Goal: Task Accomplishment & Management: Complete application form

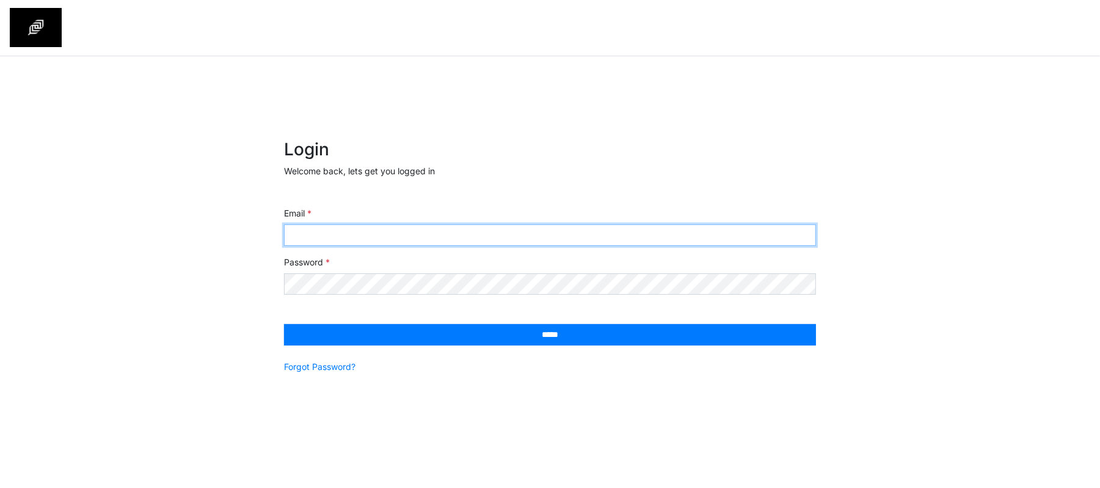
click at [546, 230] on input "Email" at bounding box center [550, 234] width 532 height 21
type input "**********"
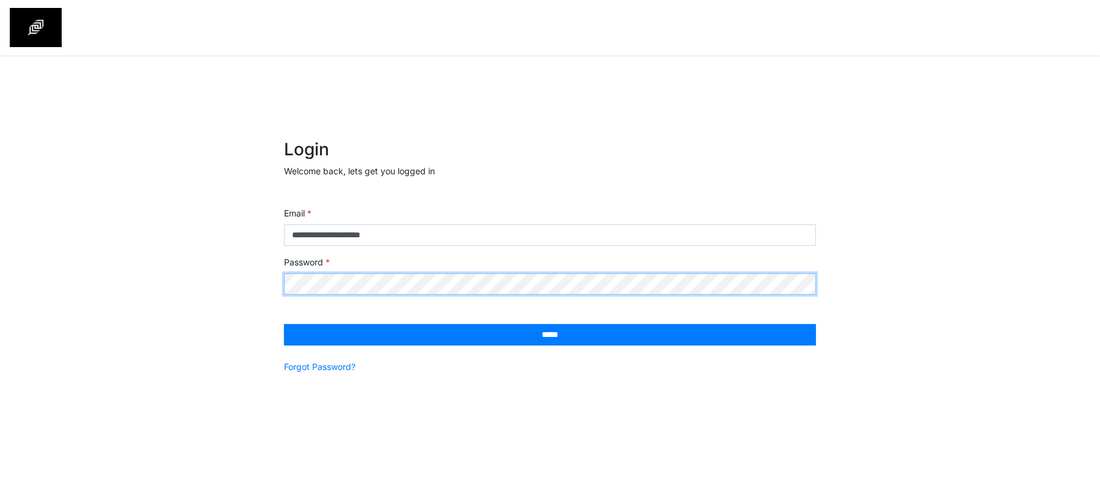
click at [284, 324] on input "*****" at bounding box center [550, 334] width 532 height 21
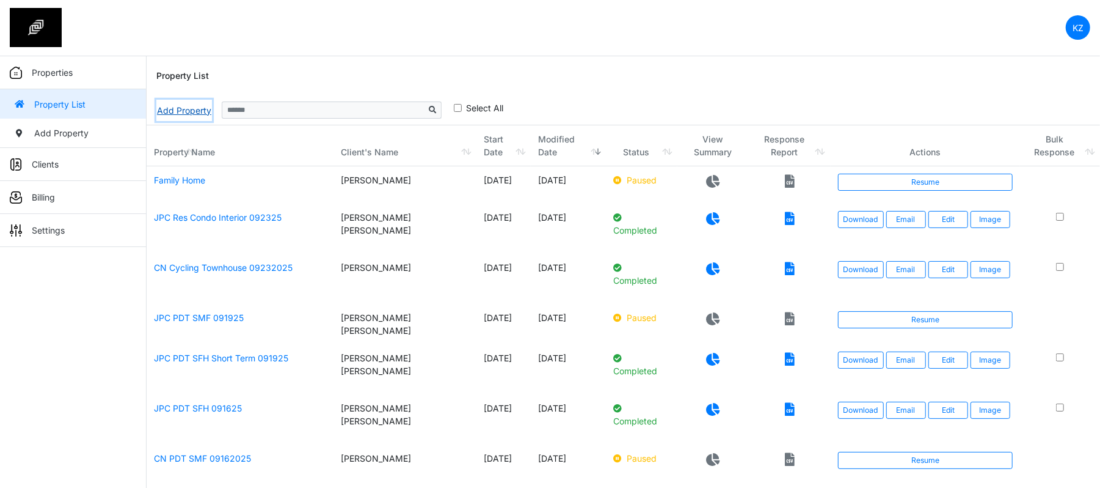
click at [165, 111] on link "Add Property" at bounding box center [184, 110] width 56 height 21
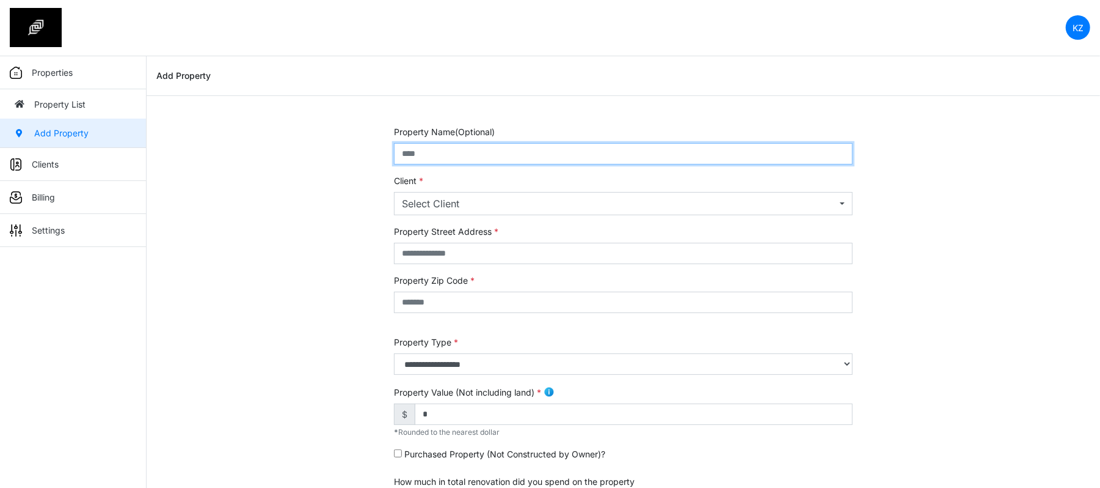
click at [472, 152] on input "text" at bounding box center [623, 153] width 459 height 21
type input "*********"
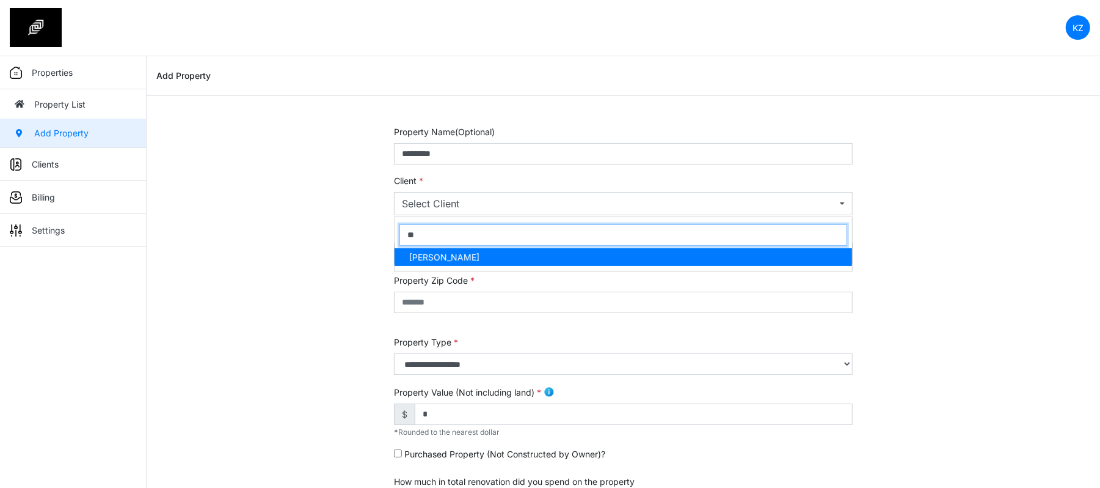
type input "***"
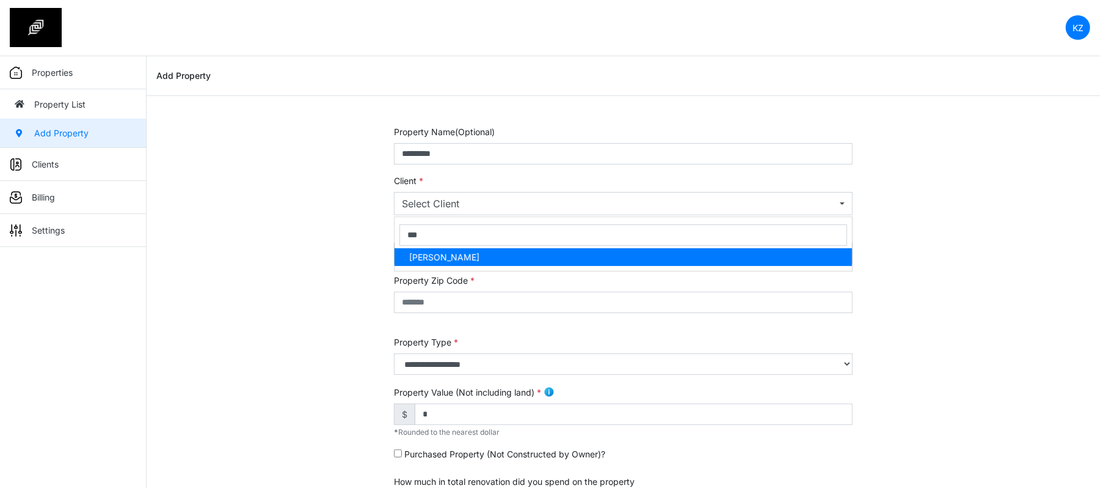
select select "***"
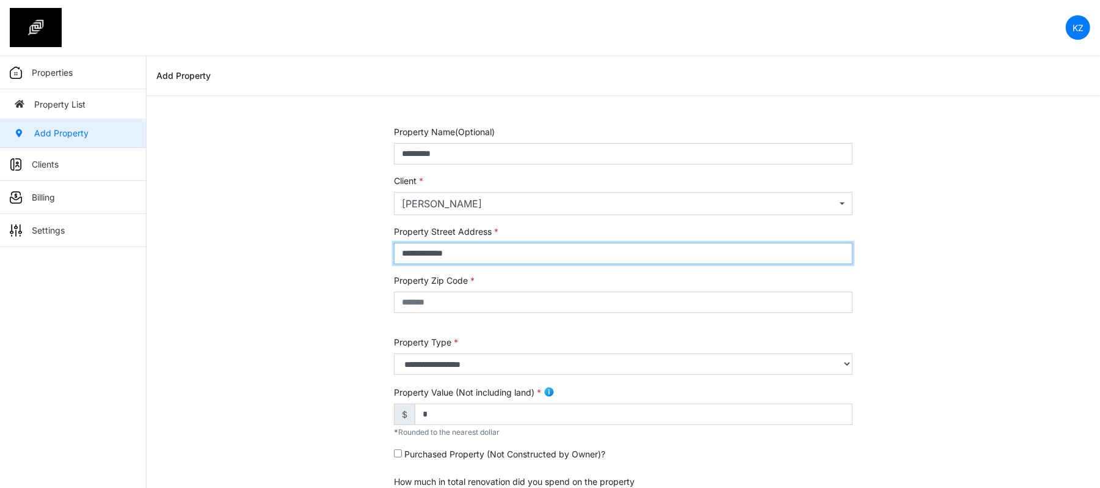
type input "**********"
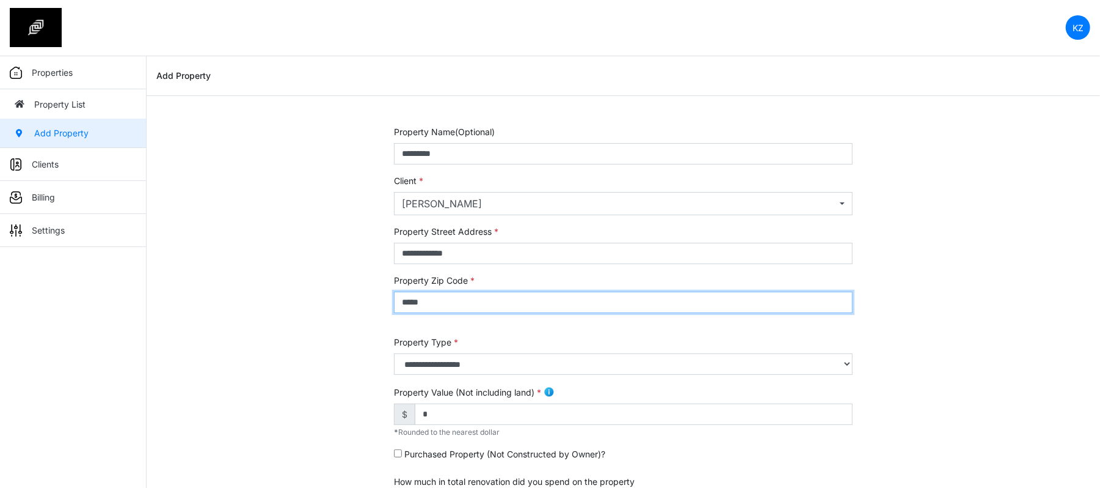
type input "*****"
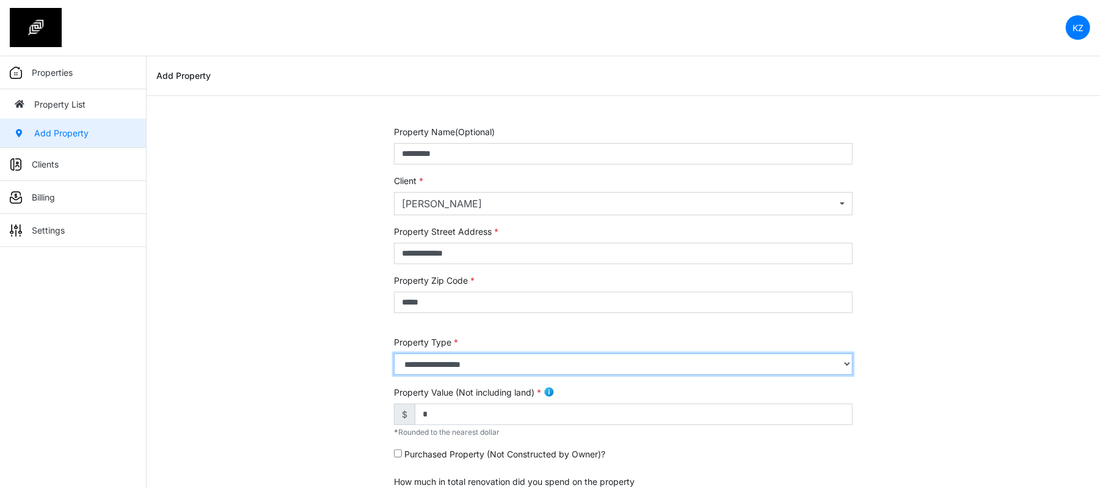
select select "*"
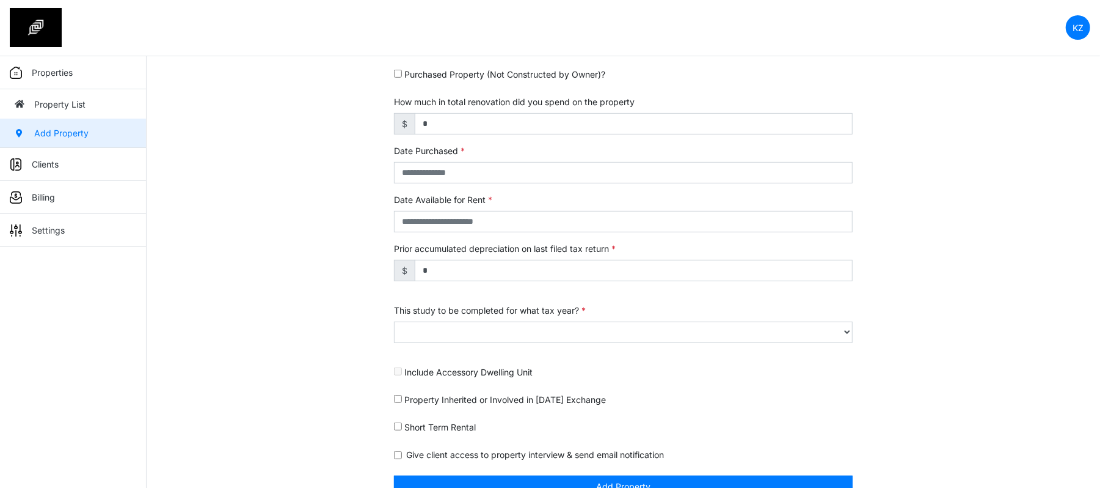
scroll to position [380, 0]
type input "*********"
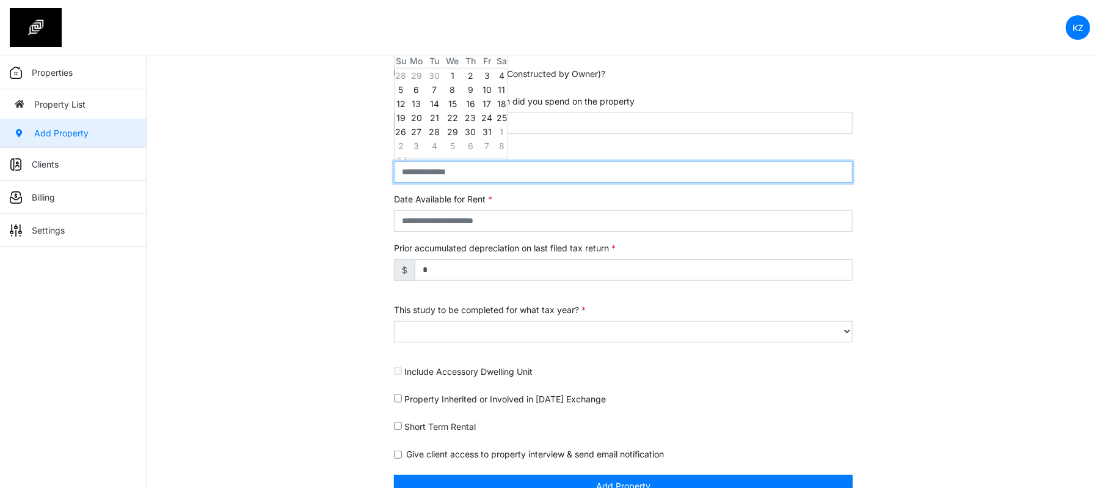
click at [452, 169] on input "text" at bounding box center [623, 171] width 459 height 21
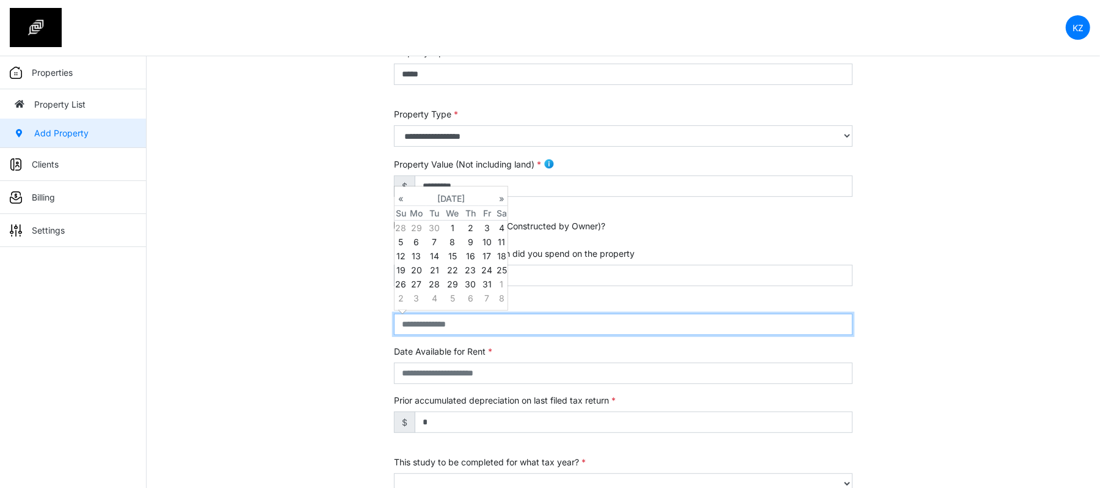
scroll to position [218, 0]
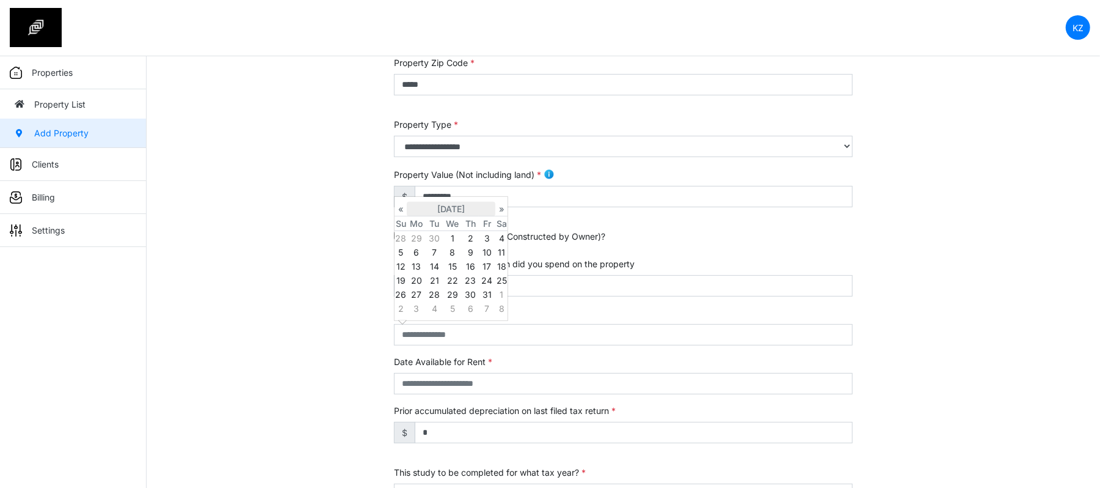
click at [445, 213] on th "October 2025" at bounding box center [451, 209] width 89 height 15
click at [452, 203] on th "2025" at bounding box center [451, 201] width 89 height 15
click at [431, 231] on span "2020" at bounding box center [438, 227] width 26 height 33
click at [423, 260] on td "Jan Feb Mar Apr May Jun Jul Aug Sep Oct Nov Dec" at bounding box center [451, 261] width 113 height 107
click at [441, 260] on span "Jun" at bounding box center [438, 262] width 26 height 33
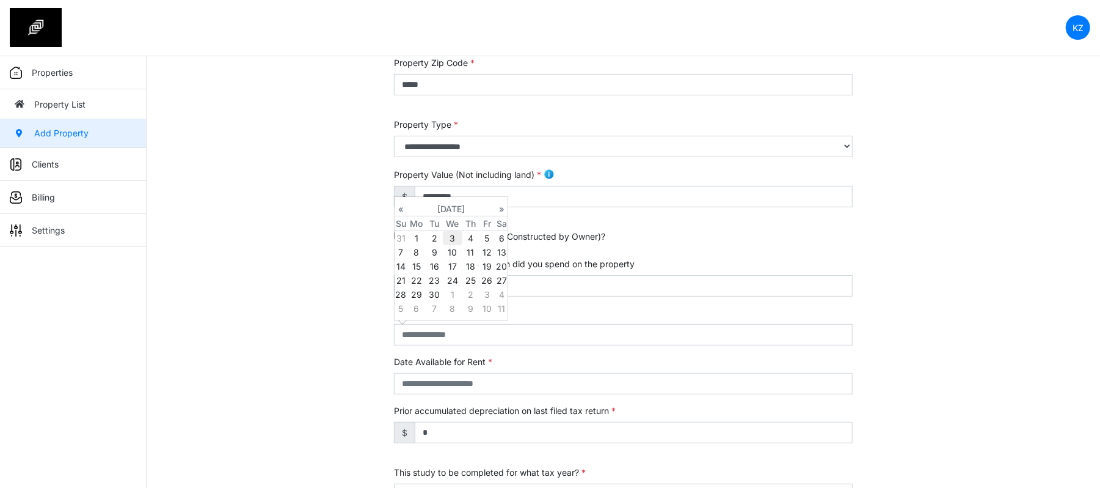
click at [448, 240] on td "3" at bounding box center [452, 238] width 19 height 15
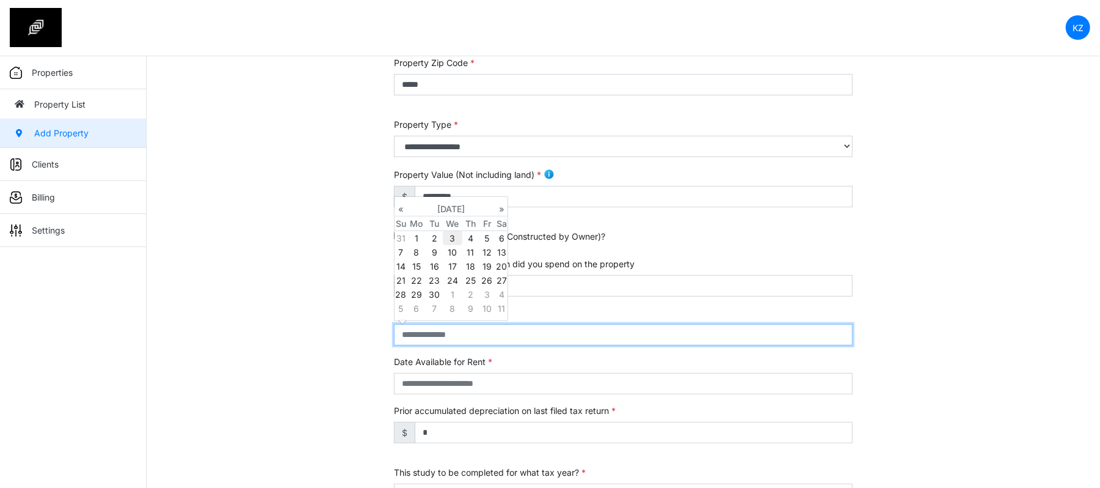
type input "**********"
select select "****"
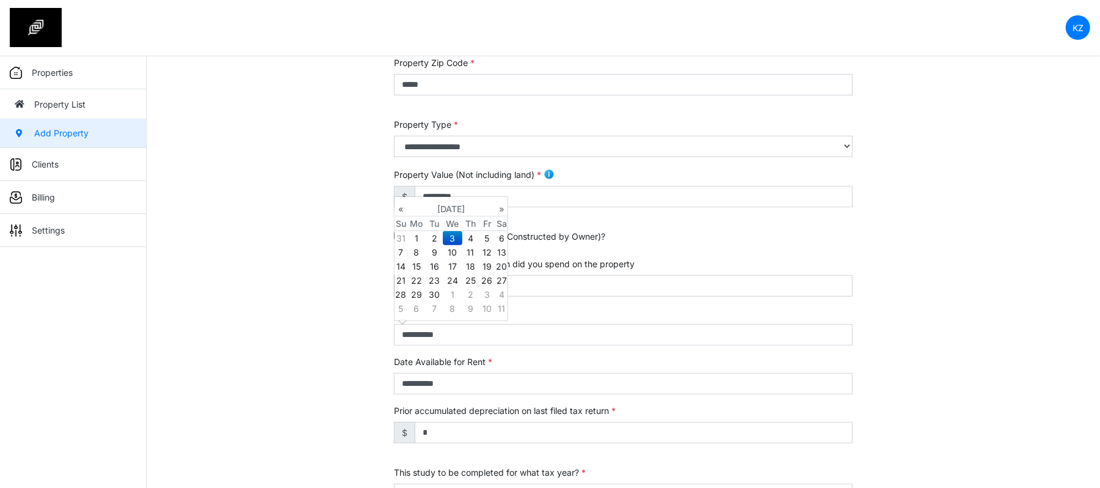
click at [313, 315] on div "**********" at bounding box center [624, 291] width 954 height 766
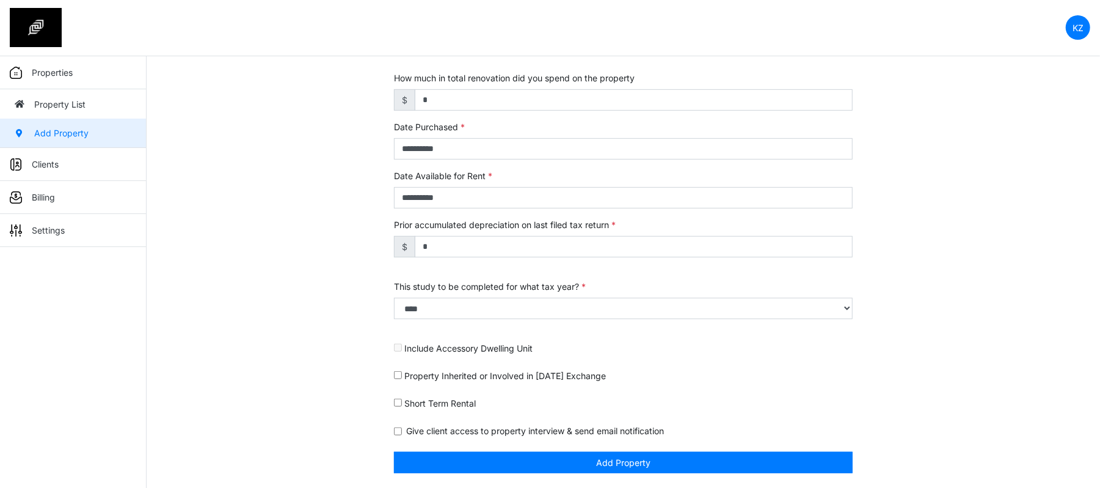
scroll to position [406, 0]
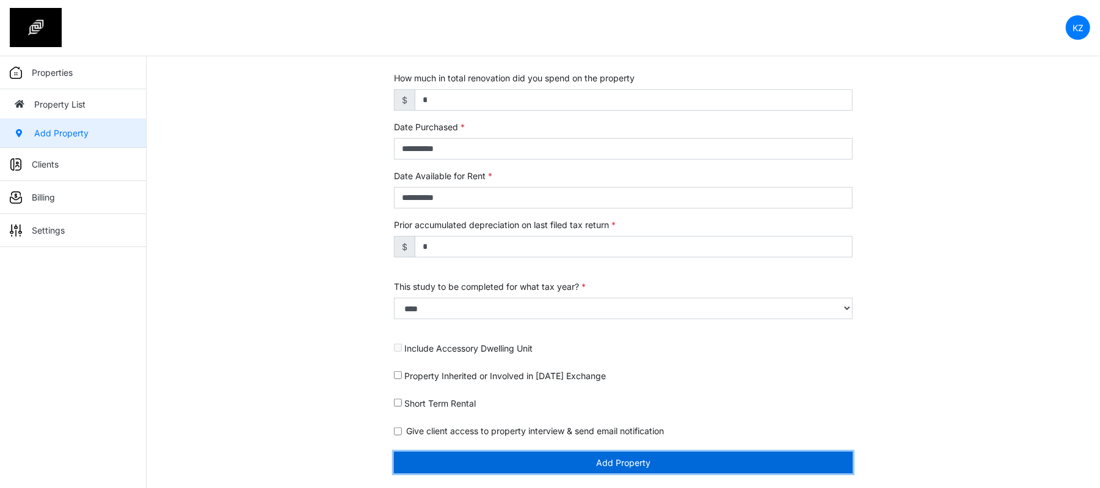
click at [599, 458] on button "Add Property" at bounding box center [623, 462] width 459 height 21
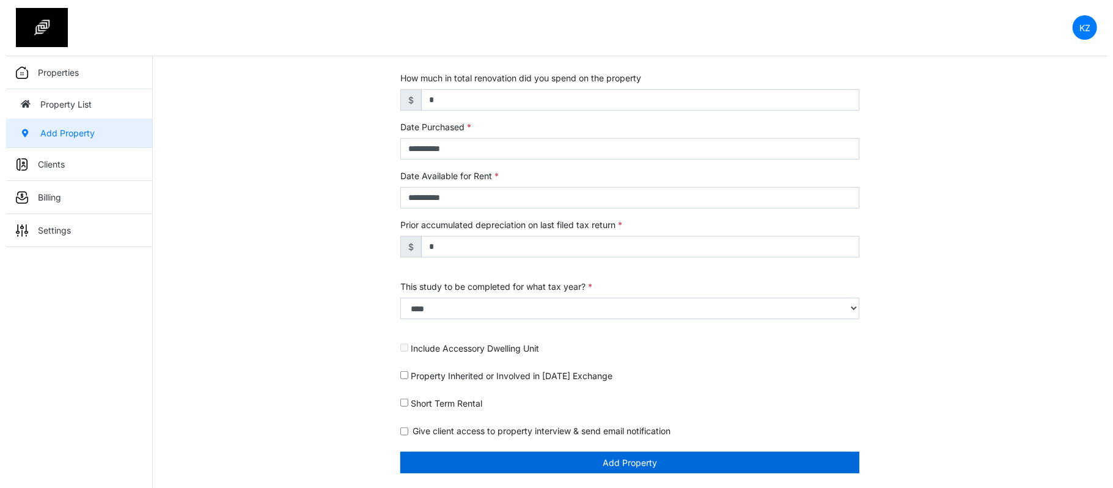
scroll to position [367, 0]
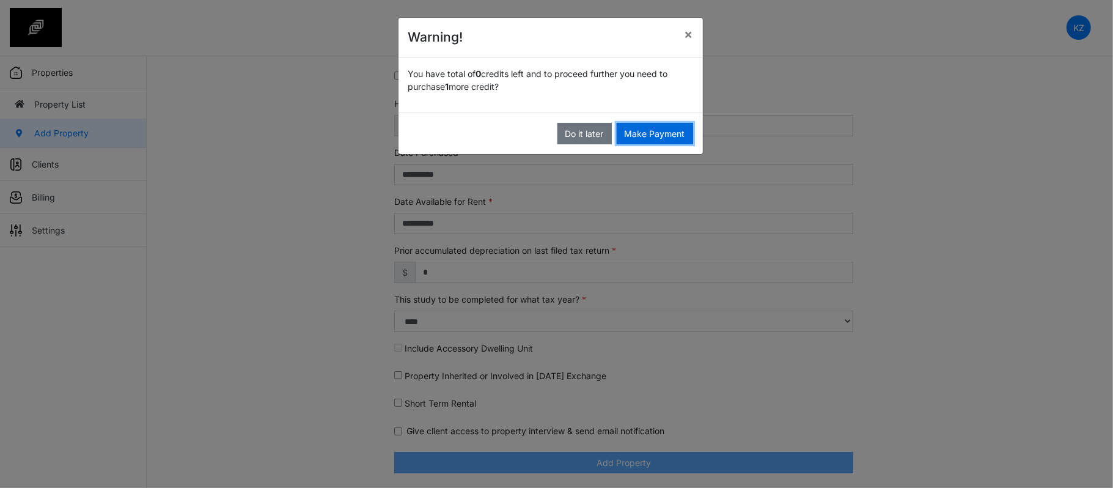
click at [638, 137] on button "Make Payment" at bounding box center [655, 133] width 76 height 21
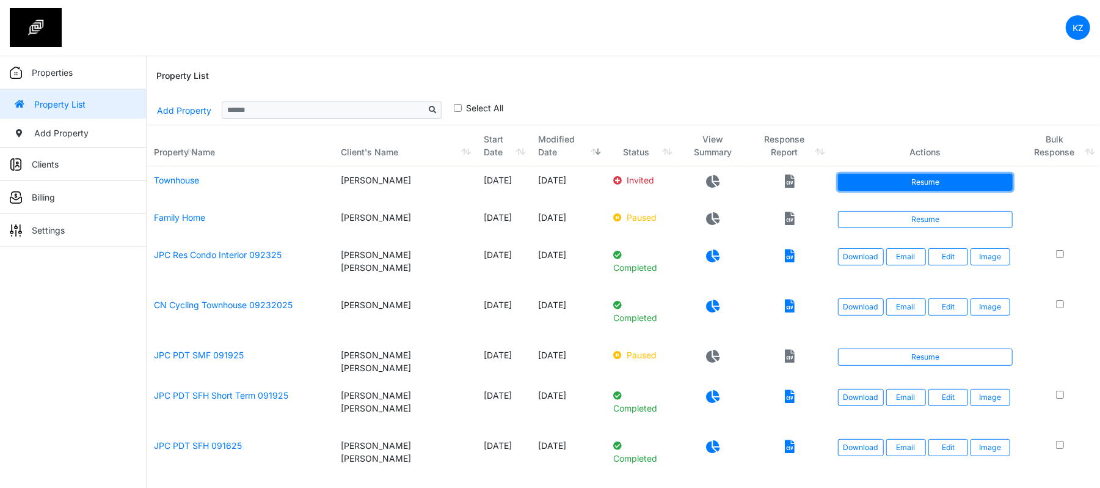
click at [870, 182] on link "Resume" at bounding box center [925, 182] width 175 height 17
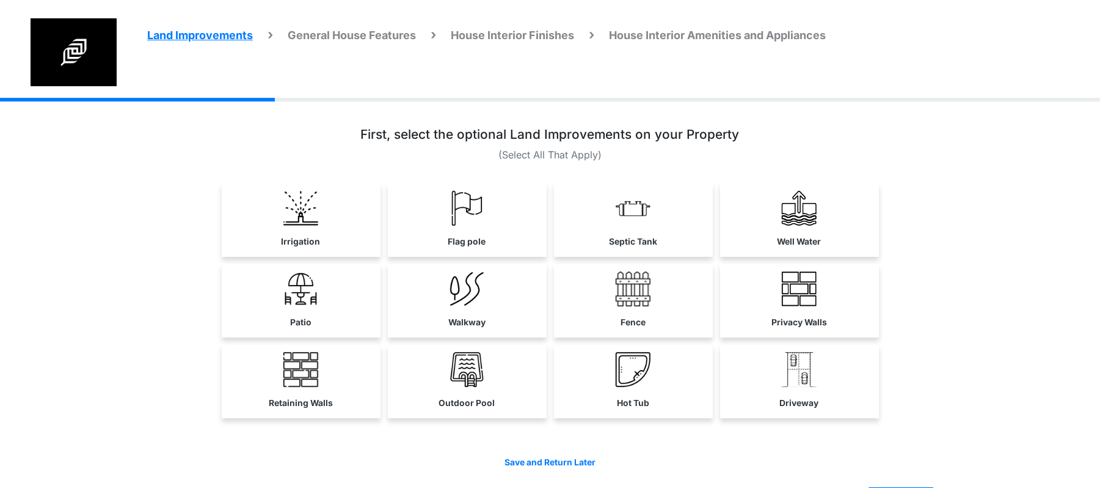
click at [351, 224] on link "Irrigation" at bounding box center [301, 218] width 159 height 71
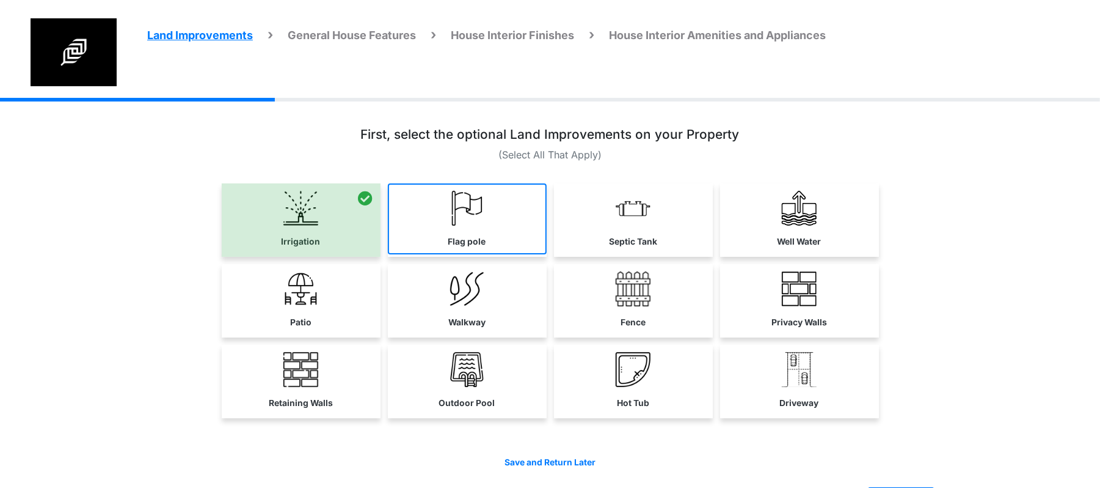
click at [459, 230] on link "Flag pole" at bounding box center [467, 218] width 159 height 71
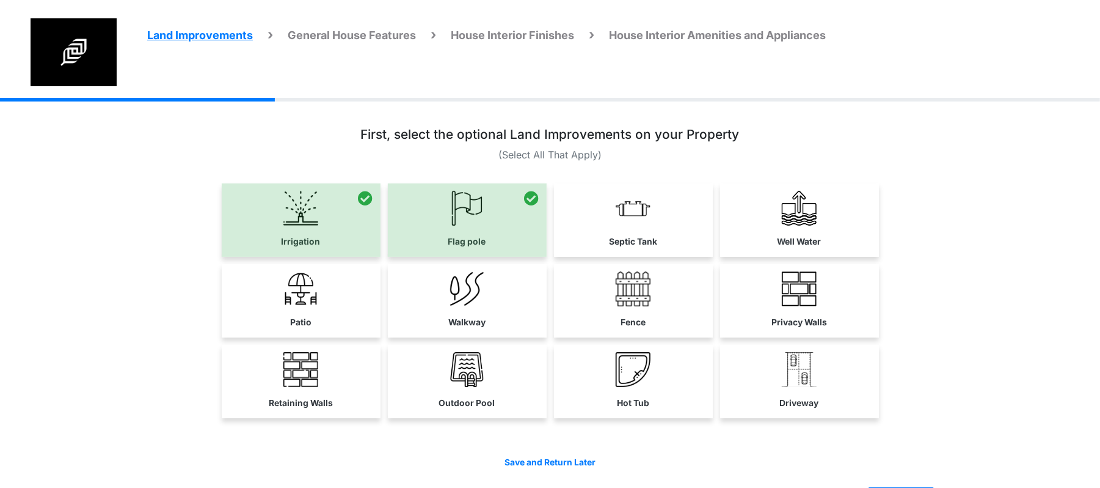
click at [640, 232] on link "Septic Tank" at bounding box center [633, 218] width 159 height 71
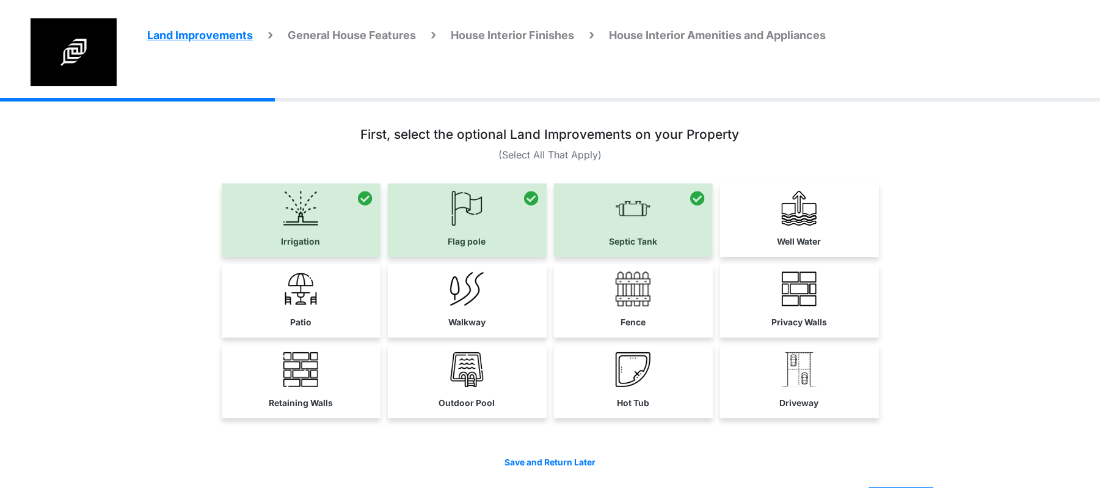
click at [780, 252] on link "Well Water" at bounding box center [799, 218] width 159 height 71
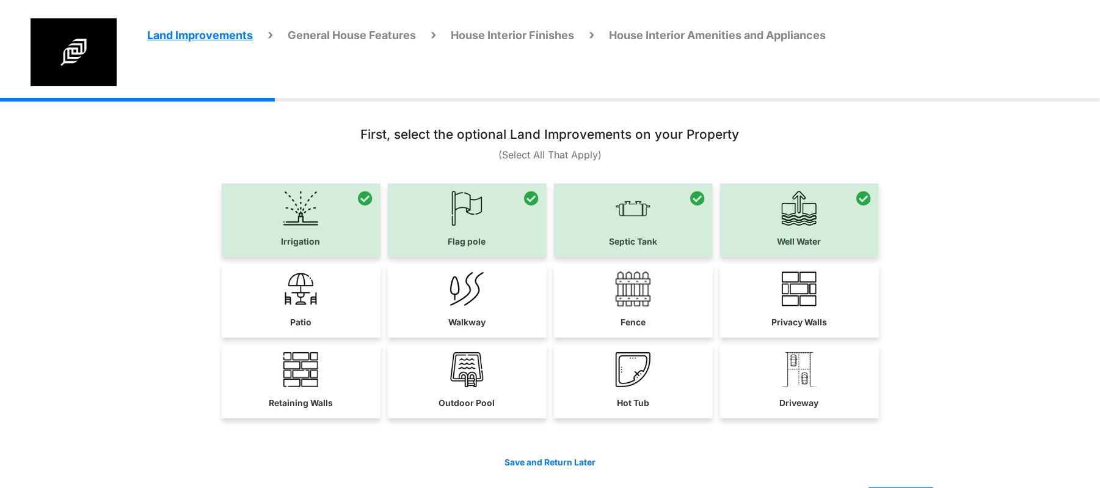
click at [824, 225] on div at bounding box center [799, 219] width 159 height 73
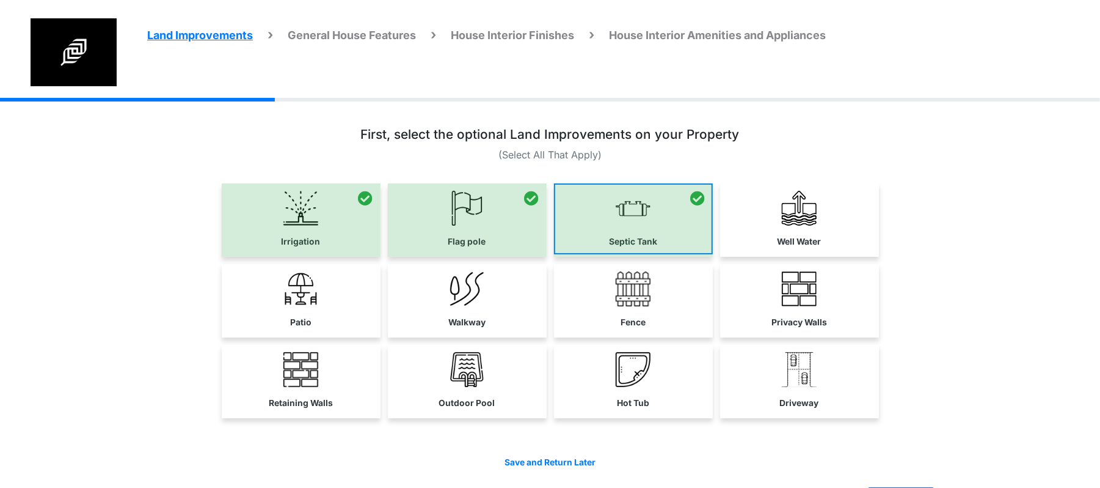
click at [609, 235] on div at bounding box center [633, 219] width 159 height 73
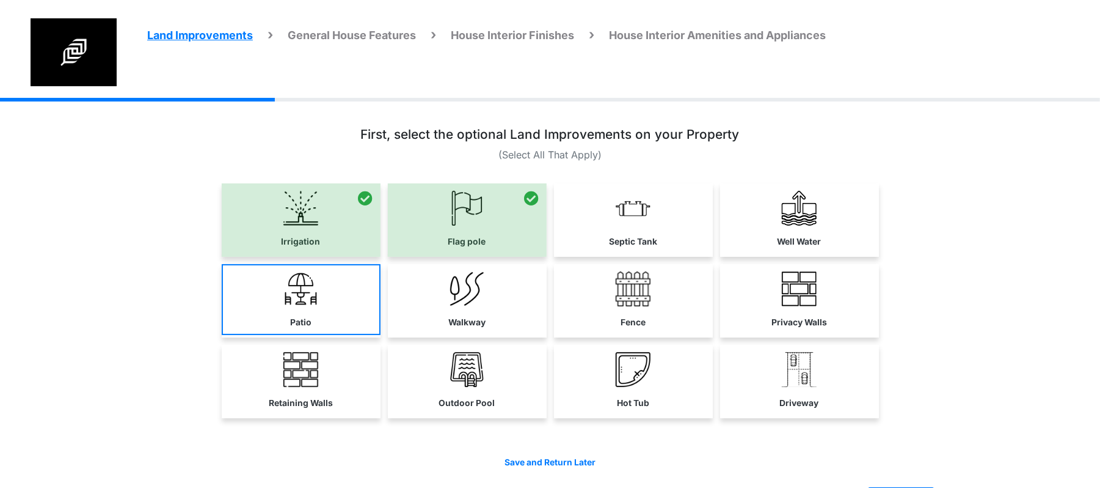
click at [297, 296] on img at bounding box center [301, 288] width 35 height 35
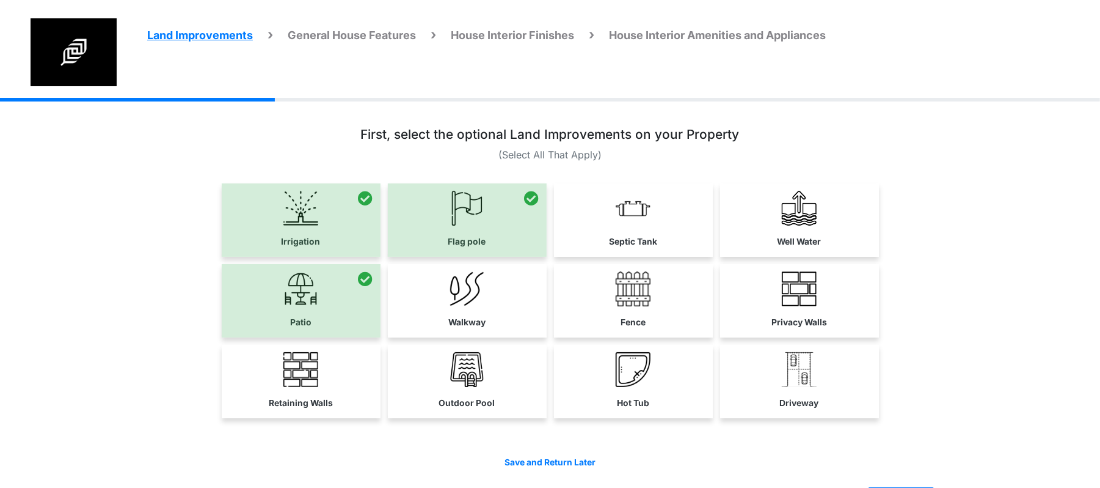
click at [314, 243] on div at bounding box center [301, 219] width 159 height 73
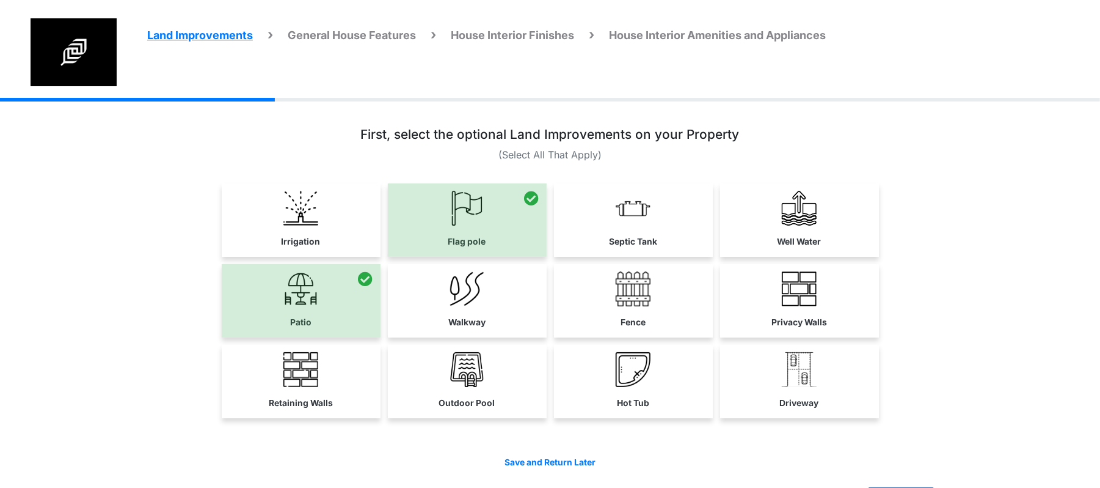
click at [529, 236] on div at bounding box center [467, 219] width 159 height 73
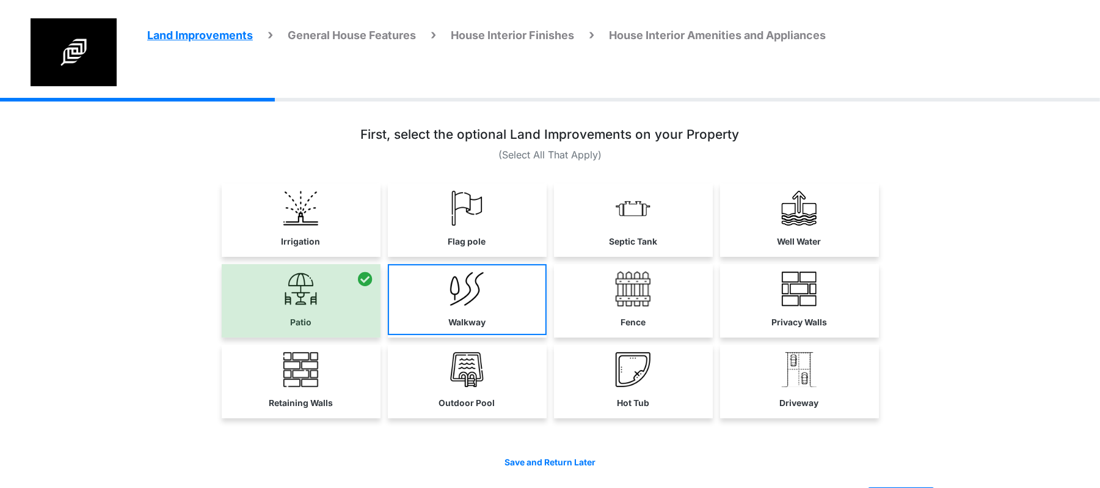
click at [502, 308] on link "Walkway" at bounding box center [467, 299] width 159 height 71
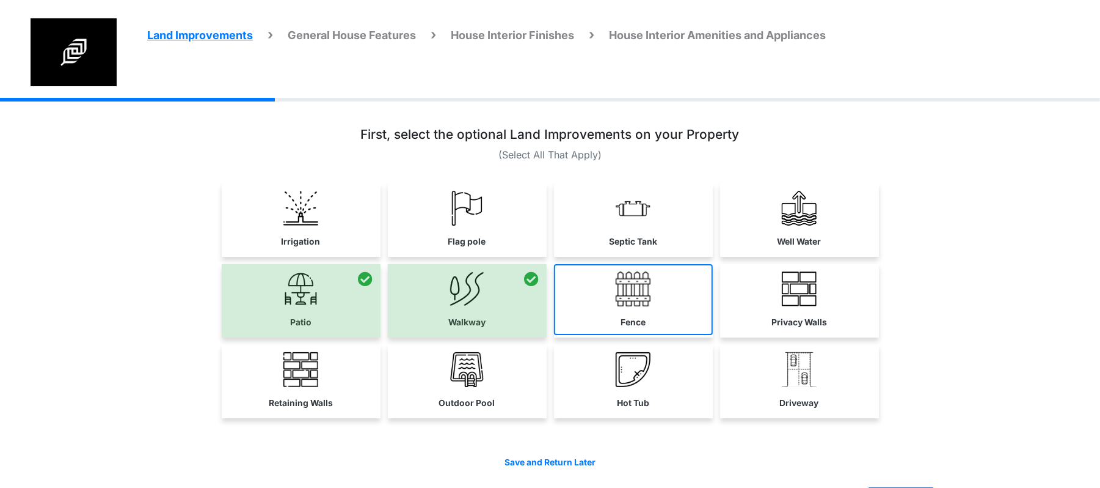
click at [635, 312] on link "Fence" at bounding box center [633, 299] width 159 height 71
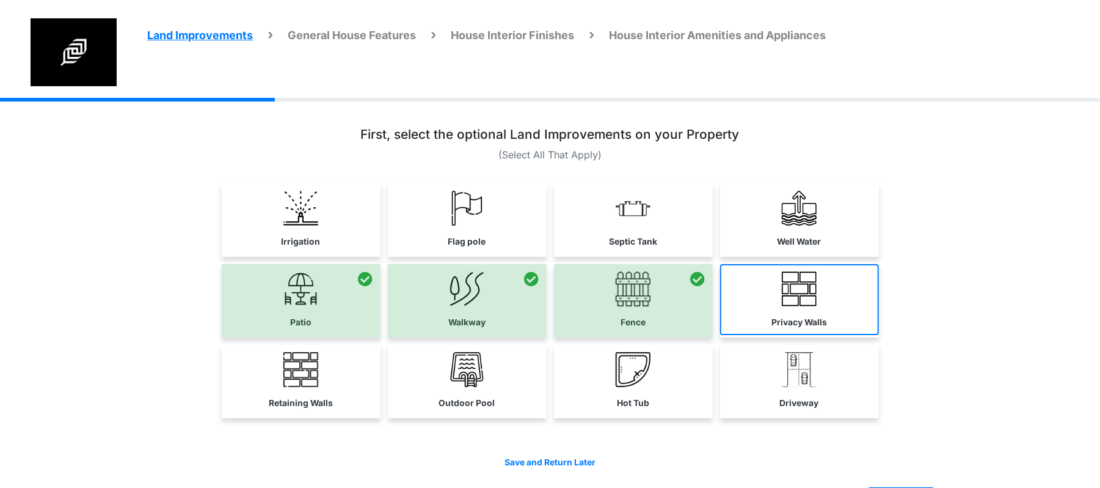
click at [841, 315] on link "Privacy Walls" at bounding box center [799, 299] width 159 height 71
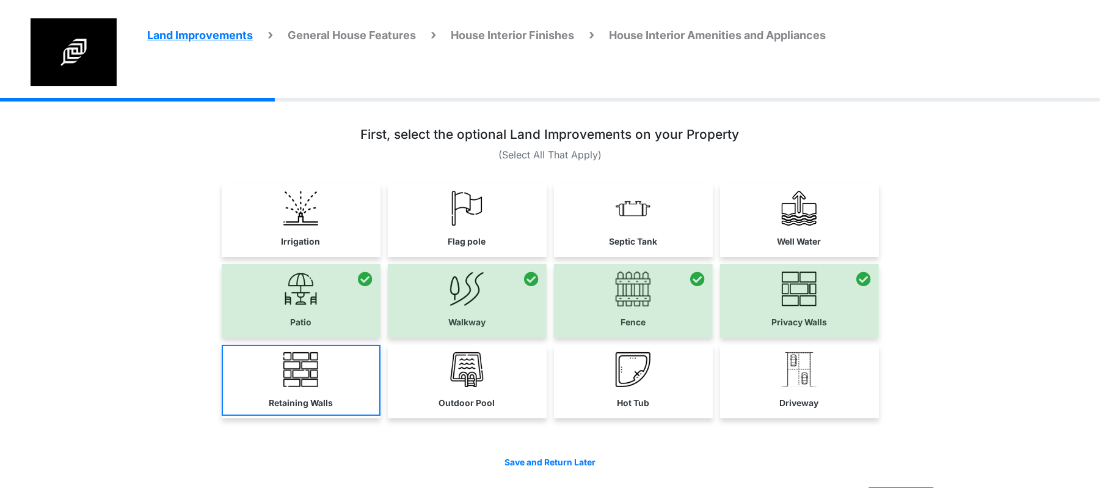
click at [275, 390] on link "Retaining Walls" at bounding box center [301, 380] width 159 height 71
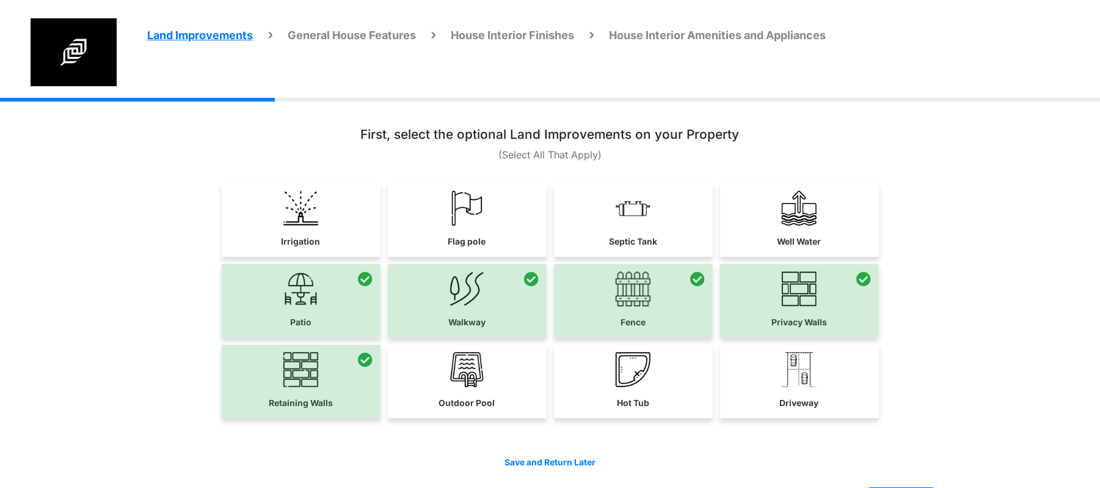
click at [275, 390] on div at bounding box center [301, 381] width 159 height 73
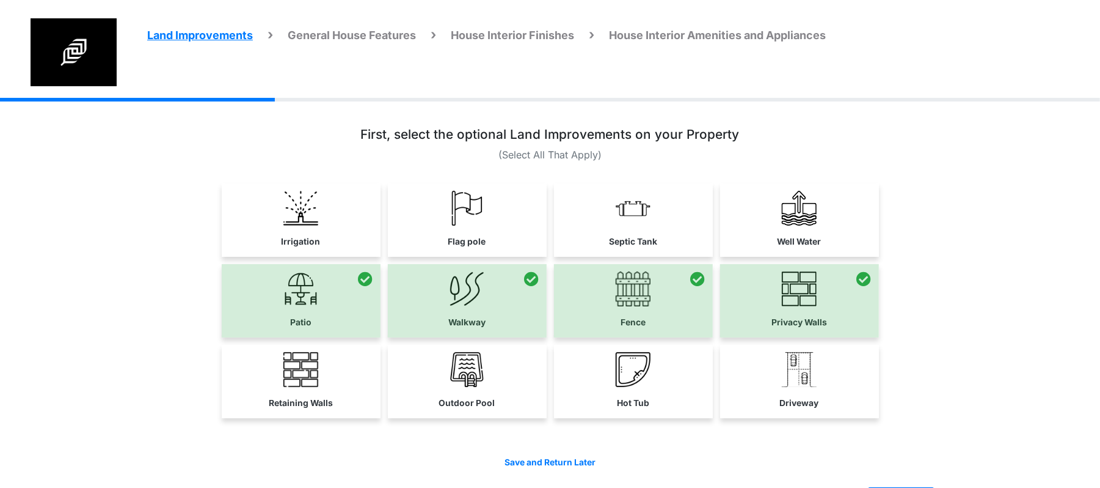
click at [549, 403] on div "Retaining Walls Outdoor Pool" at bounding box center [550, 381] width 771 height 73
click at [582, 397] on link "Hot Tub" at bounding box center [633, 380] width 159 height 71
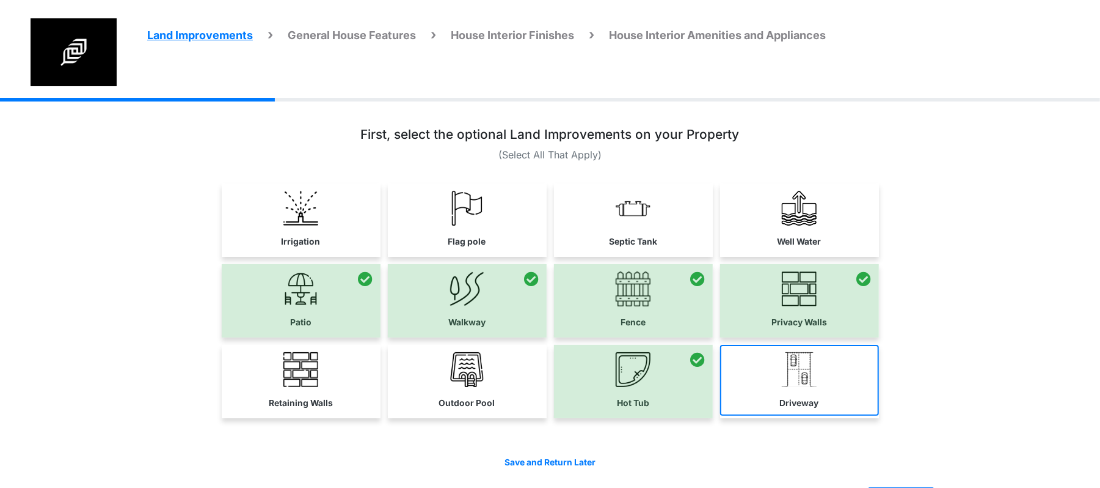
click at [815, 401] on label "Driveway" at bounding box center [799, 403] width 39 height 13
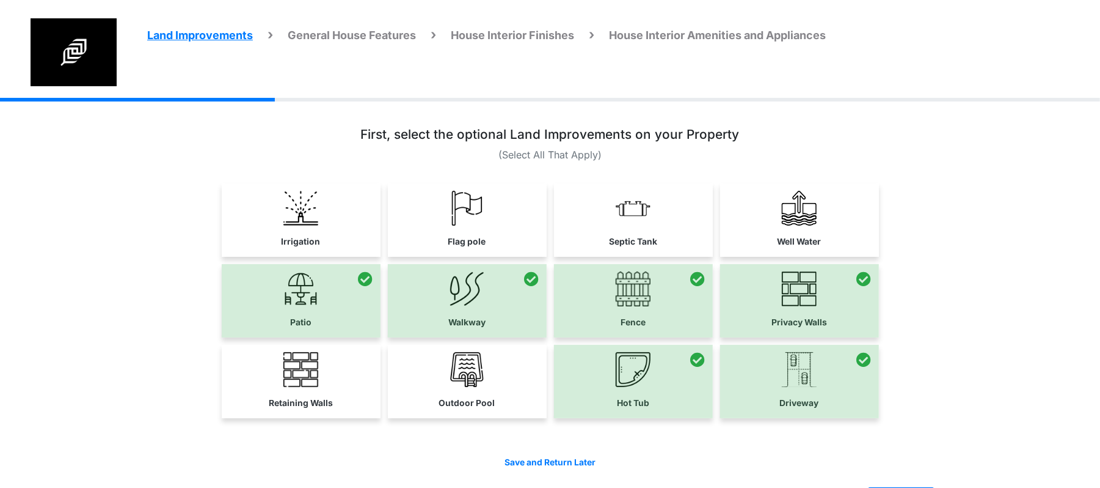
scroll to position [42, 0]
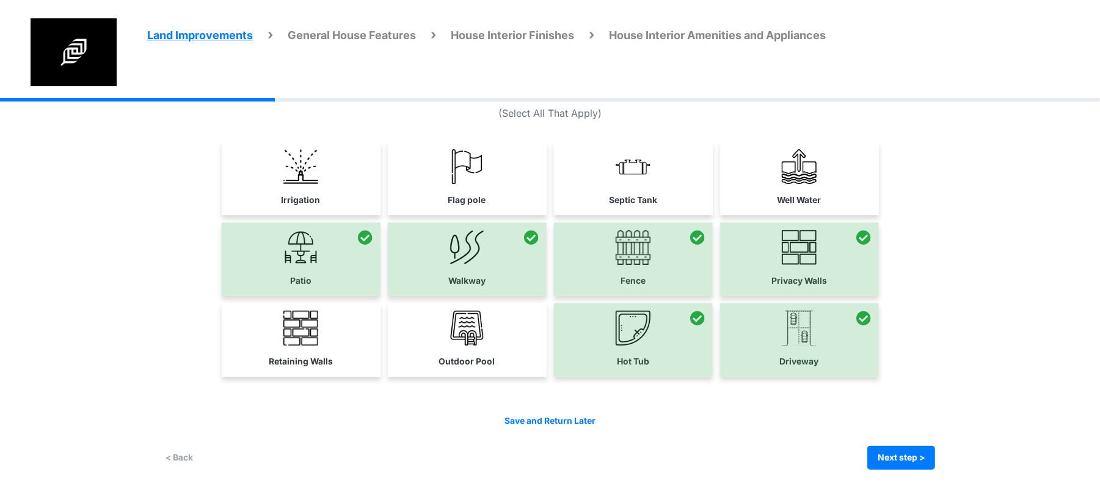
click at [940, 464] on div "Land Improvements General House Features House Interior Finishes House Interior…" at bounding box center [550, 271] width 1100 height 431
click at [562, 385] on div at bounding box center [550, 278] width 771 height 384
click at [624, 365] on div at bounding box center [633, 339] width 159 height 73
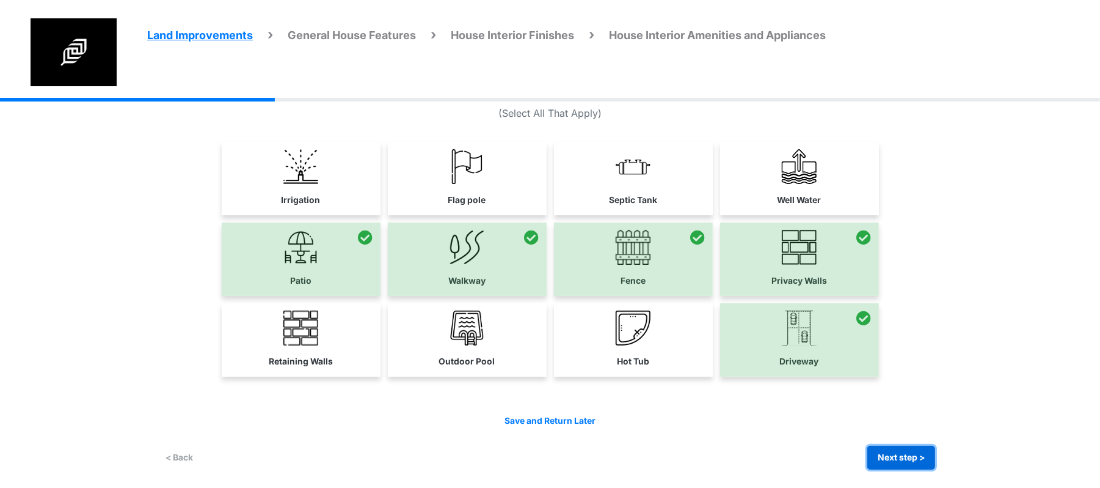
click at [904, 458] on button "Next step >" at bounding box center [902, 457] width 68 height 24
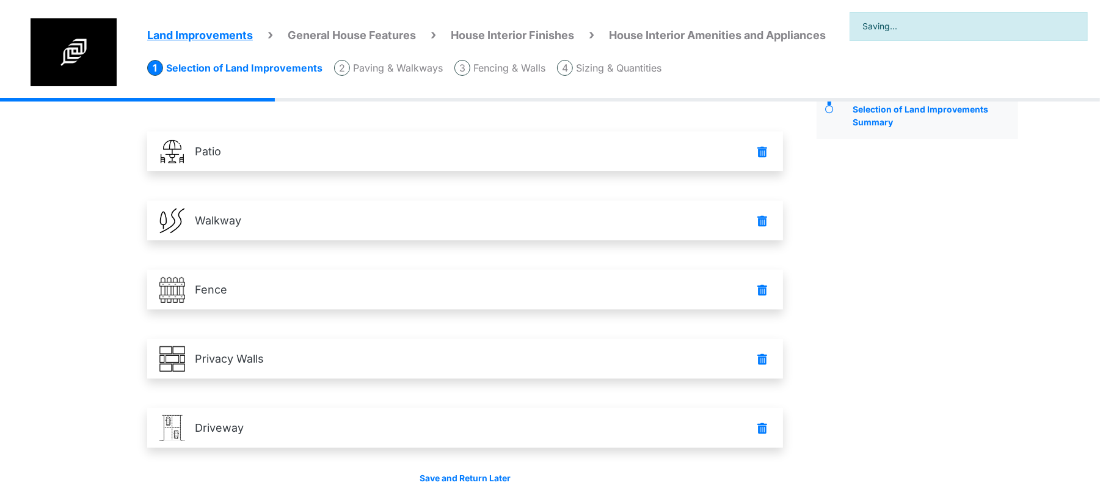
scroll to position [114, 0]
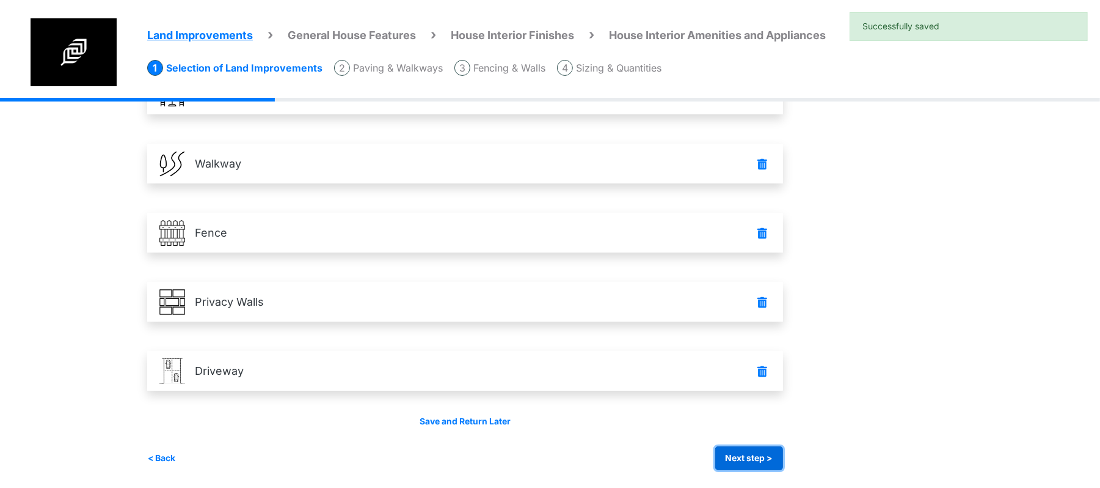
click at [749, 453] on button "Next step >" at bounding box center [750, 458] width 68 height 24
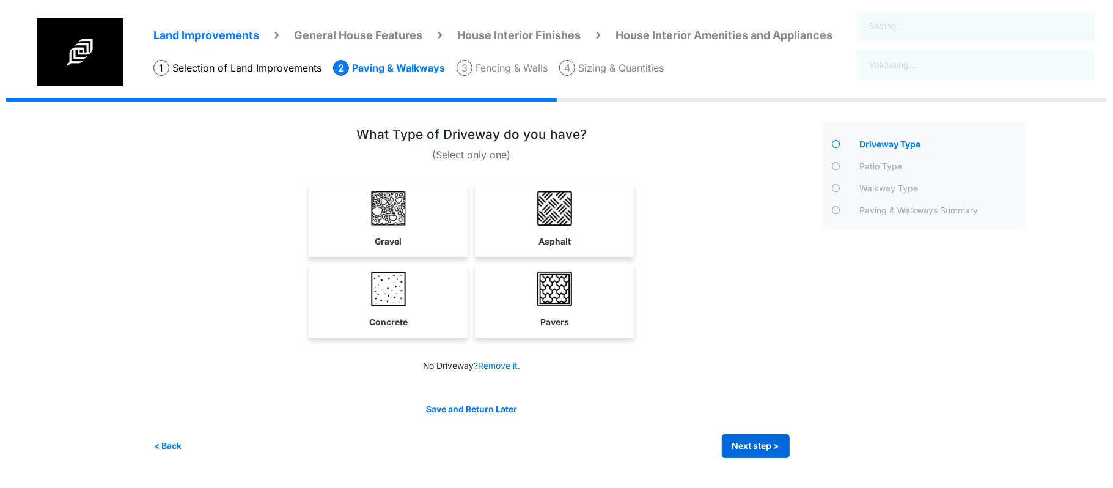
scroll to position [0, 0]
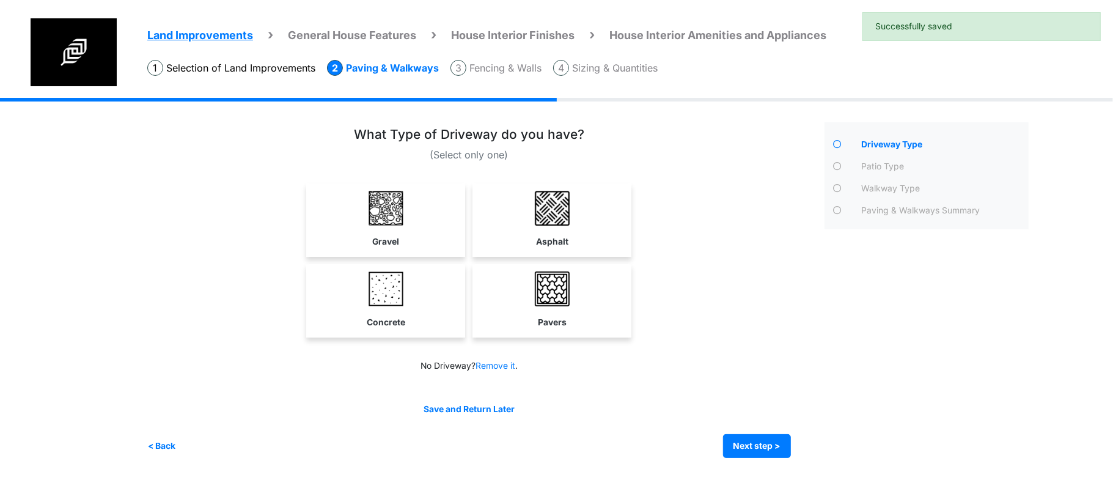
click at [677, 392] on div "(Select only one) Gravel" at bounding box center [481, 292] width 668 height 331
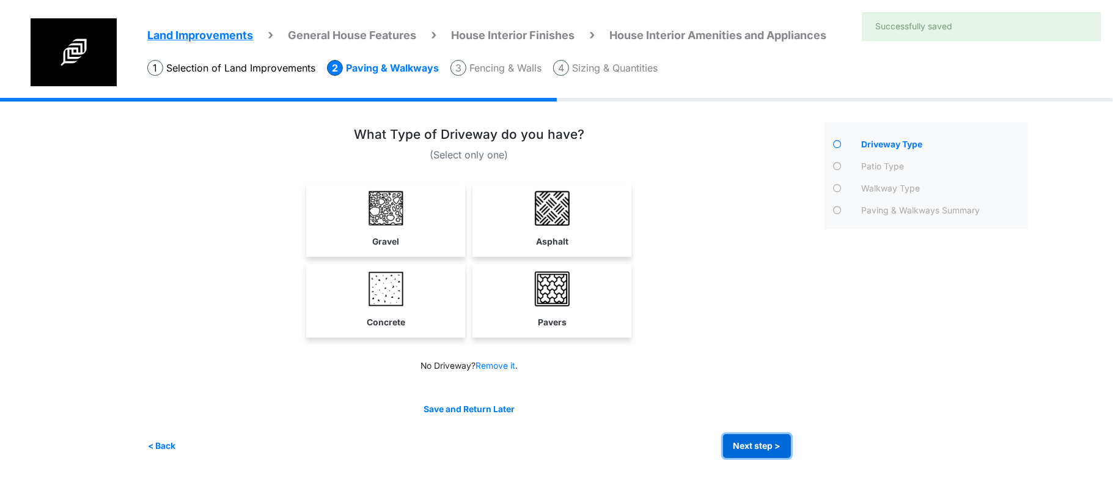
click at [734, 450] on button "Next step >" at bounding box center [757, 446] width 68 height 24
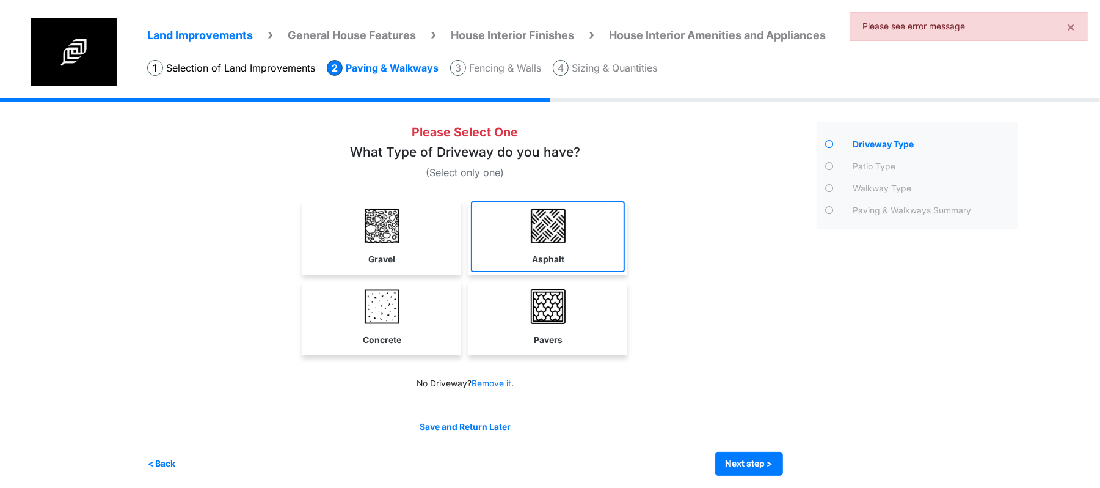
click at [511, 262] on link "Asphalt" at bounding box center [548, 236] width 154 height 71
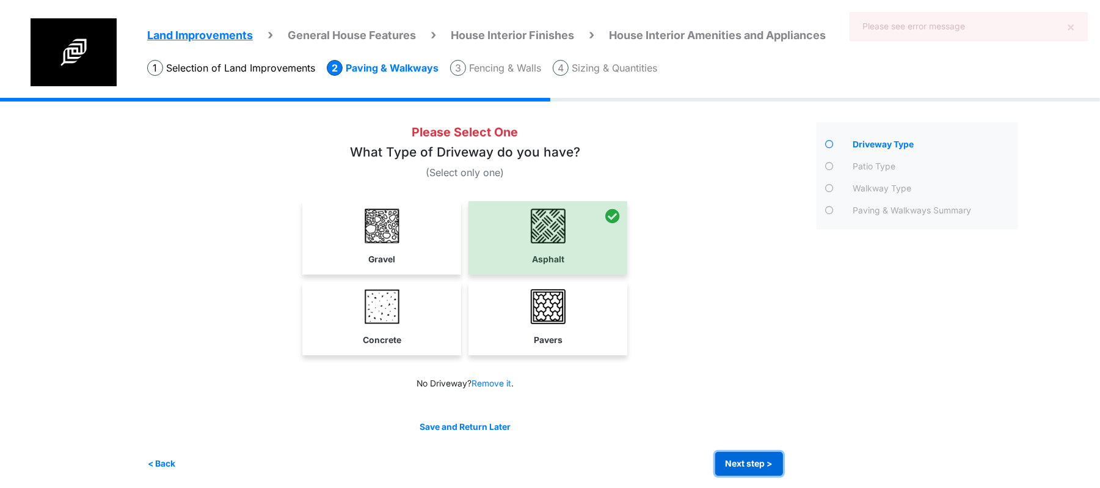
click at [741, 467] on button "Next step >" at bounding box center [750, 464] width 68 height 24
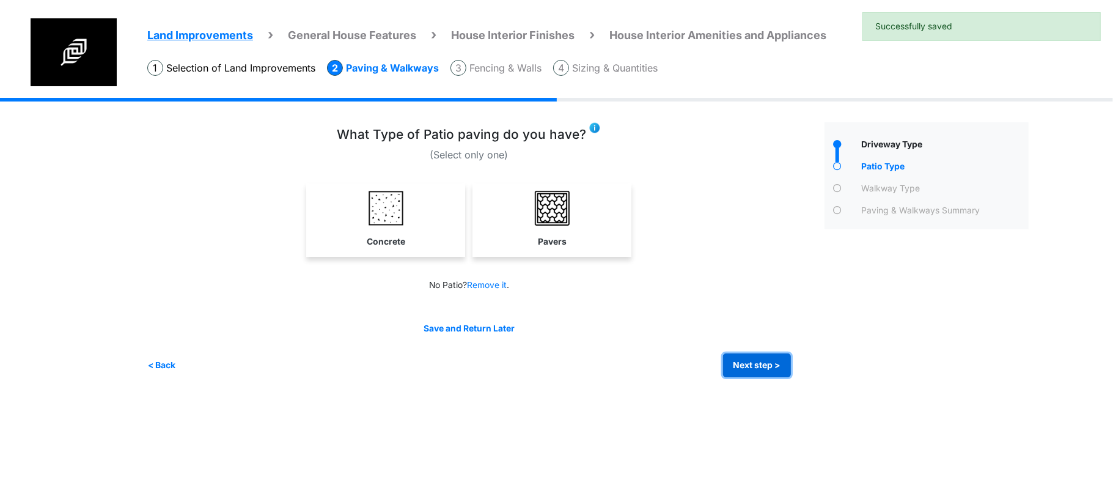
click at [758, 354] on button "Next step >" at bounding box center [757, 365] width 68 height 24
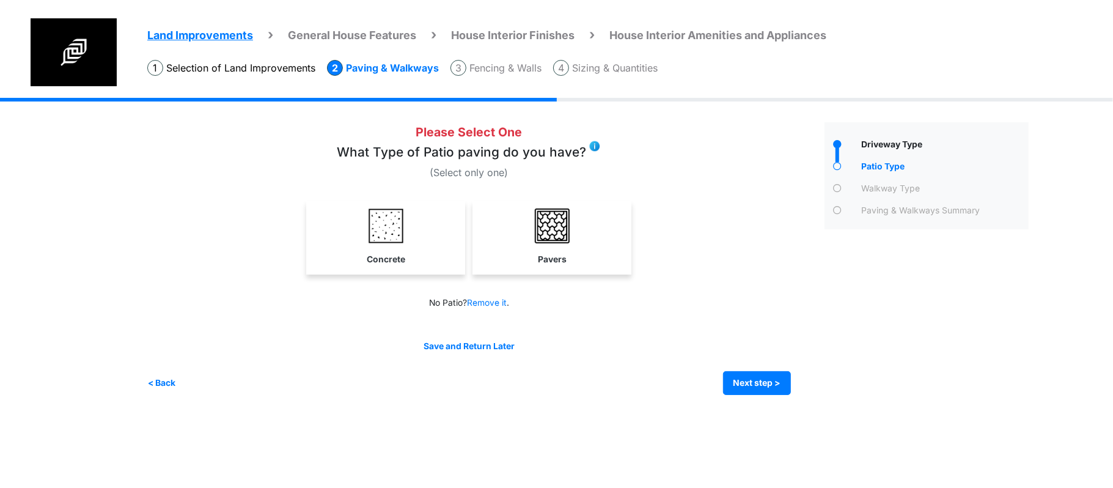
click at [590, 145] on img at bounding box center [594, 146] width 12 height 12
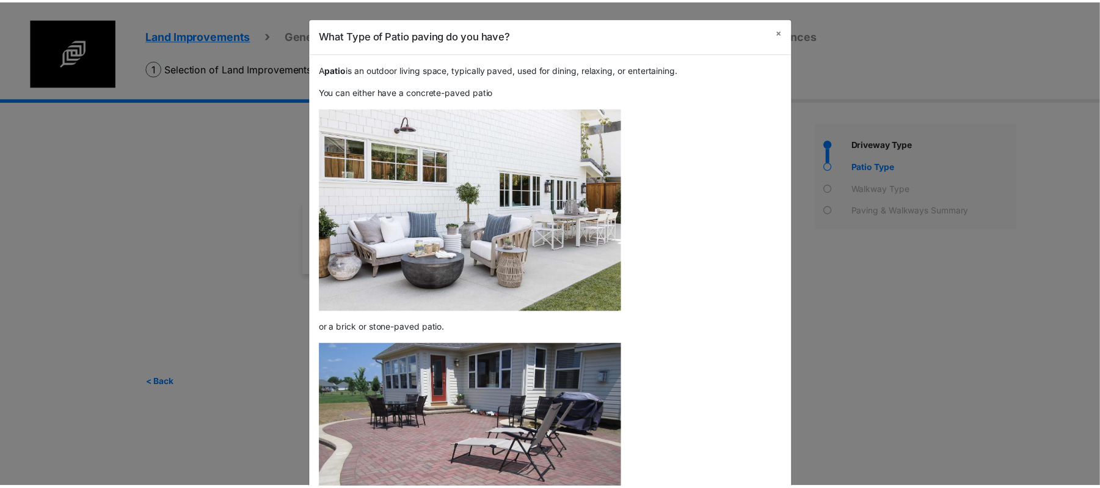
scroll to position [142, 0]
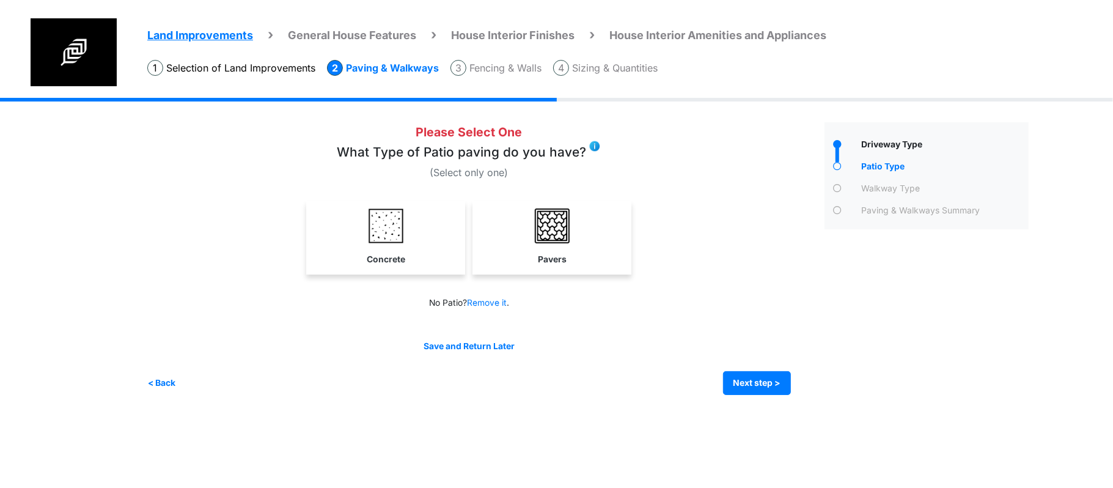
drag, startPoint x: 492, startPoint y: 246, endPoint x: 575, endPoint y: 286, distance: 92.4
click at [492, 245] on link "Pavers" at bounding box center [552, 236] width 154 height 71
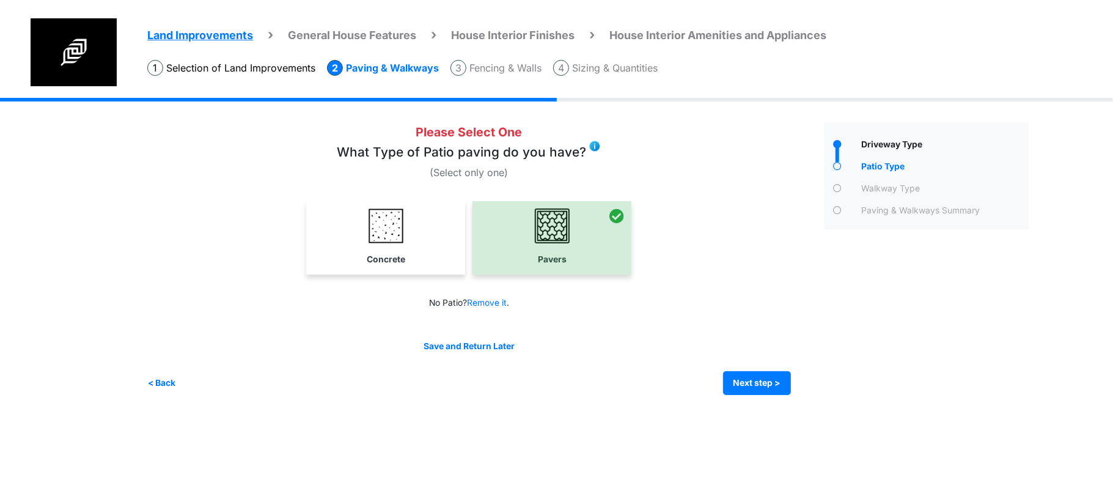
click at [734, 367] on div "Save and Return Later < Back Next step > Save and submit" at bounding box center [468, 367] width 643 height 55
click at [739, 379] on button "Next step >" at bounding box center [757, 383] width 68 height 24
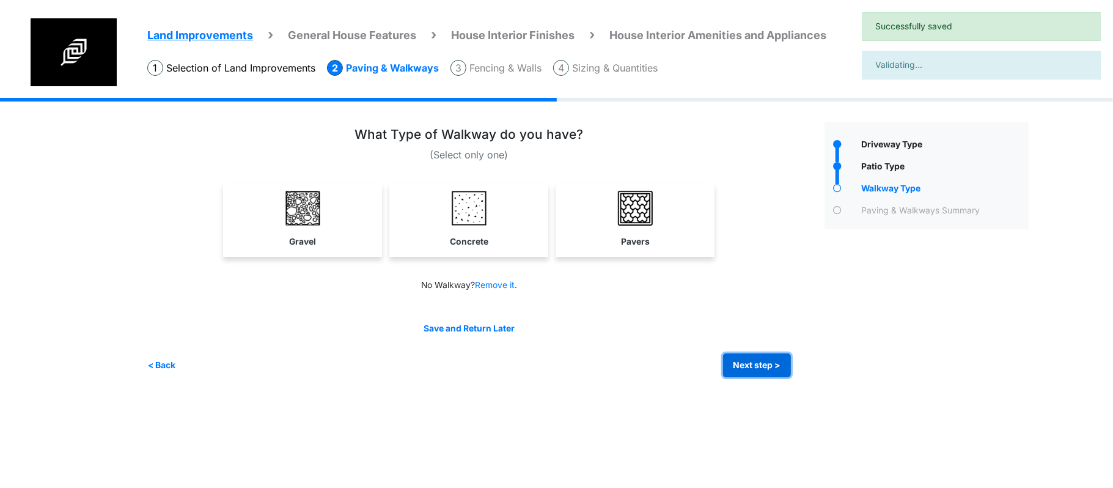
click at [729, 362] on button "Next step >" at bounding box center [757, 365] width 68 height 24
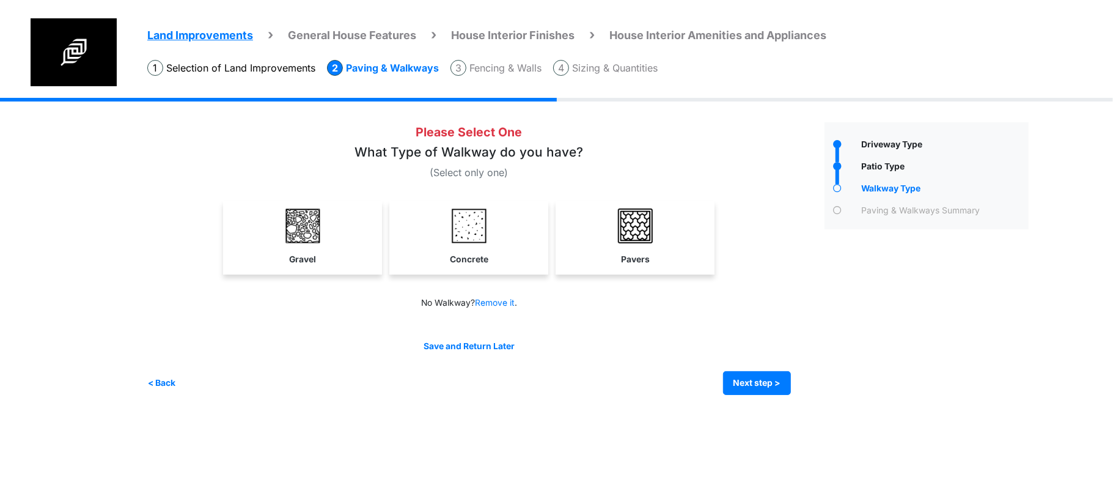
click at [302, 372] on div "< Back Next step > Save and submit" at bounding box center [468, 383] width 643 height 24
drag, startPoint x: 411, startPoint y: 147, endPoint x: 584, endPoint y: 176, distance: 175.9
click at [582, 175] on div "Please Select One What Type of Walkway do you have? (Select only one)" at bounding box center [468, 150] width 643 height 57
click at [602, 166] on p "(Select only one)" at bounding box center [468, 172] width 643 height 15
click at [769, 390] on button "Next step >" at bounding box center [757, 383] width 68 height 24
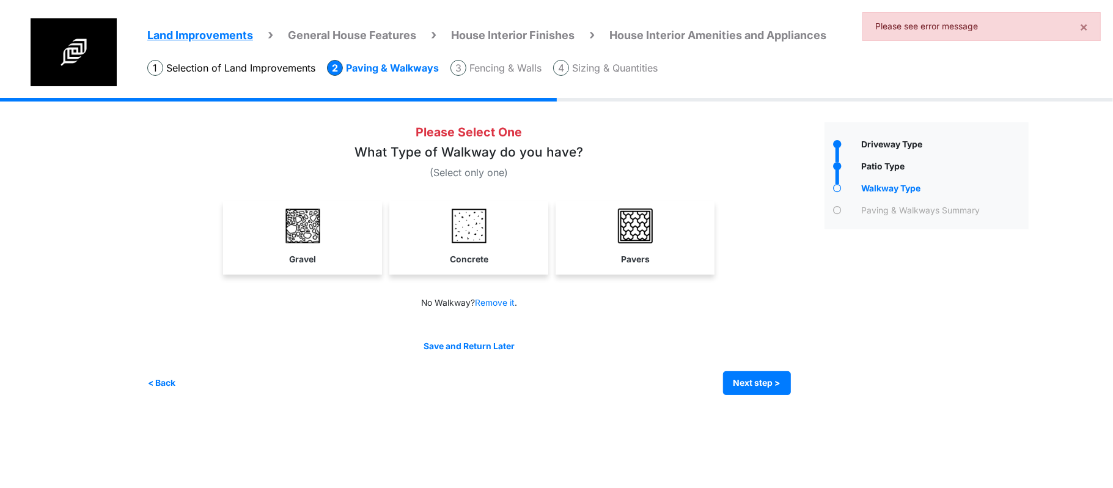
click at [511, 232] on link "Concrete" at bounding box center [469, 236] width 154 height 71
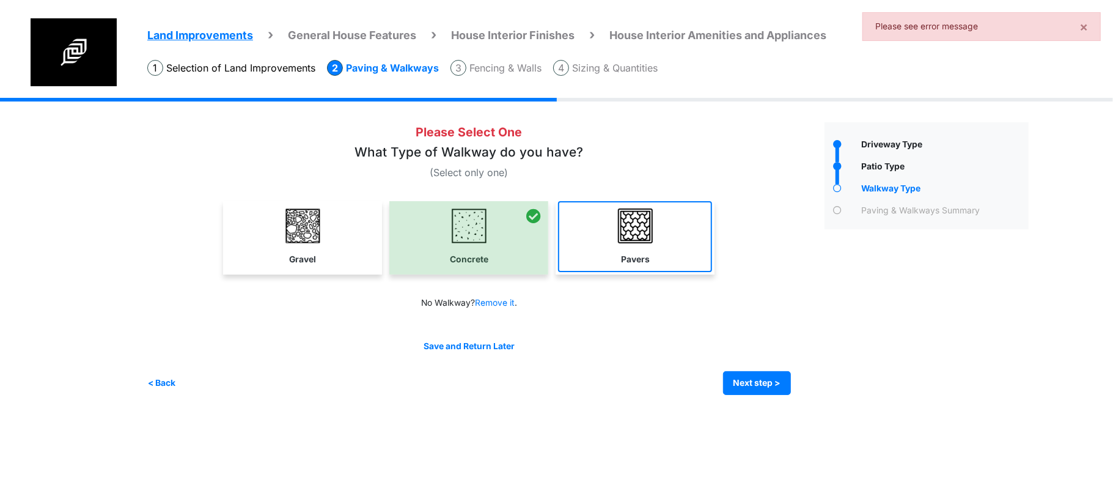
click at [642, 257] on label "Pavers" at bounding box center [635, 259] width 29 height 13
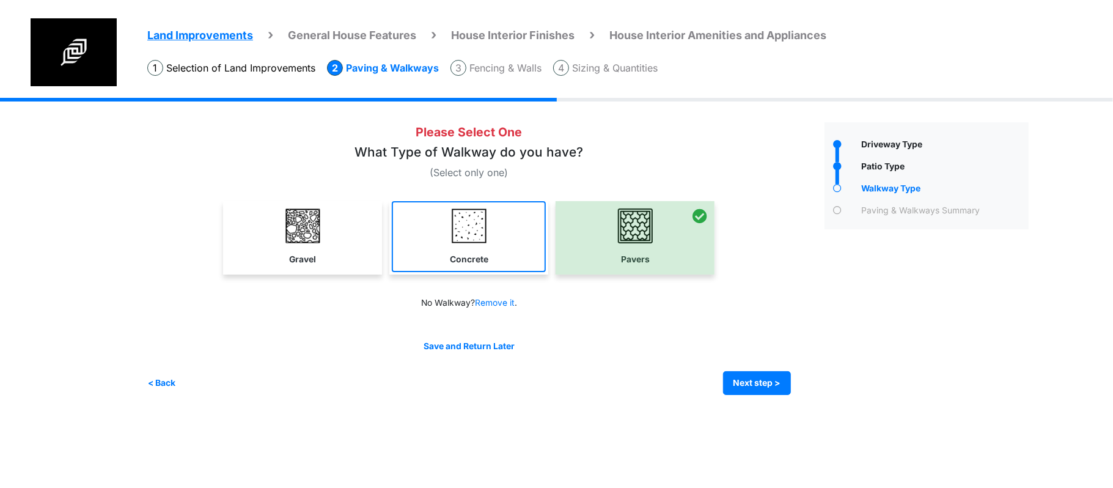
click at [492, 249] on link "Concrete" at bounding box center [469, 236] width 154 height 71
select select "*"
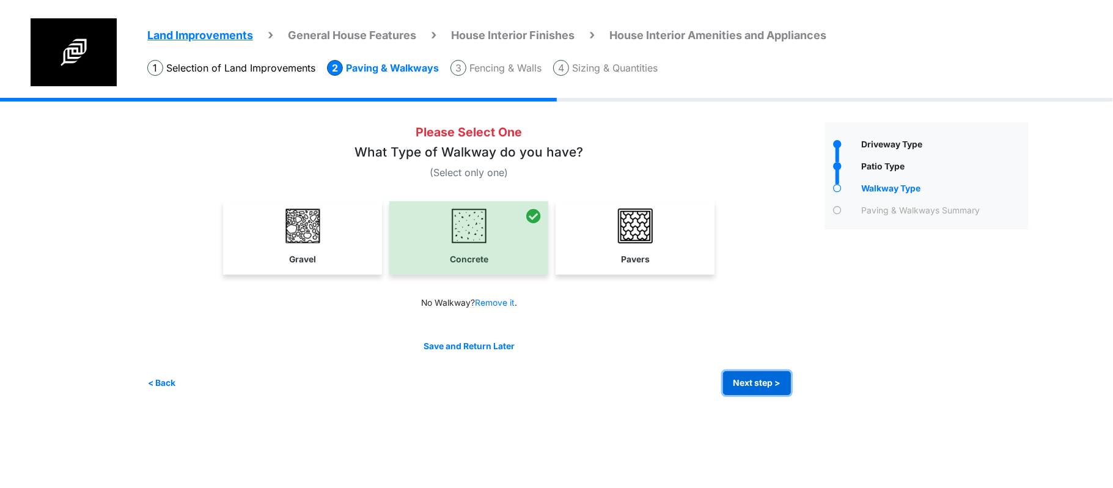
click at [752, 377] on button "Next step >" at bounding box center [757, 383] width 68 height 24
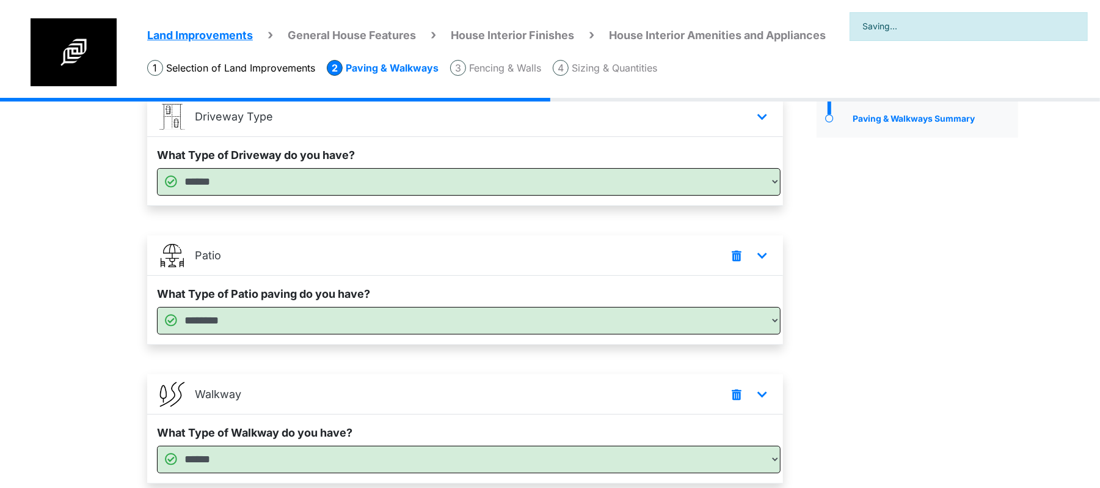
scroll to position [186, 0]
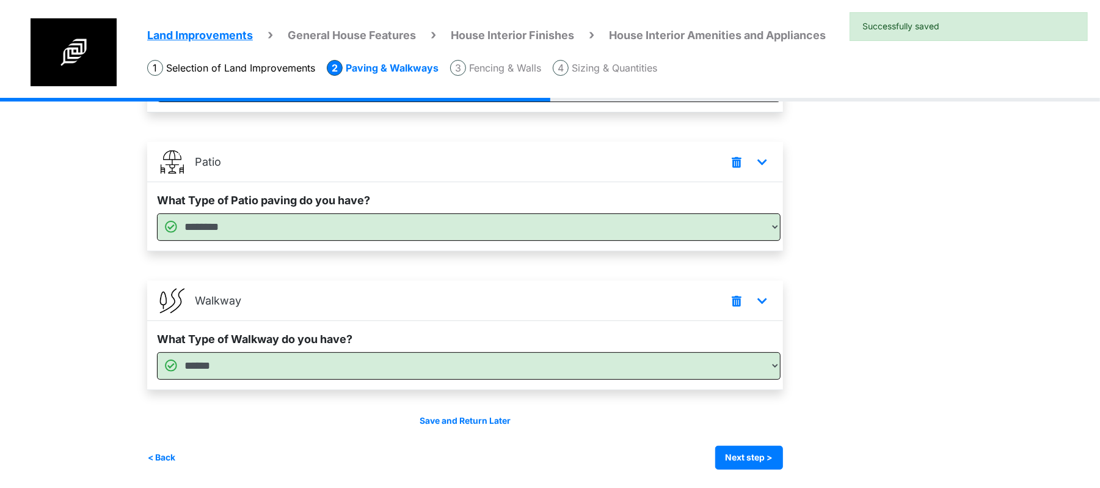
click at [746, 442] on div "Save and Return Later < Back Next step > Save and submit" at bounding box center [465, 441] width 636 height 55
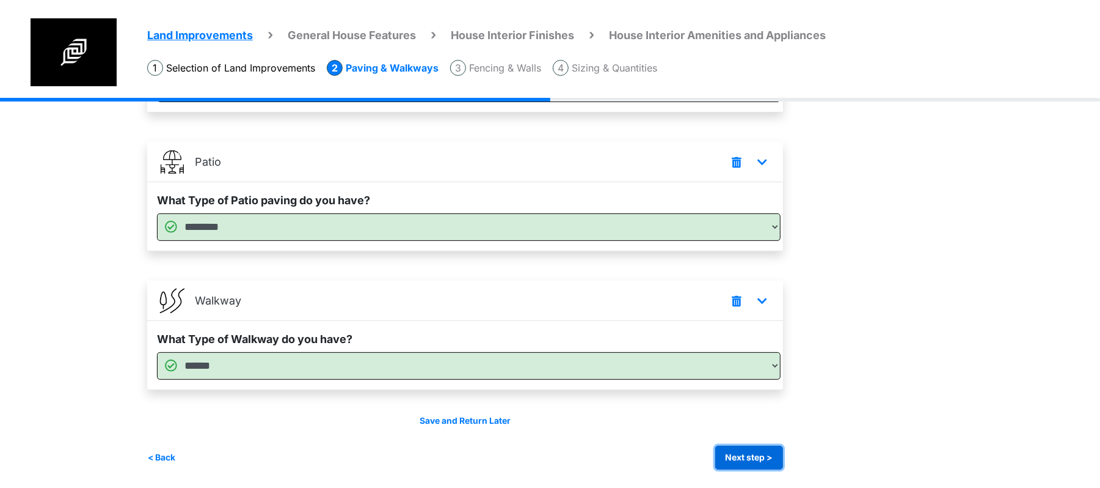
click at [746, 455] on button "Next step >" at bounding box center [750, 457] width 68 height 24
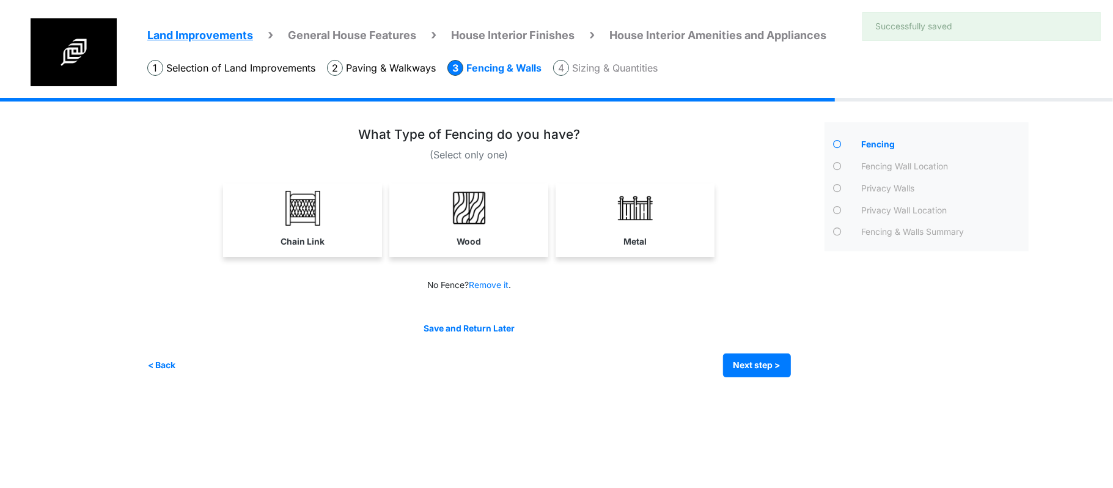
click at [768, 352] on div "Save and Return Later < Back Next step > Save and submit" at bounding box center [468, 349] width 643 height 55
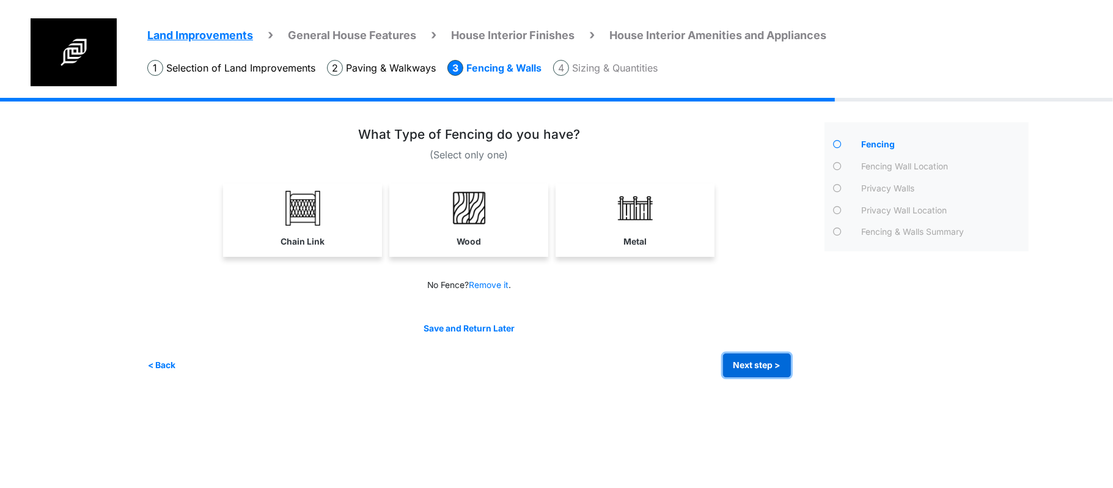
click at [769, 364] on button "Next step >" at bounding box center [757, 365] width 68 height 24
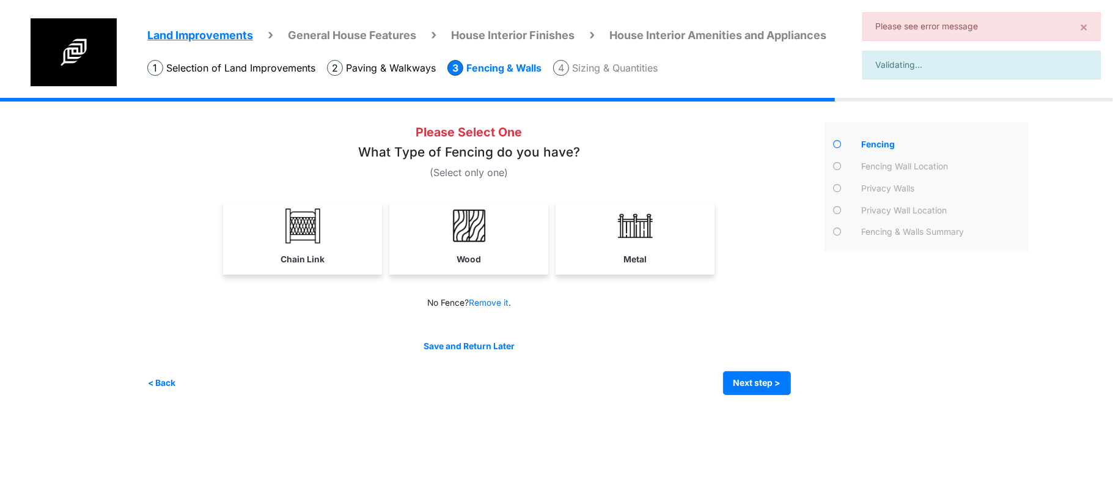
click at [686, 236] on link "Metal" at bounding box center [635, 236] width 154 height 71
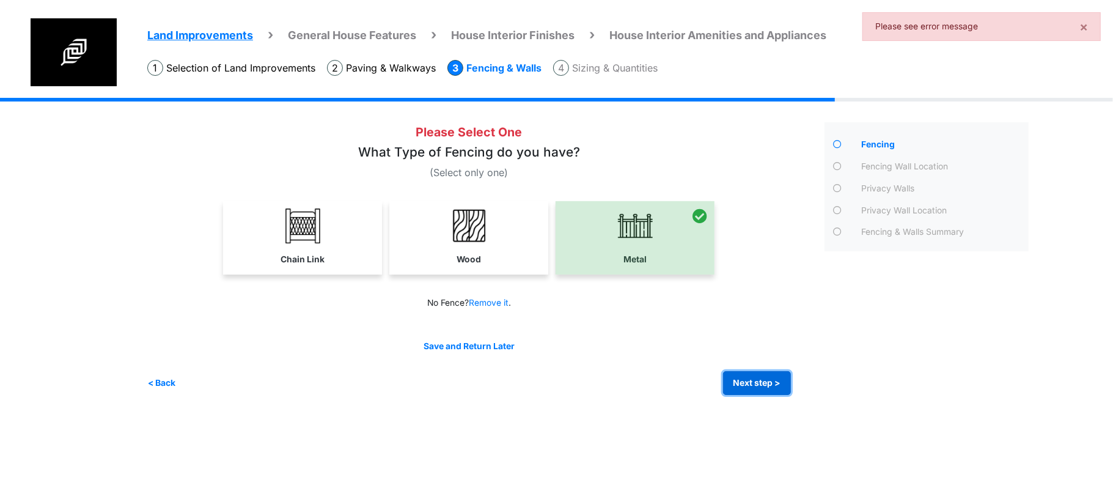
click at [745, 379] on button "Next step >" at bounding box center [757, 383] width 68 height 24
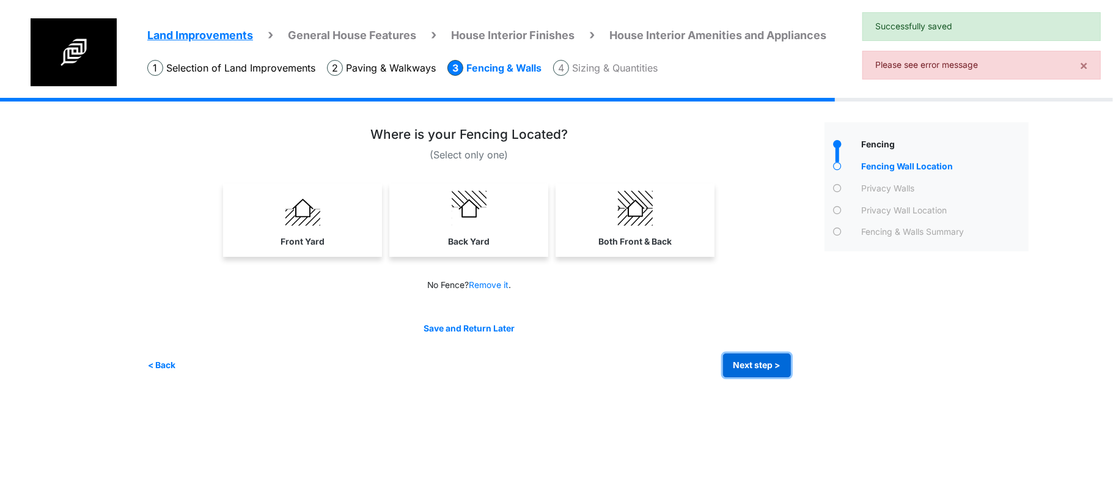
click at [749, 367] on button "Next step >" at bounding box center [757, 365] width 68 height 24
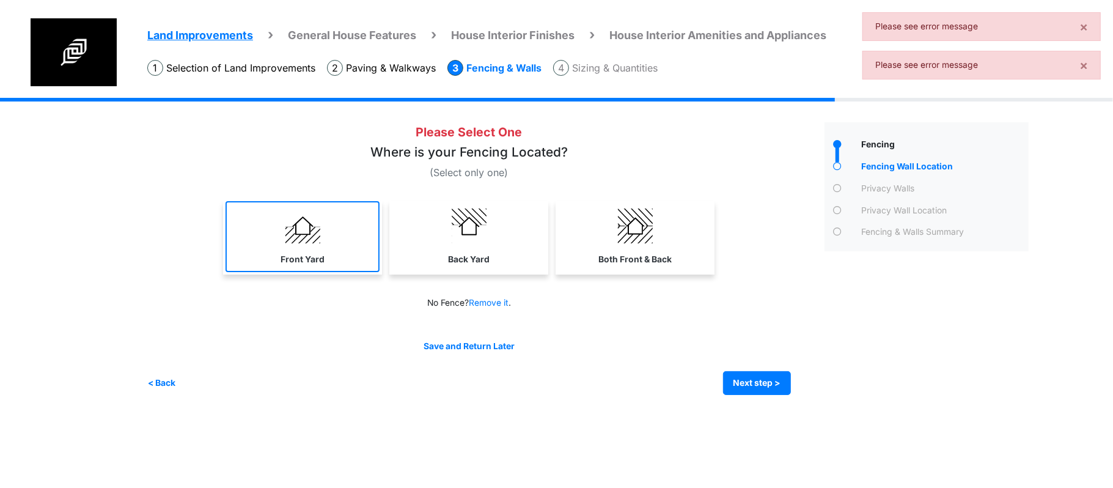
click at [326, 238] on link "Front Yard" at bounding box center [302, 236] width 154 height 71
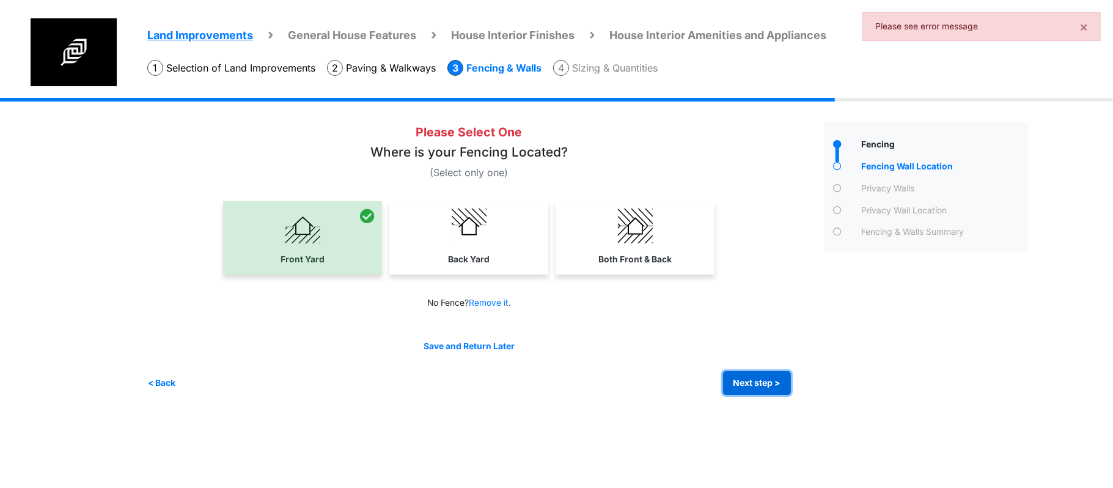
click at [749, 376] on button "Next step >" at bounding box center [757, 383] width 68 height 24
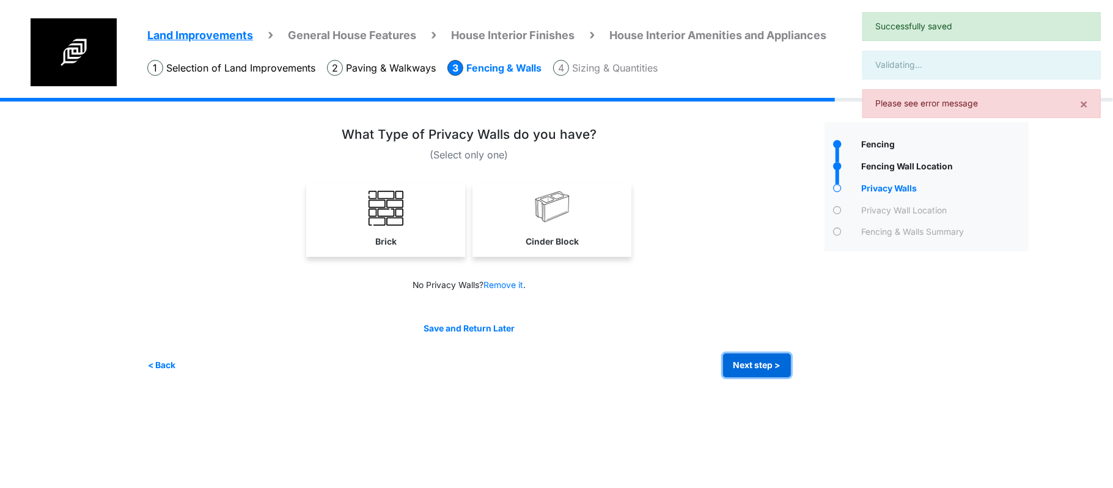
click at [749, 368] on button "Next step >" at bounding box center [757, 365] width 68 height 24
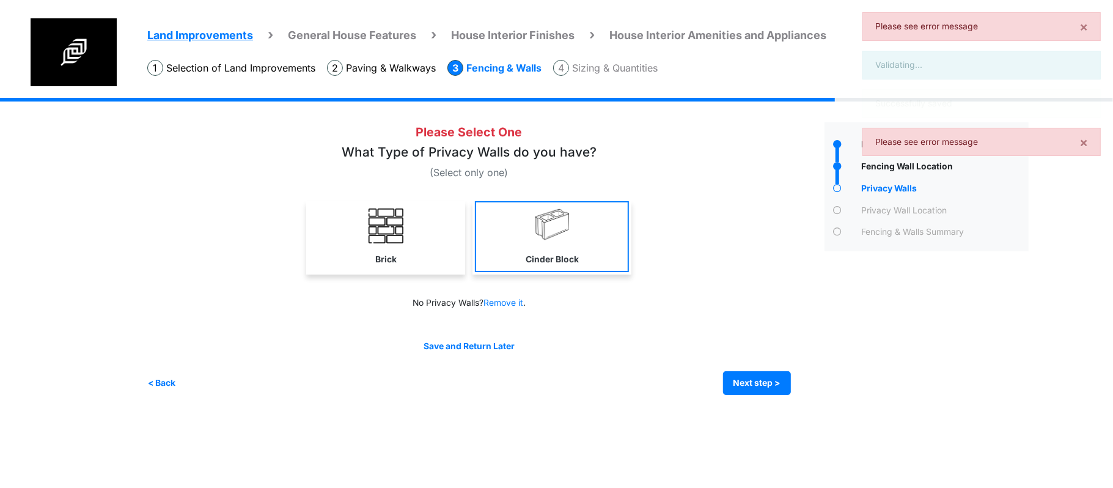
click at [538, 244] on link "Cinder Block" at bounding box center [552, 236] width 154 height 71
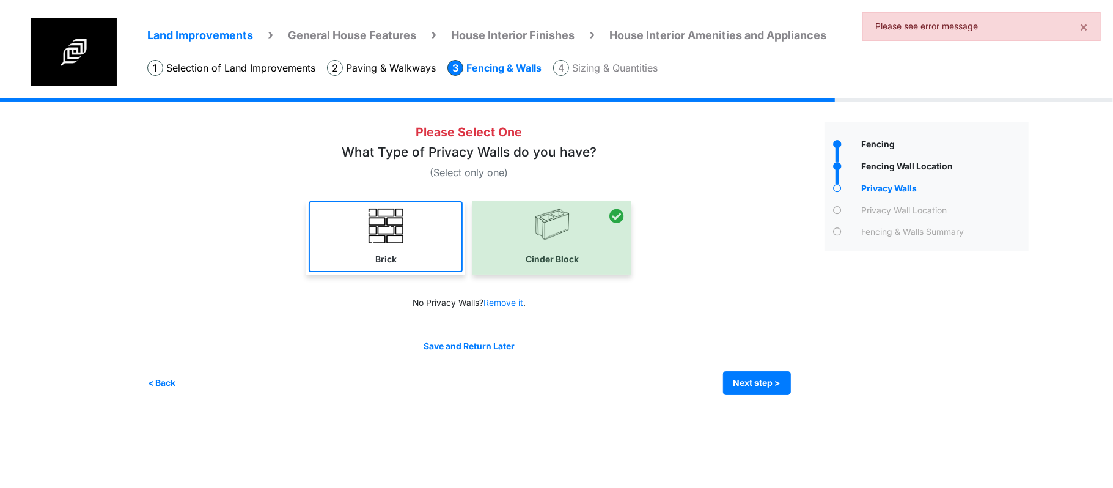
click at [397, 259] on link "Brick" at bounding box center [386, 236] width 154 height 71
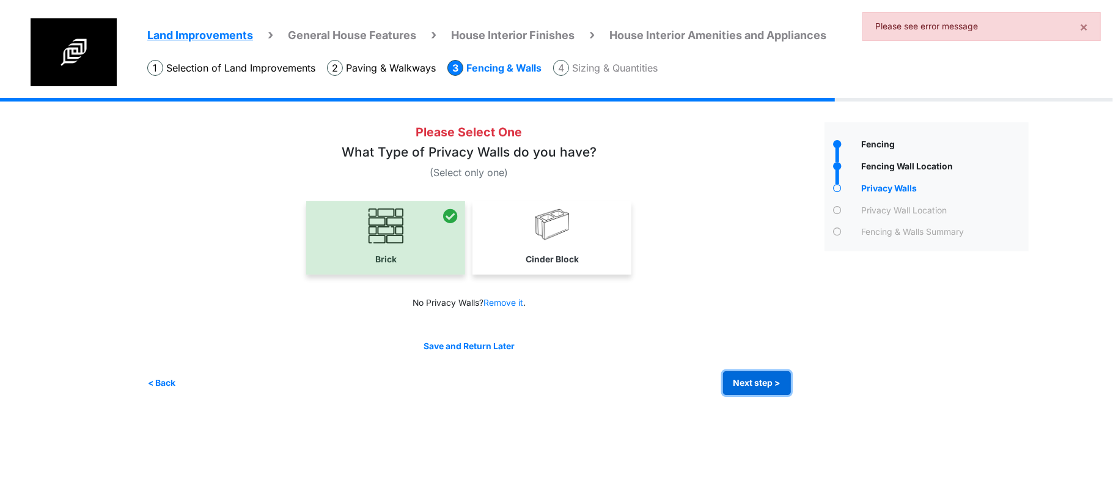
click at [753, 384] on button "Next step >" at bounding box center [757, 383] width 68 height 24
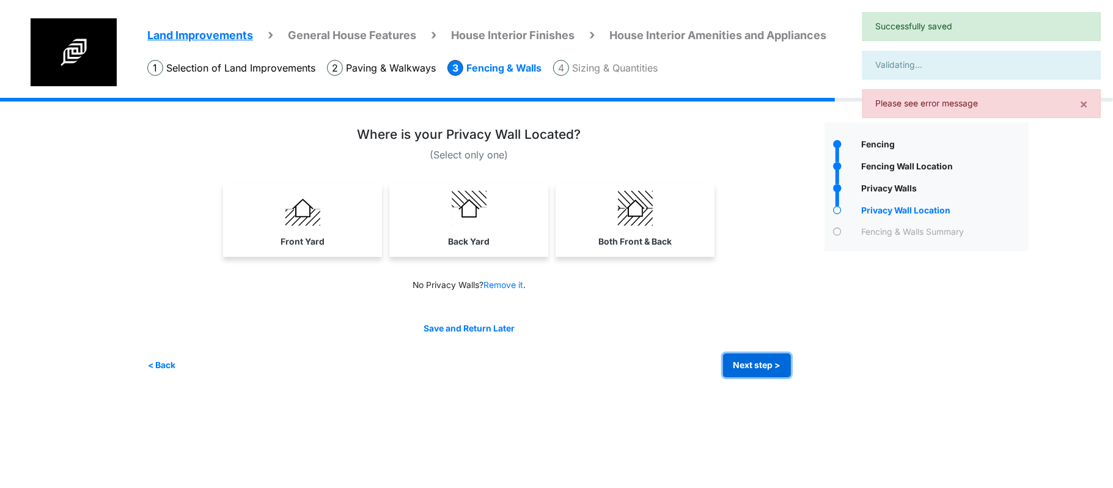
click at [749, 370] on button "Next step >" at bounding box center [757, 365] width 68 height 24
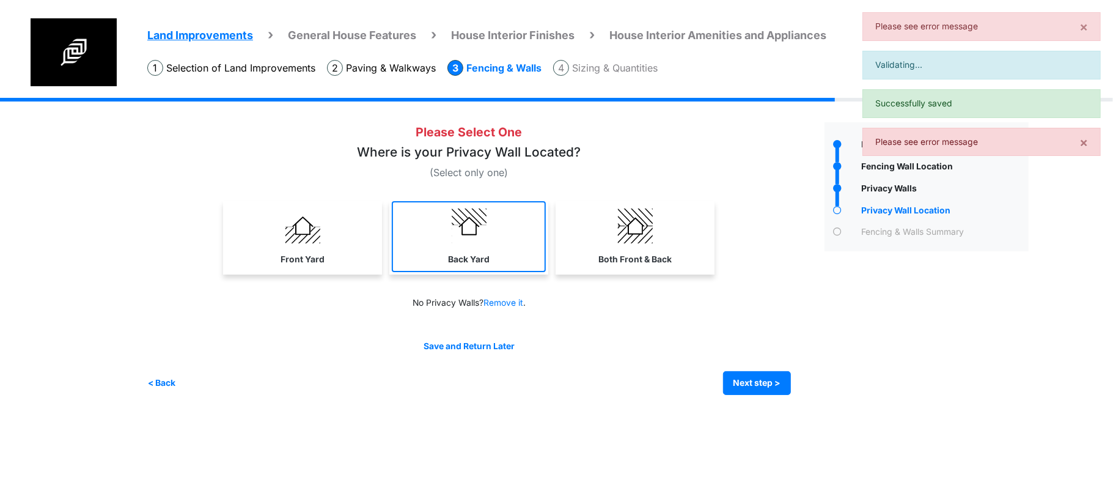
click at [465, 231] on img at bounding box center [469, 225] width 35 height 35
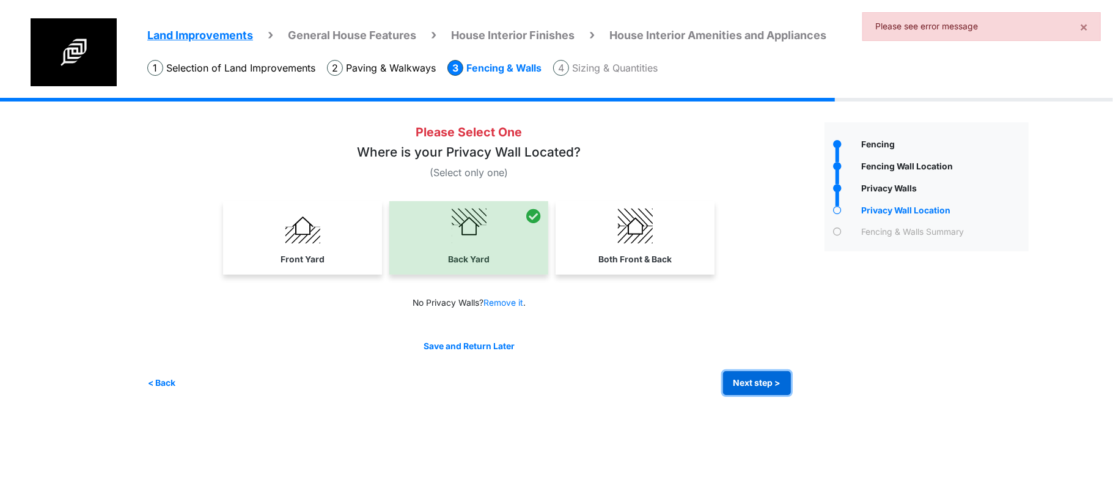
click at [767, 386] on button "Next step >" at bounding box center [757, 383] width 68 height 24
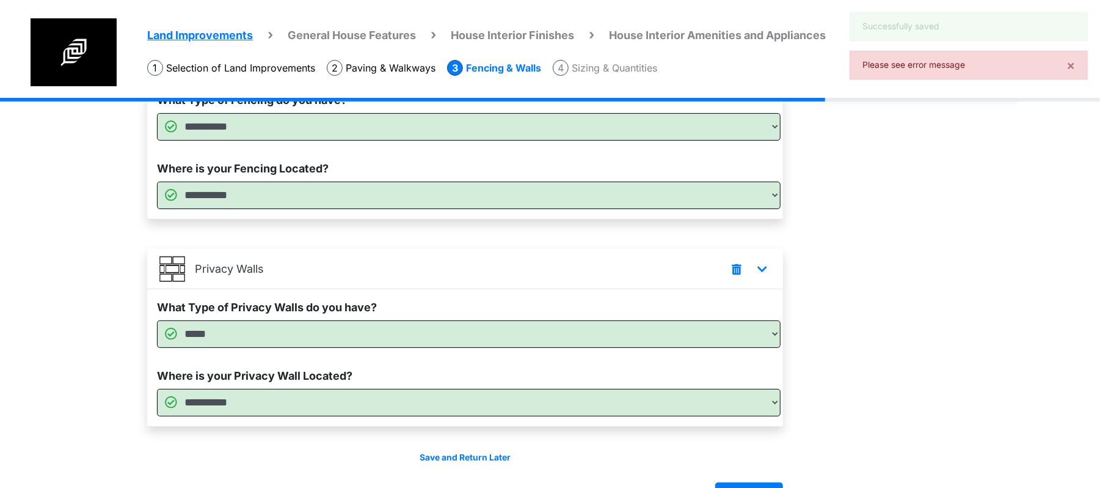
scroll to position [184, 0]
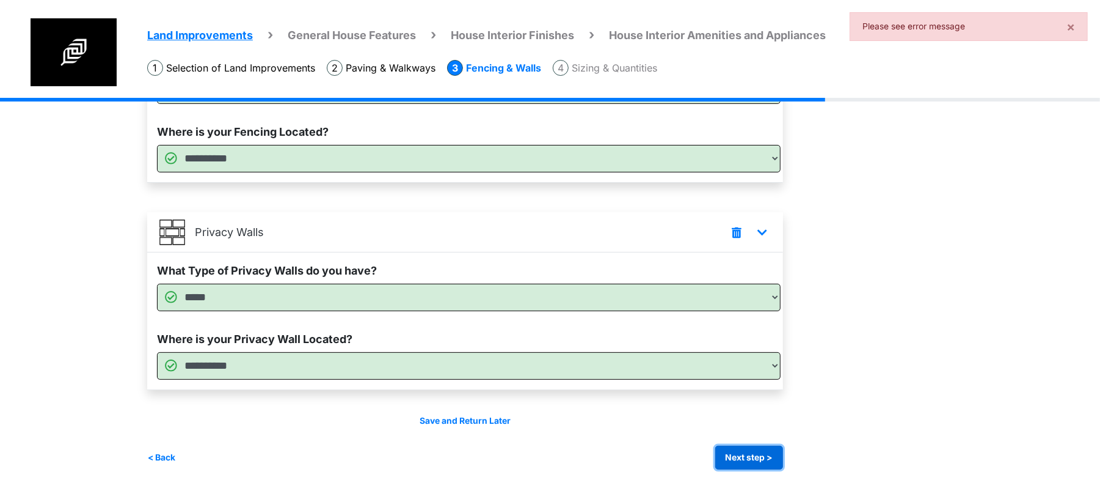
click at [741, 460] on button "Next step >" at bounding box center [750, 457] width 68 height 24
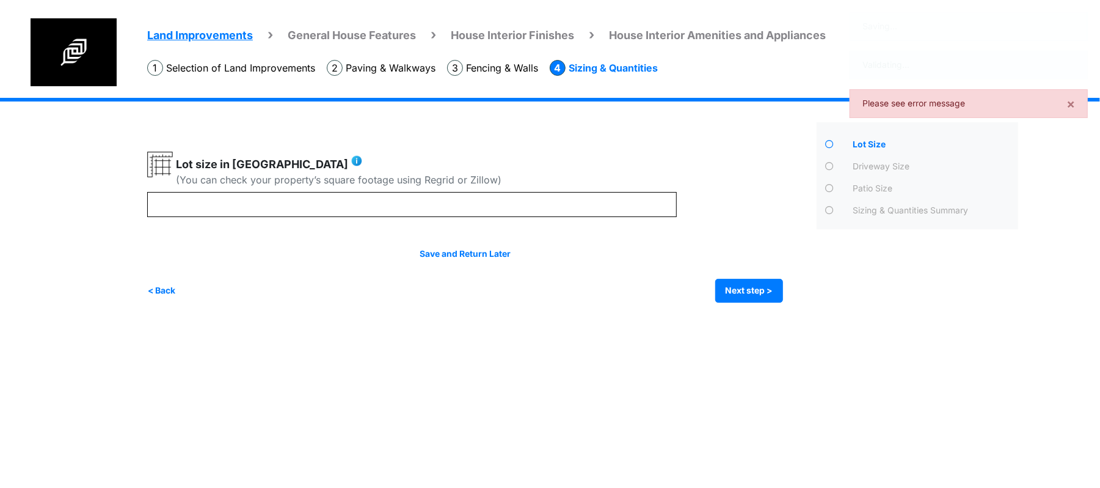
scroll to position [0, 0]
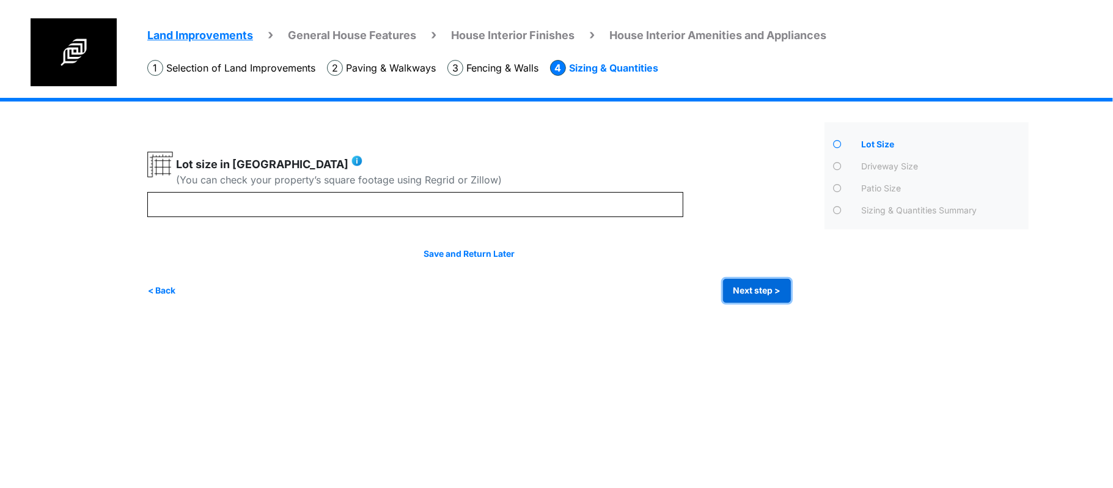
click at [745, 284] on button "Next step >" at bounding box center [757, 291] width 68 height 24
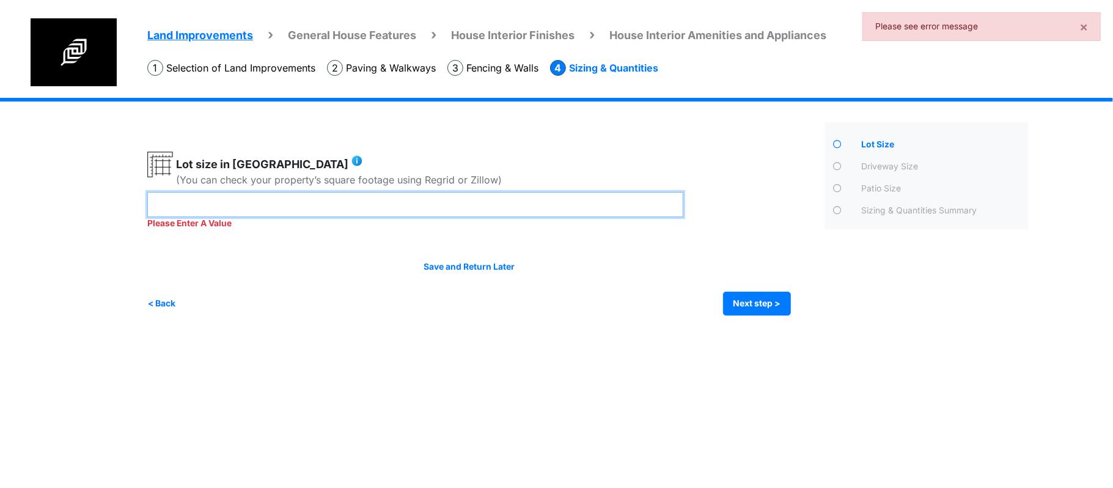
click at [553, 208] on input "number" at bounding box center [415, 204] width 536 height 25
type input "***"
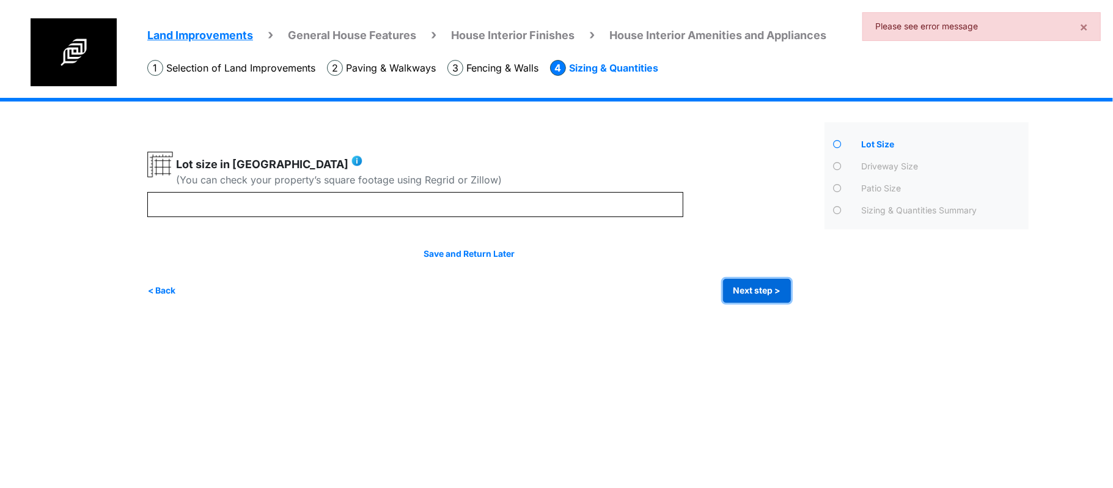
click at [743, 307] on div "Irrigation Flag pole" at bounding box center [592, 209] width 890 height 223
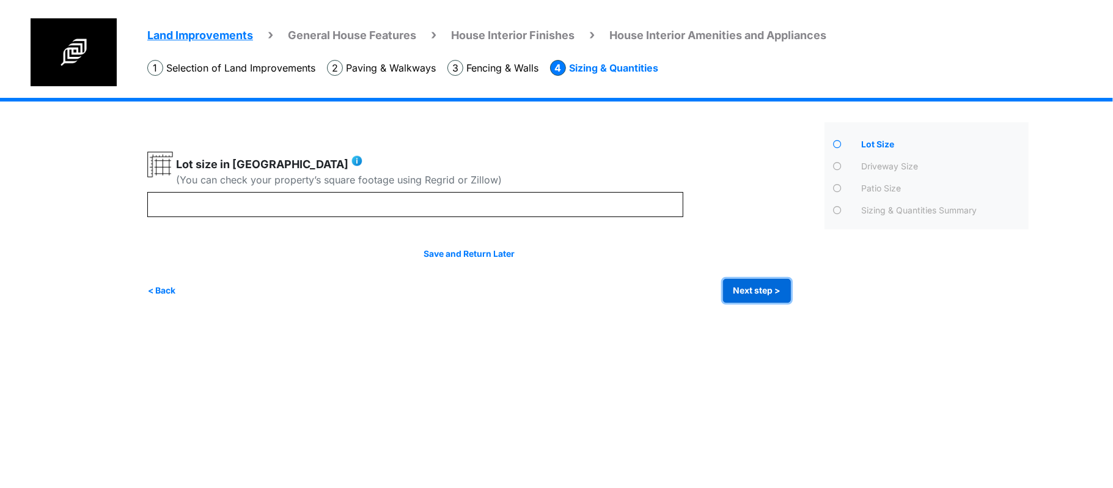
click at [749, 289] on button "Next step >" at bounding box center [757, 291] width 68 height 24
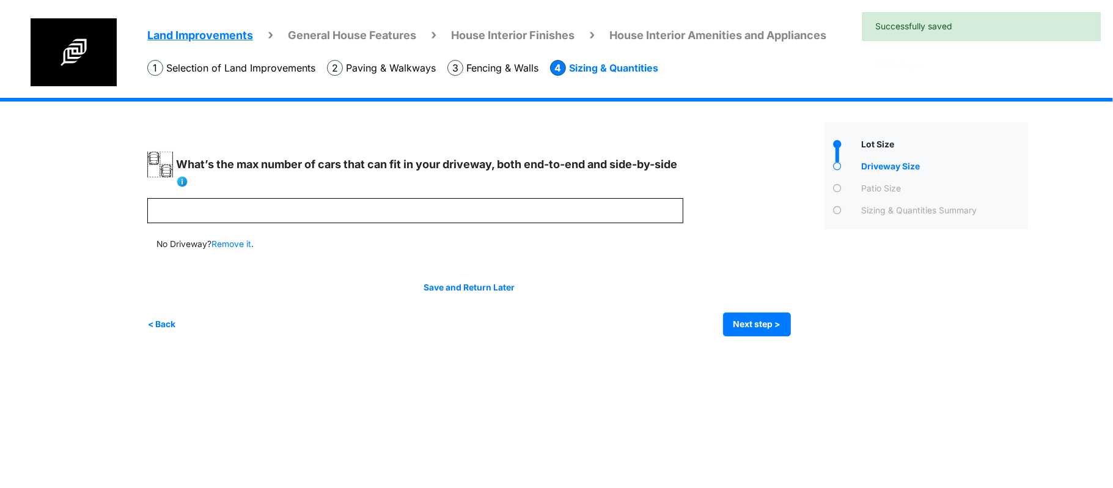
click at [738, 291] on div "Save and Return Later < Back Next step > Save and submit" at bounding box center [468, 308] width 643 height 55
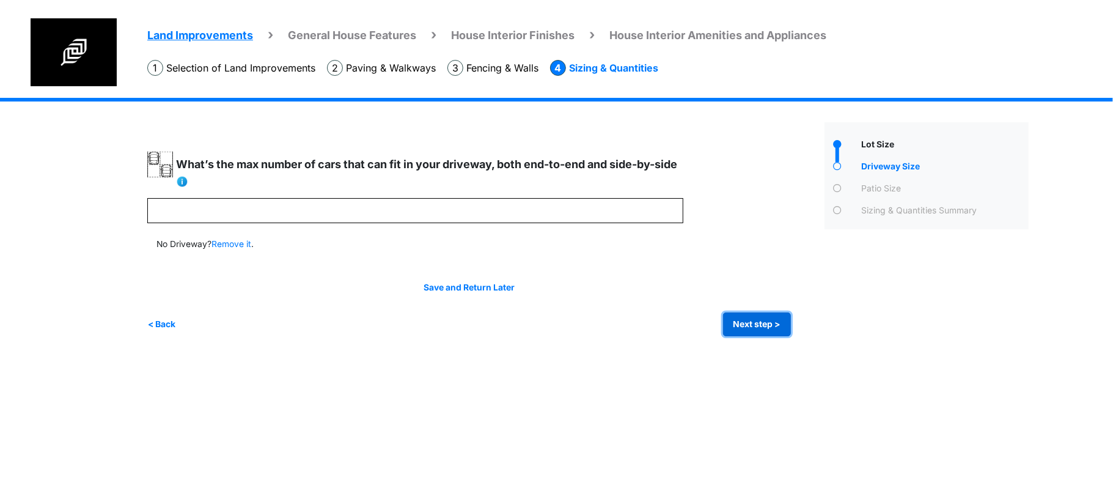
click at [744, 317] on button "Next step >" at bounding box center [757, 324] width 68 height 24
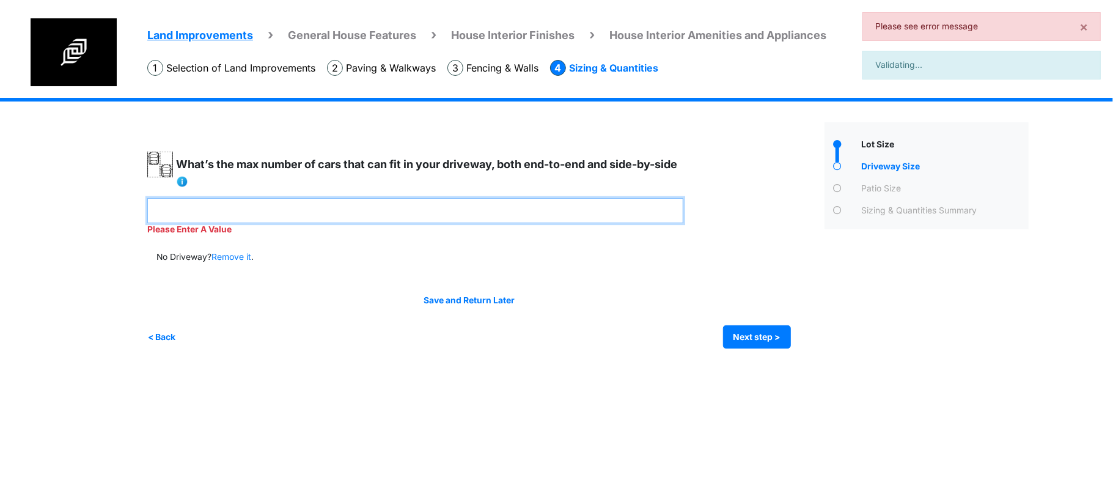
click at [518, 203] on input "number" at bounding box center [415, 210] width 536 height 25
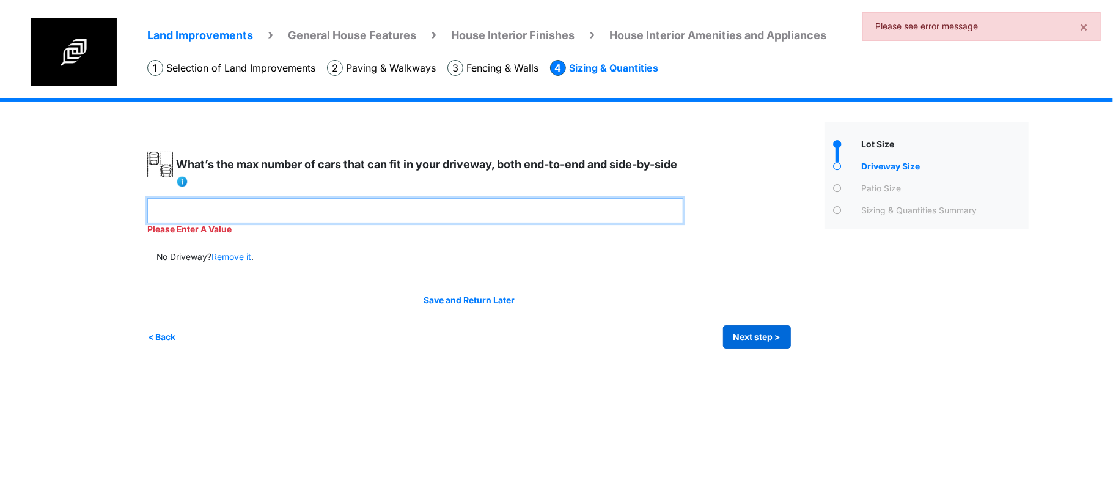
type input "*"
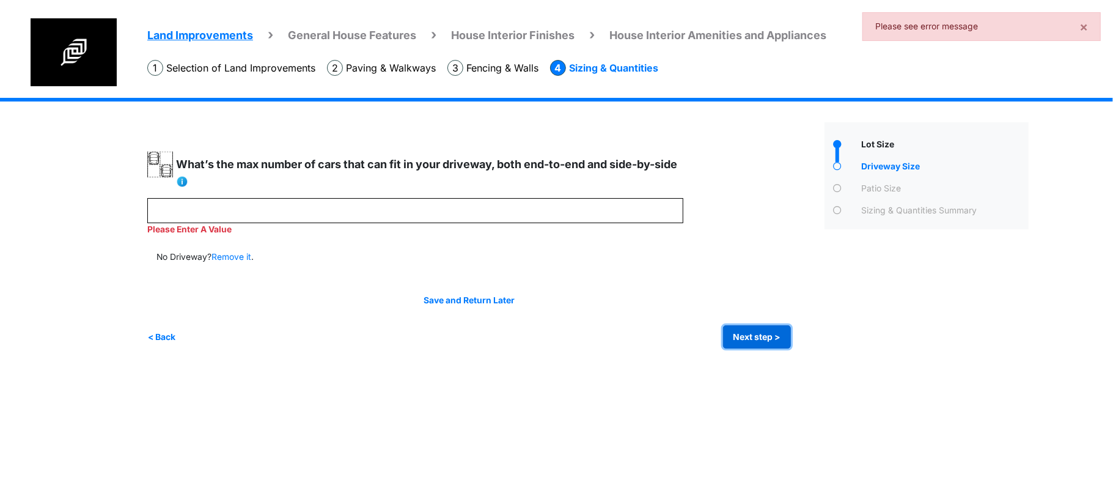
type input "*"
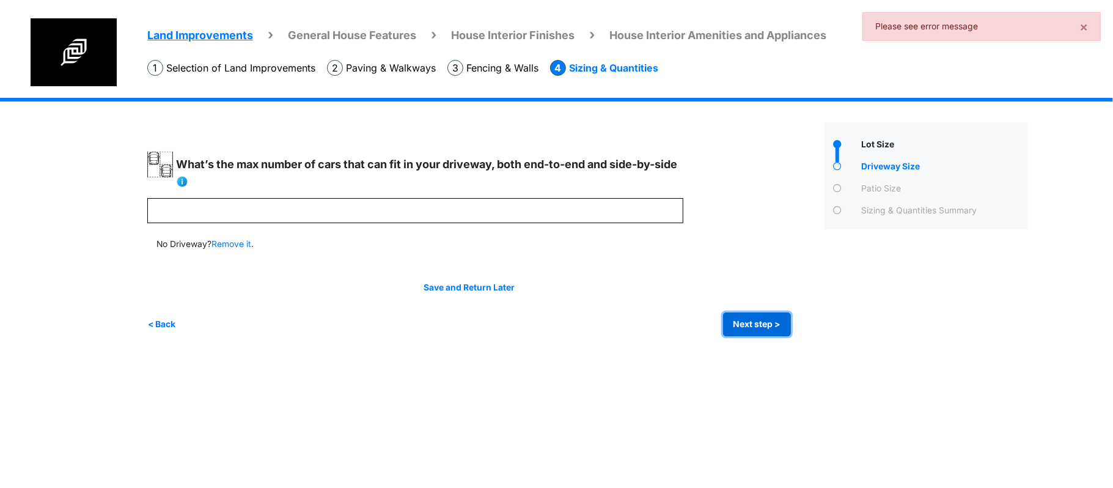
click at [751, 323] on button "Next step >" at bounding box center [757, 324] width 68 height 24
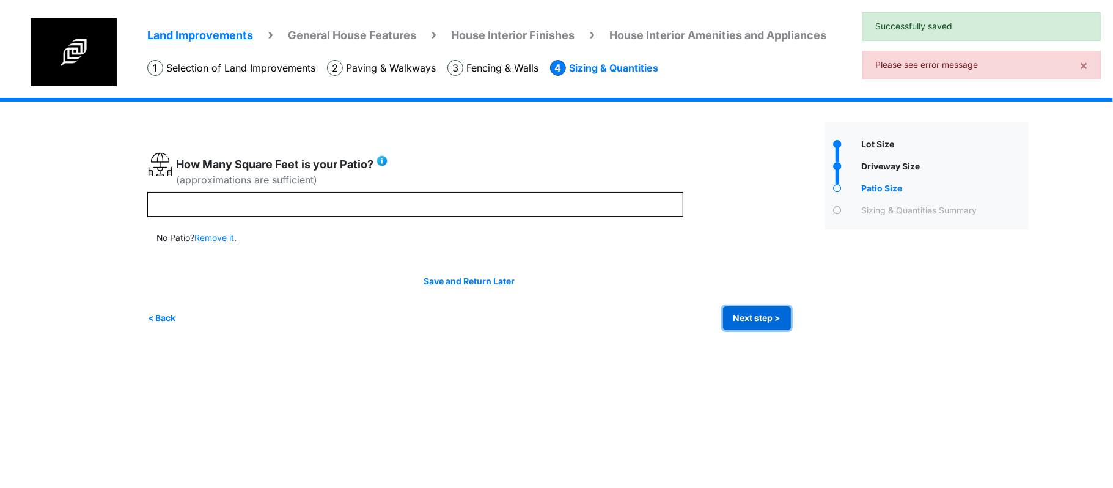
click at [751, 323] on button "Next step >" at bounding box center [757, 318] width 68 height 24
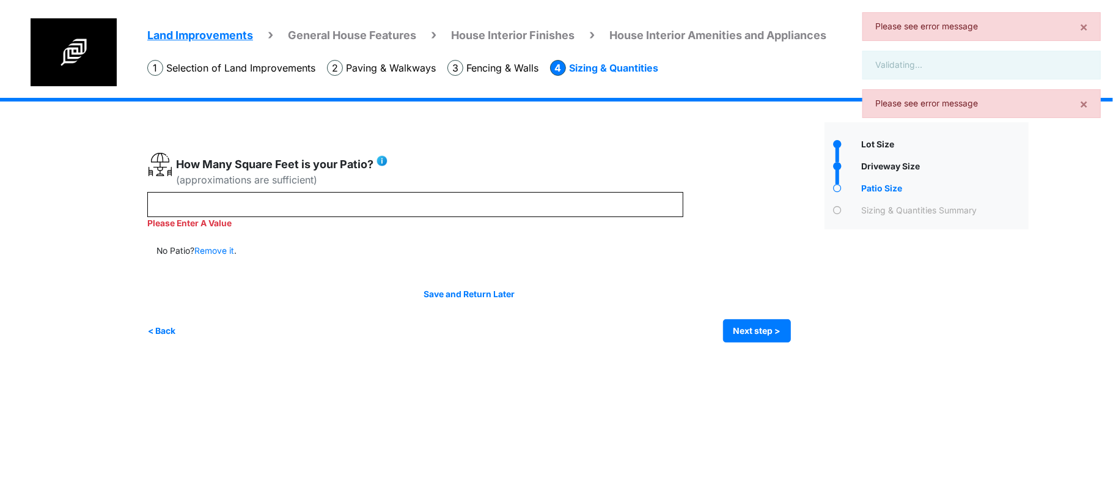
click at [547, 237] on div "(approximations are sufficient) Remove it" at bounding box center [481, 247] width 668 height 191
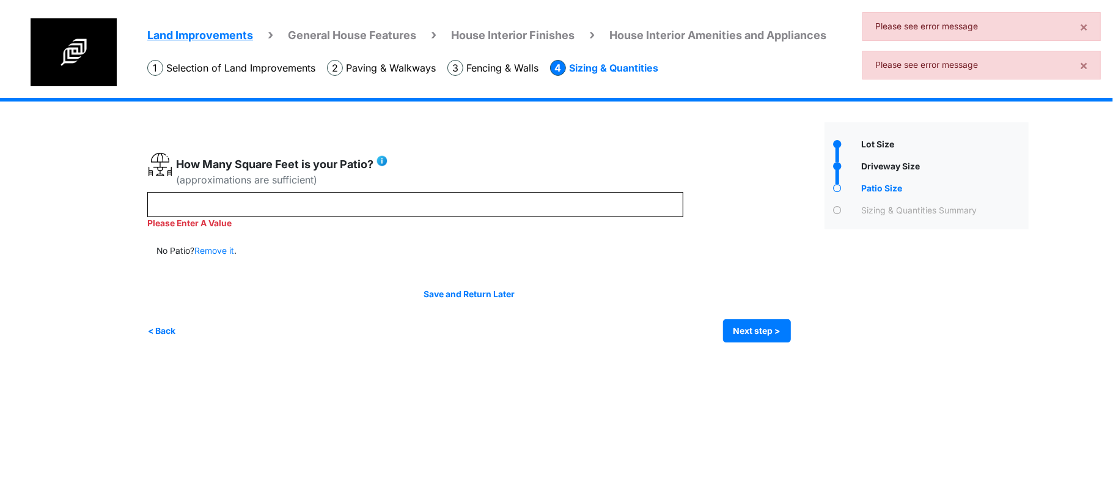
click at [556, 220] on div "Please Enter A Value" at bounding box center [415, 211] width 536 height 38
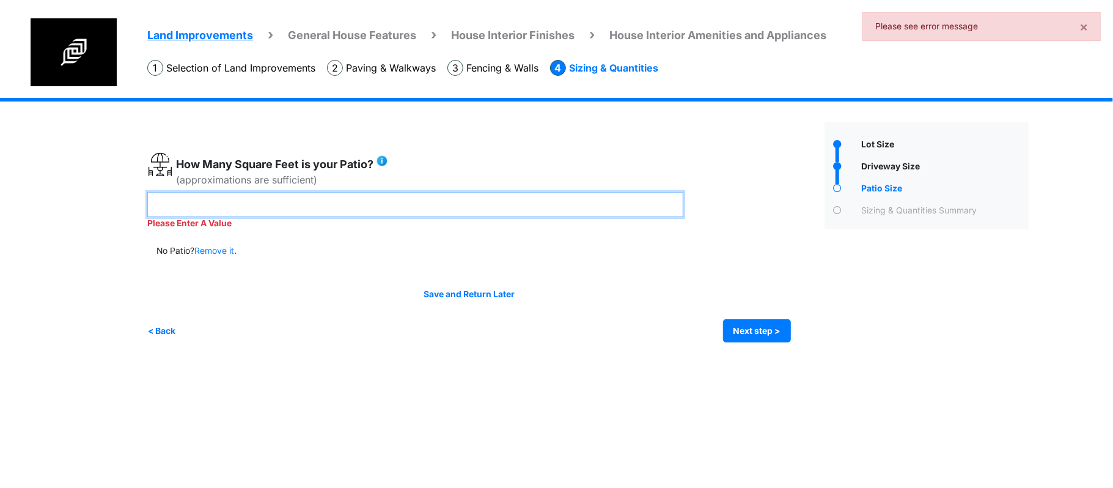
click at [563, 211] on input "number" at bounding box center [415, 204] width 536 height 25
type input "**"
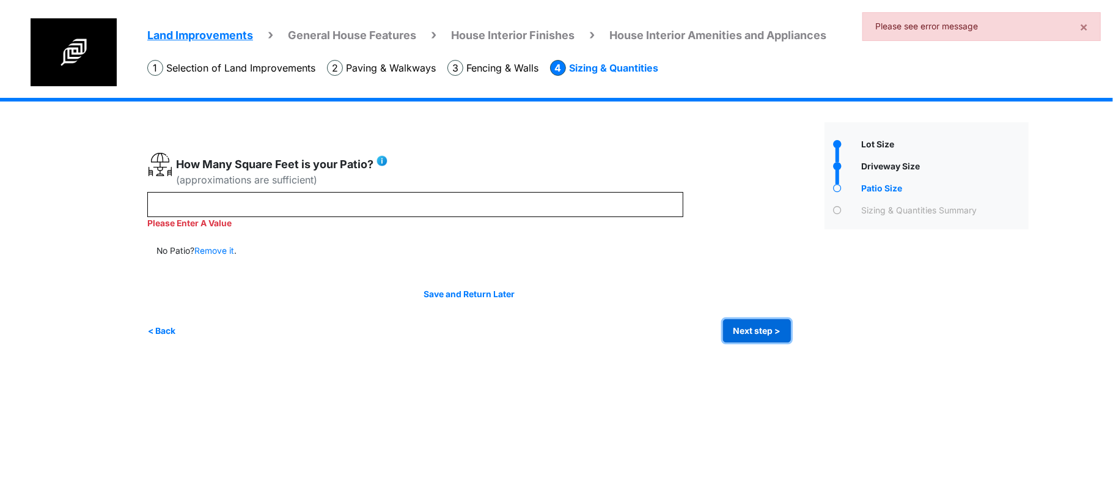
type input "**"
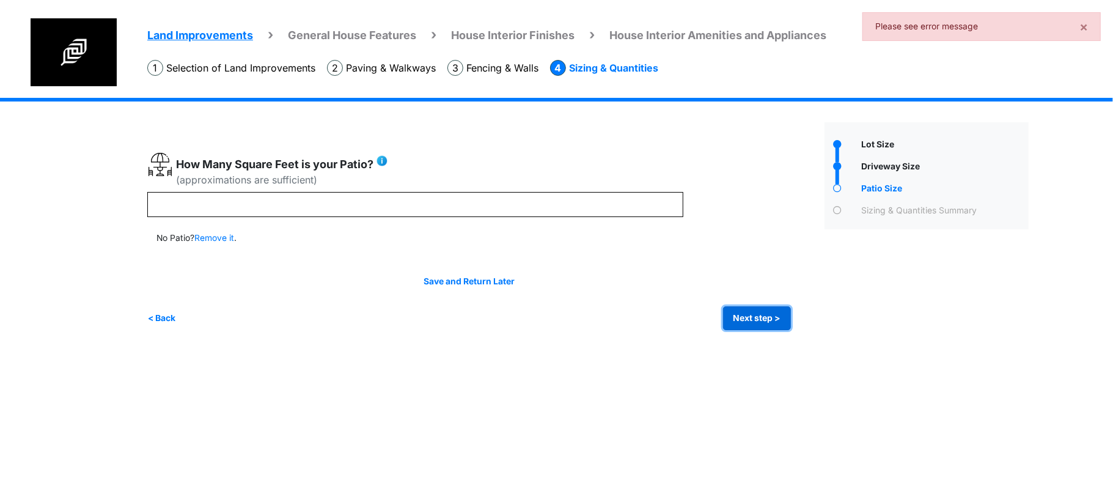
click at [766, 326] on button "Next step >" at bounding box center [757, 318] width 68 height 24
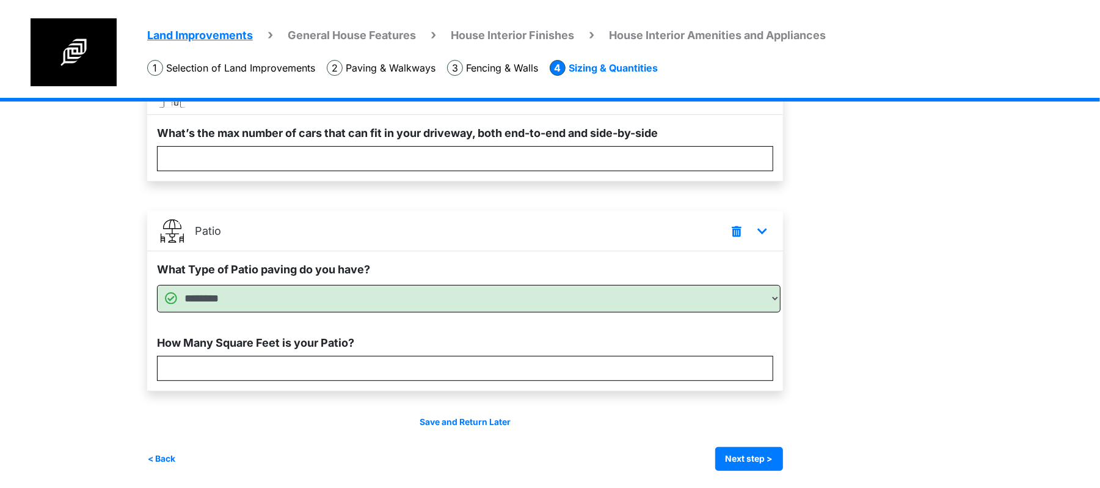
scroll to position [252, 0]
click at [751, 463] on button "Next step >" at bounding box center [750, 457] width 68 height 24
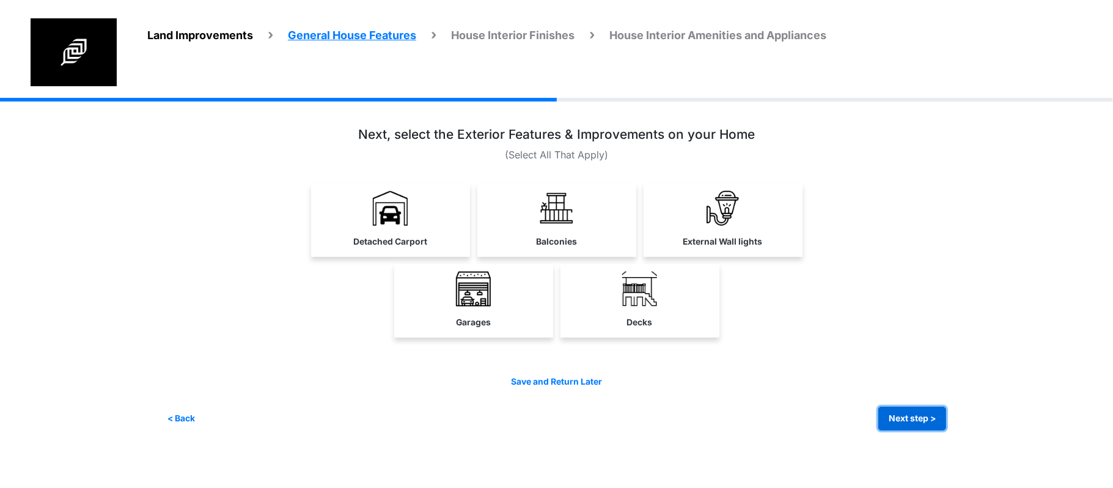
click at [914, 422] on button "Next step >" at bounding box center [912, 418] width 68 height 24
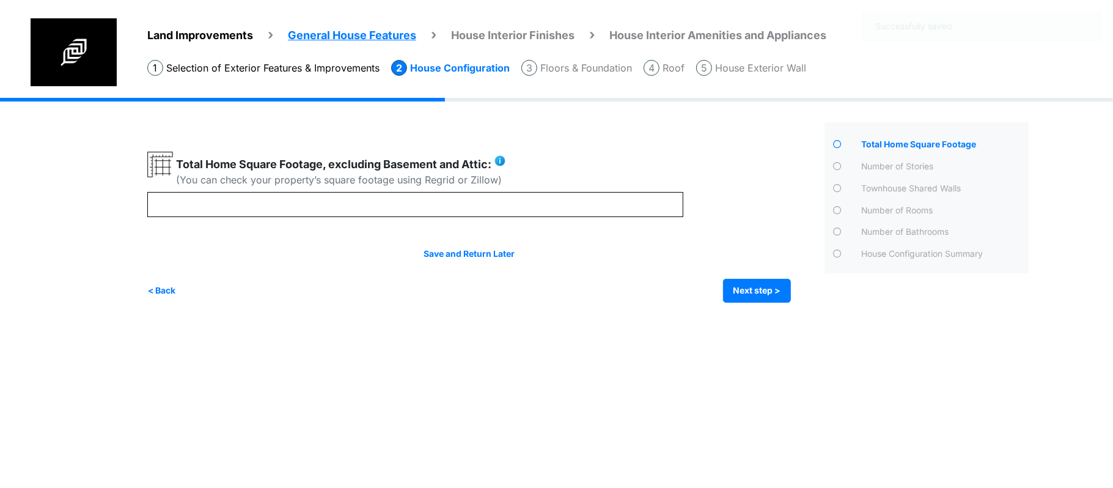
click at [138, 279] on div "Land Improvements General House Features House Interior Finishes House Interior…" at bounding box center [556, 209] width 1113 height 223
click at [172, 287] on button "< Back" at bounding box center [161, 291] width 29 height 24
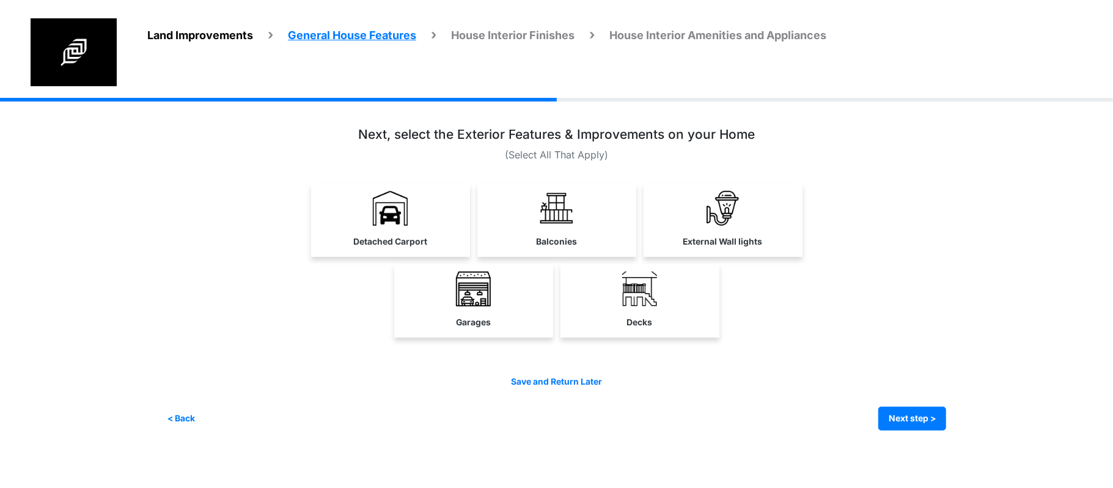
drag, startPoint x: 444, startPoint y: 128, endPoint x: 657, endPoint y: 143, distance: 214.4
click at [656, 137] on h3 "Next, select the Exterior Features & Improvements on your Home" at bounding box center [556, 134] width 397 height 15
click at [609, 191] on link "Balconies" at bounding box center [556, 218] width 159 height 71
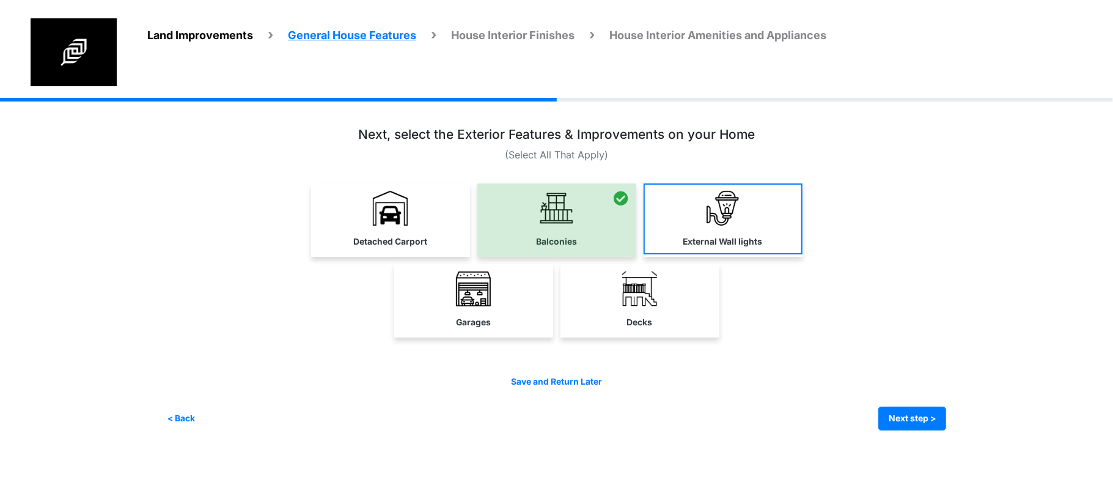
click at [709, 225] on link "External Wall lights" at bounding box center [722, 218] width 159 height 71
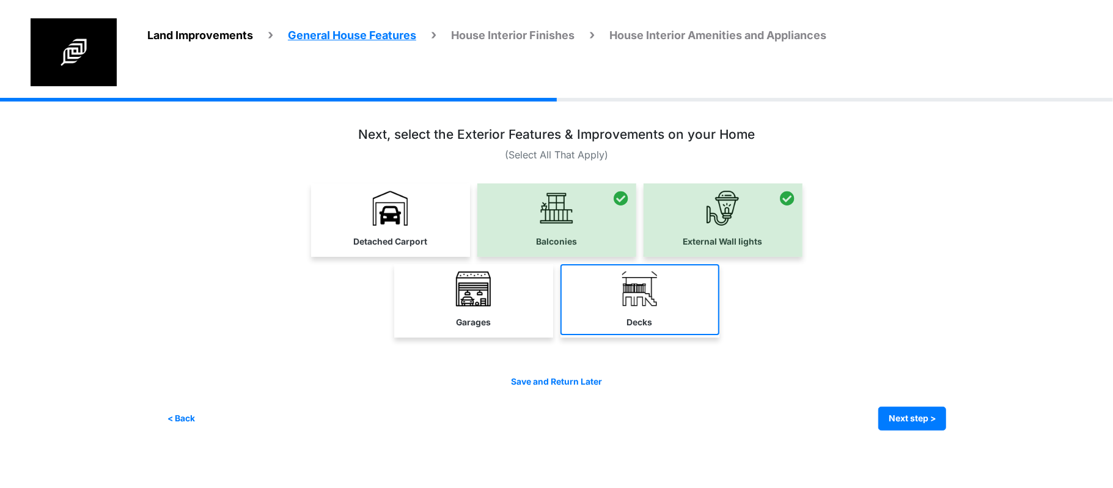
click at [567, 309] on link "Decks" at bounding box center [639, 299] width 159 height 71
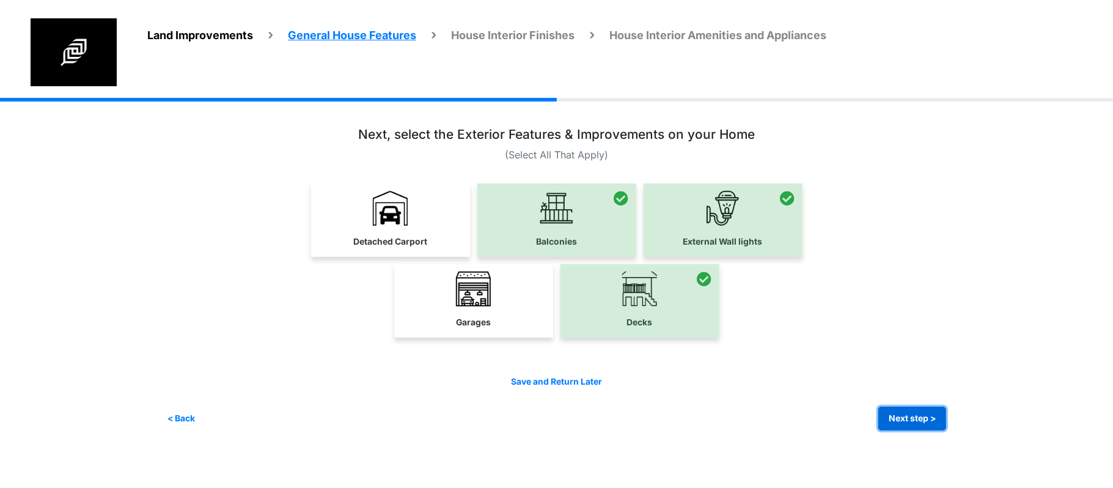
click at [915, 415] on button "Next step >" at bounding box center [912, 418] width 68 height 24
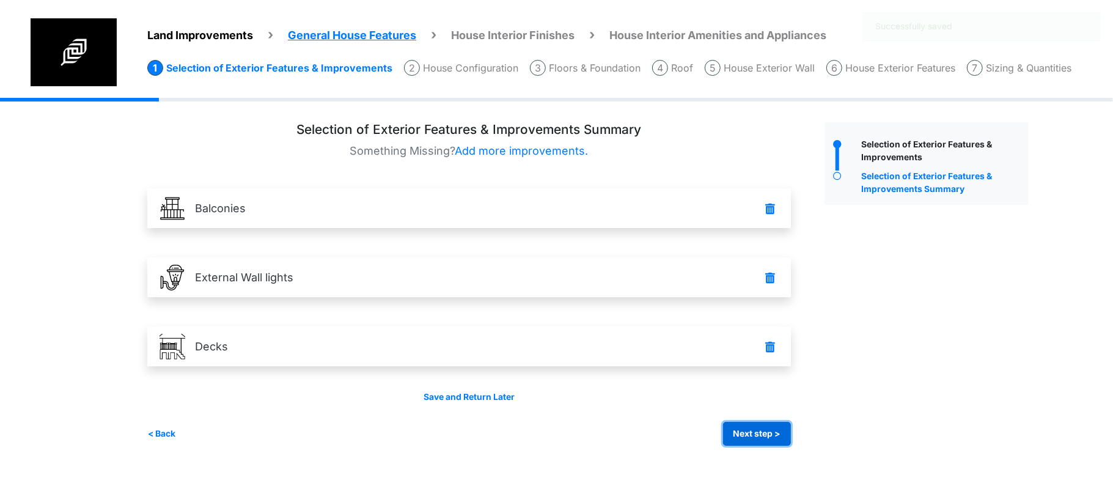
click at [756, 433] on button "Next step >" at bounding box center [757, 434] width 68 height 24
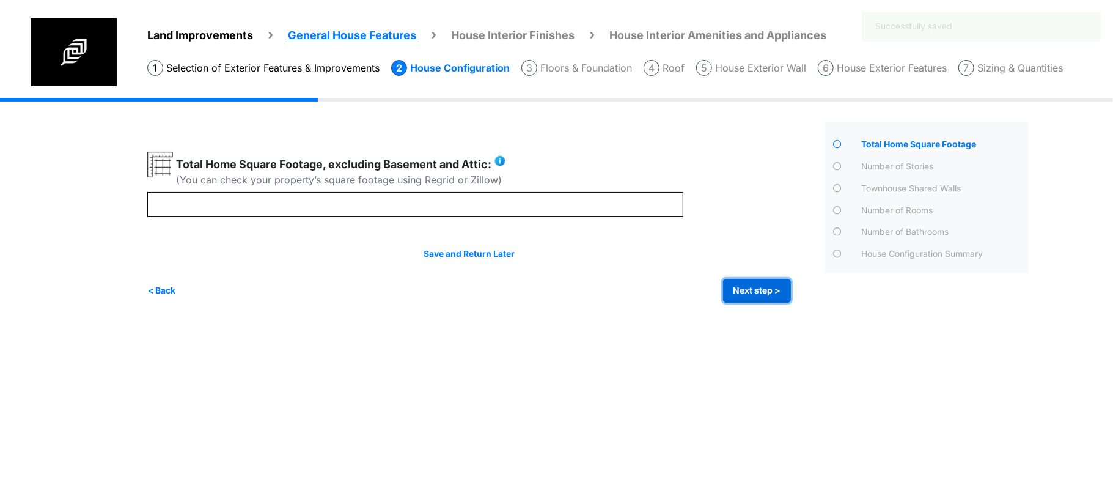
click at [756, 297] on button "Next step >" at bounding box center [757, 291] width 68 height 24
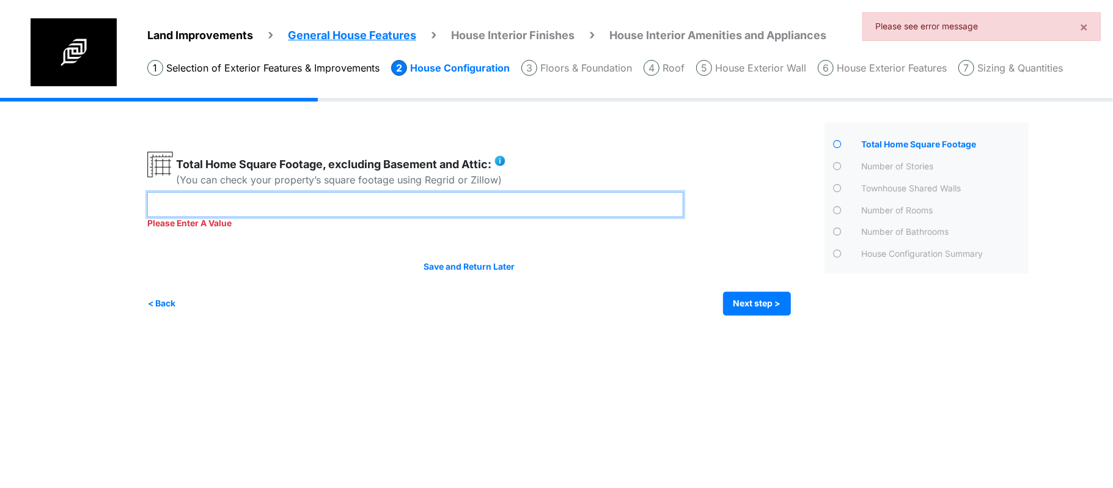
click at [533, 192] on input "number" at bounding box center [415, 204] width 536 height 25
type input "****"
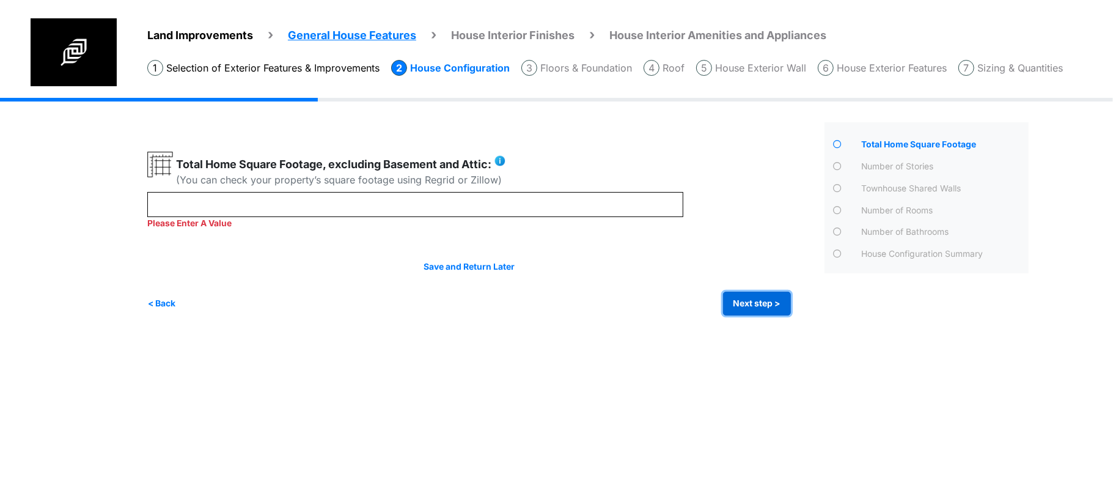
click at [761, 295] on button "Next step >" at bounding box center [757, 303] width 68 height 24
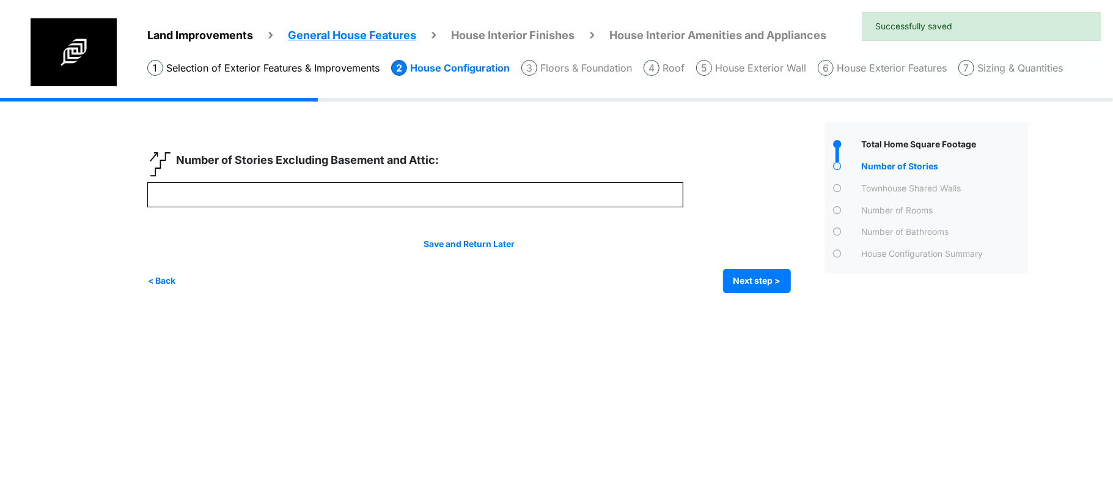
click at [761, 295] on div "Irrigation Flag pole" at bounding box center [592, 204] width 890 height 213
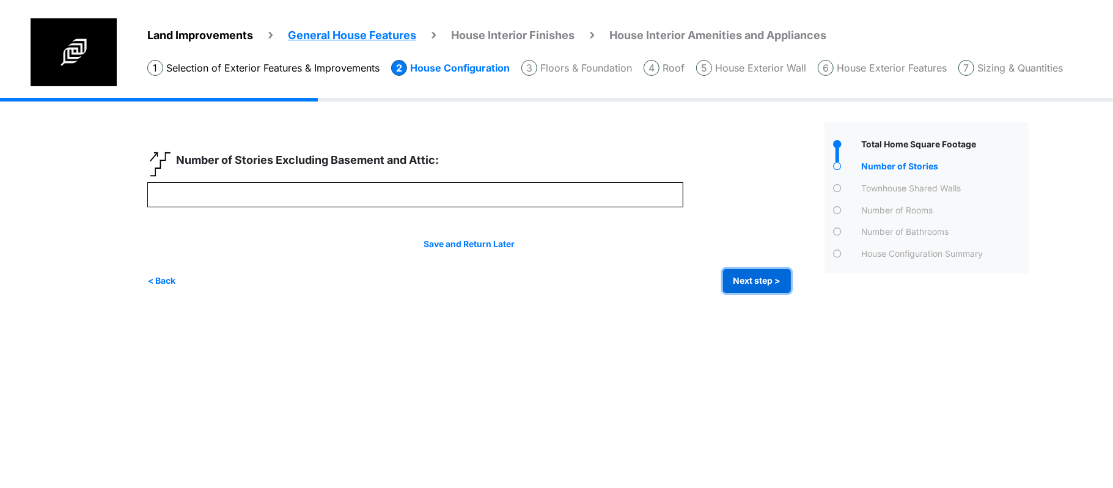
click at [759, 279] on button "Next step >" at bounding box center [757, 281] width 68 height 24
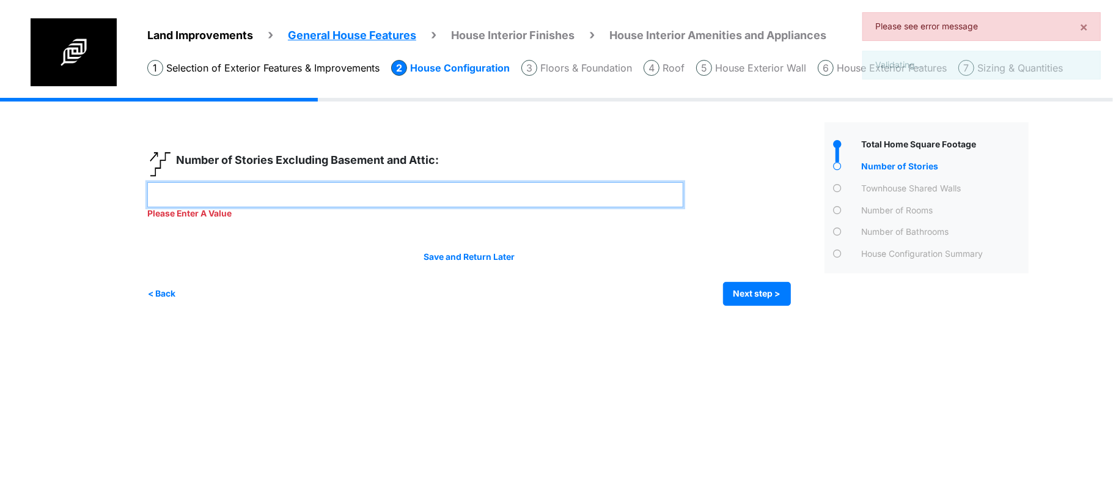
drag, startPoint x: 666, startPoint y: 201, endPoint x: 667, endPoint y: 208, distance: 6.8
click at [666, 200] on input "number" at bounding box center [415, 194] width 536 height 25
type input "*"
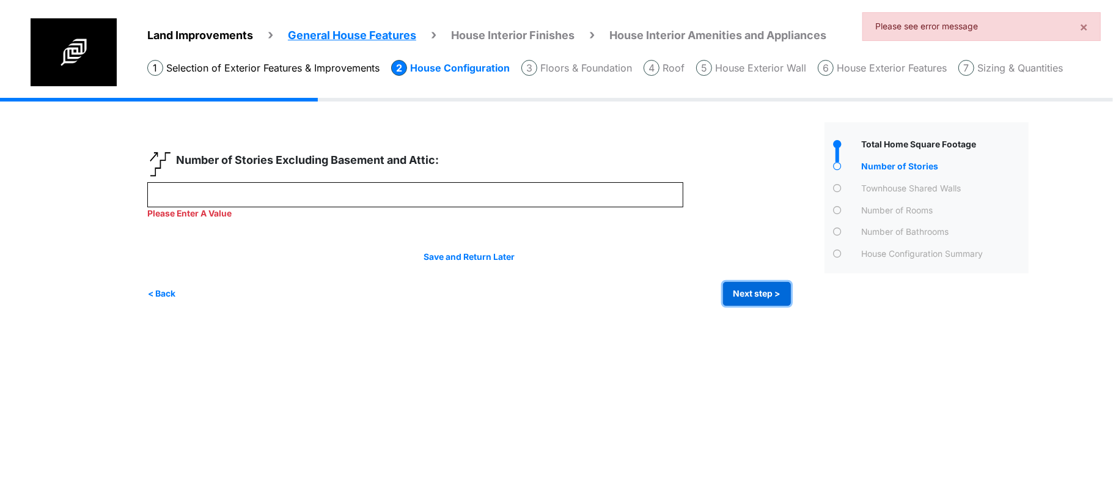
click at [767, 301] on div "Irrigation Flag pole" at bounding box center [592, 211] width 890 height 226
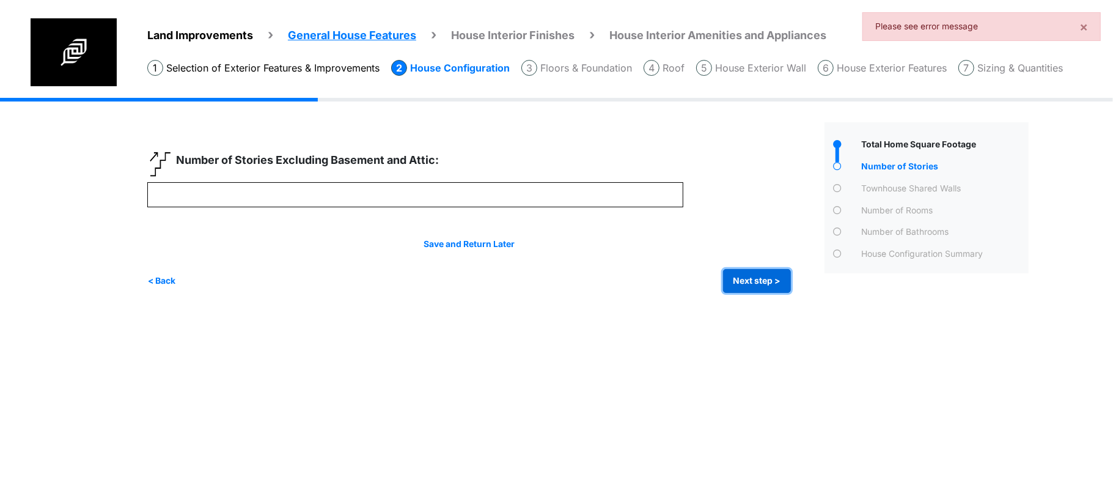
click at [767, 287] on button "Next step >" at bounding box center [757, 281] width 68 height 24
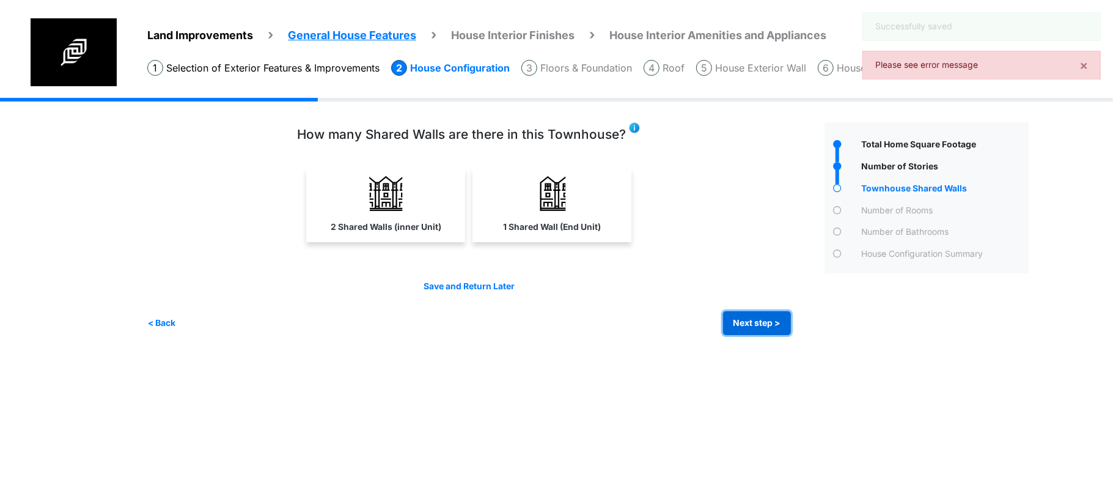
click at [767, 323] on button "Next step >" at bounding box center [757, 323] width 68 height 24
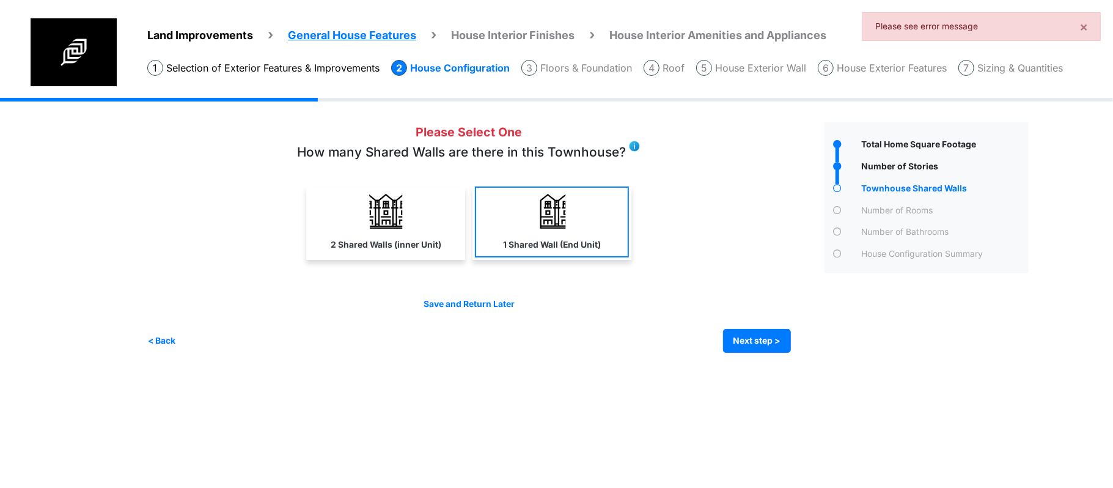
click at [514, 240] on label "1 Shared Wall (End Unit)" at bounding box center [552, 244] width 98 height 13
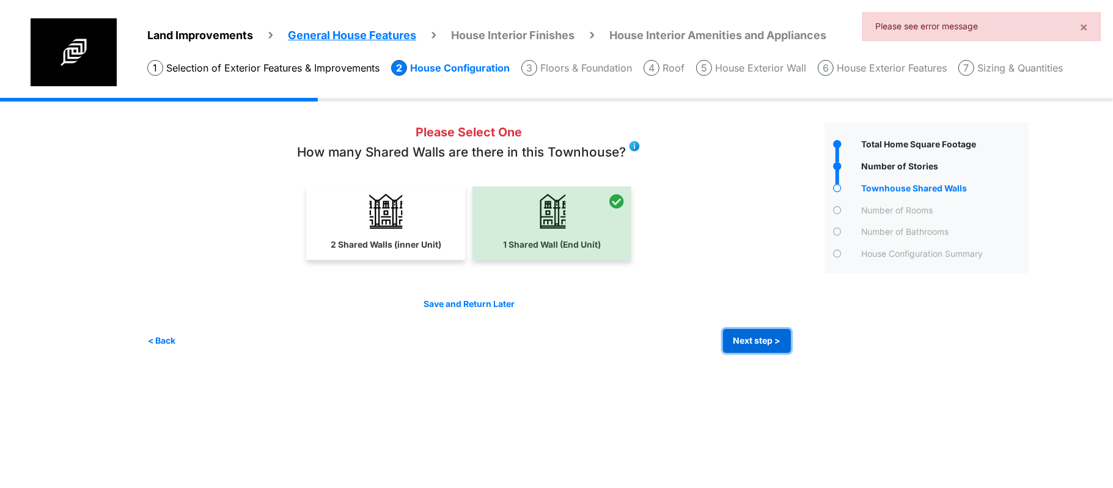
click at [741, 331] on button "Next step >" at bounding box center [757, 341] width 68 height 24
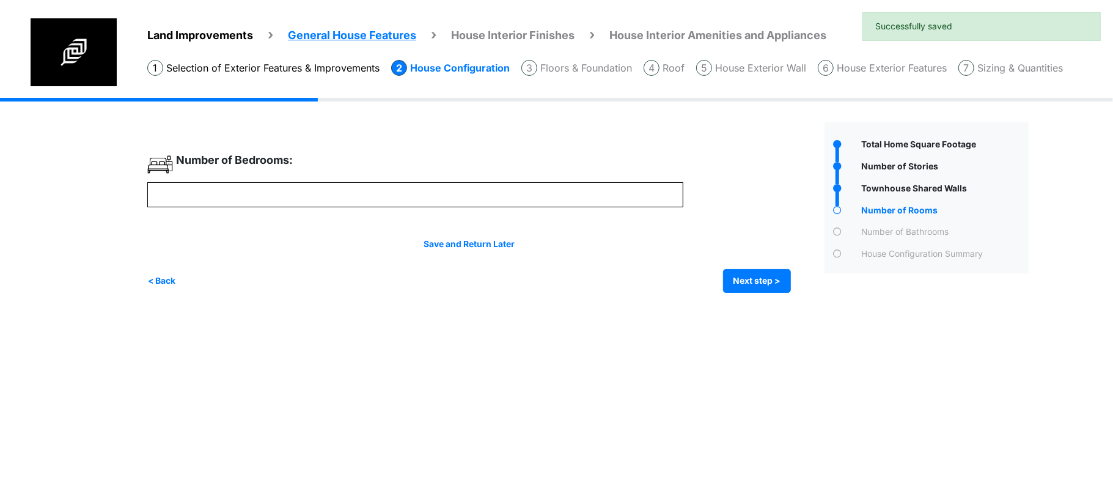
click at [737, 301] on div "Irrigation Flag pole" at bounding box center [592, 204] width 890 height 213
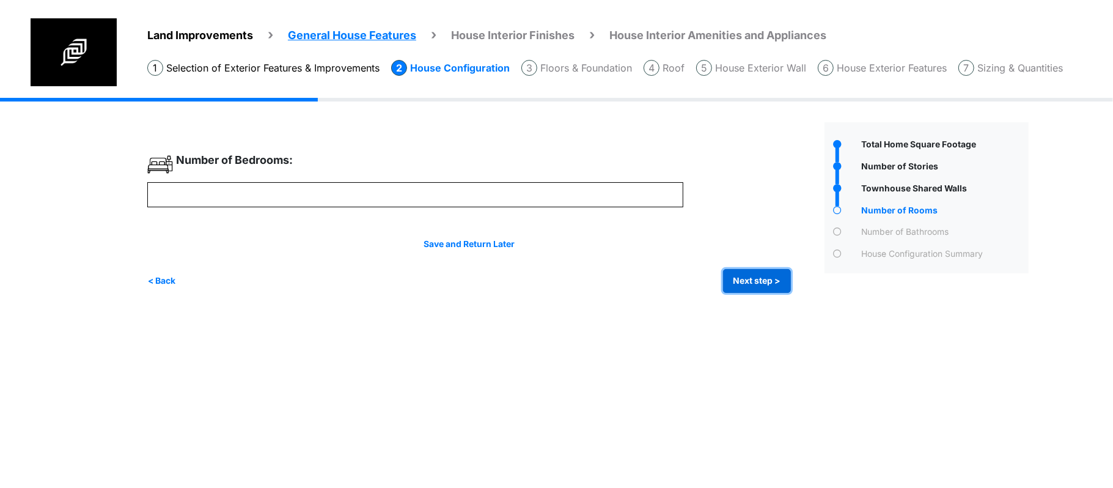
click at [742, 287] on button "Next step >" at bounding box center [757, 281] width 68 height 24
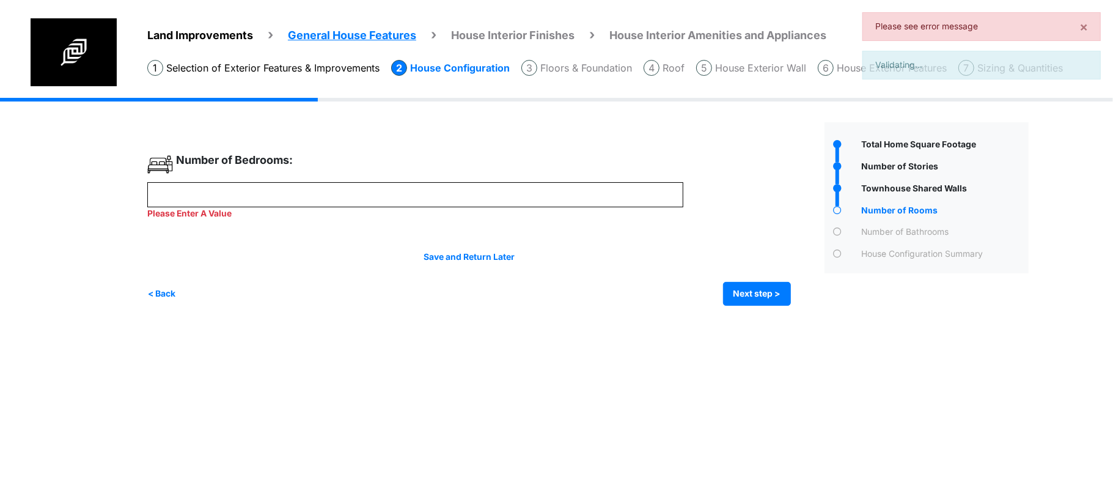
click at [521, 170] on div "Number of Bedrooms:" at bounding box center [415, 167] width 536 height 31
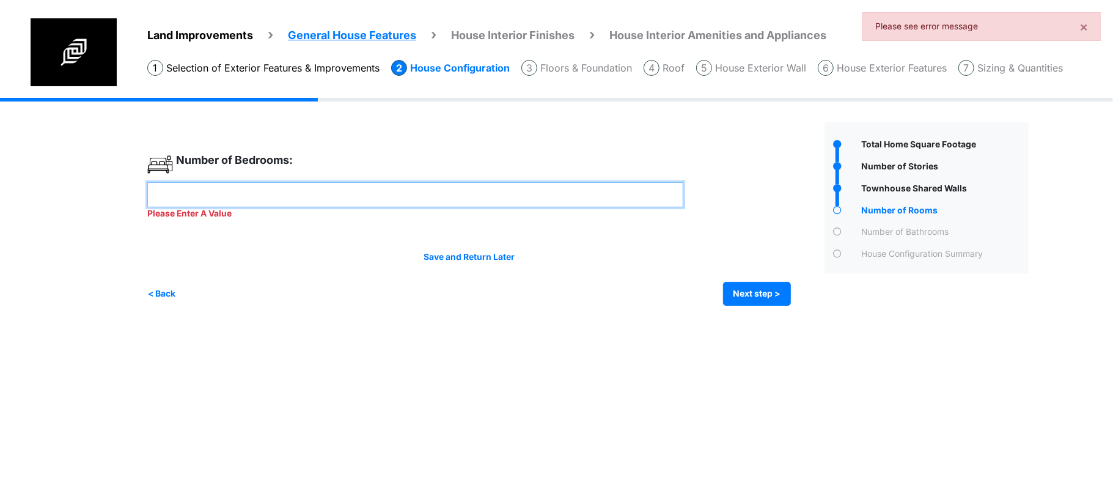
click at [511, 191] on input "number" at bounding box center [415, 194] width 536 height 25
type input "*"
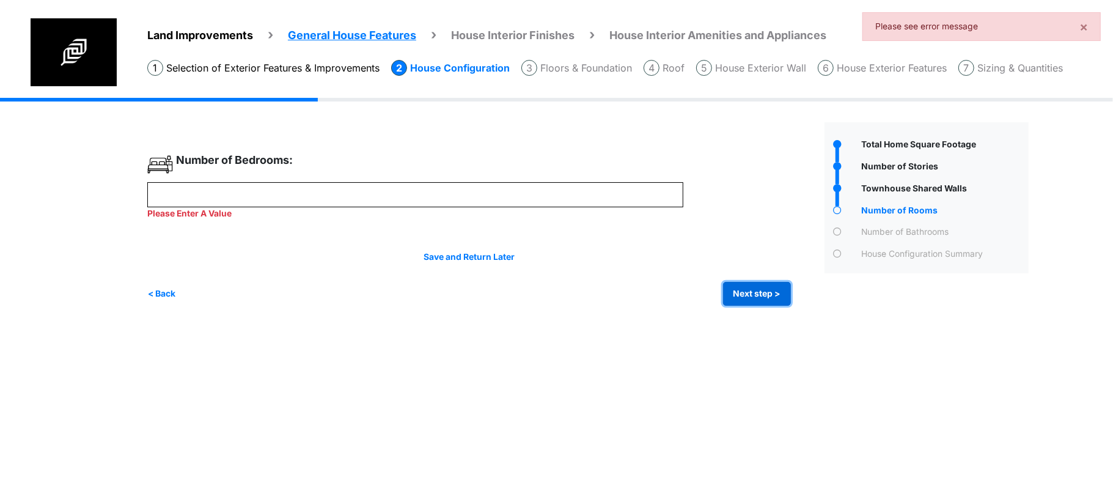
click at [763, 297] on div "Irrigation Flag pole" at bounding box center [592, 211] width 890 height 226
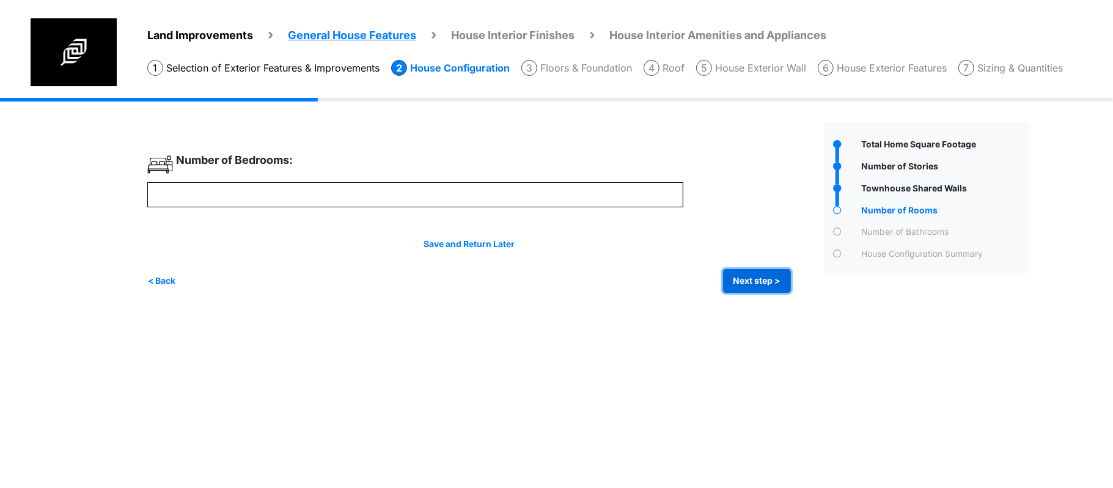
click at [770, 281] on button "Next step >" at bounding box center [757, 281] width 68 height 24
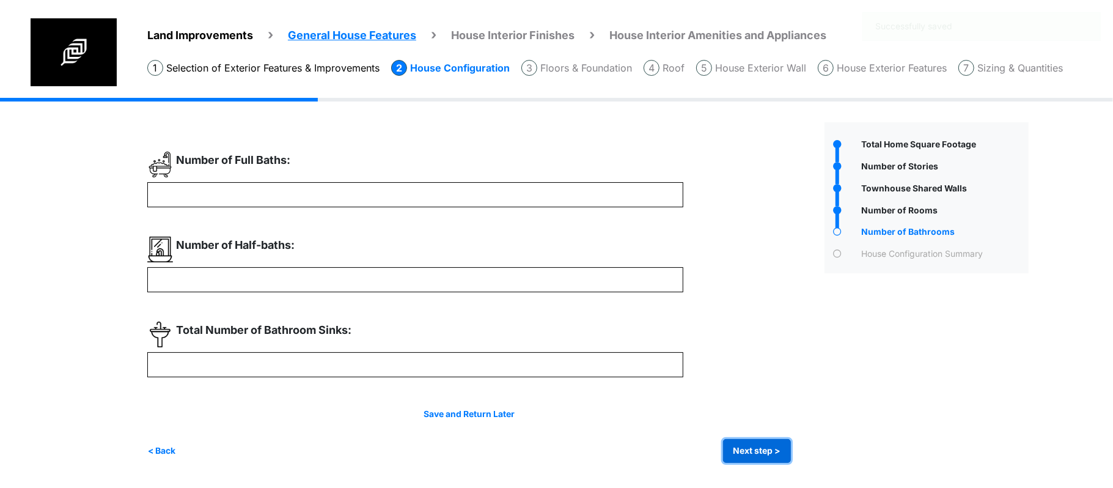
click at [745, 451] on button "Next step >" at bounding box center [757, 451] width 68 height 24
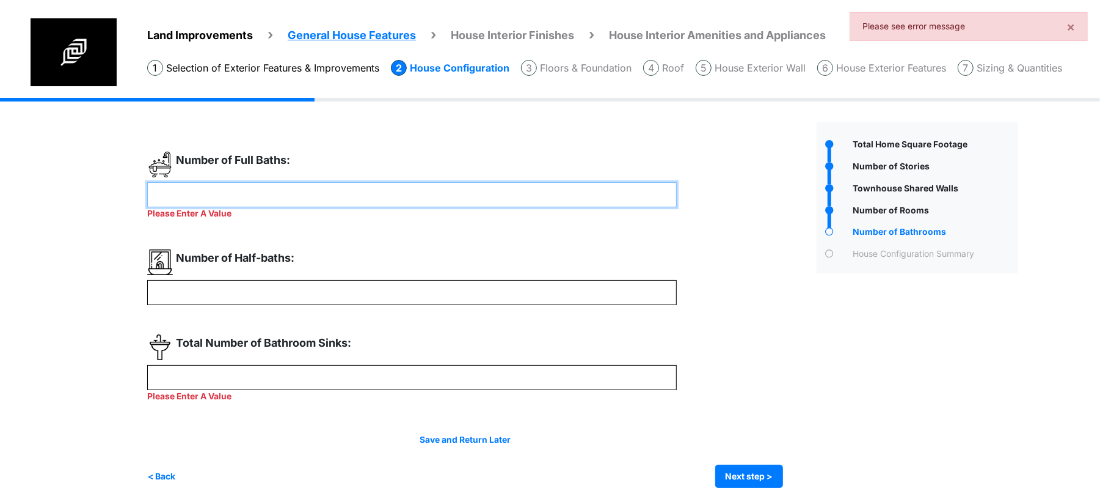
click at [513, 192] on input "number" at bounding box center [412, 194] width 530 height 25
type input "*"
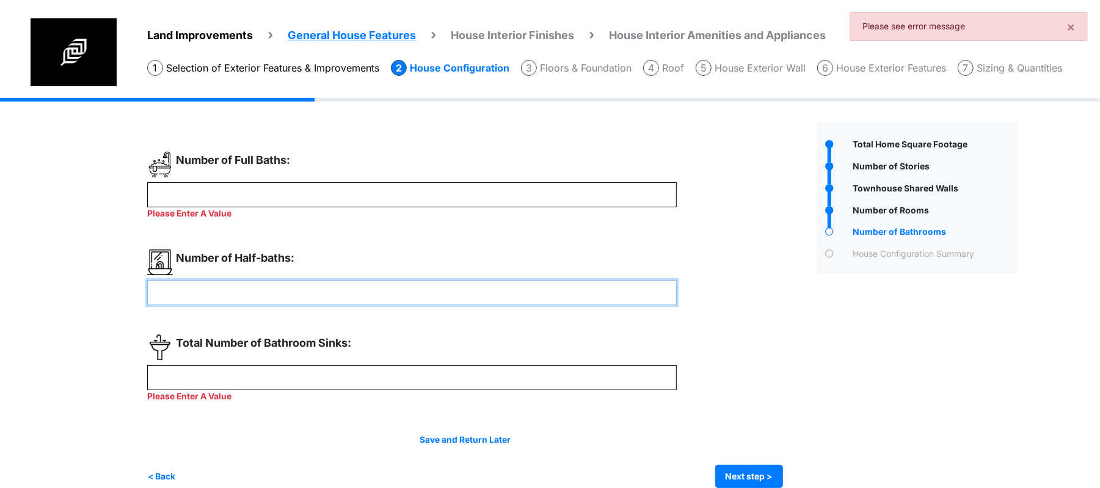
type input "*"
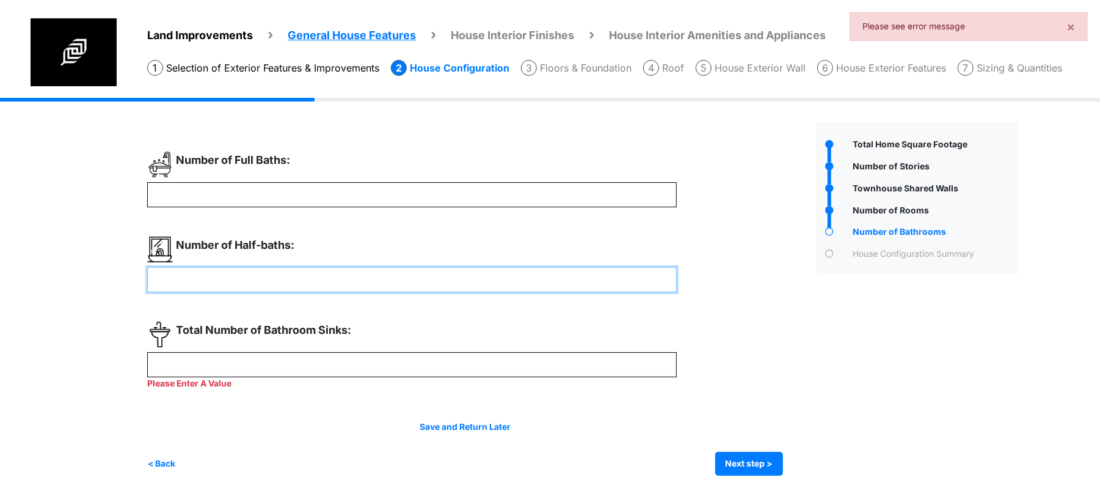
type input "*"
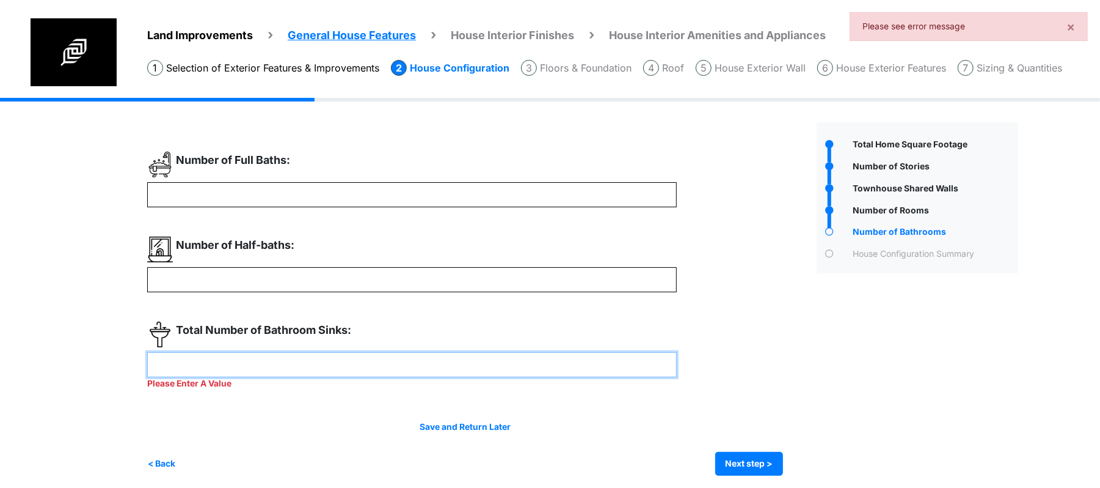
type input "*"
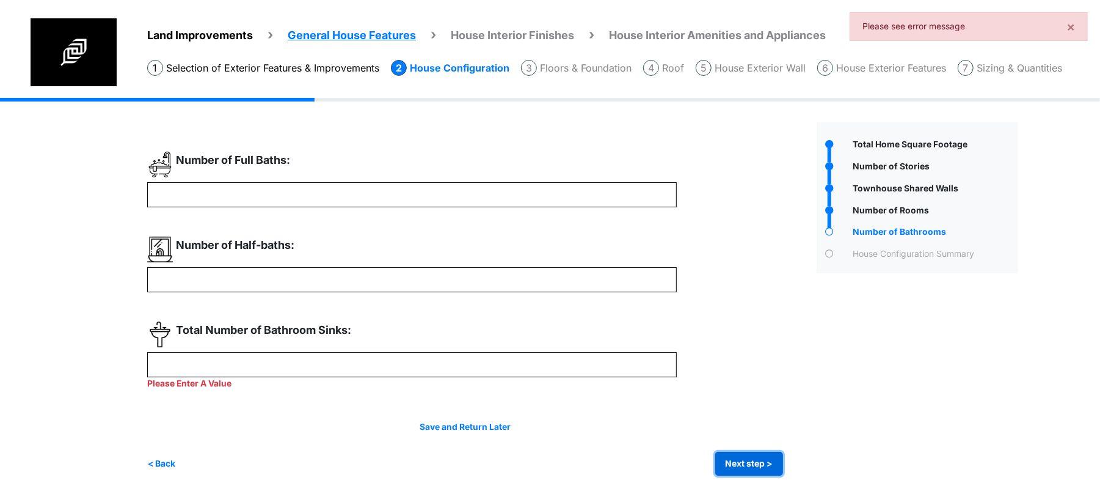
type input "*"
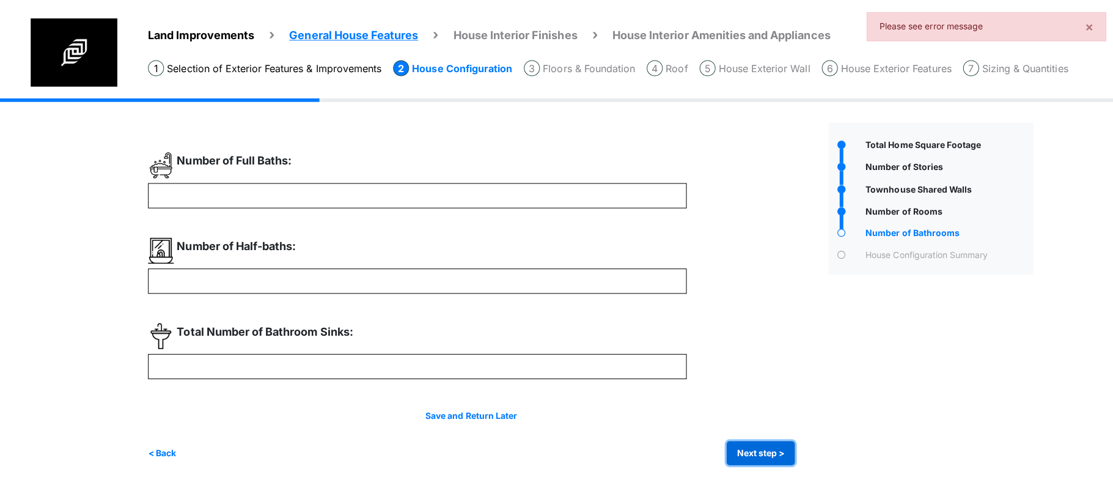
click at [756, 455] on button "Next step >" at bounding box center [757, 451] width 68 height 24
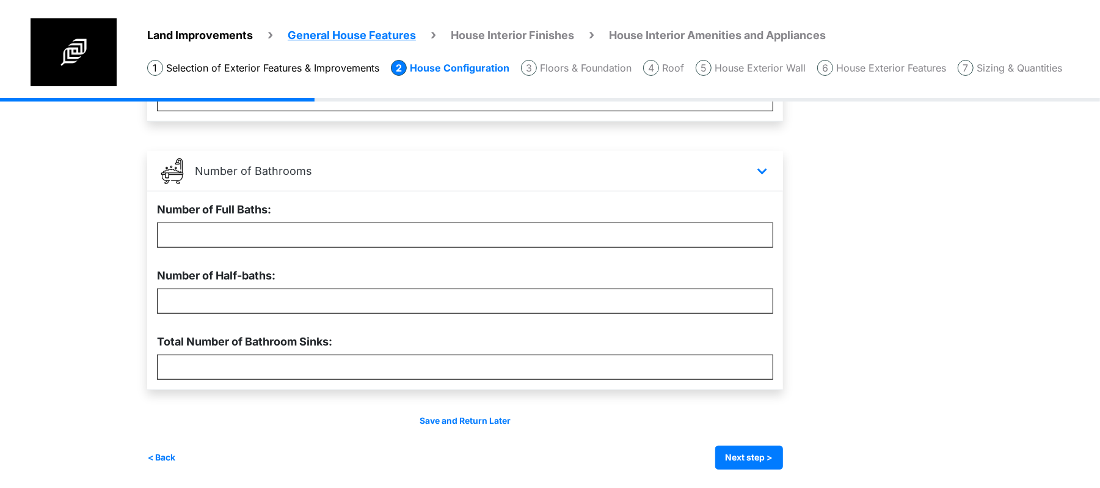
scroll to position [578, 0]
click at [748, 444] on div "Save and Return Later < Back Next step > Save and submit" at bounding box center [465, 441] width 636 height 55
click at [749, 447] on button "Next step >" at bounding box center [750, 457] width 68 height 24
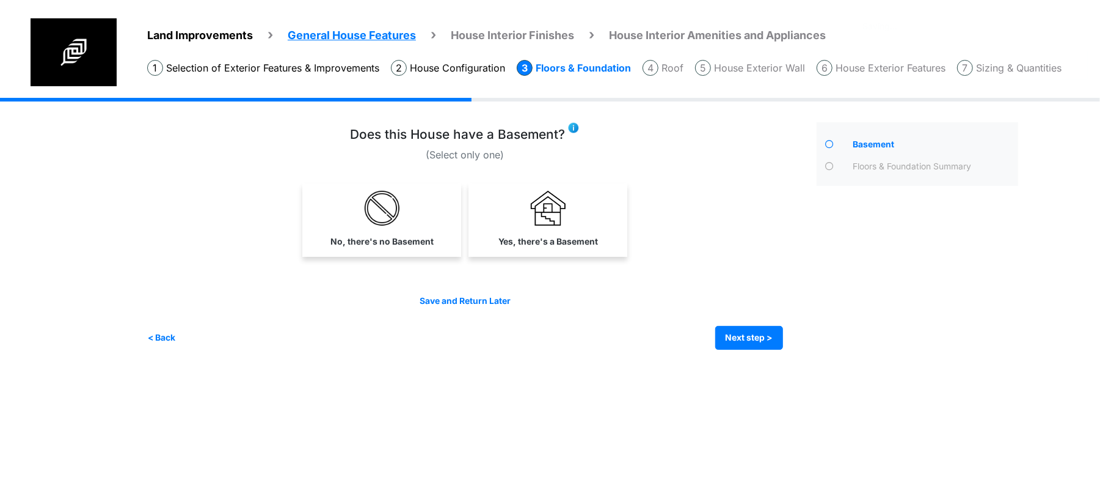
scroll to position [0, 0]
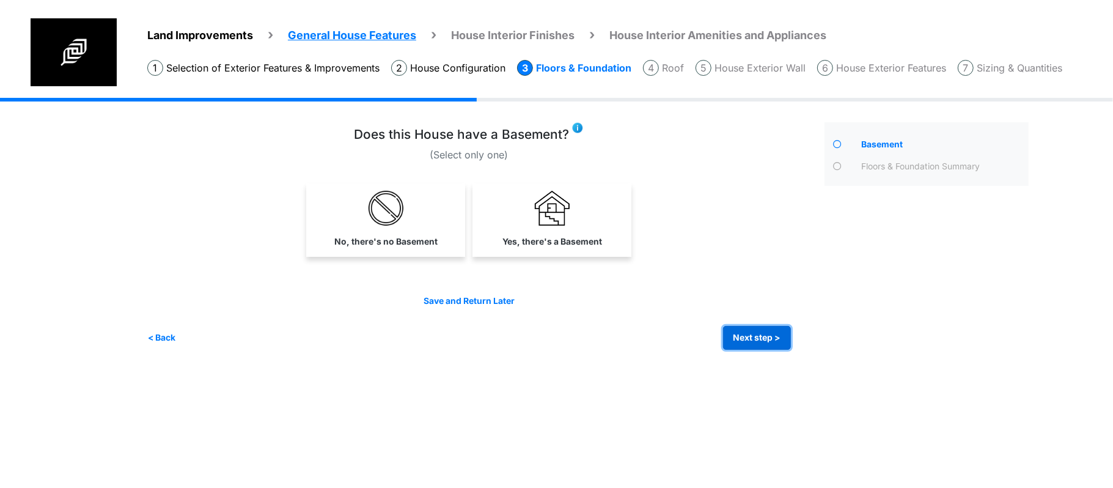
click at [754, 326] on button "Next step >" at bounding box center [757, 338] width 68 height 24
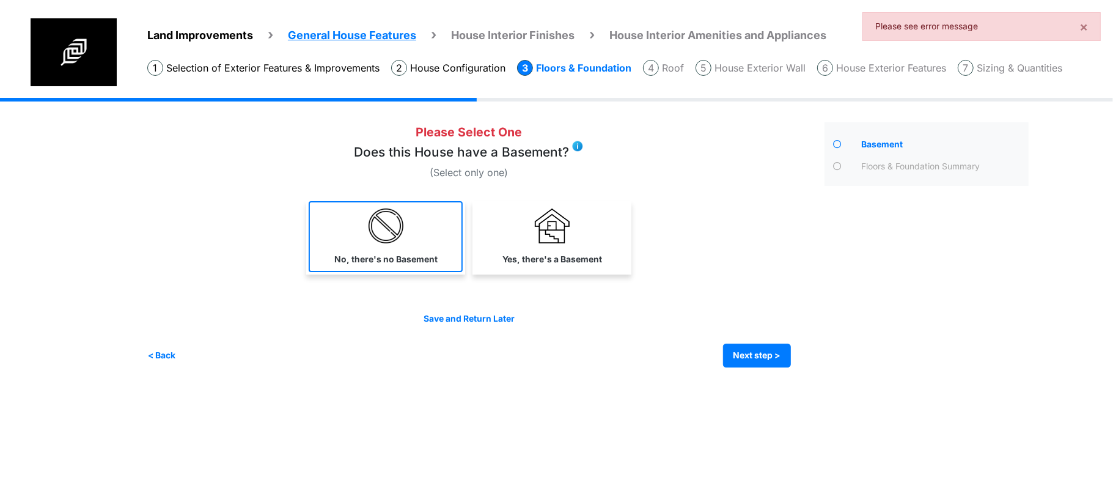
click at [426, 226] on link "No, there's no Basement" at bounding box center [386, 236] width 154 height 71
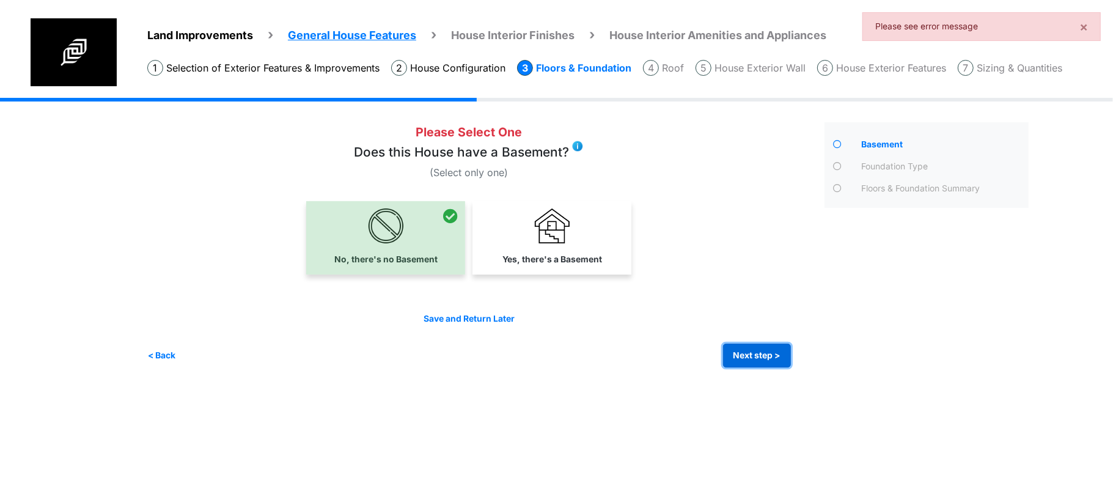
click at [743, 354] on button "Next step >" at bounding box center [757, 355] width 68 height 24
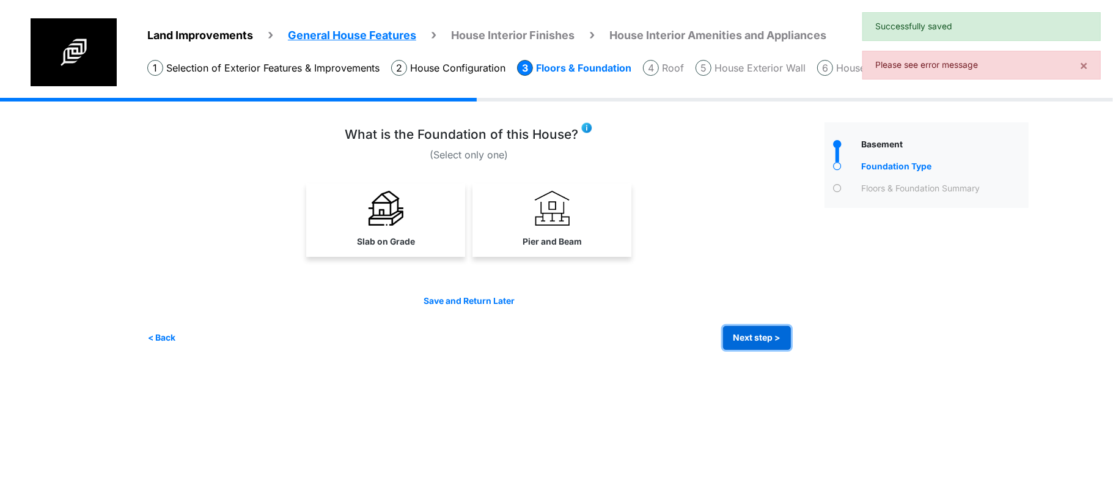
click at [755, 336] on button "Next step >" at bounding box center [757, 338] width 68 height 24
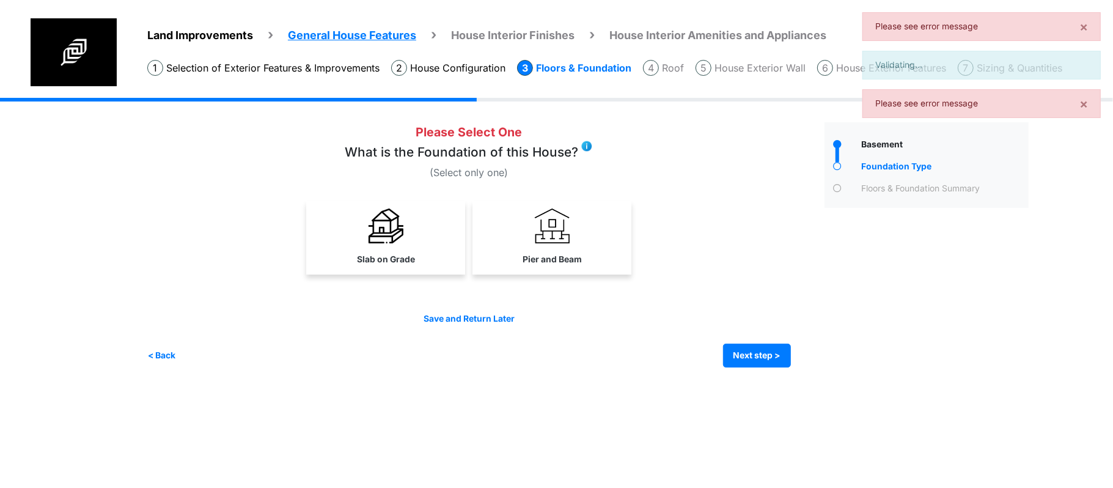
click at [417, 242] on link "Slab on Grade" at bounding box center [386, 236] width 154 height 71
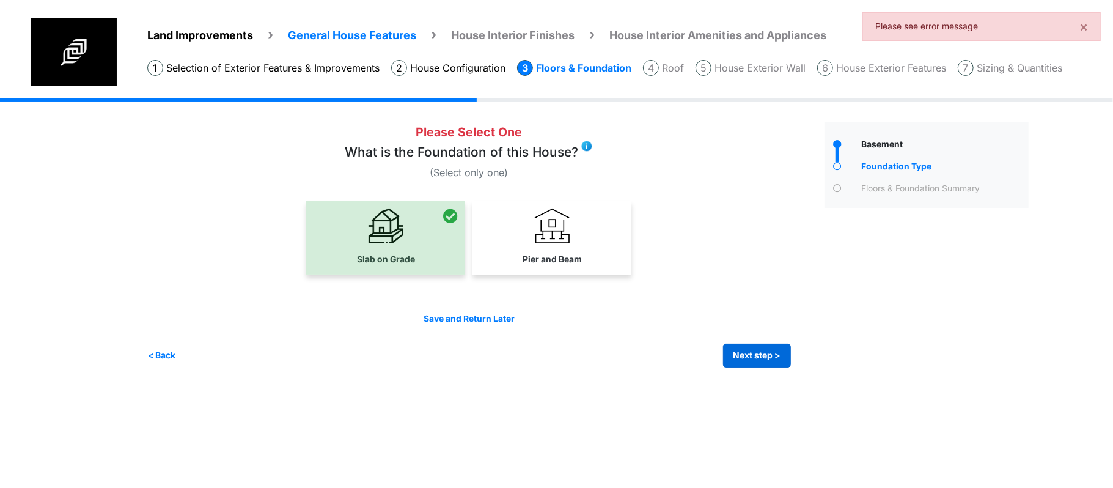
drag, startPoint x: 722, startPoint y: 340, endPoint x: 733, endPoint y: 346, distance: 12.3
click at [727, 343] on div "Save and Return Later < Back Next step > Save and submit" at bounding box center [468, 339] width 643 height 55
click at [749, 351] on button "Next step >" at bounding box center [757, 355] width 68 height 24
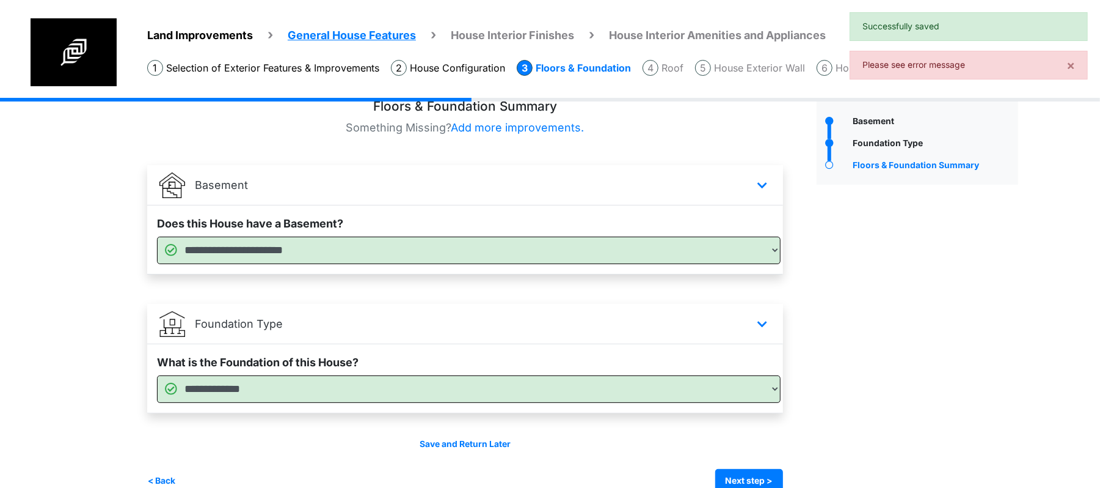
scroll to position [47, 0]
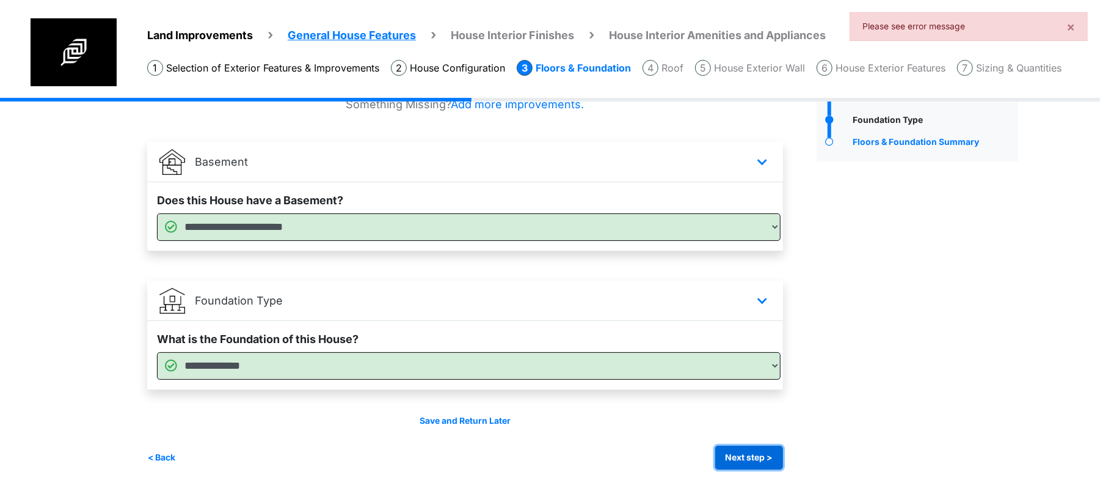
click at [755, 462] on button "Next step >" at bounding box center [750, 457] width 68 height 24
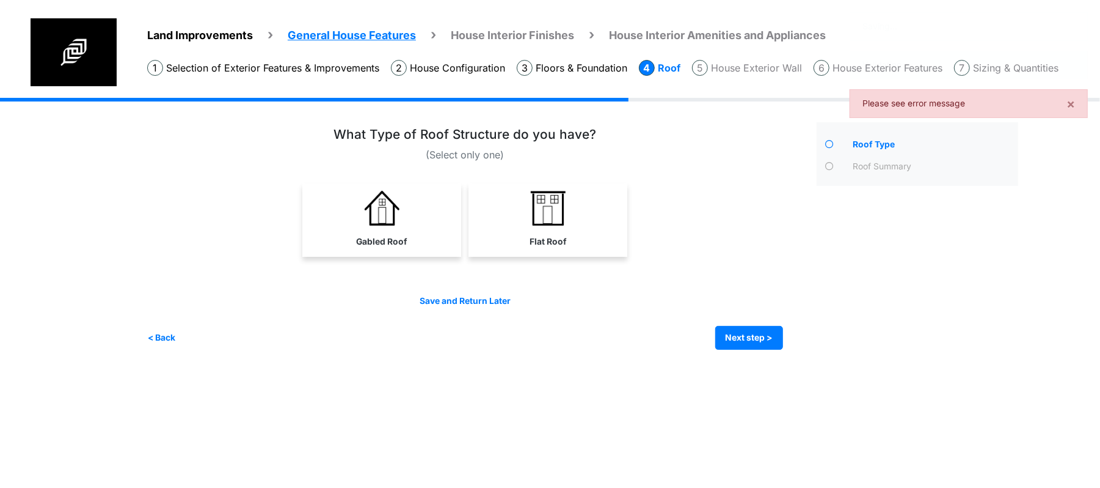
scroll to position [0, 0]
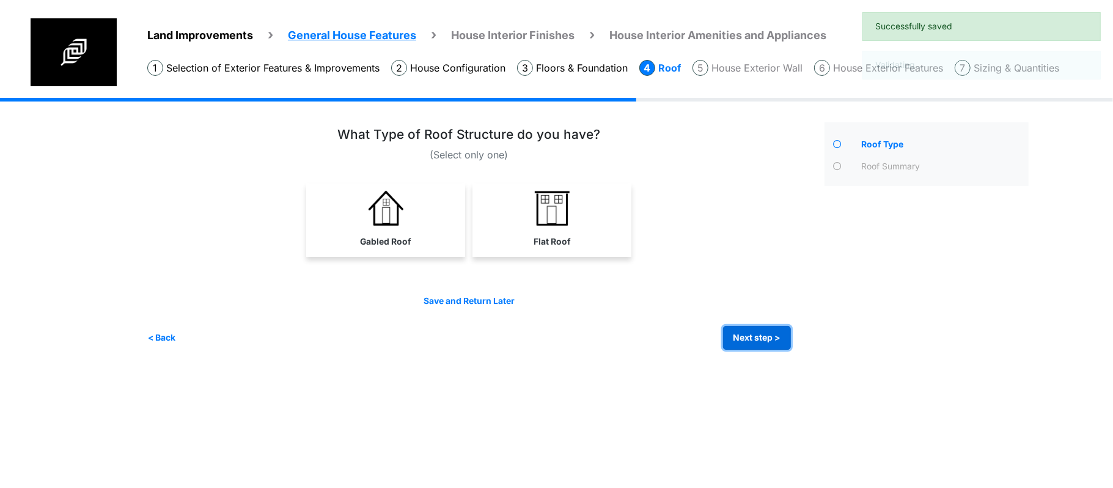
click at [765, 350] on button "Next step >" at bounding box center [757, 338] width 68 height 24
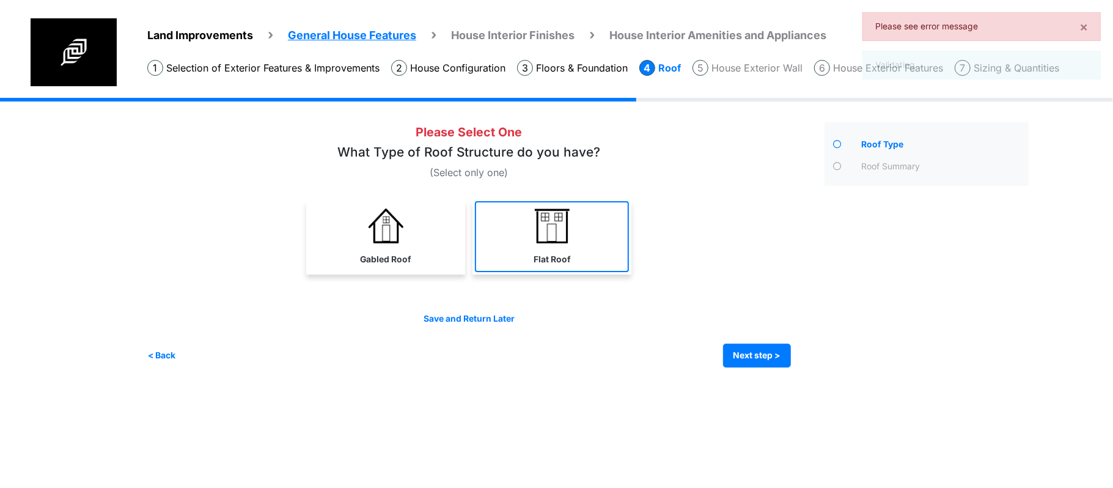
click at [529, 252] on link "Flat Roof" at bounding box center [552, 236] width 154 height 71
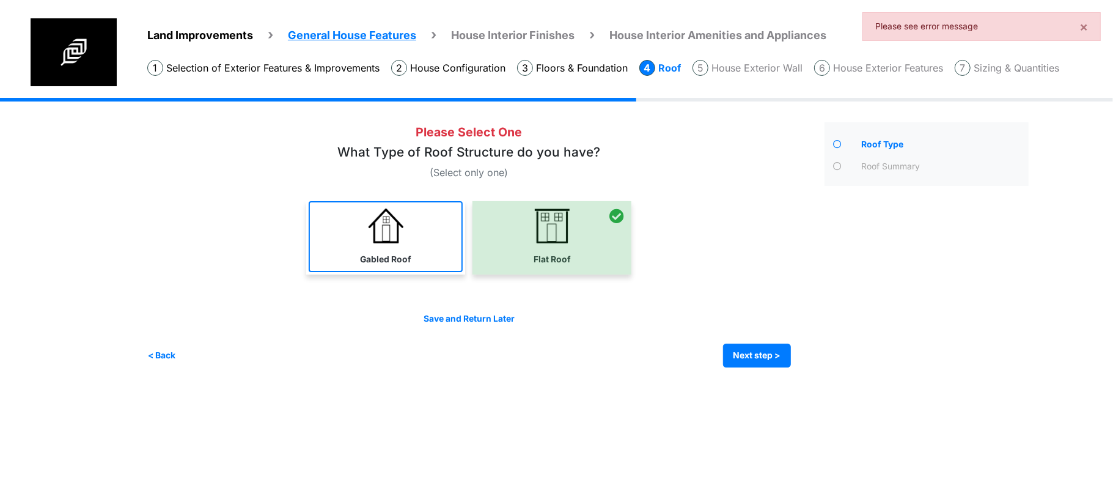
click at [369, 226] on img at bounding box center [385, 225] width 35 height 35
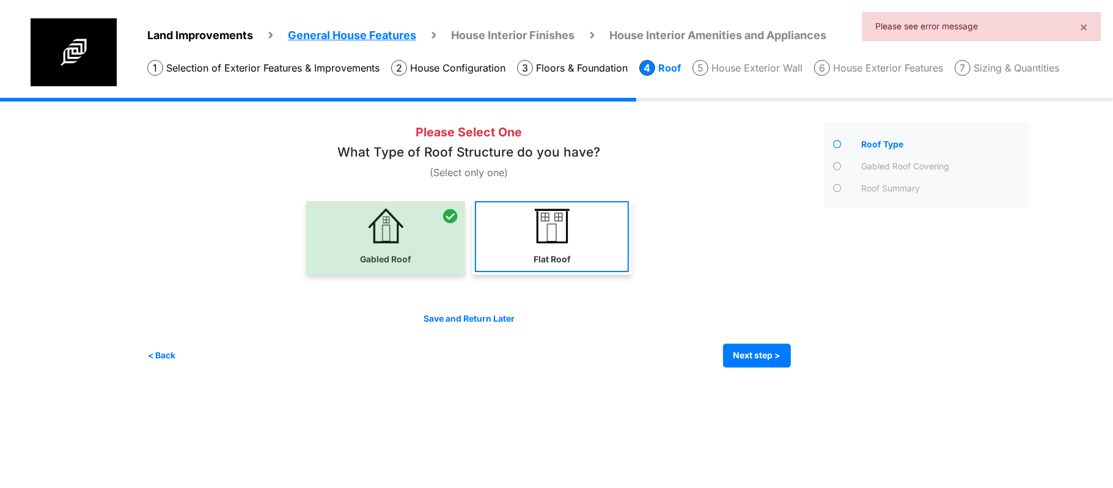
click at [622, 255] on link "Flat Roof" at bounding box center [552, 236] width 154 height 71
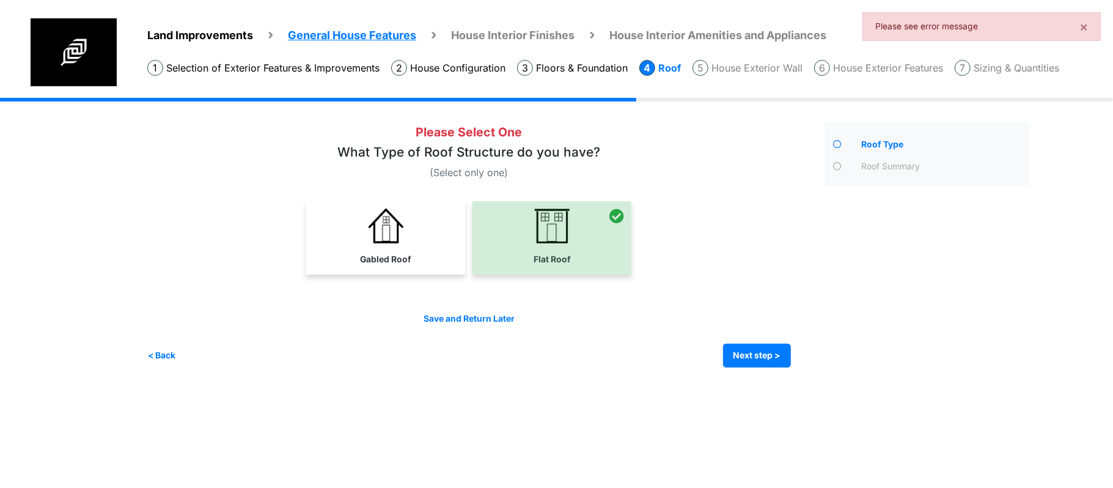
click at [725, 335] on div "Save and Return Later < Back Next step > Save and submit" at bounding box center [468, 339] width 643 height 55
click at [745, 355] on button "Next step >" at bounding box center [757, 355] width 68 height 24
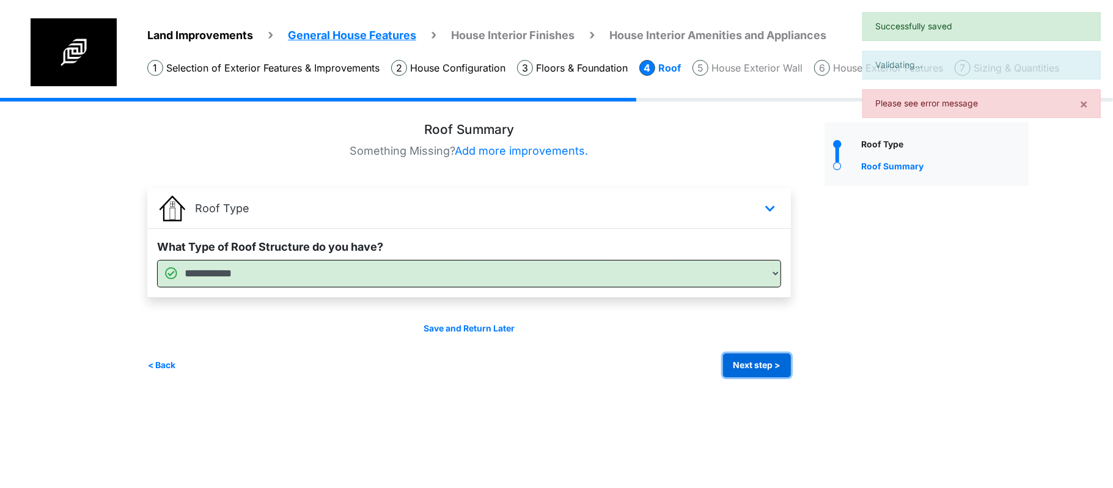
click at [745, 356] on button "Next step >" at bounding box center [757, 365] width 68 height 24
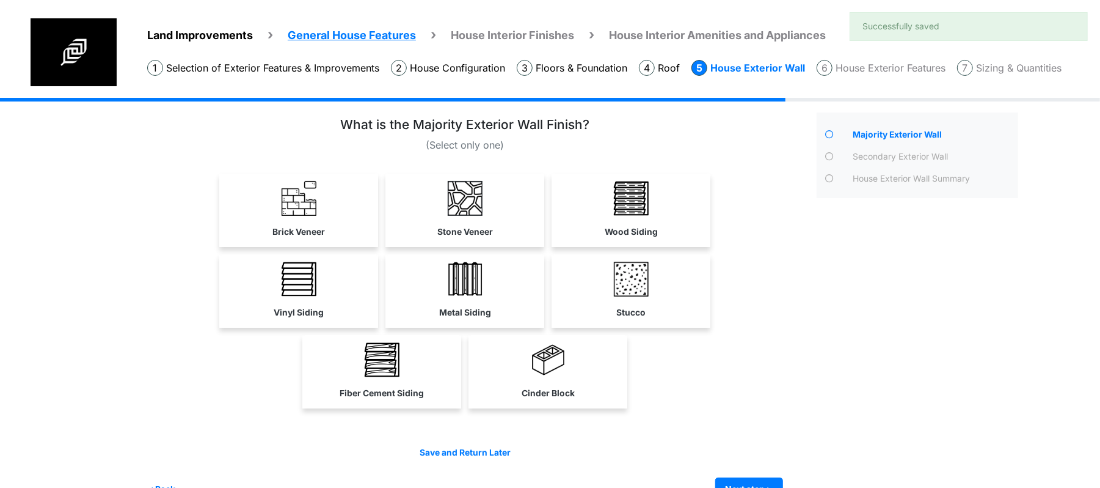
scroll to position [42, 0]
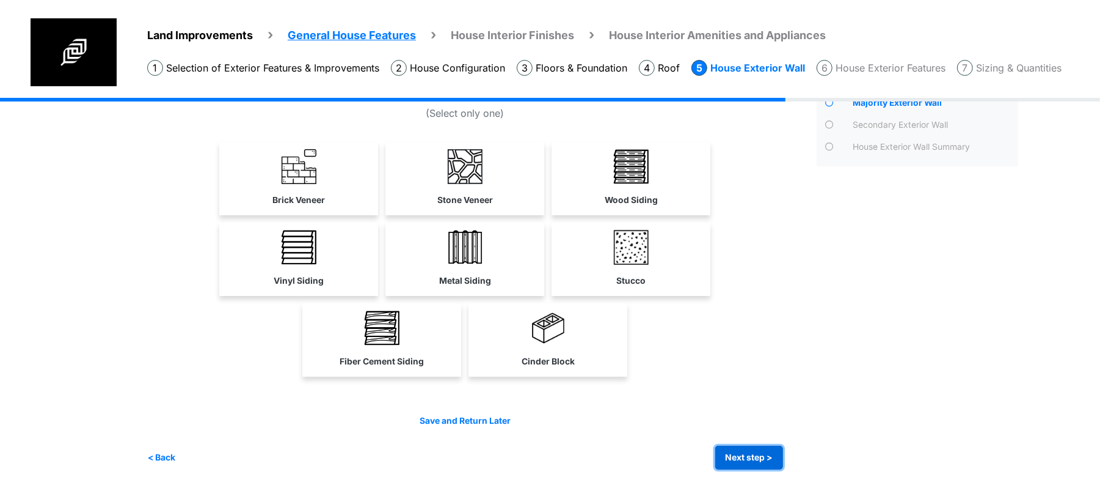
click at [755, 461] on button "Next step >" at bounding box center [750, 457] width 68 height 24
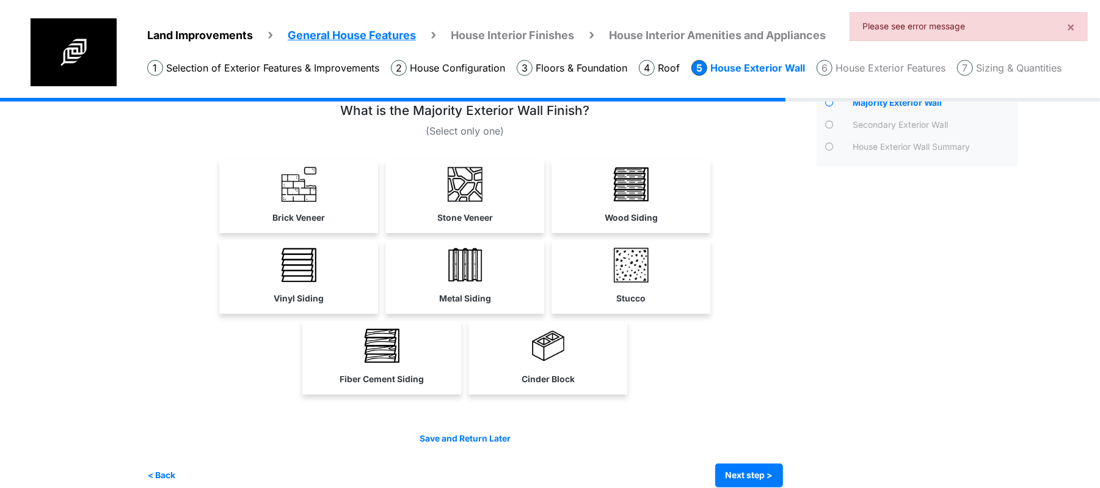
click at [475, 189] on img at bounding box center [465, 184] width 35 height 35
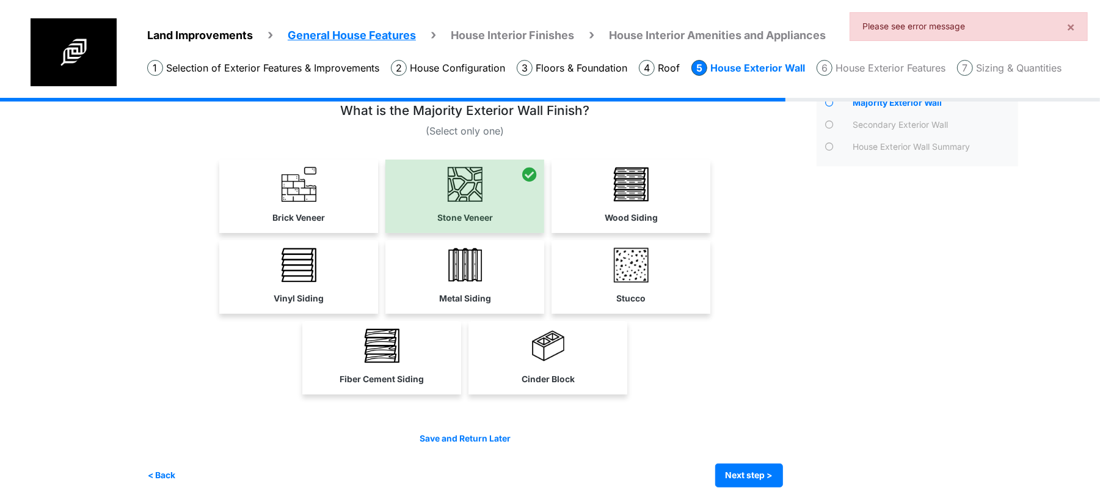
click at [615, 251] on link "Stucco" at bounding box center [631, 275] width 154 height 71
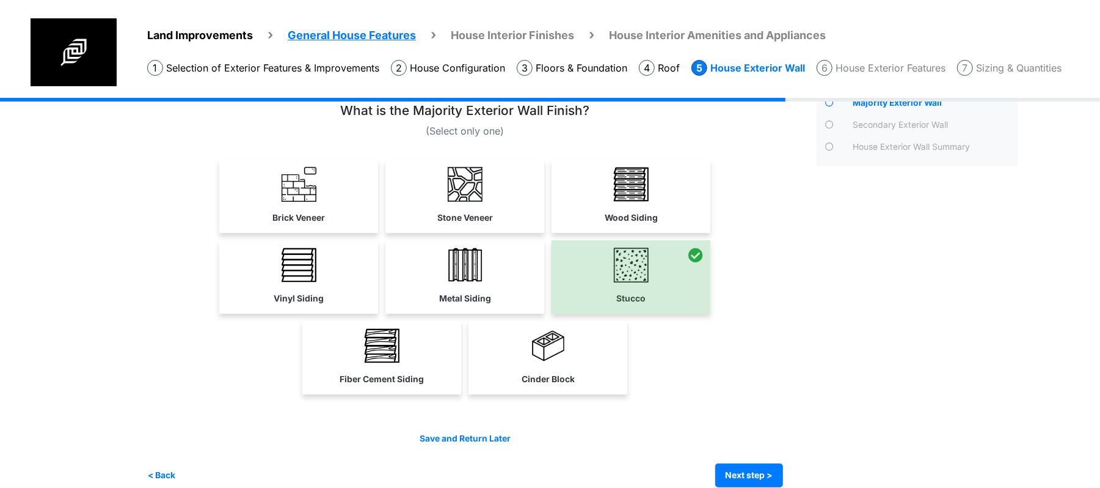
click at [274, 202] on link "Brick Veneer" at bounding box center [299, 194] width 154 height 71
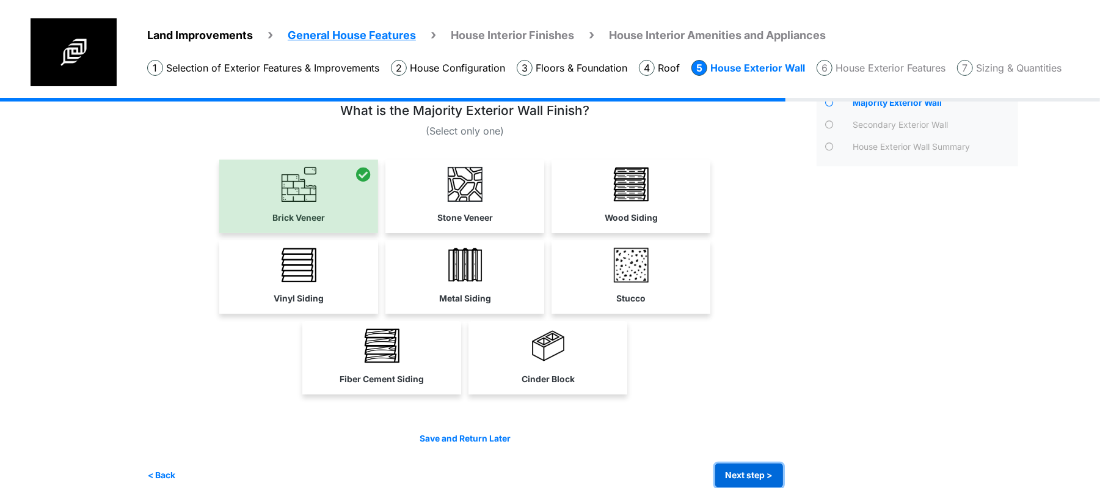
click at [753, 467] on button "Next step >" at bounding box center [750, 475] width 68 height 24
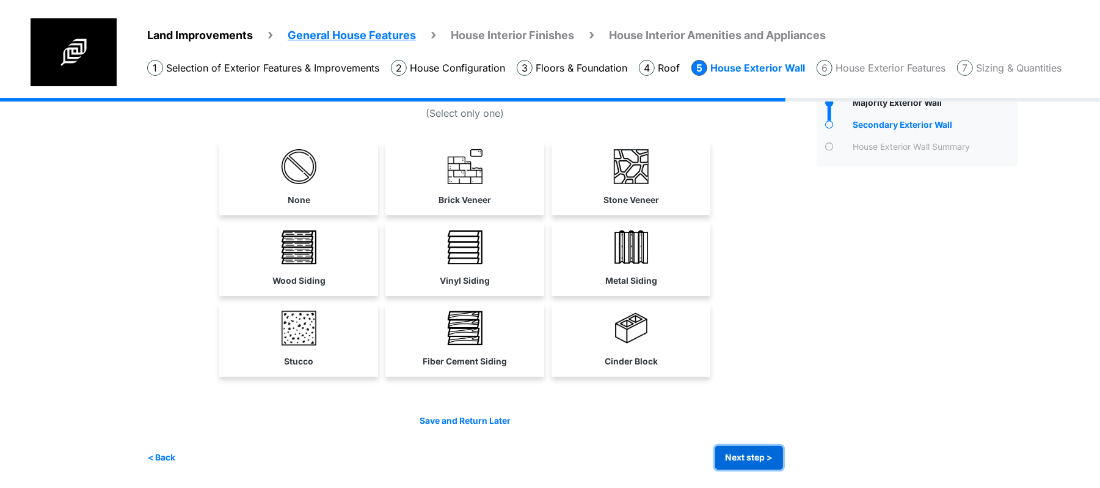
click at [758, 450] on button "Next step >" at bounding box center [750, 457] width 68 height 24
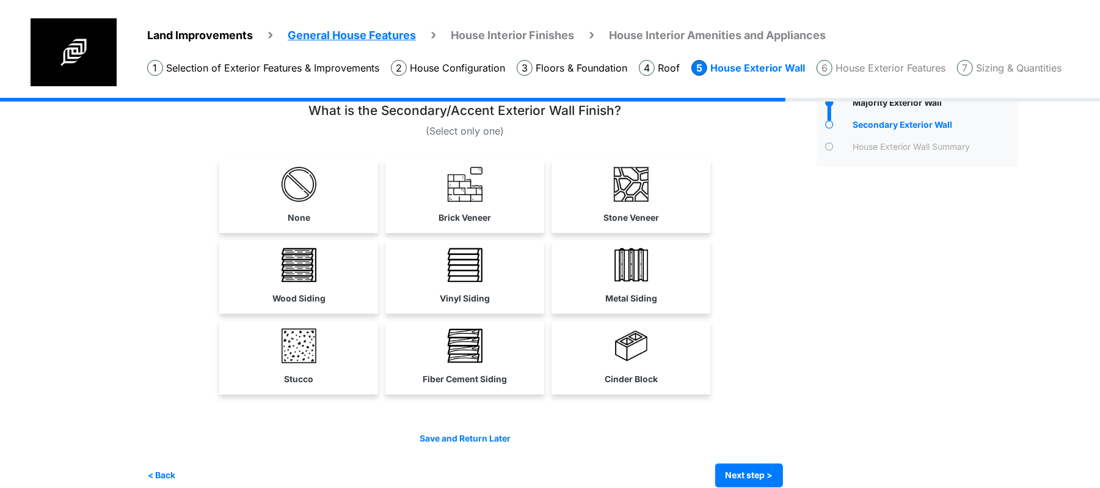
click at [518, 365] on link "Fiber Cement Siding" at bounding box center [465, 356] width 154 height 71
select select "**"
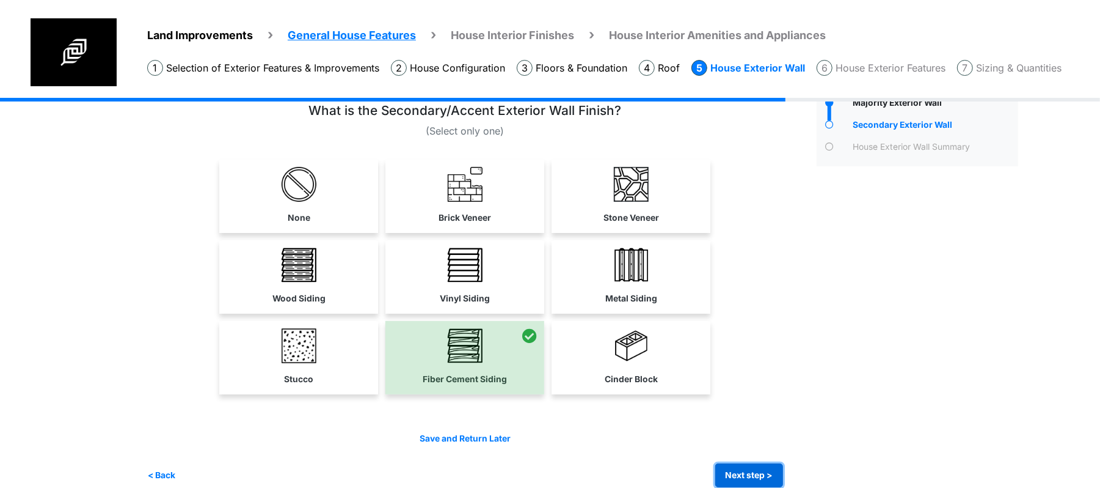
click at [758, 470] on button "Next step >" at bounding box center [750, 475] width 68 height 24
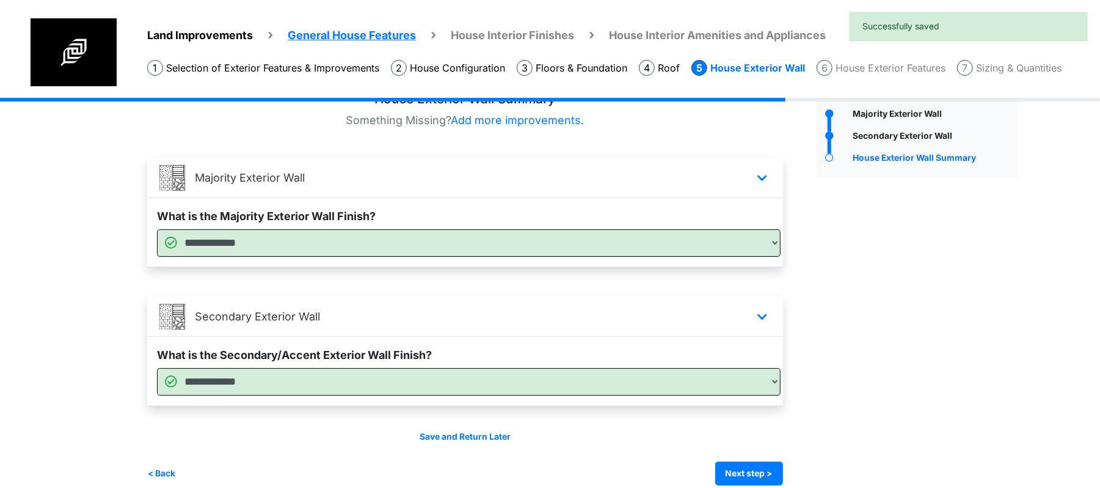
scroll to position [47, 0]
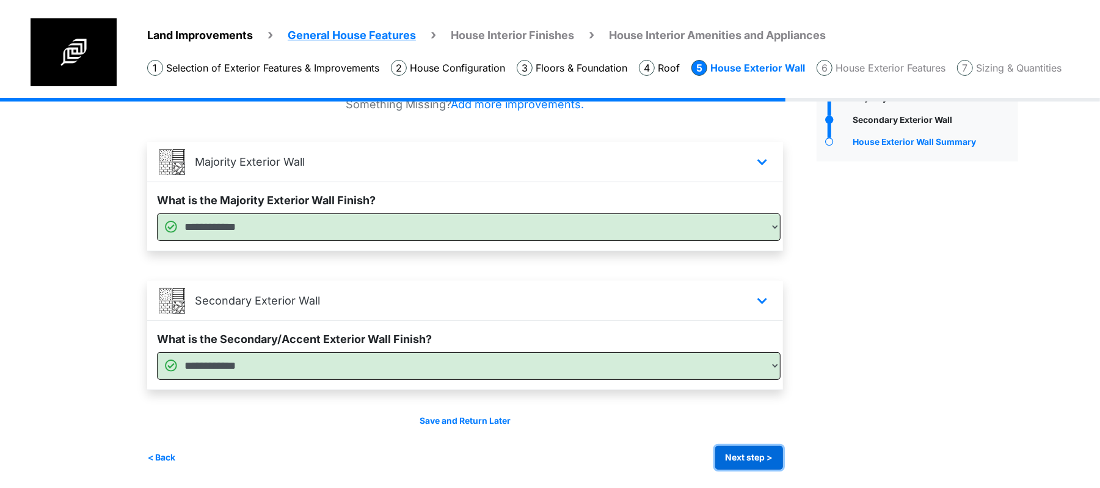
click at [756, 452] on button "Next step >" at bounding box center [750, 457] width 68 height 24
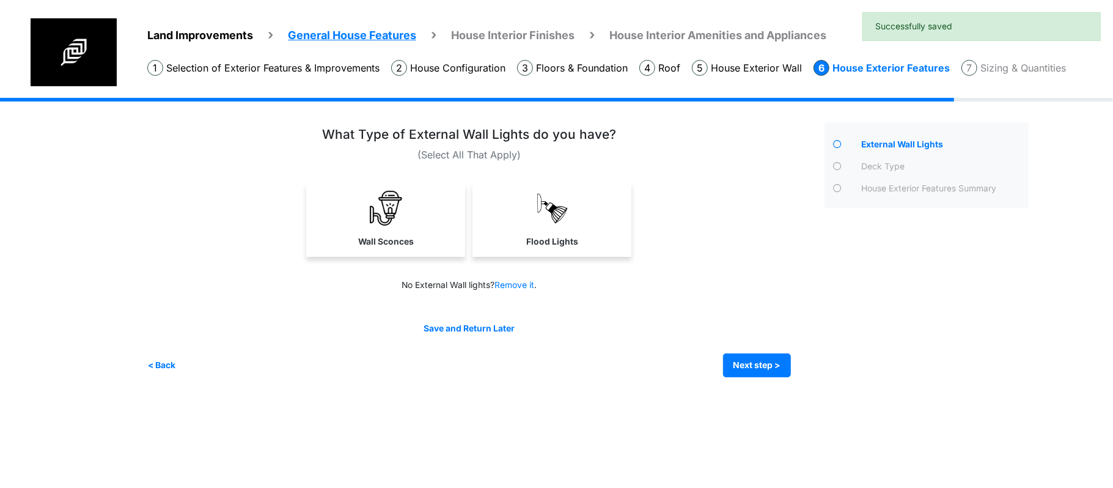
click at [778, 351] on div "Save and Return Later < Back Next step > Save and submit" at bounding box center [468, 349] width 643 height 55
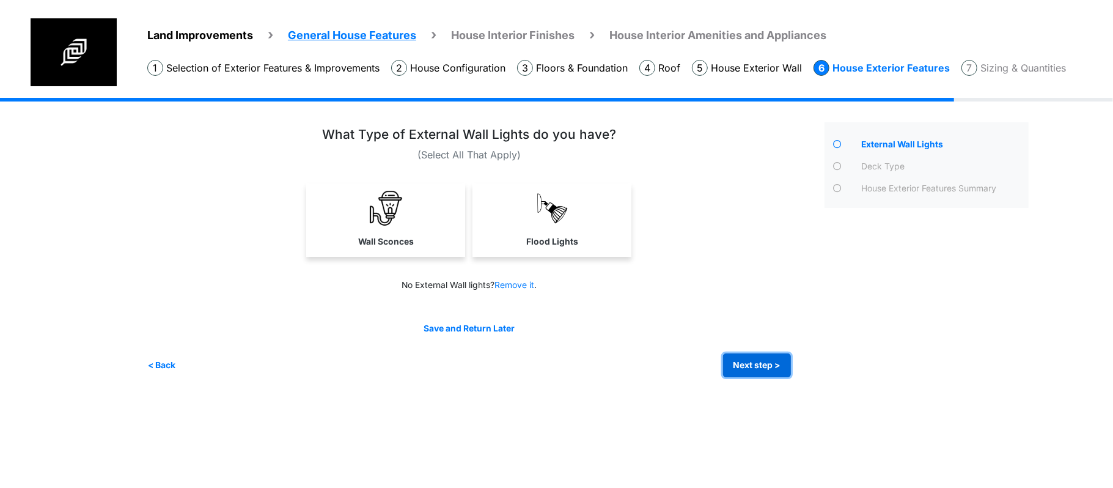
click at [763, 374] on button "Next step >" at bounding box center [757, 365] width 68 height 24
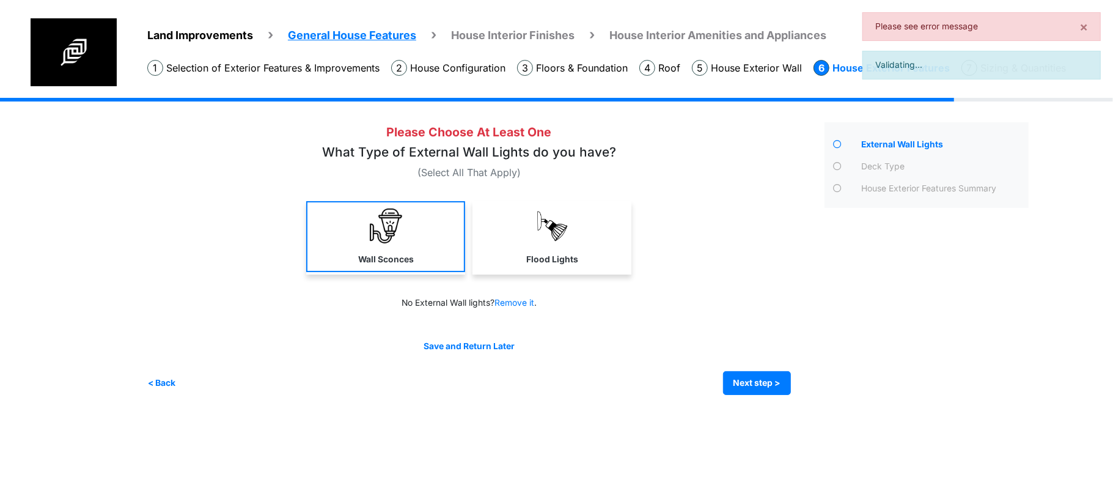
click at [434, 238] on link "Wall Sconces" at bounding box center [385, 236] width 159 height 71
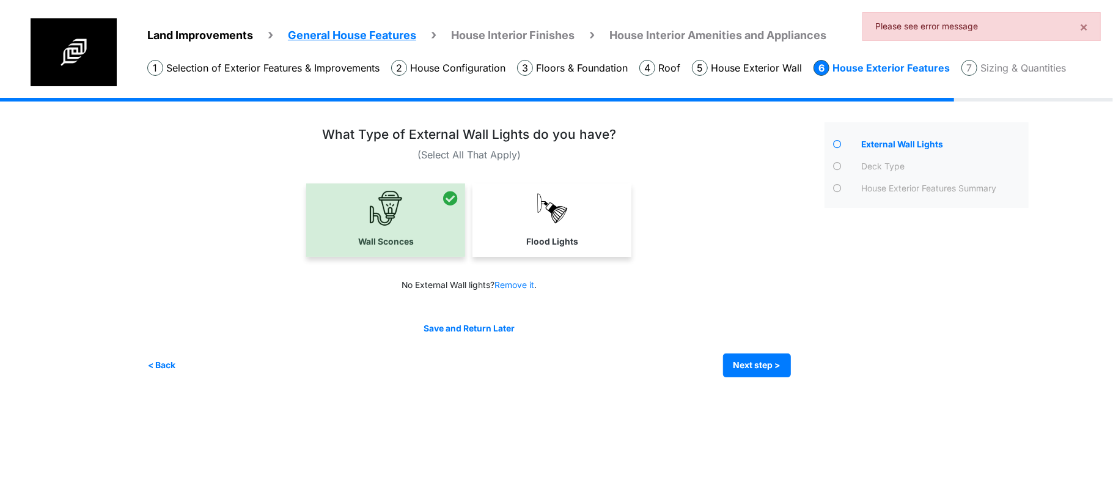
click at [756, 348] on div "Save and Return Later < Back Next step > Save and submit" at bounding box center [468, 349] width 643 height 55
click at [761, 364] on button "Next step >" at bounding box center [757, 365] width 68 height 24
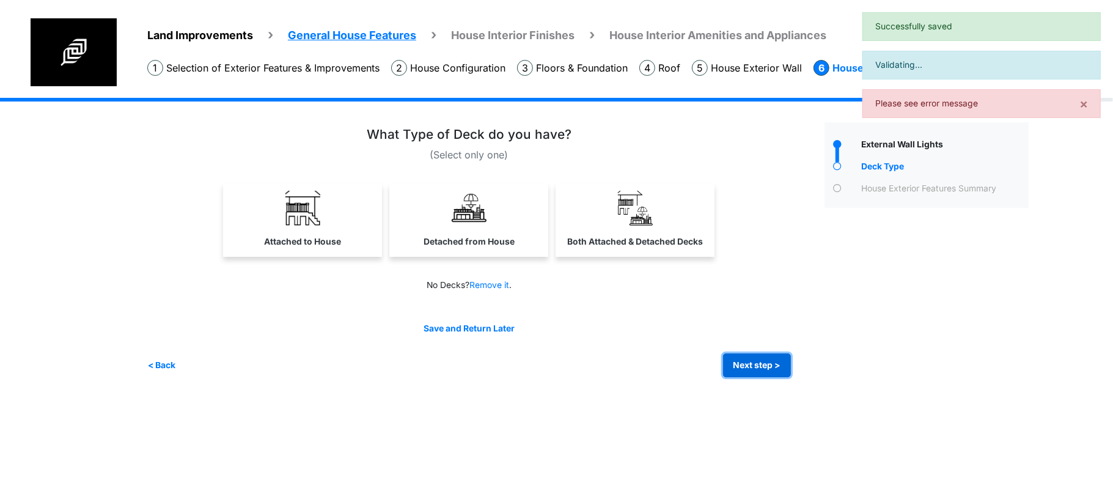
click at [761, 365] on button "Next step >" at bounding box center [757, 365] width 68 height 24
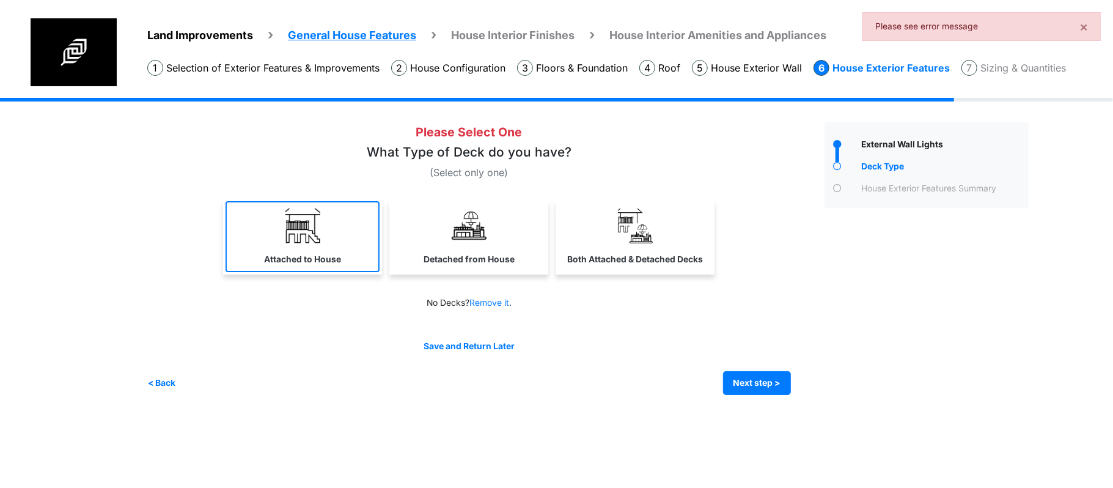
click at [356, 259] on link "Attached to House" at bounding box center [302, 236] width 154 height 71
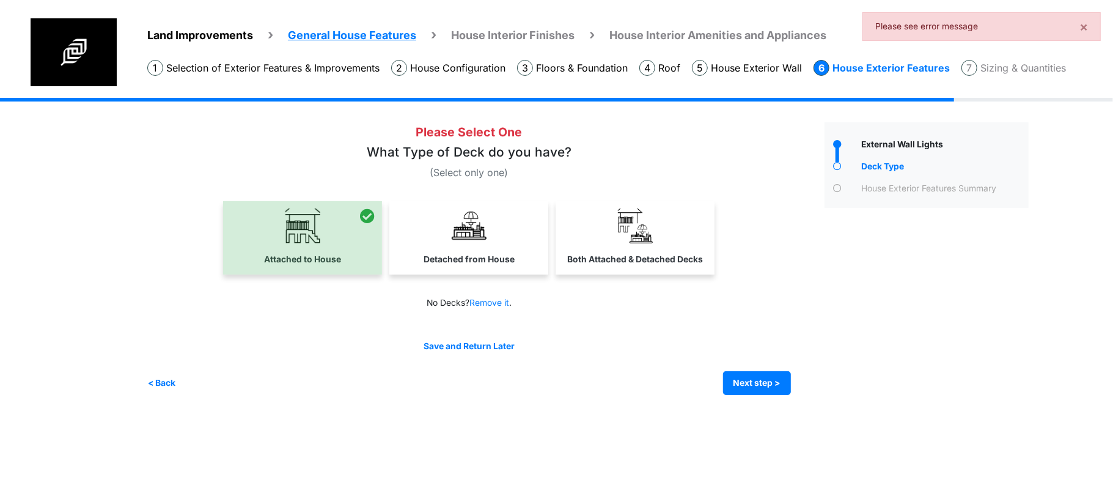
click at [745, 369] on div "Save and Return Later < Back Next step > Save and submit" at bounding box center [468, 367] width 643 height 55
click at [753, 382] on button "Next step >" at bounding box center [757, 383] width 68 height 24
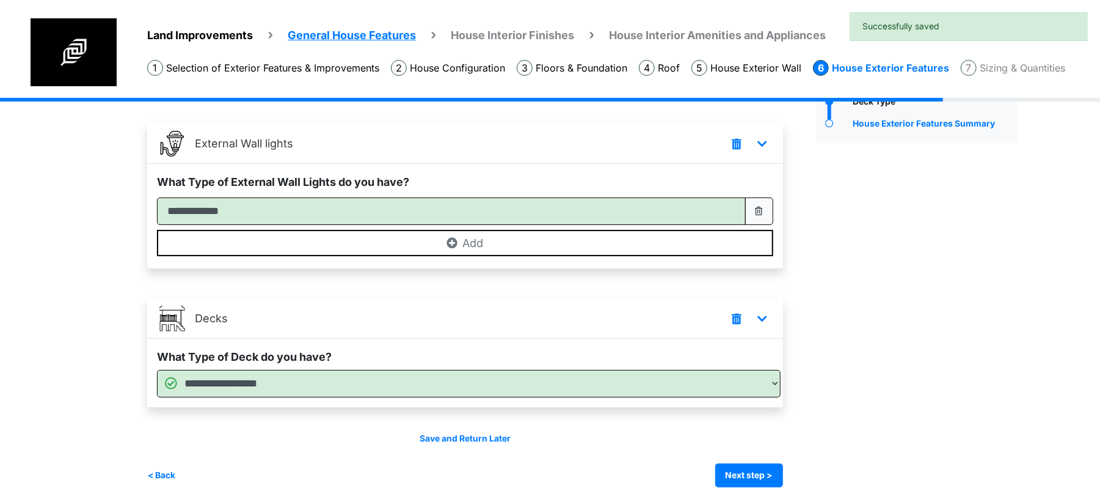
scroll to position [82, 0]
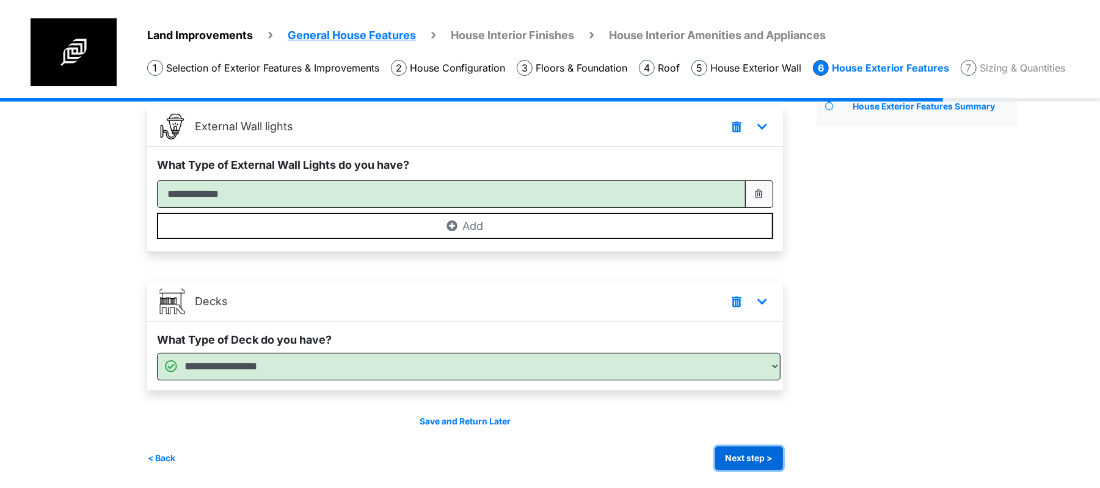
click at [766, 446] on button "Next step >" at bounding box center [750, 458] width 68 height 24
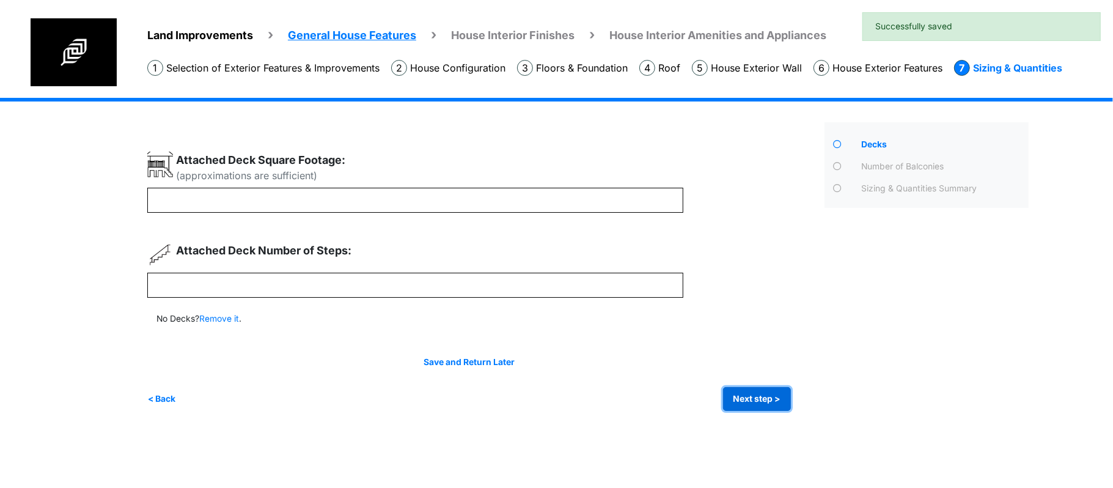
click at [782, 397] on button "Next step >" at bounding box center [757, 399] width 68 height 24
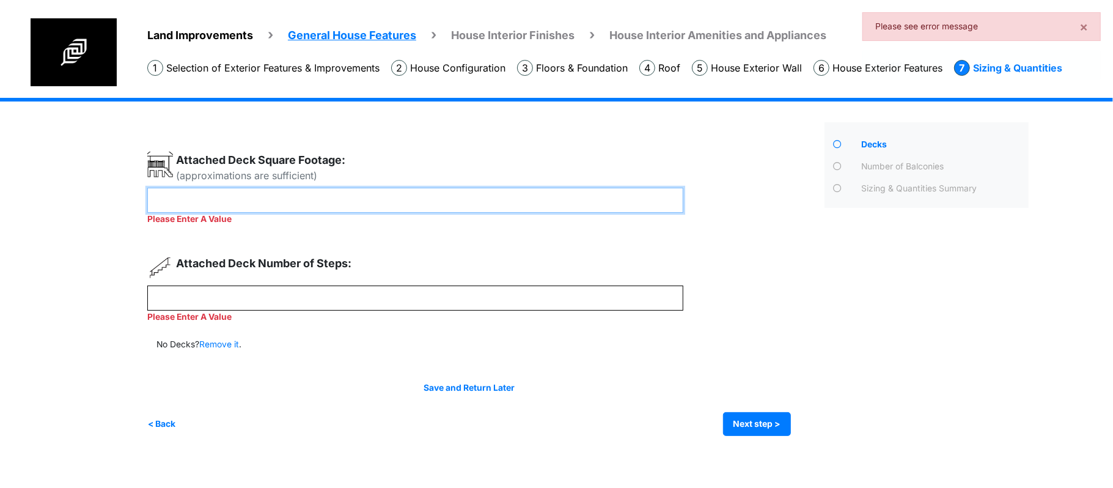
click at [513, 204] on input "number" at bounding box center [415, 200] width 536 height 25
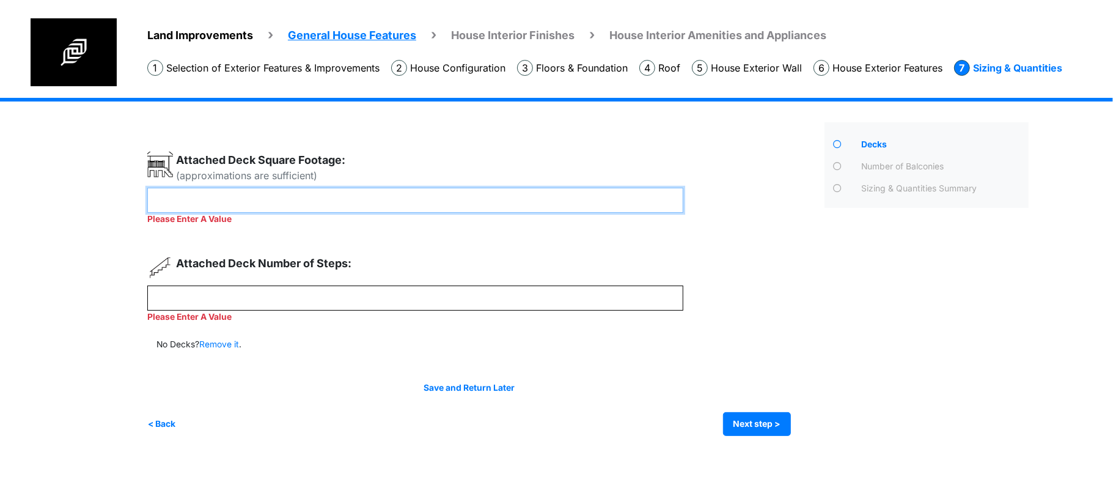
type input "**"
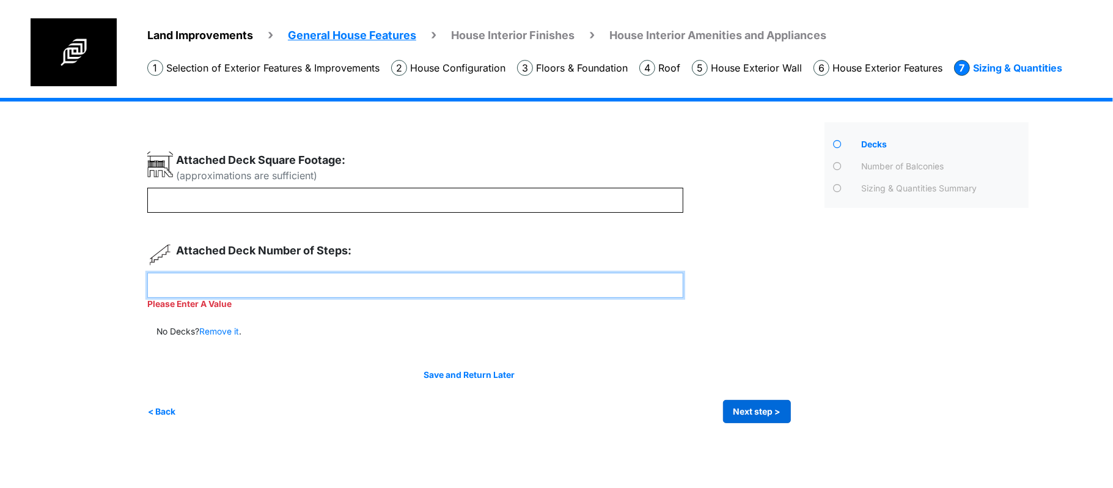
type input "*"
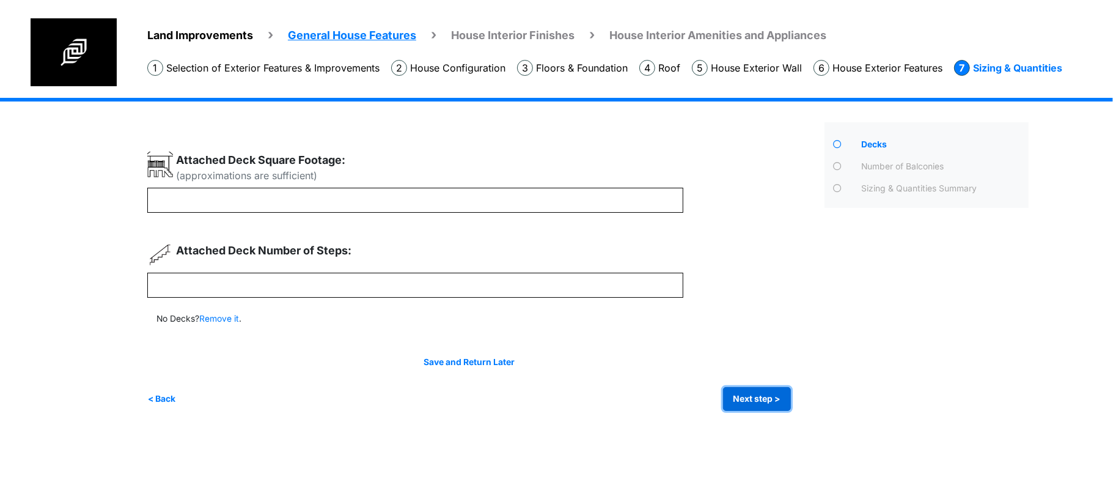
click at [763, 402] on button "Next step >" at bounding box center [757, 399] width 68 height 24
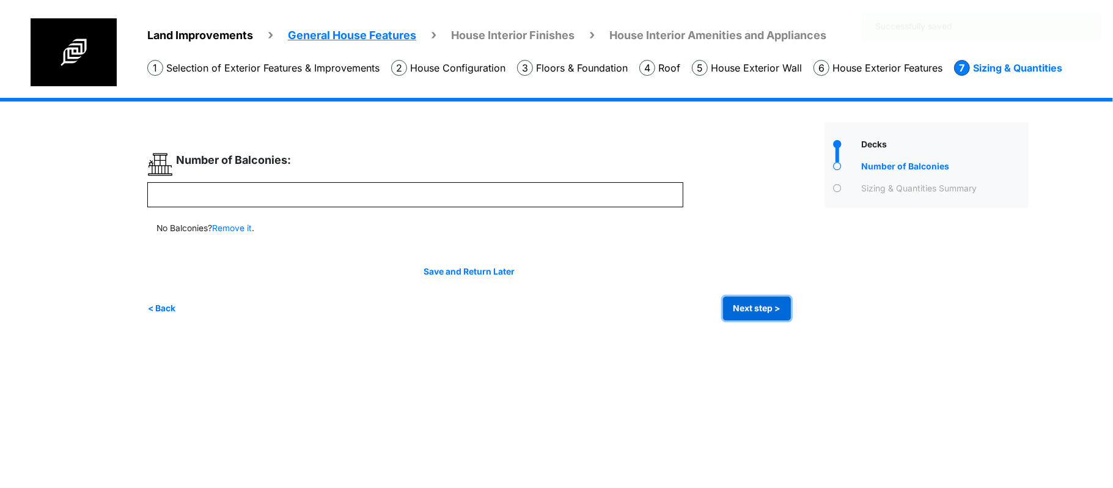
click at [744, 315] on button "Next step >" at bounding box center [757, 308] width 68 height 24
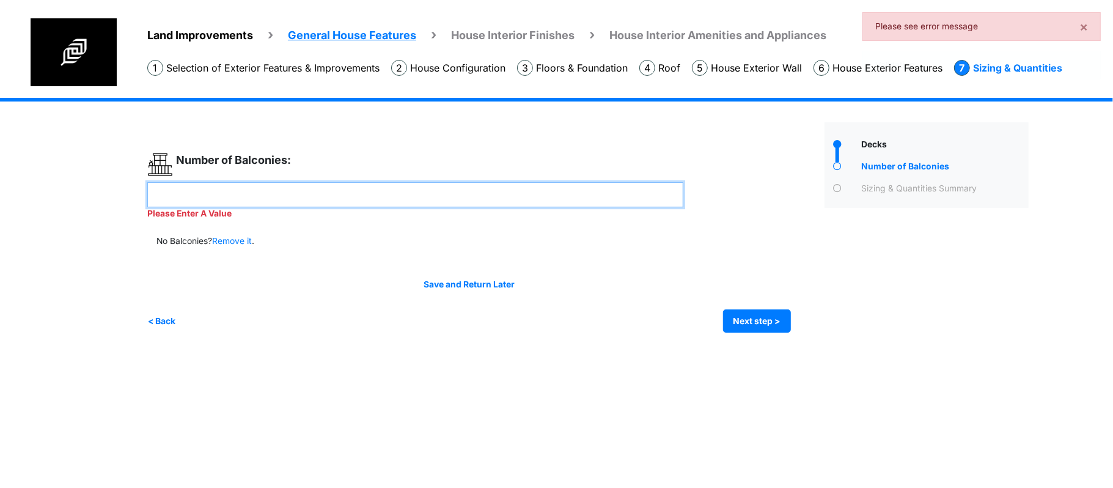
drag, startPoint x: 538, startPoint y: 189, endPoint x: 545, endPoint y: 198, distance: 11.4
click at [538, 191] on input "number" at bounding box center [415, 194] width 536 height 25
type input "*"
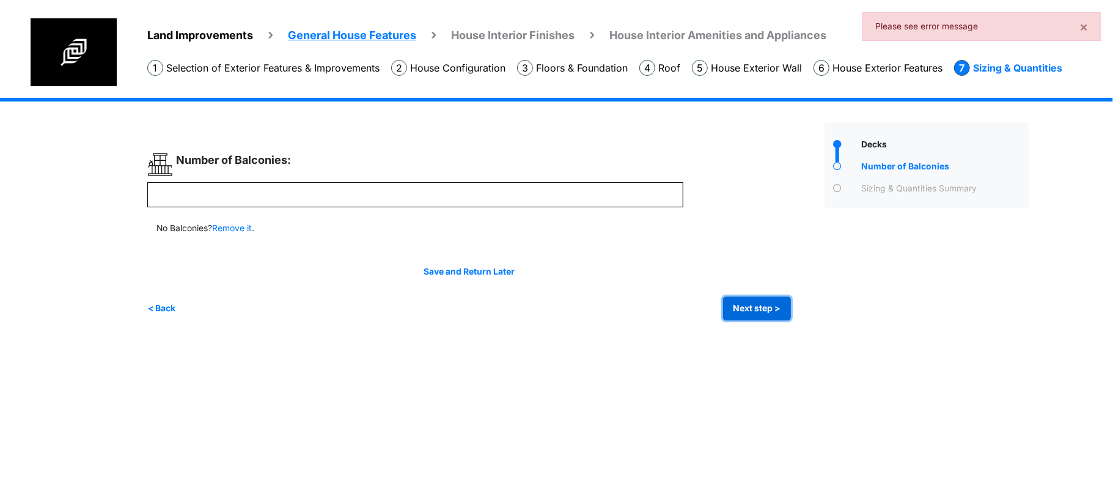
click at [749, 313] on button "Next step >" at bounding box center [757, 308] width 68 height 24
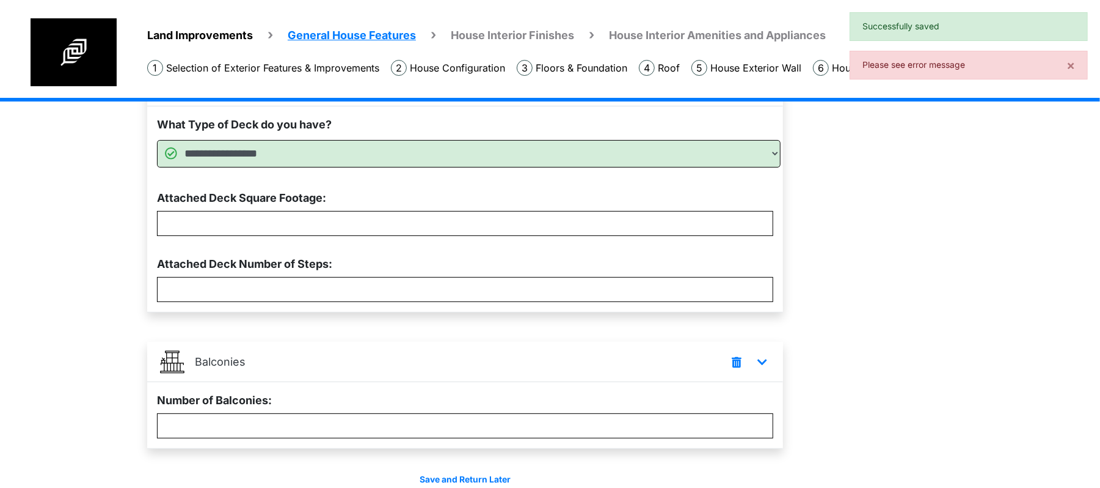
scroll to position [181, 0]
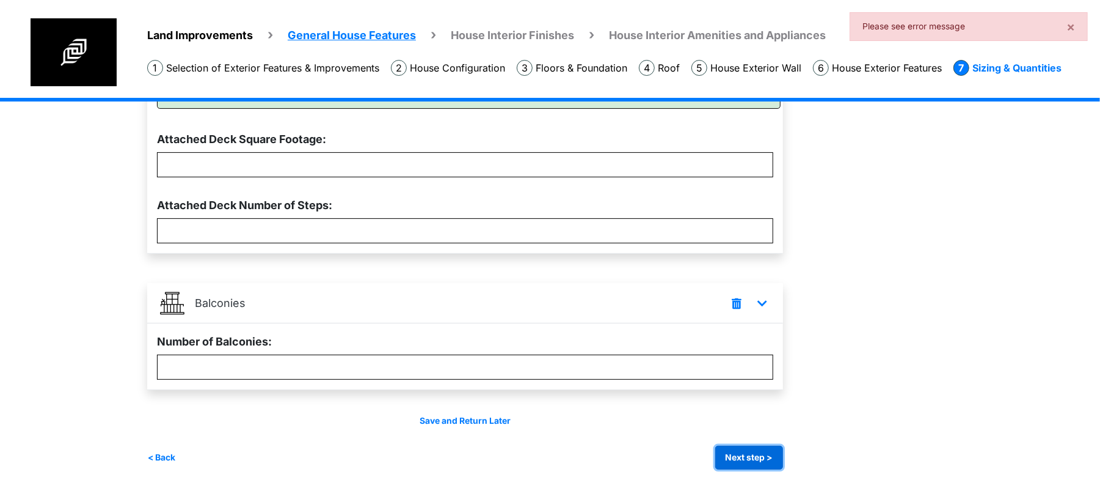
click at [744, 467] on button "Next step >" at bounding box center [750, 457] width 68 height 24
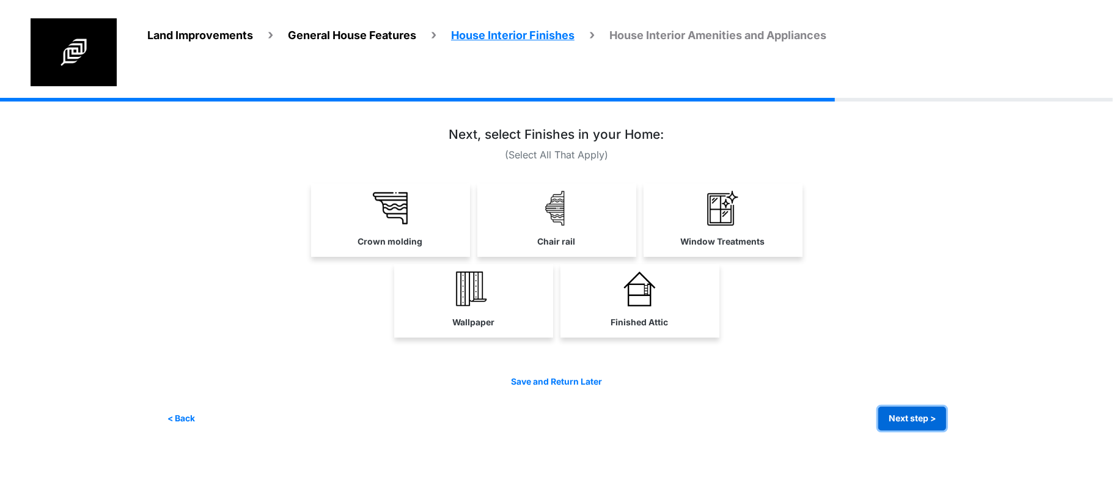
click at [914, 414] on button "Next step >" at bounding box center [912, 418] width 68 height 24
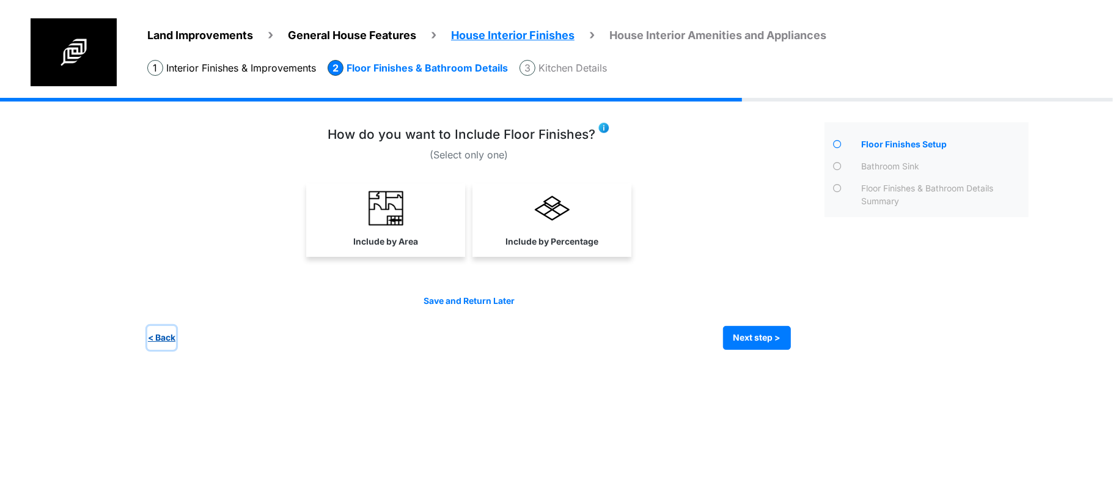
click at [167, 338] on button "< Back" at bounding box center [161, 338] width 29 height 24
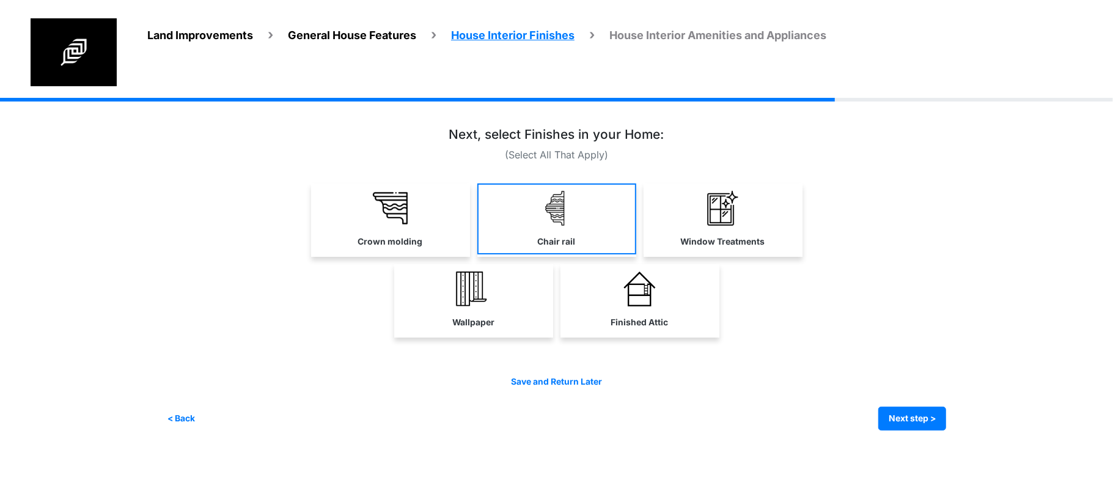
click at [558, 231] on link "Chair rail" at bounding box center [556, 218] width 159 height 71
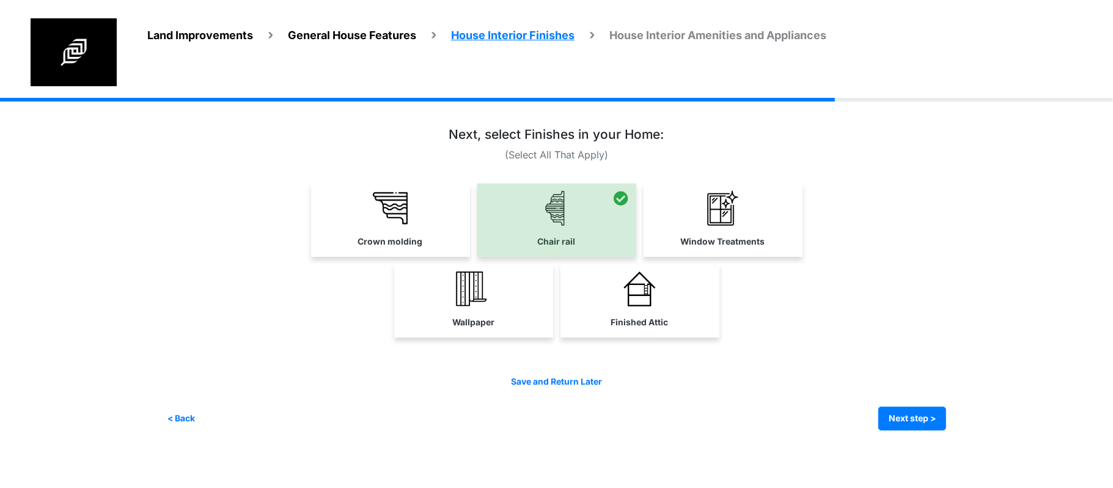
click at [469, 225] on div "Crown molding" at bounding box center [390, 219] width 159 height 73
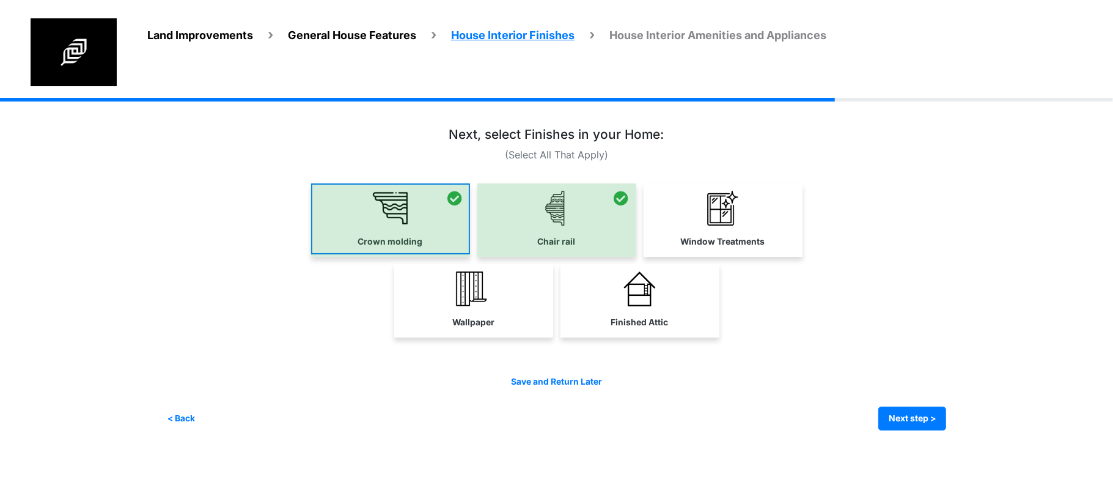
drag, startPoint x: 372, startPoint y: 230, endPoint x: 387, endPoint y: 230, distance: 15.9
click at [372, 229] on div at bounding box center [390, 219] width 159 height 73
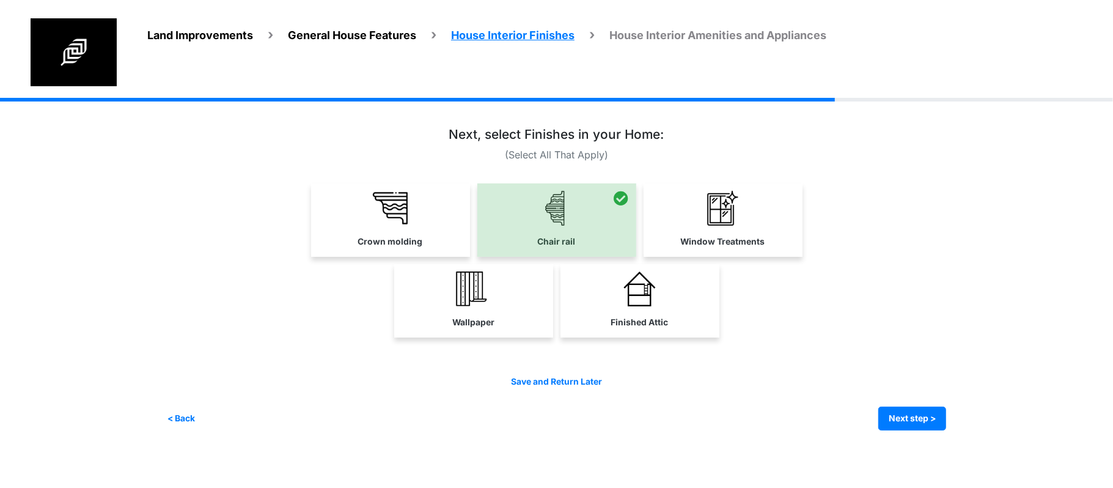
click at [516, 233] on div at bounding box center [556, 219] width 159 height 73
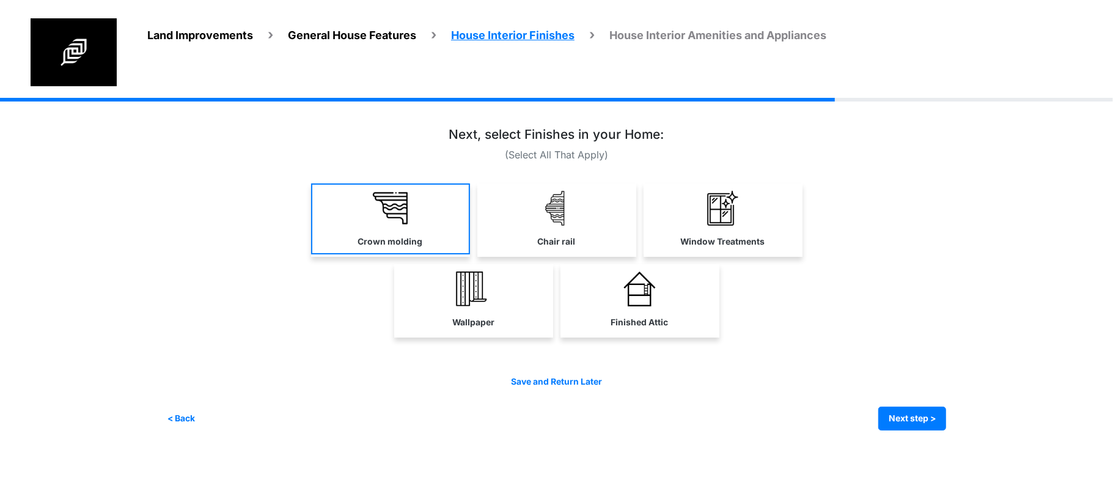
click at [389, 227] on link "Crown molding" at bounding box center [390, 218] width 159 height 71
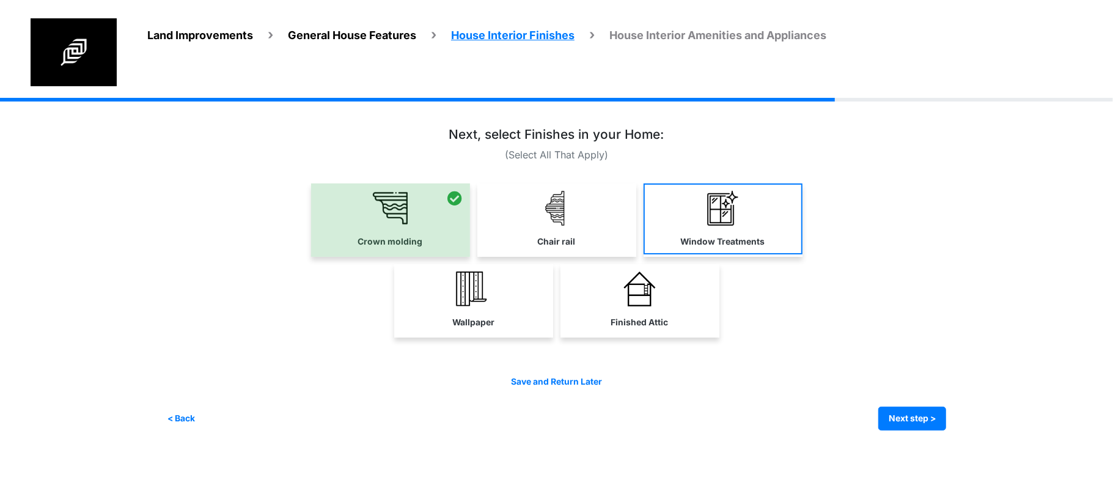
click at [690, 221] on link "Window Treatments" at bounding box center [722, 218] width 159 height 71
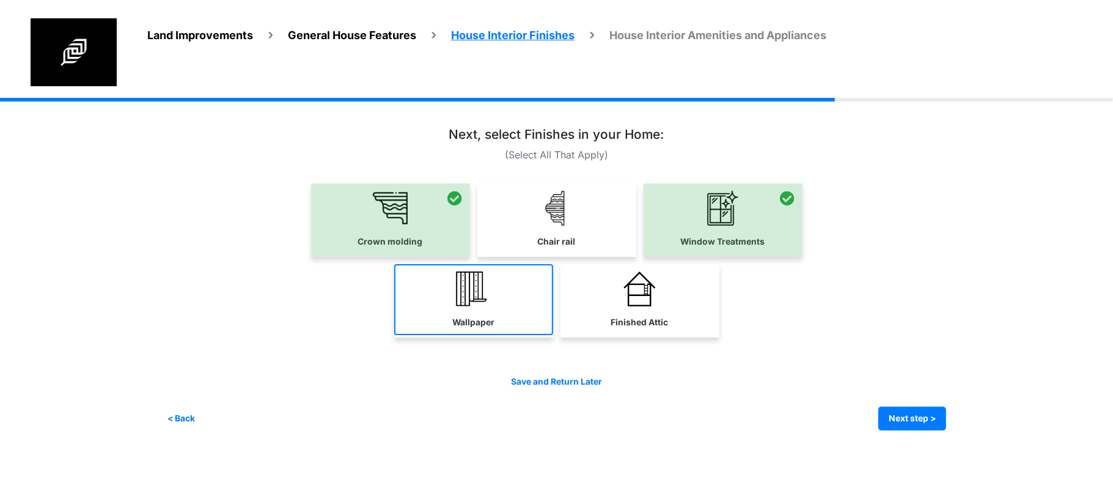
click at [499, 308] on link "Wallpaper" at bounding box center [473, 299] width 159 height 71
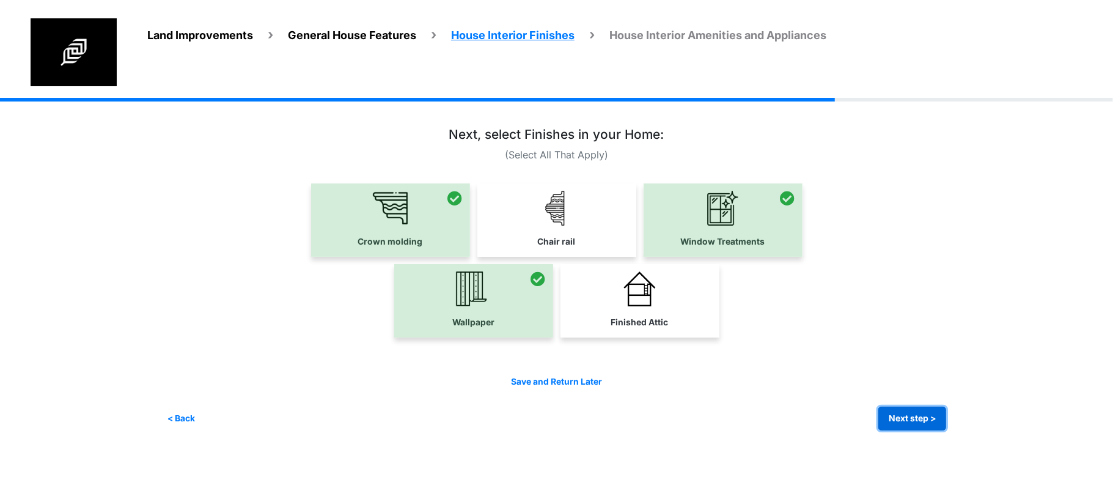
click at [915, 420] on button "Next step >" at bounding box center [912, 418] width 68 height 24
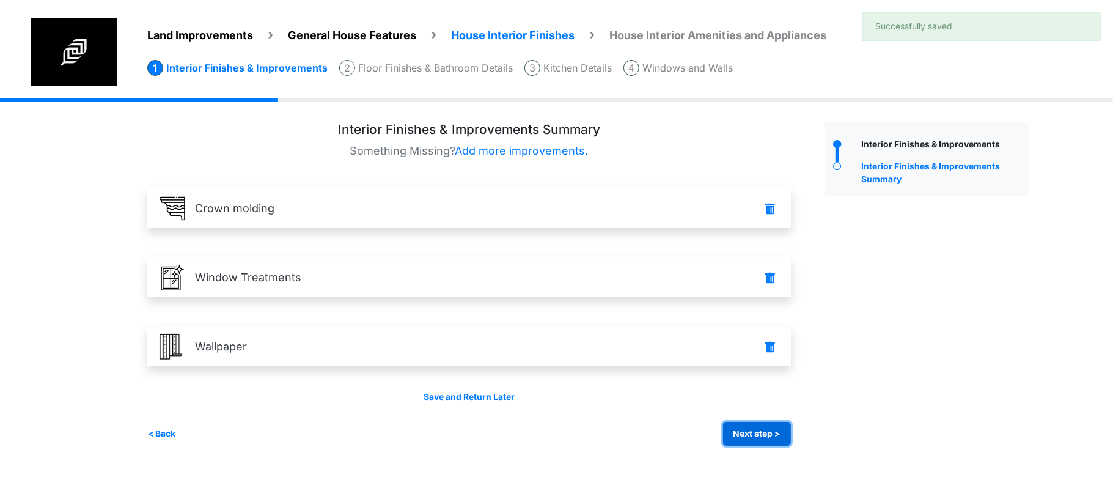
click at [742, 437] on button "Next step >" at bounding box center [757, 434] width 68 height 24
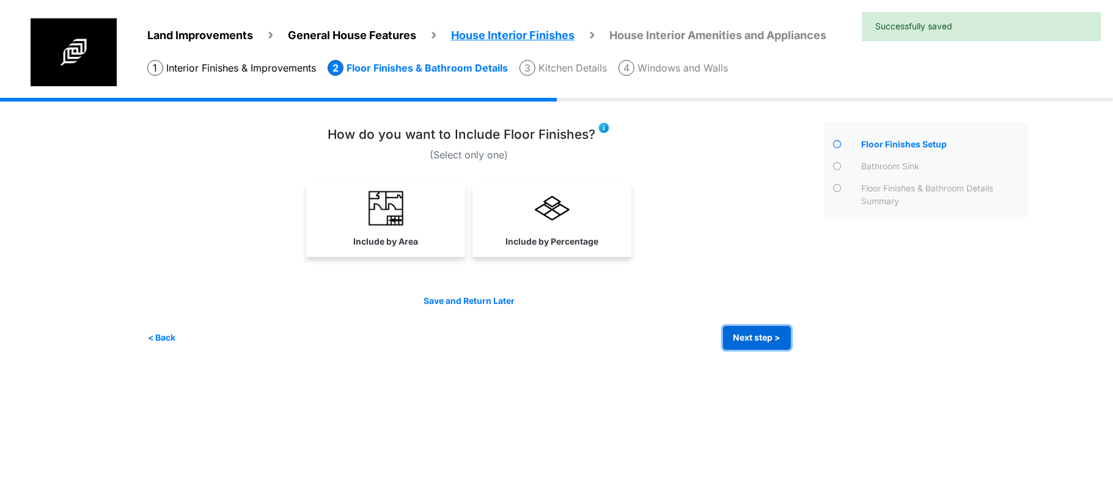
click at [775, 334] on button "Next step >" at bounding box center [757, 338] width 68 height 24
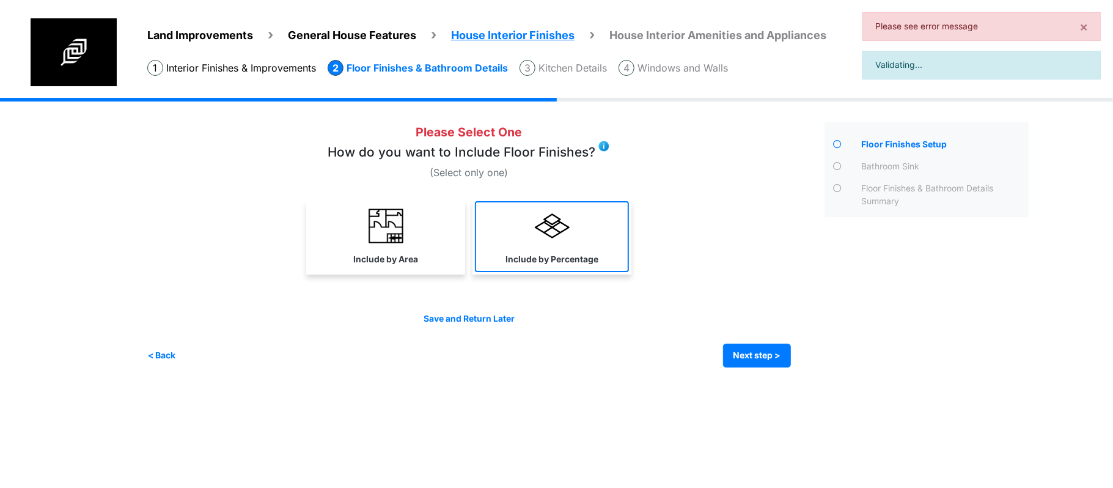
click at [585, 269] on link "Include by Percentage" at bounding box center [552, 236] width 154 height 71
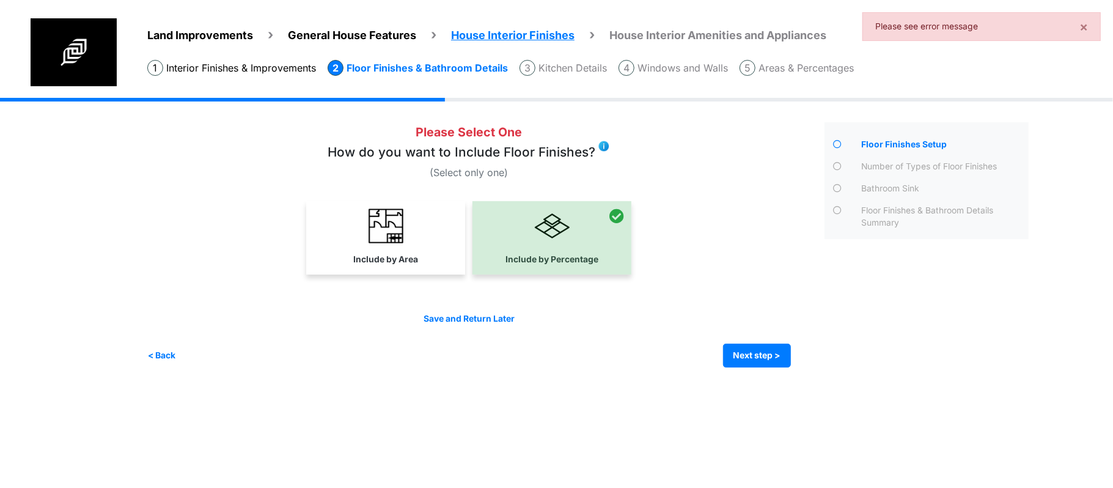
click at [372, 230] on img at bounding box center [385, 225] width 35 height 35
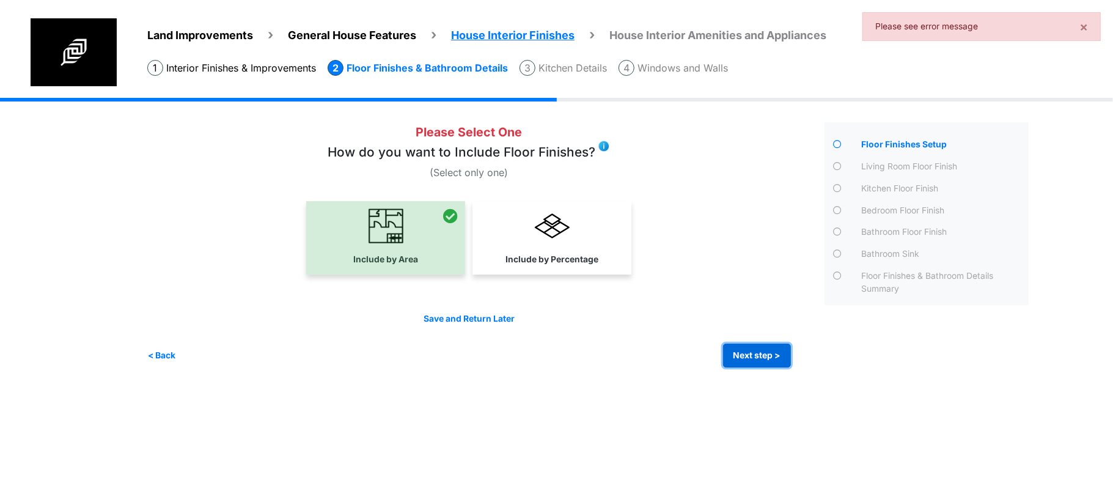
click at [741, 346] on button "Next step >" at bounding box center [757, 355] width 68 height 24
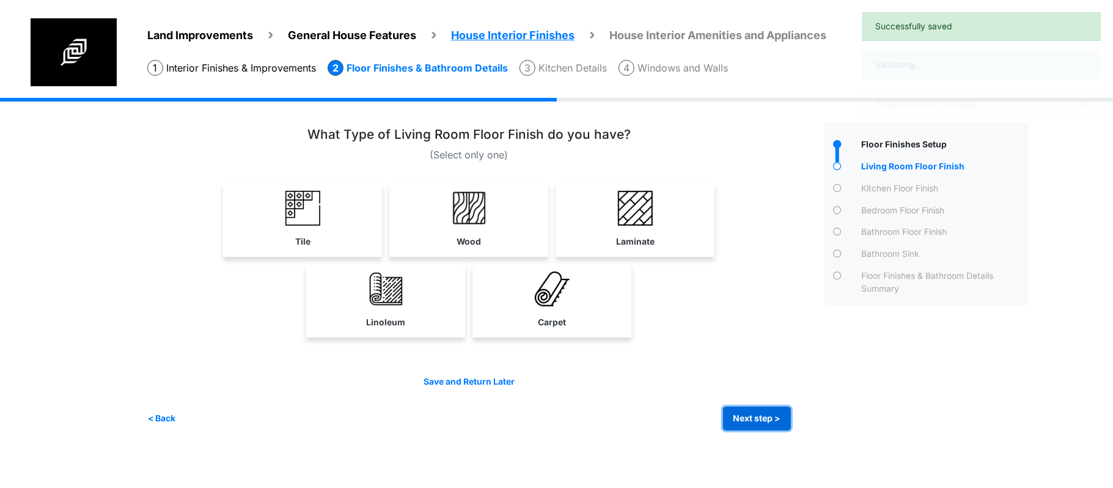
click at [753, 411] on button "Next step >" at bounding box center [757, 418] width 68 height 24
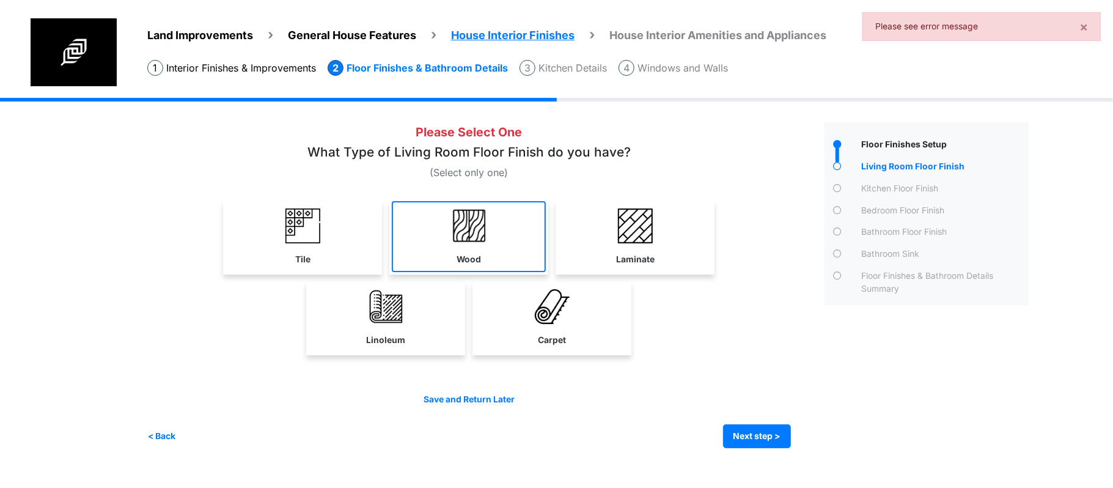
click at [485, 259] on link "Wood" at bounding box center [469, 236] width 154 height 71
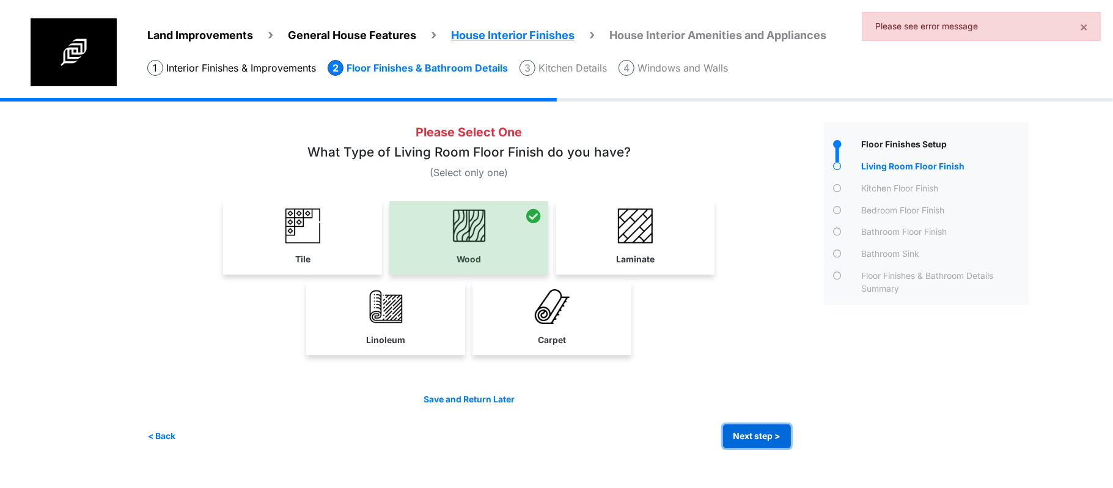
click at [745, 426] on button "Next step >" at bounding box center [757, 436] width 68 height 24
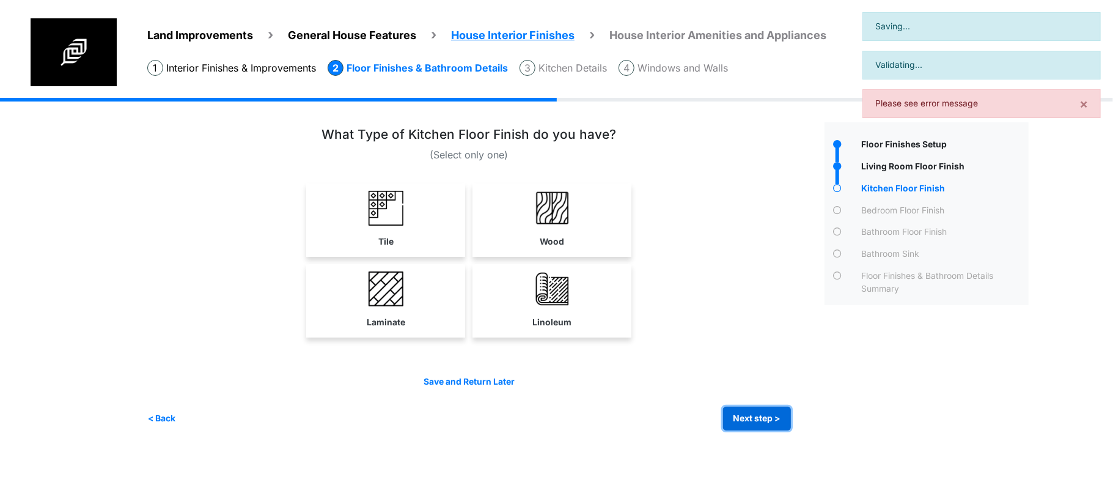
click at [744, 416] on button "Next step >" at bounding box center [757, 418] width 68 height 24
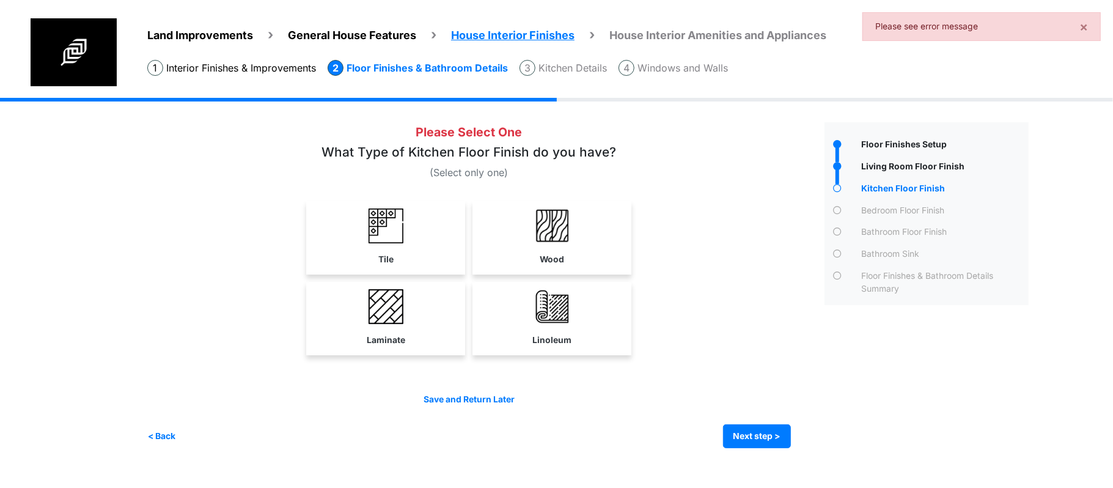
click at [419, 257] on link "Tile" at bounding box center [386, 236] width 154 height 71
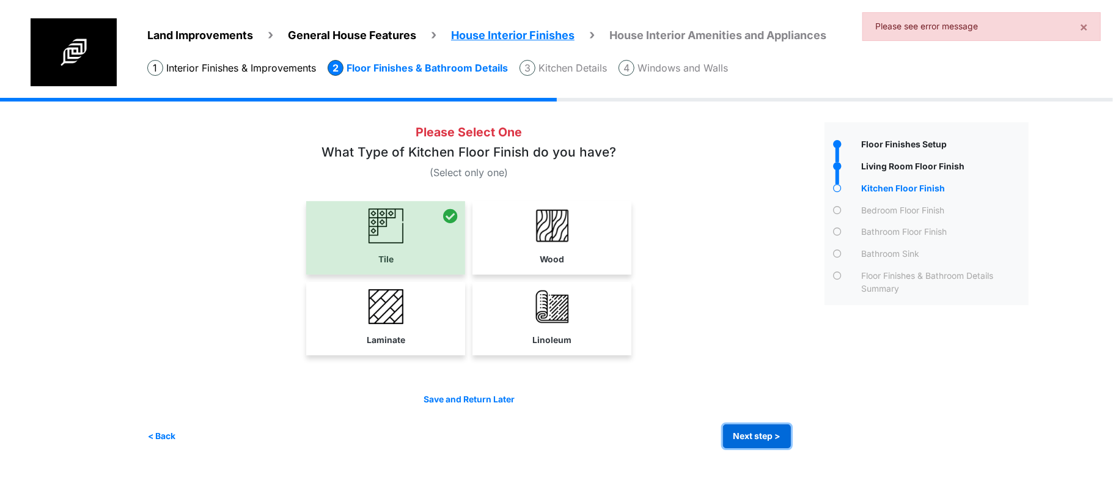
click at [731, 436] on button "Next step >" at bounding box center [757, 436] width 68 height 24
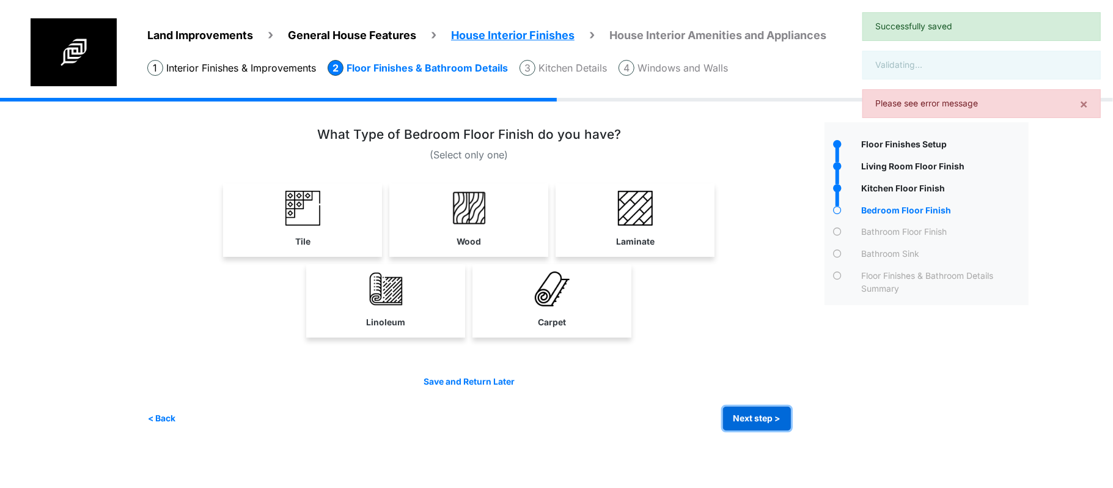
click at [753, 411] on button "Next step >" at bounding box center [757, 418] width 68 height 24
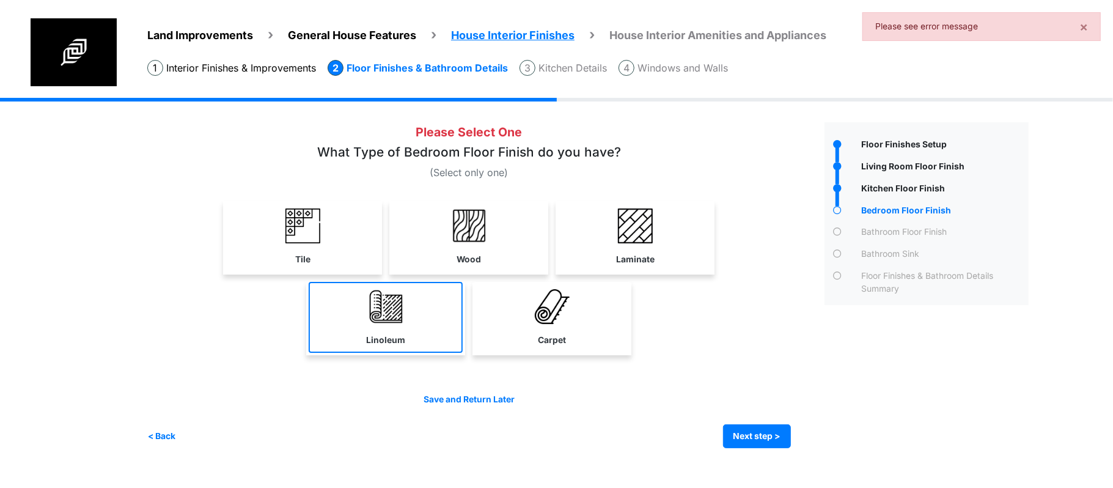
click at [459, 328] on link "Linoleum" at bounding box center [386, 317] width 154 height 71
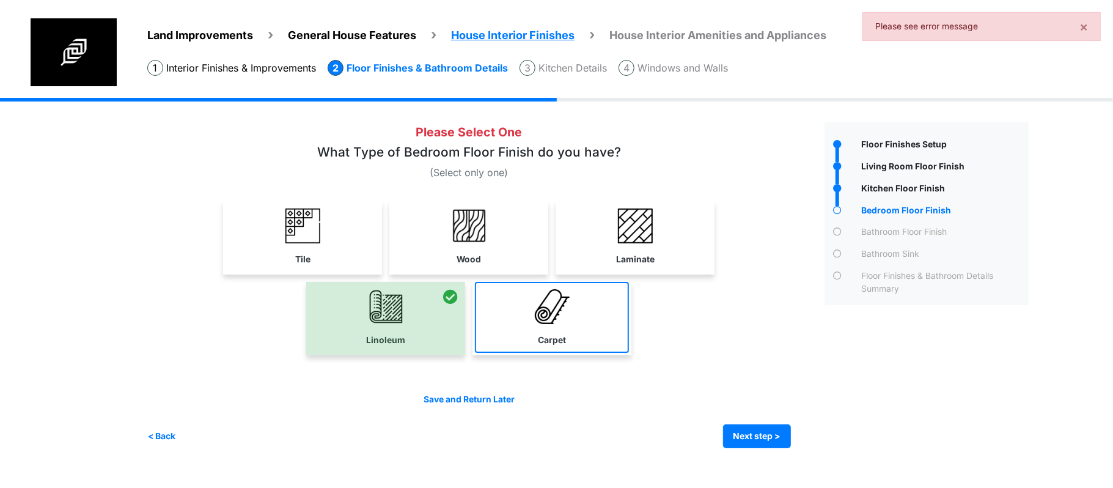
click at [566, 337] on link "Carpet" at bounding box center [552, 317] width 154 height 71
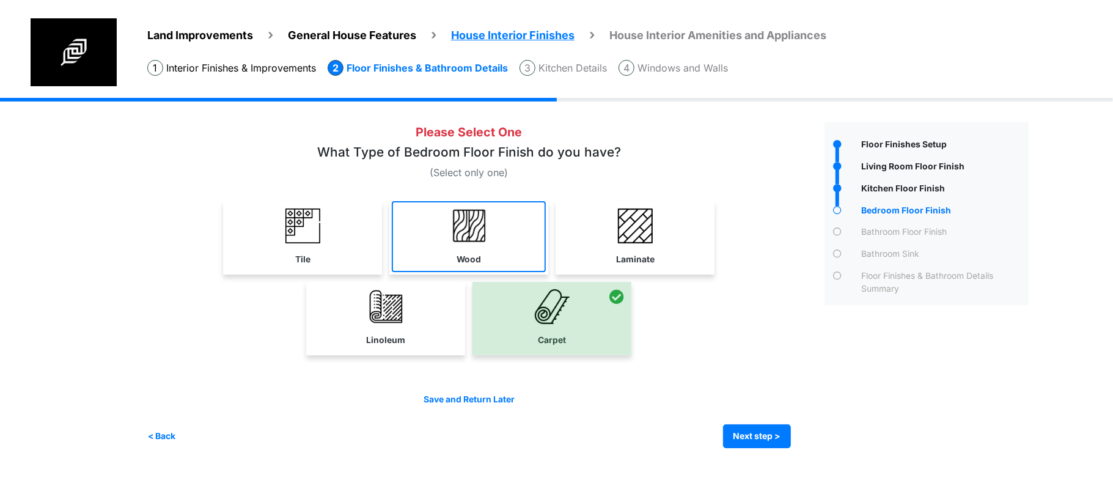
click at [461, 255] on label "Wood" at bounding box center [468, 259] width 24 height 13
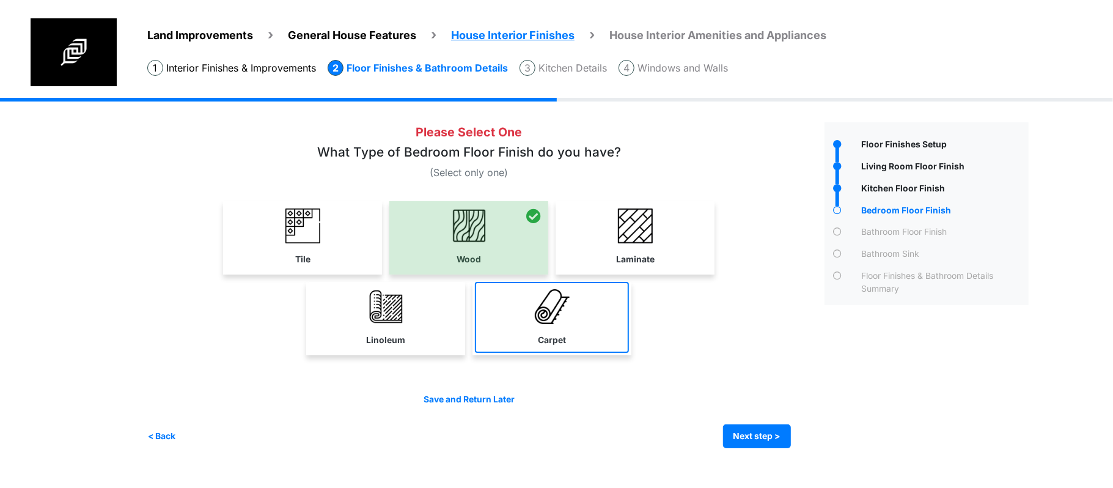
click at [585, 331] on link "Carpet" at bounding box center [552, 317] width 154 height 71
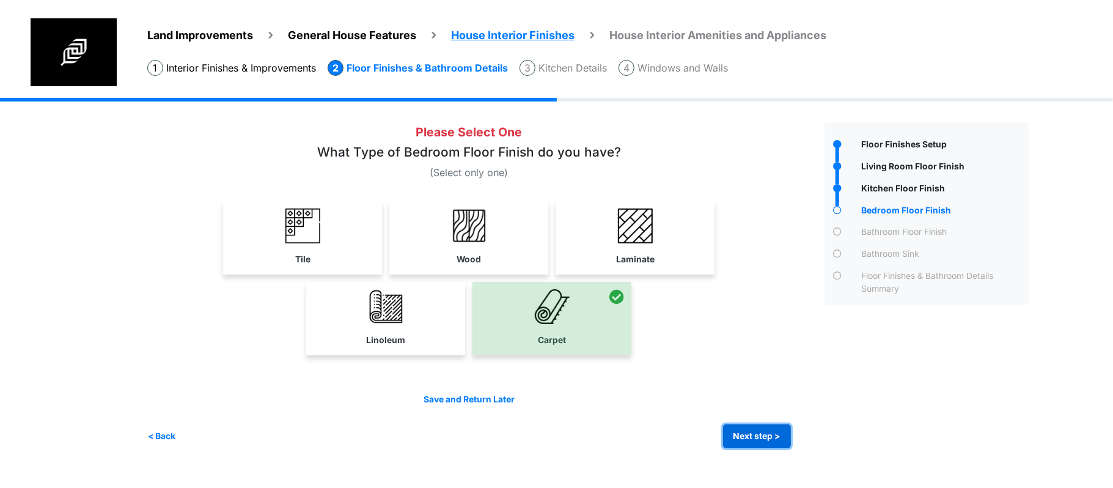
click at [754, 445] on button "Next step >" at bounding box center [757, 436] width 68 height 24
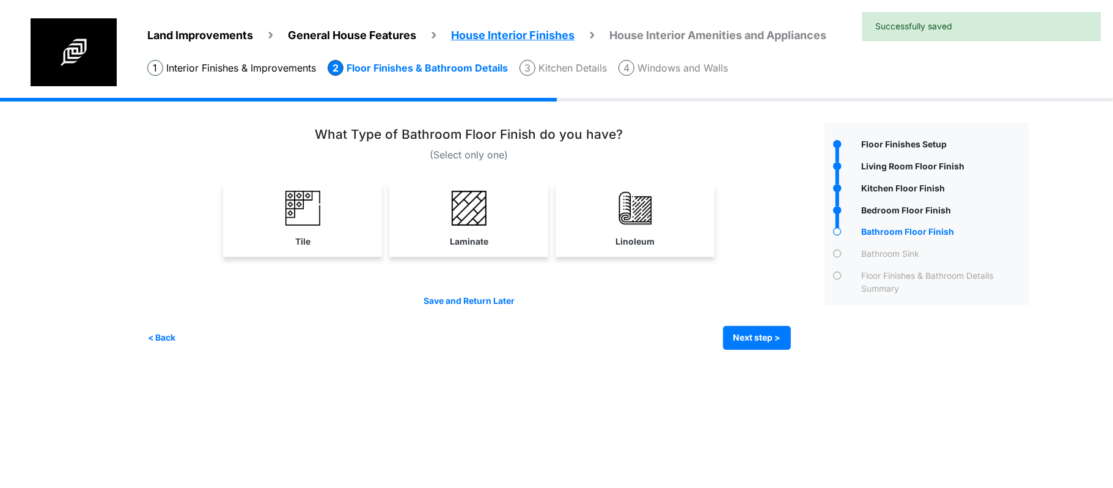
click at [756, 361] on div "Irrigation Flag pole" at bounding box center [592, 233] width 890 height 270
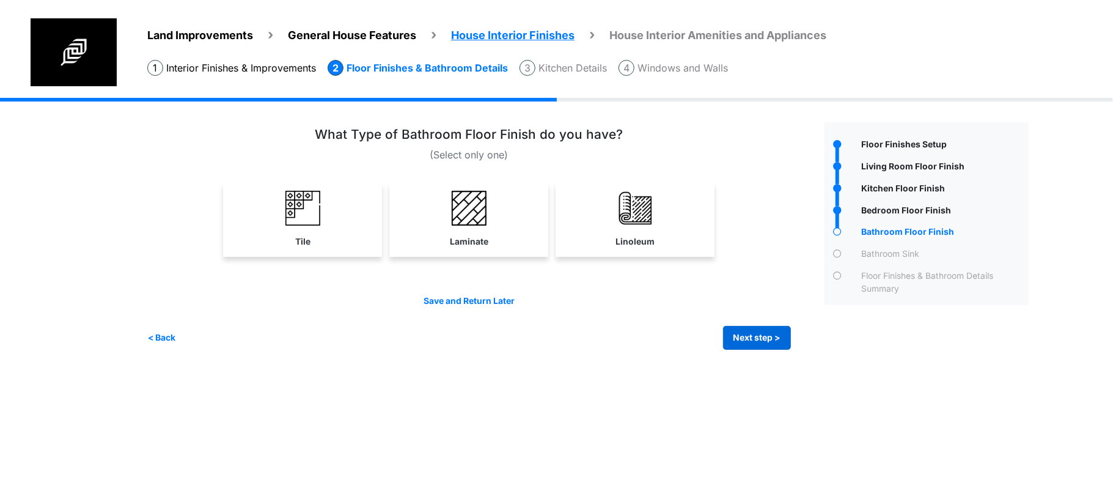
drag, startPoint x: 712, startPoint y: 338, endPoint x: 743, endPoint y: 345, distance: 31.3
click at [714, 338] on div "< Back Next step > Save and submit" at bounding box center [468, 338] width 643 height 24
click at [744, 345] on button "Next step >" at bounding box center [757, 338] width 68 height 24
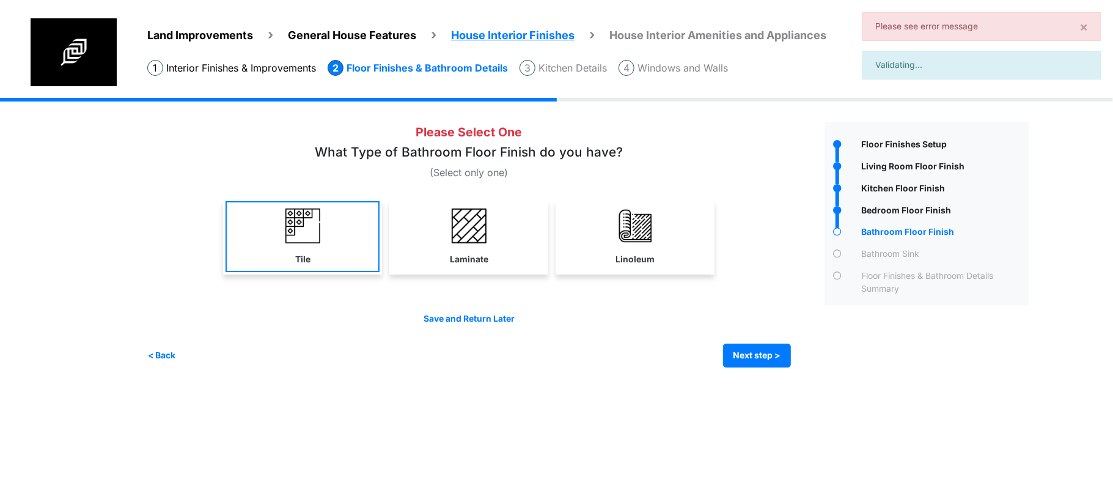
click at [351, 244] on link "Tile" at bounding box center [302, 236] width 154 height 71
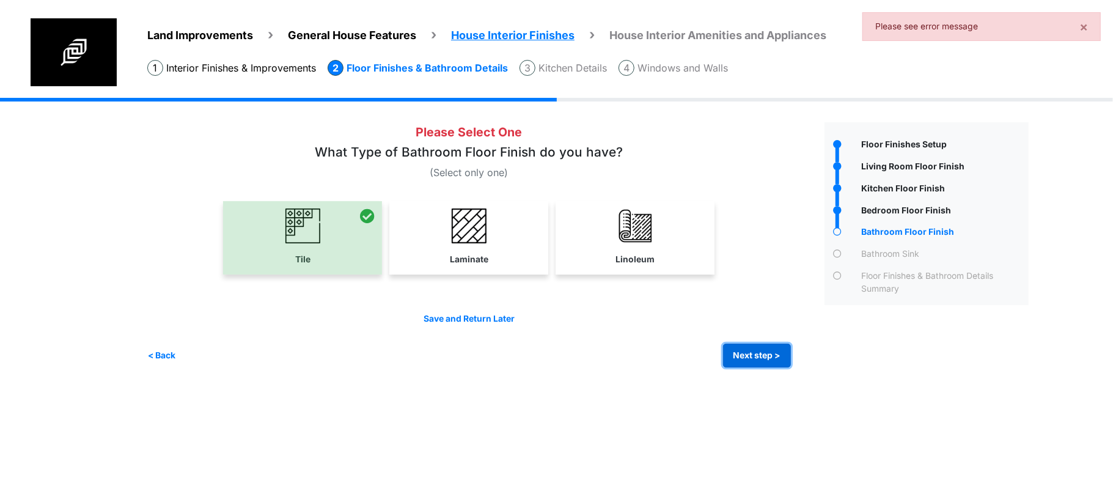
click at [744, 360] on button "Next step >" at bounding box center [757, 355] width 68 height 24
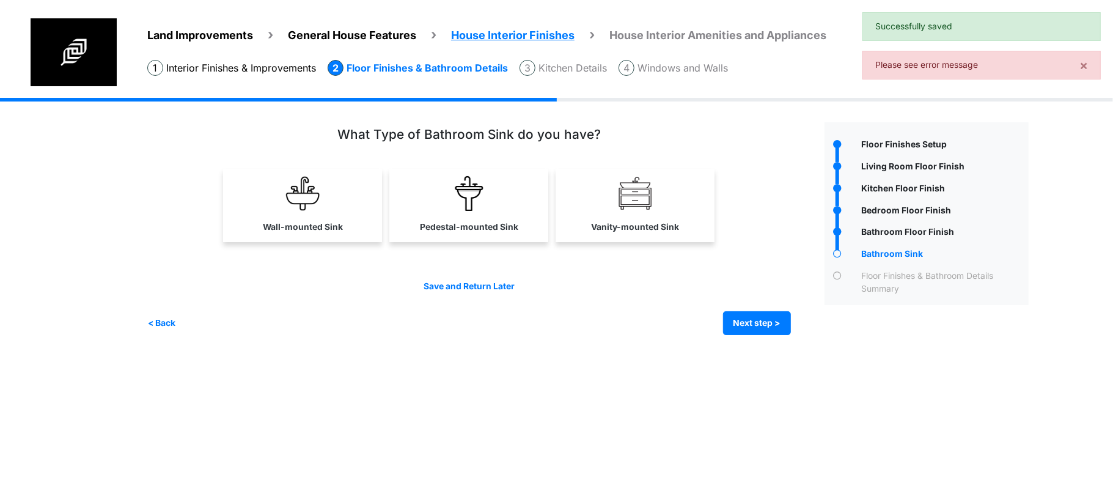
click at [756, 335] on div "Irrigation Flag pole" at bounding box center [592, 225] width 890 height 255
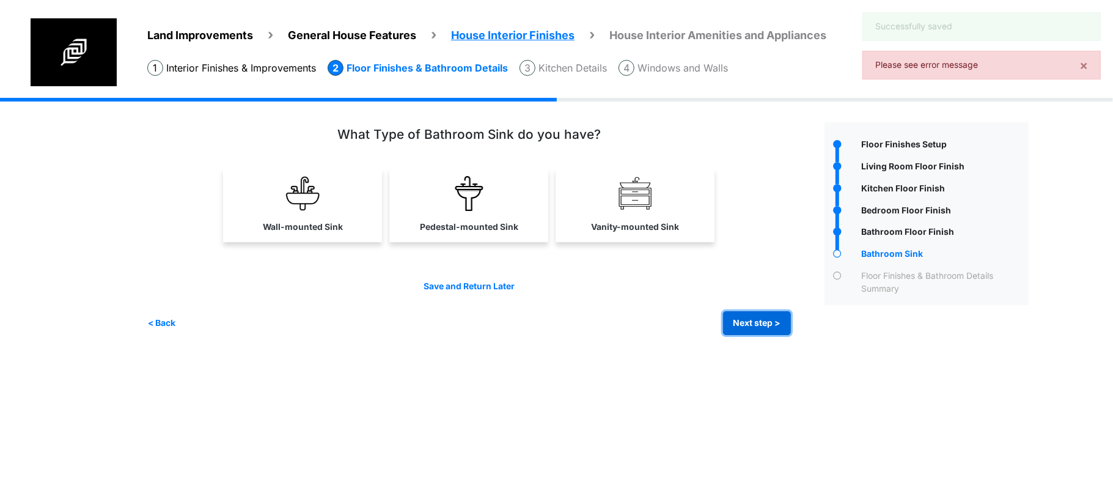
click at [758, 321] on button "Next step >" at bounding box center [757, 323] width 68 height 24
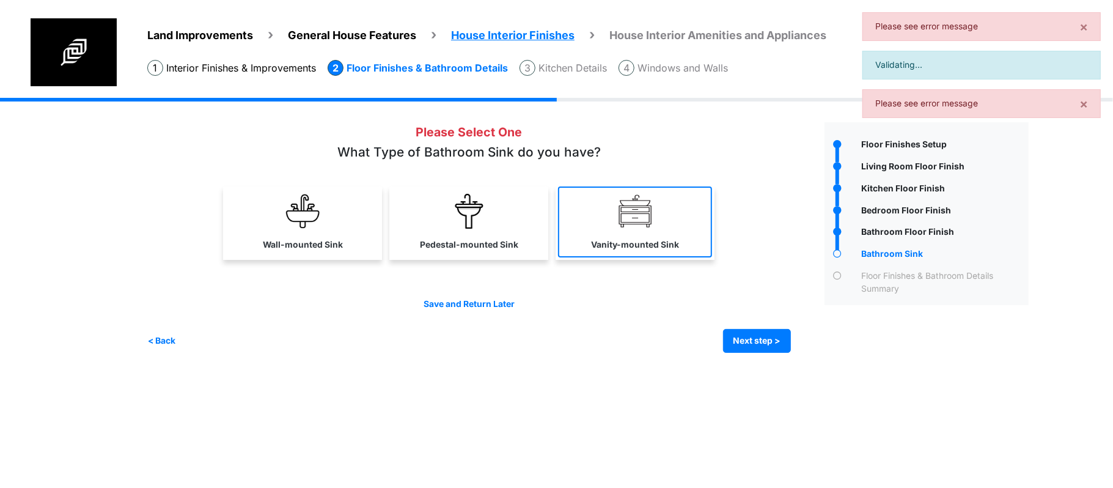
click at [636, 242] on label "Vanity-mounted Sink" at bounding box center [635, 244] width 88 height 13
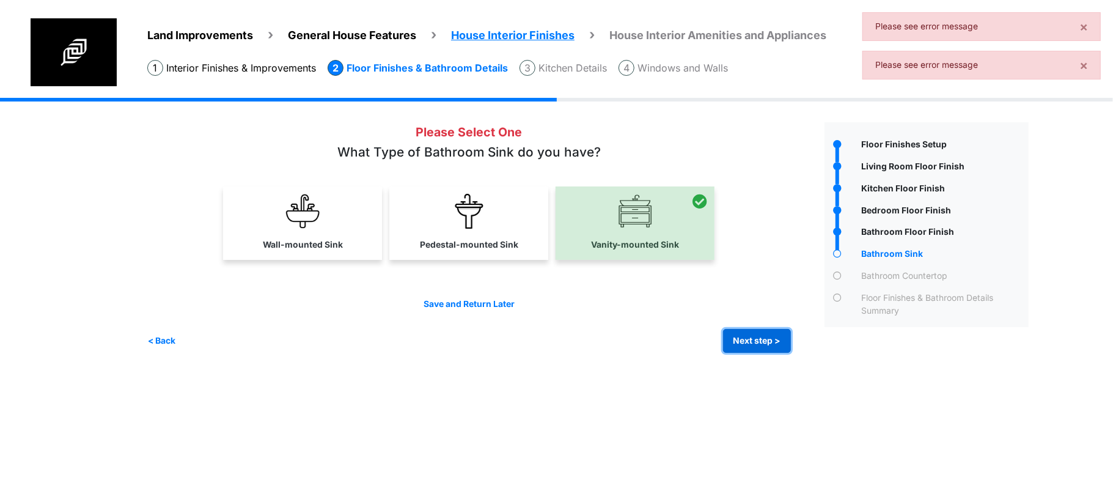
click at [751, 345] on button "Next step >" at bounding box center [757, 341] width 68 height 24
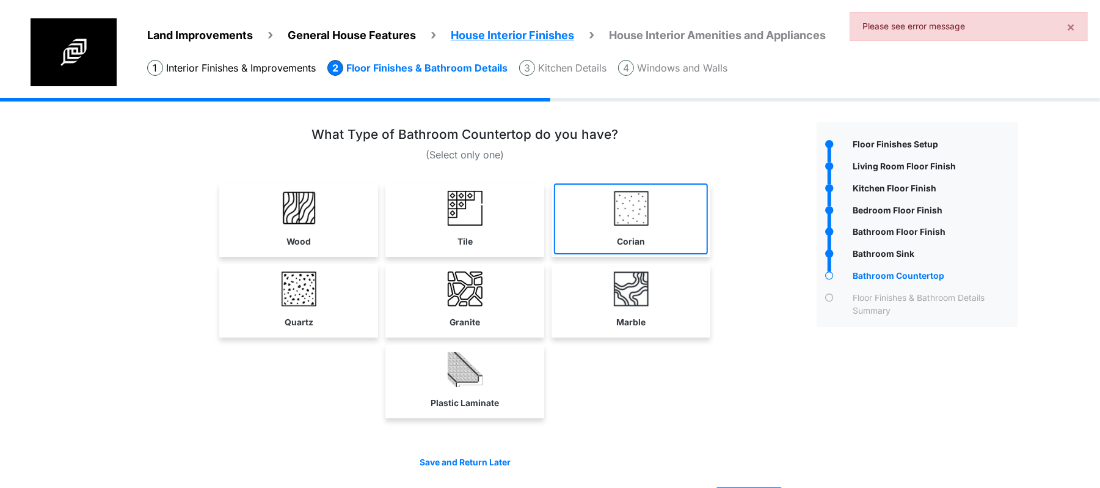
click at [634, 221] on img at bounding box center [631, 208] width 35 height 35
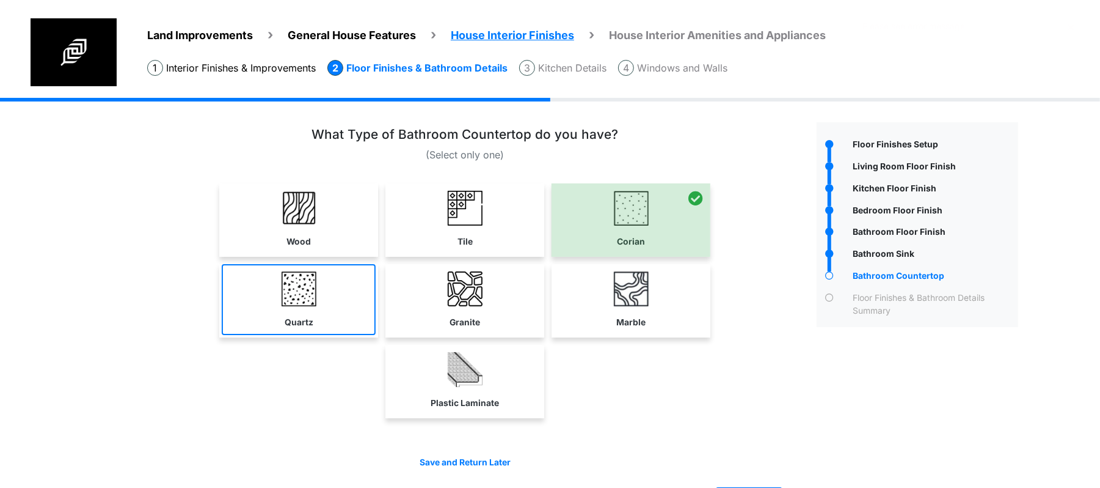
click at [356, 326] on link "Quartz" at bounding box center [299, 299] width 154 height 71
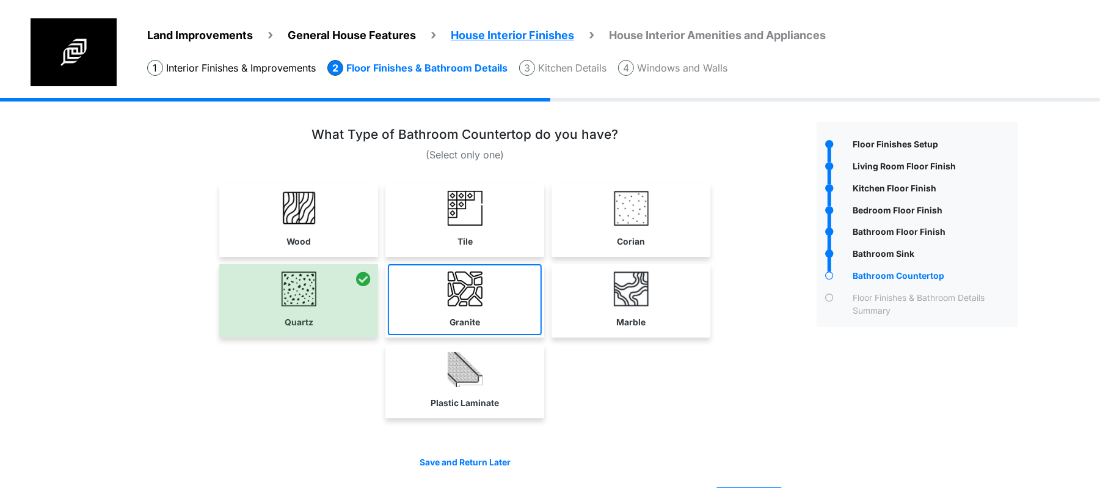
click at [480, 321] on label "Granite" at bounding box center [465, 322] width 31 height 13
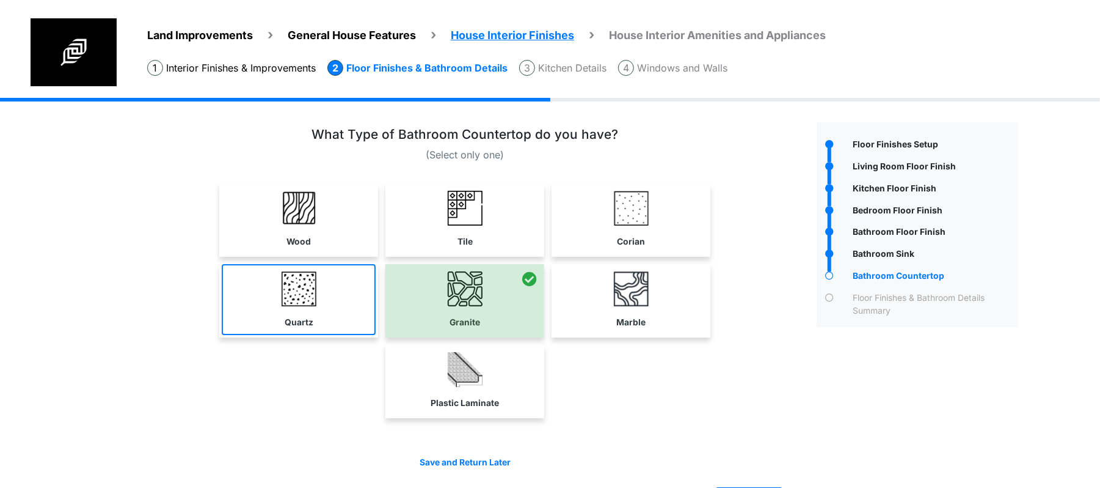
click at [257, 299] on link "Quartz" at bounding box center [299, 299] width 154 height 71
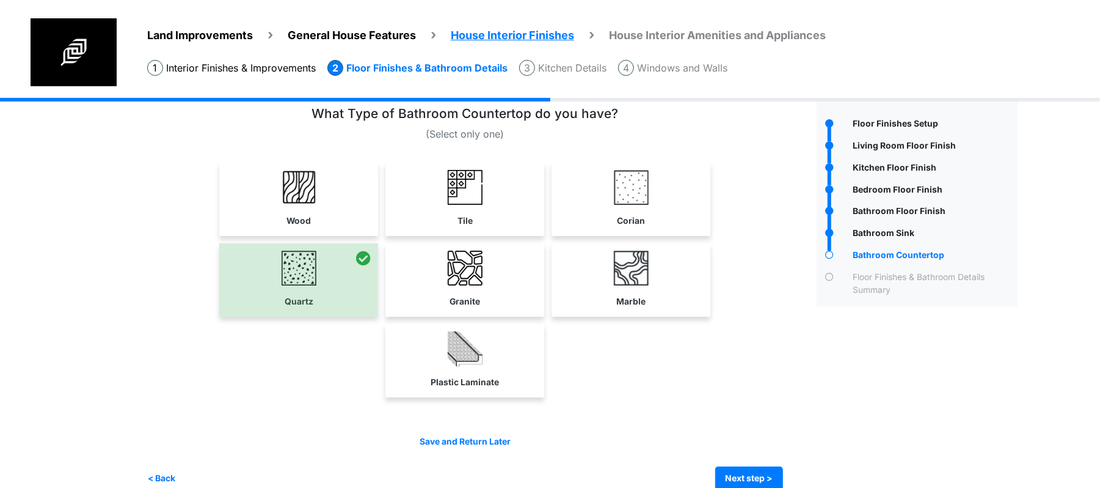
scroll to position [42, 0]
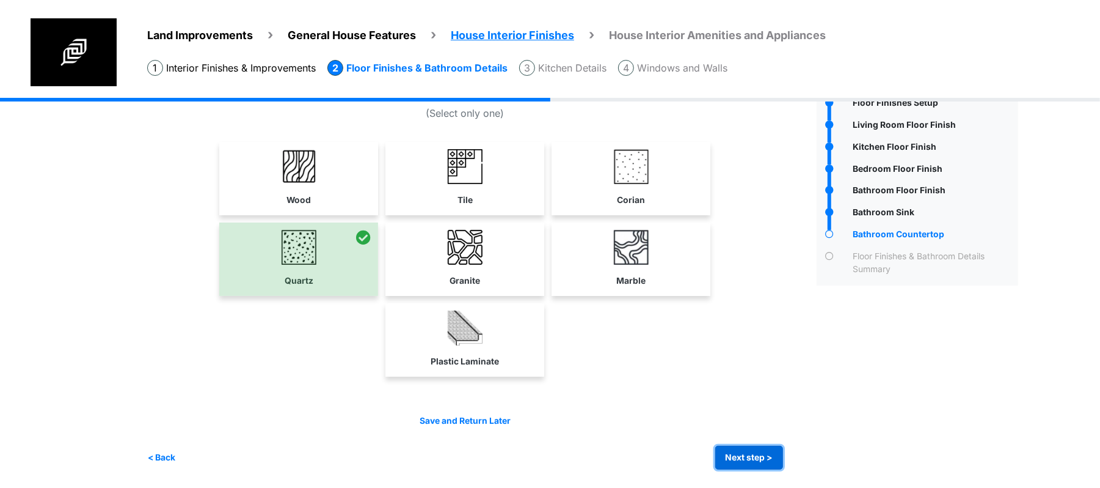
click at [760, 456] on button "Next step >" at bounding box center [750, 457] width 68 height 24
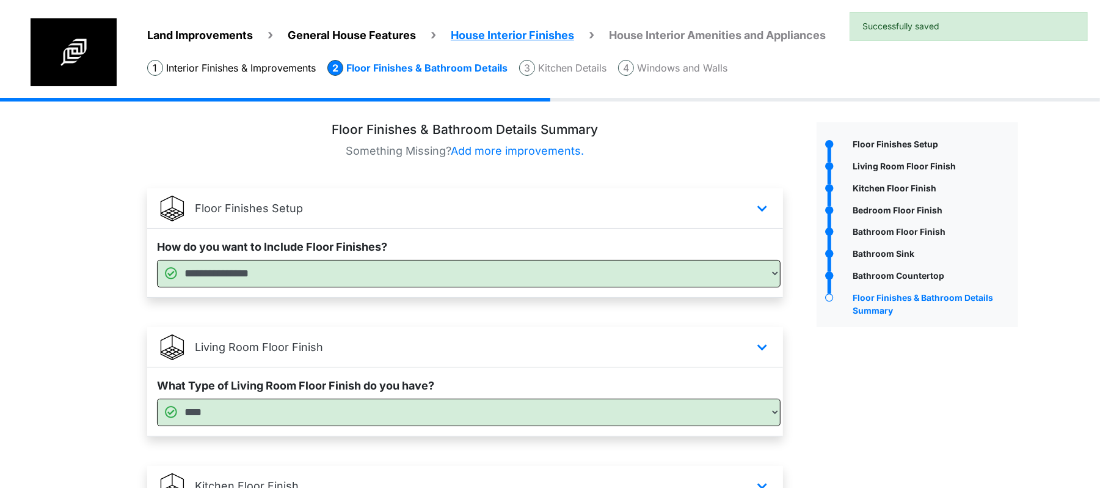
scroll to position [734, 0]
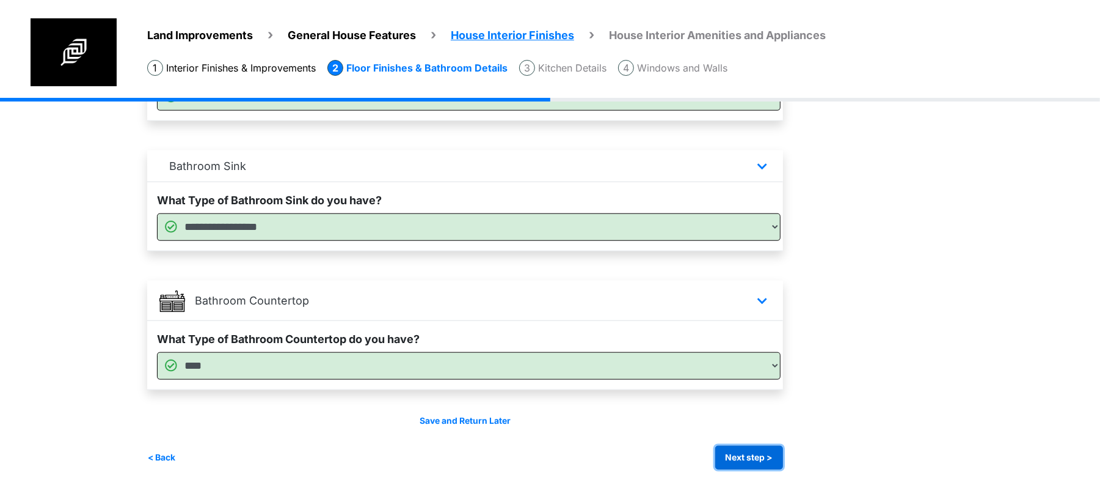
click at [750, 455] on button "Next step >" at bounding box center [750, 457] width 68 height 24
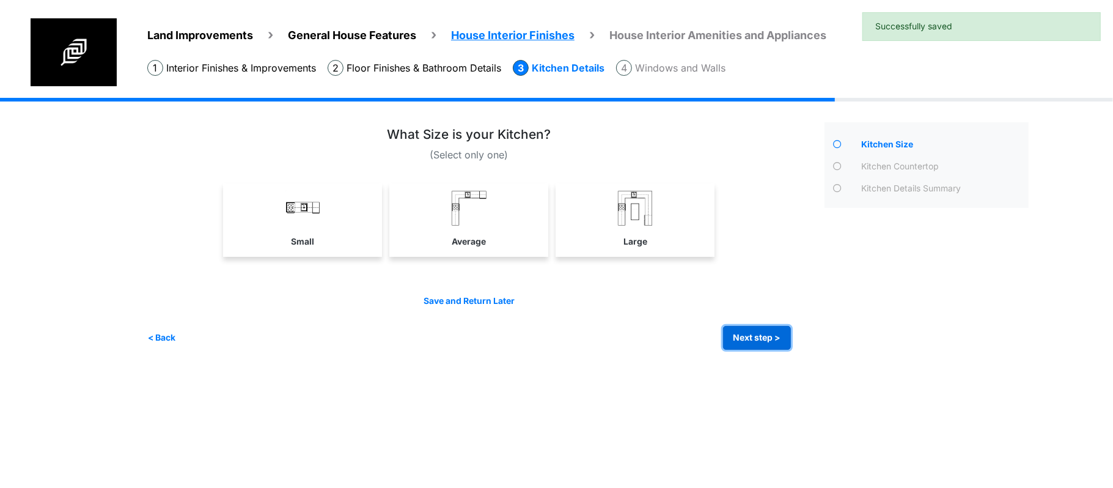
click at [771, 343] on button "Next step >" at bounding box center [757, 338] width 68 height 24
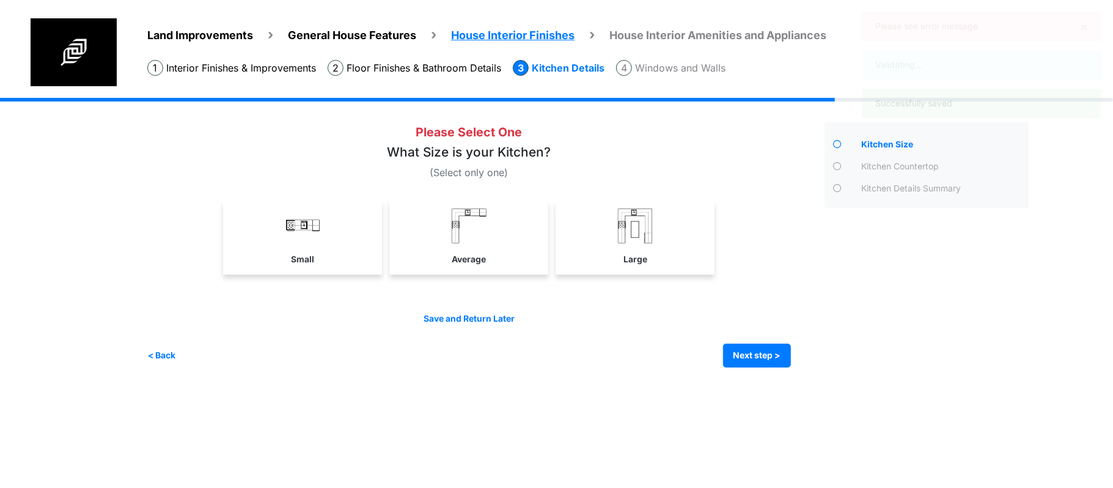
click at [453, 236] on img at bounding box center [469, 225] width 35 height 35
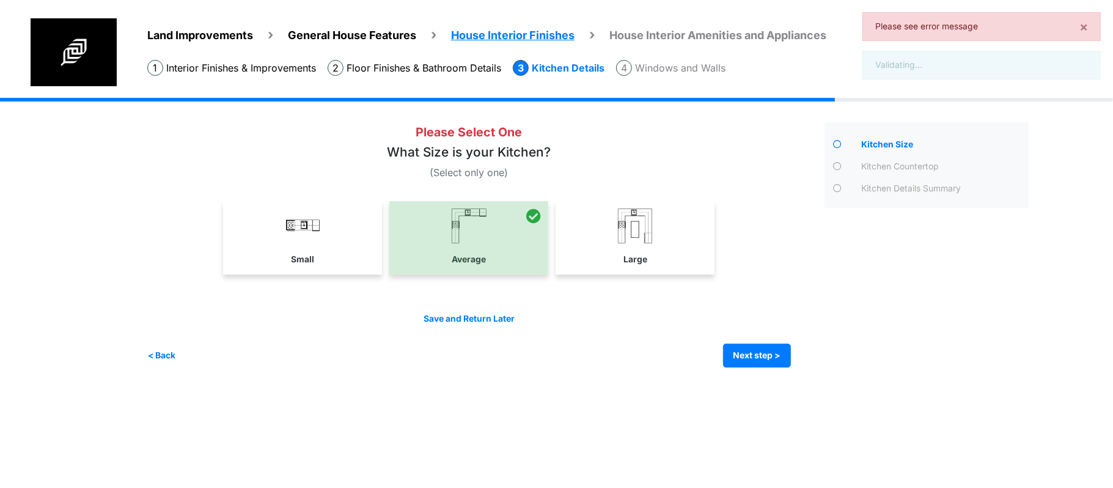
click at [720, 337] on div "Save and Return Later < Back Next step > Save and submit" at bounding box center [468, 339] width 643 height 55
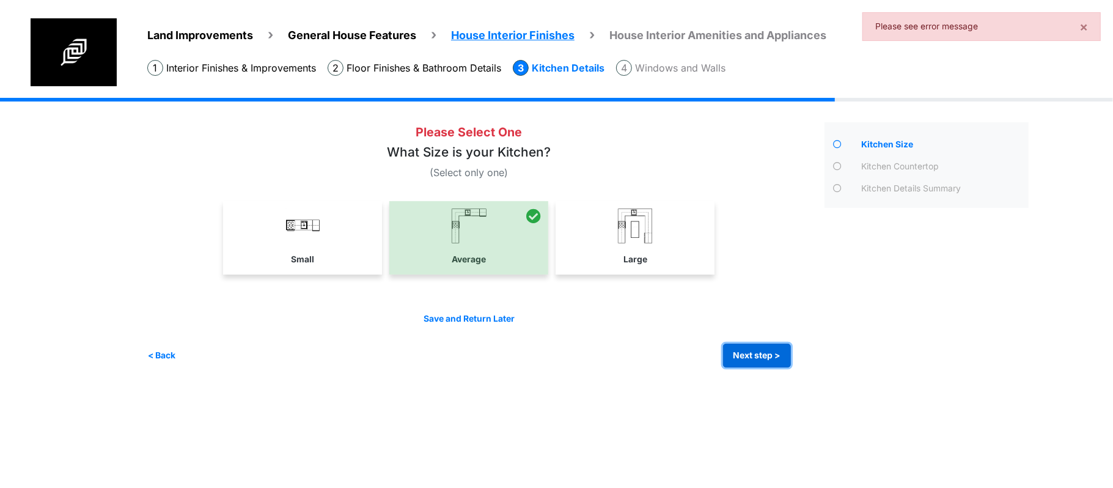
click at [741, 355] on button "Next step >" at bounding box center [757, 355] width 68 height 24
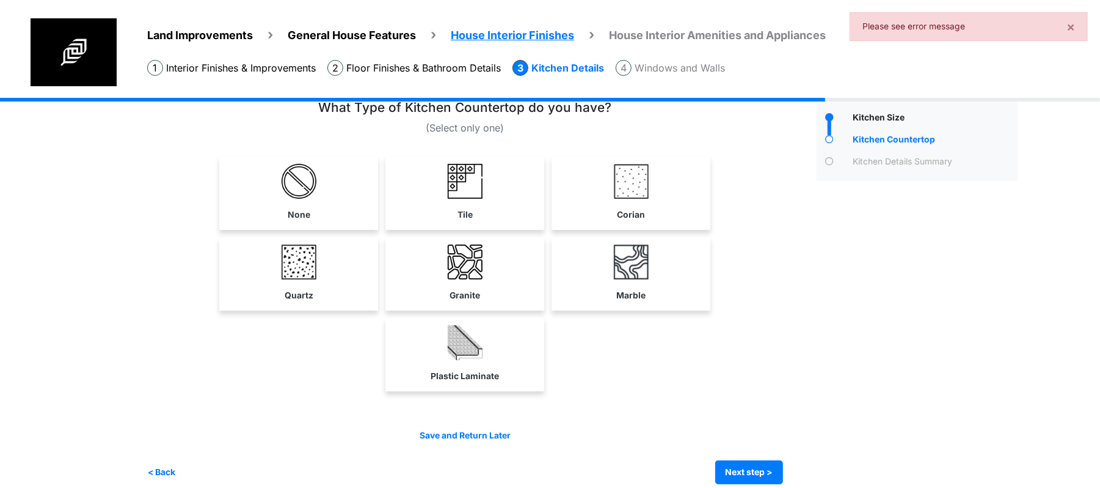
scroll to position [42, 0]
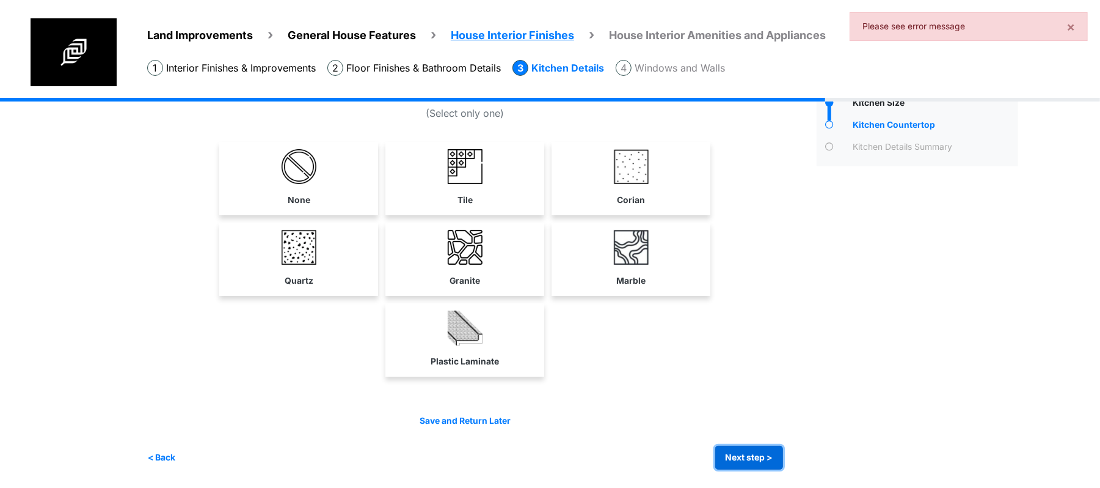
click at [751, 458] on button "Next step >" at bounding box center [750, 457] width 68 height 24
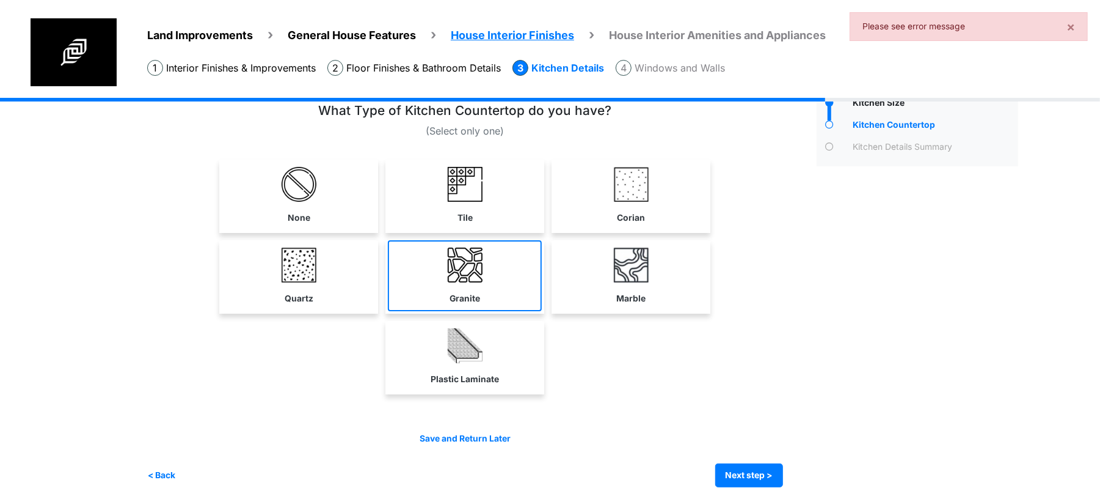
click at [480, 280] on img at bounding box center [465, 264] width 35 height 35
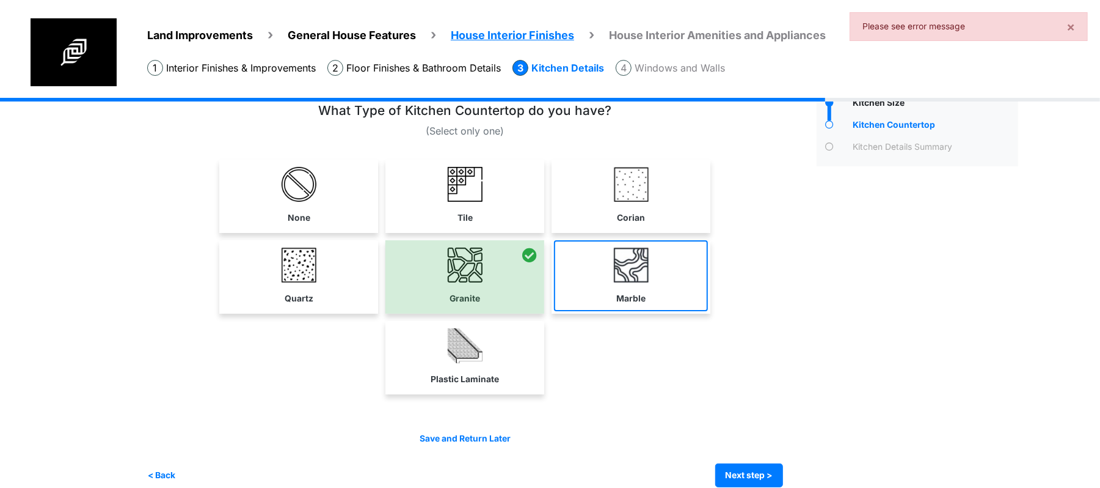
click at [600, 286] on link "Marble" at bounding box center [631, 275] width 154 height 71
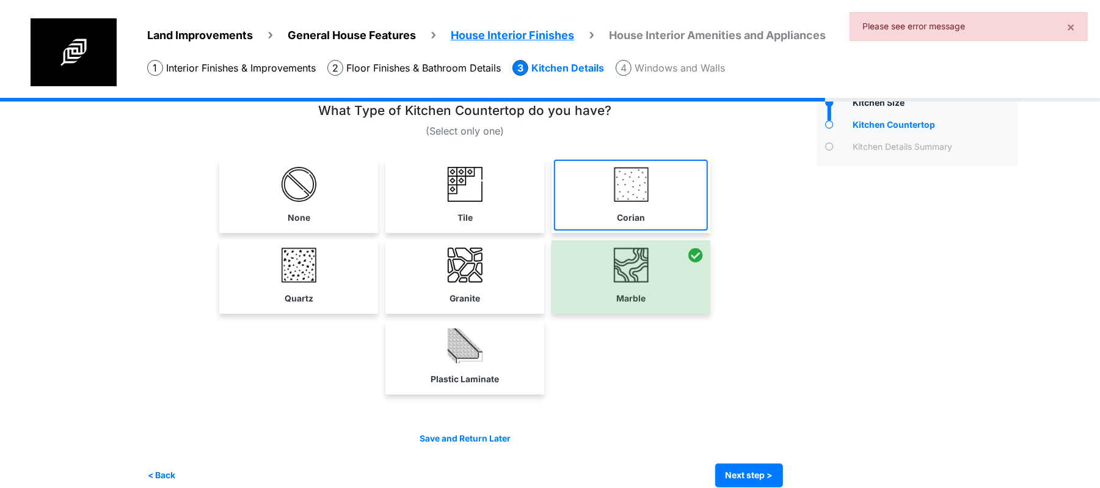
click at [611, 213] on link "Corian" at bounding box center [631, 194] width 154 height 71
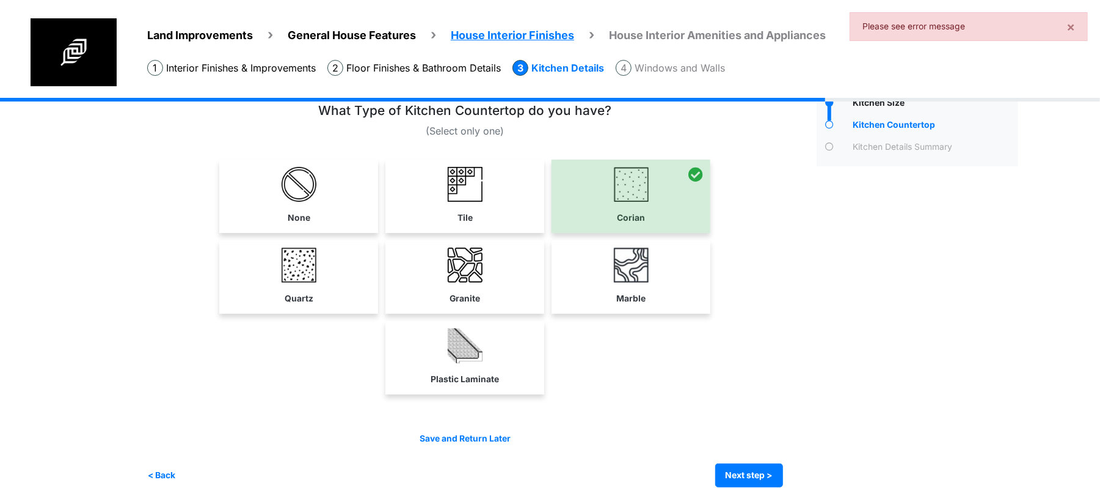
drag, startPoint x: 612, startPoint y: 277, endPoint x: 685, endPoint y: 375, distance: 121.4
click at [616, 284] on link "Marble" at bounding box center [631, 275] width 154 height 71
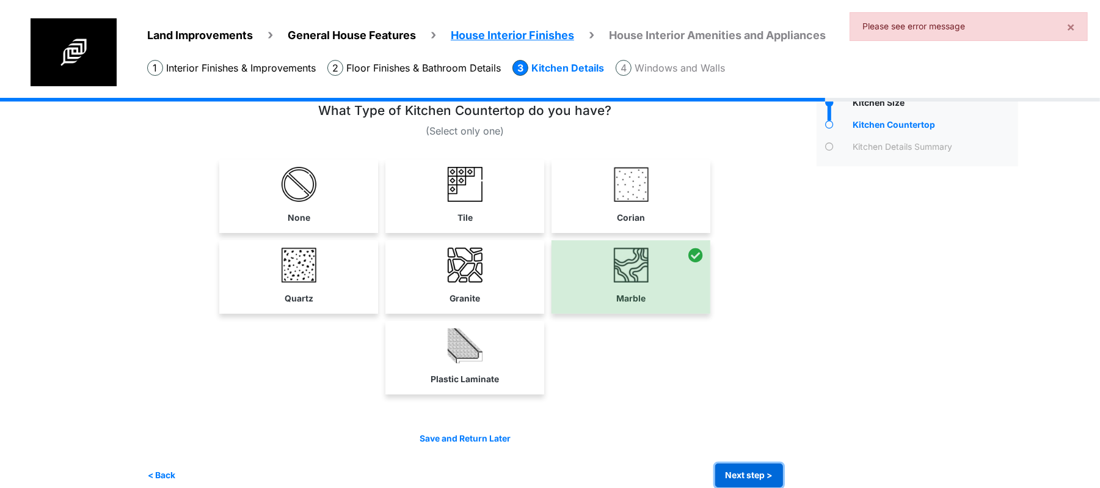
click at [751, 481] on button "Next step >" at bounding box center [750, 475] width 68 height 24
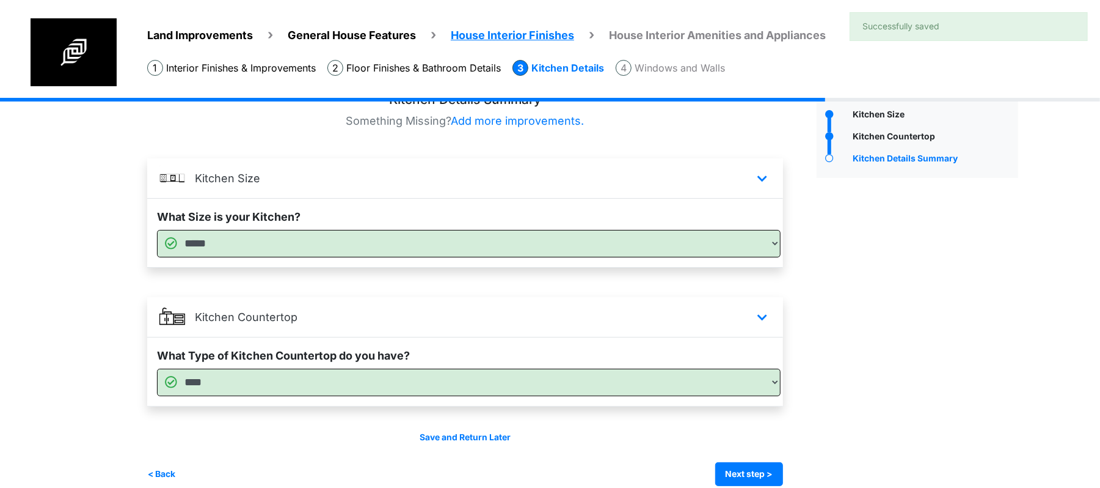
scroll to position [47, 0]
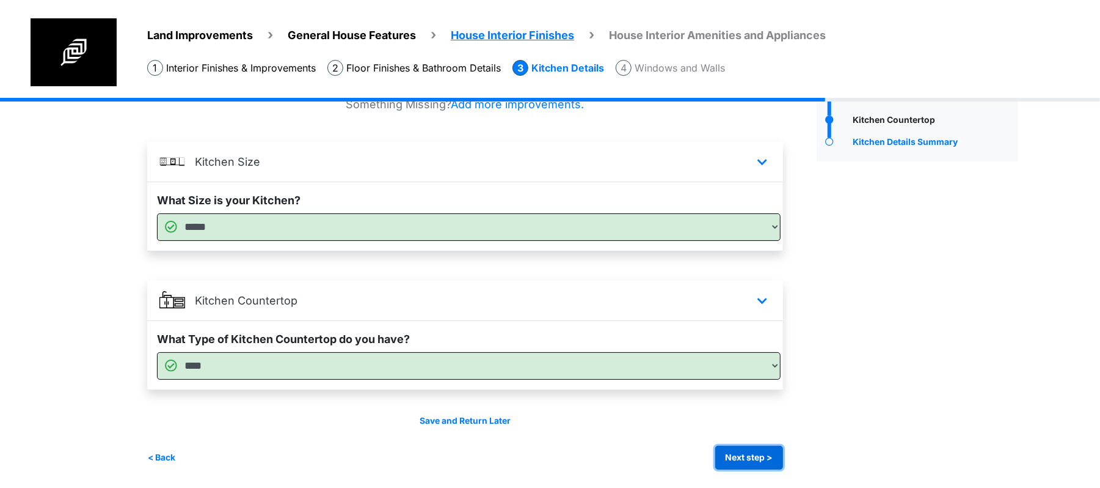
click at [749, 450] on button "Next step >" at bounding box center [750, 457] width 68 height 24
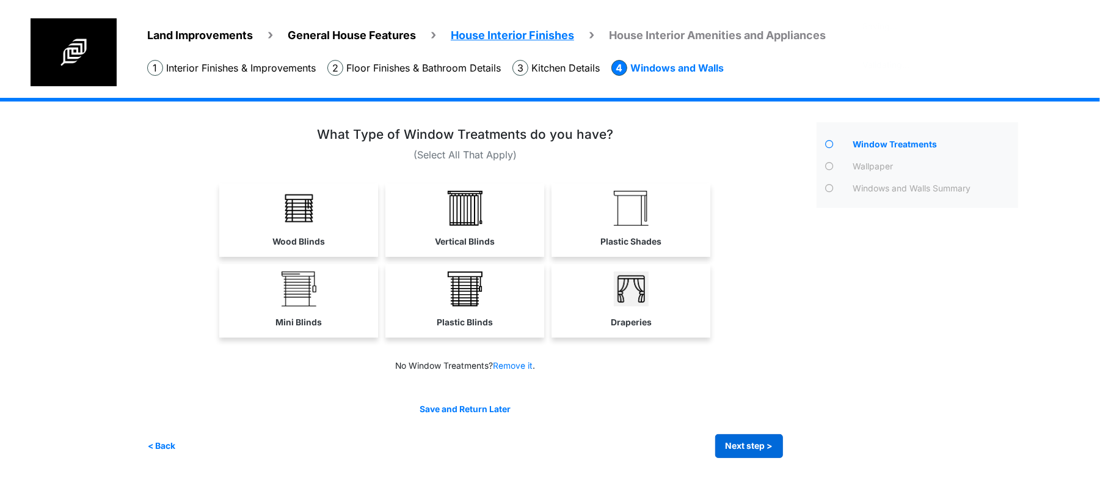
scroll to position [0, 0]
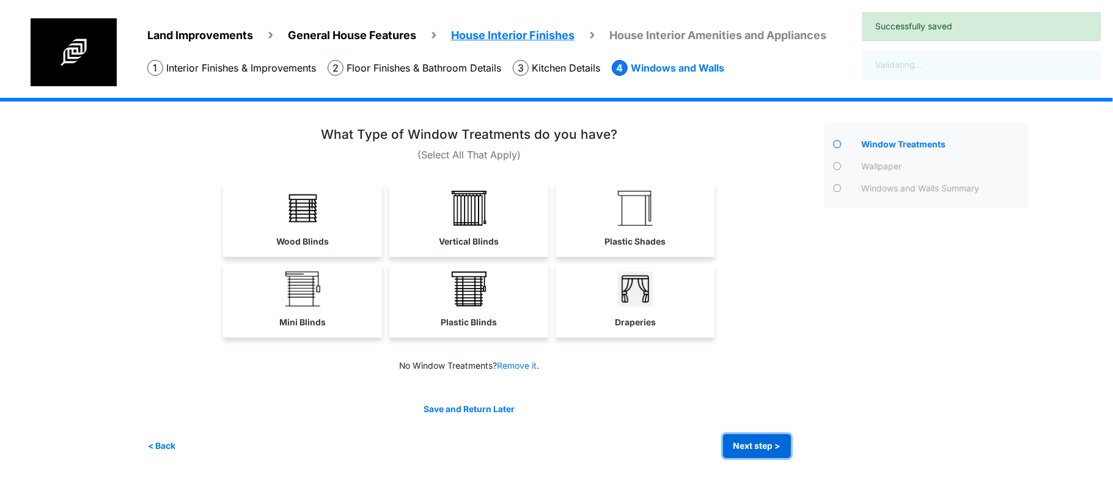
click at [751, 434] on button "Next step >" at bounding box center [757, 446] width 68 height 24
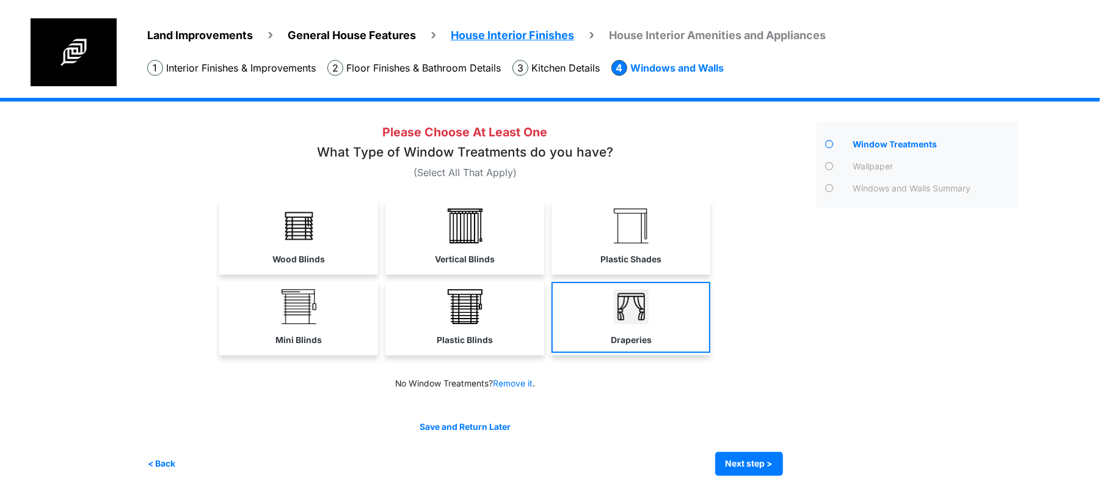
click at [613, 321] on link "Draperies" at bounding box center [631, 317] width 159 height 71
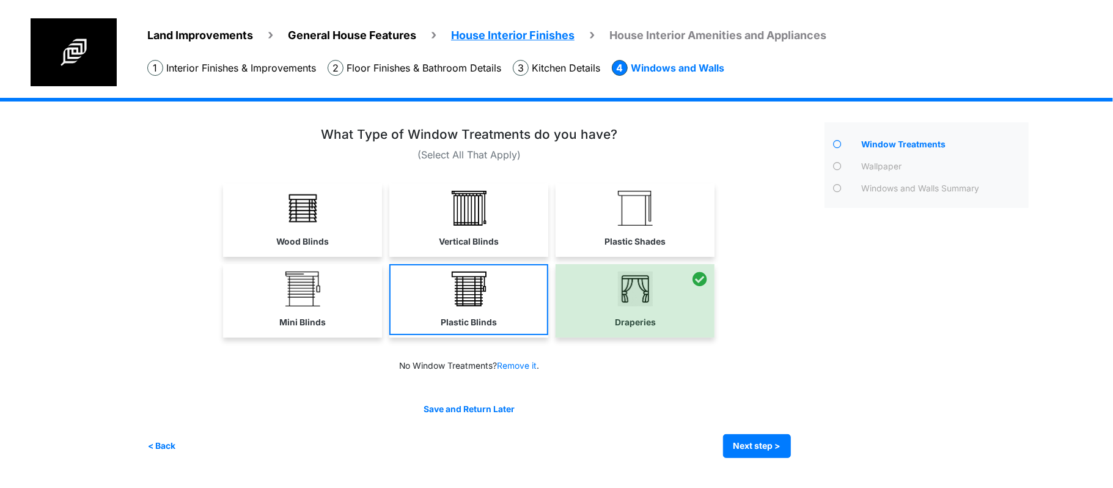
click at [494, 304] on link "Plastic Blinds" at bounding box center [468, 299] width 159 height 71
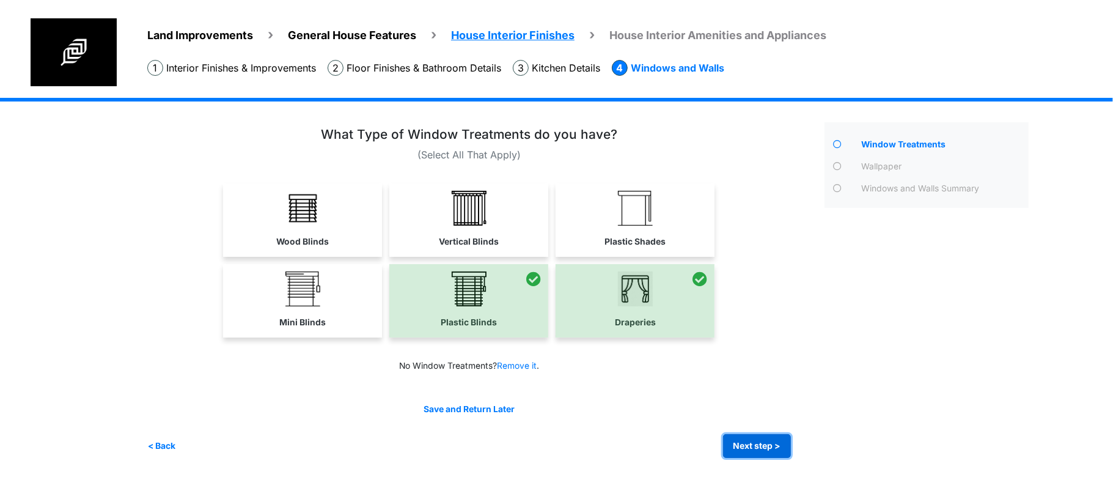
click at [776, 446] on button "Next step >" at bounding box center [757, 446] width 68 height 24
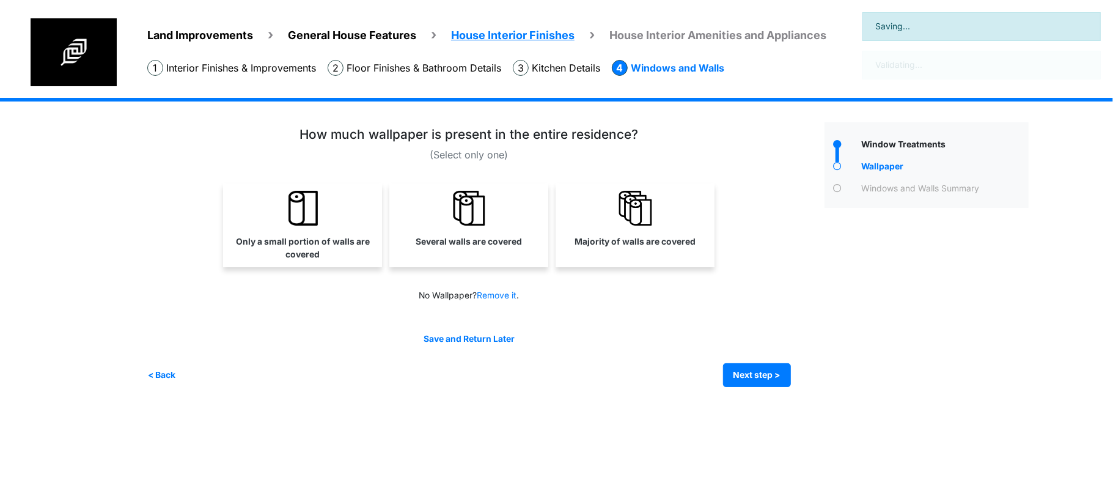
click at [772, 390] on div "Irrigation Flag pole" at bounding box center [592, 251] width 890 height 307
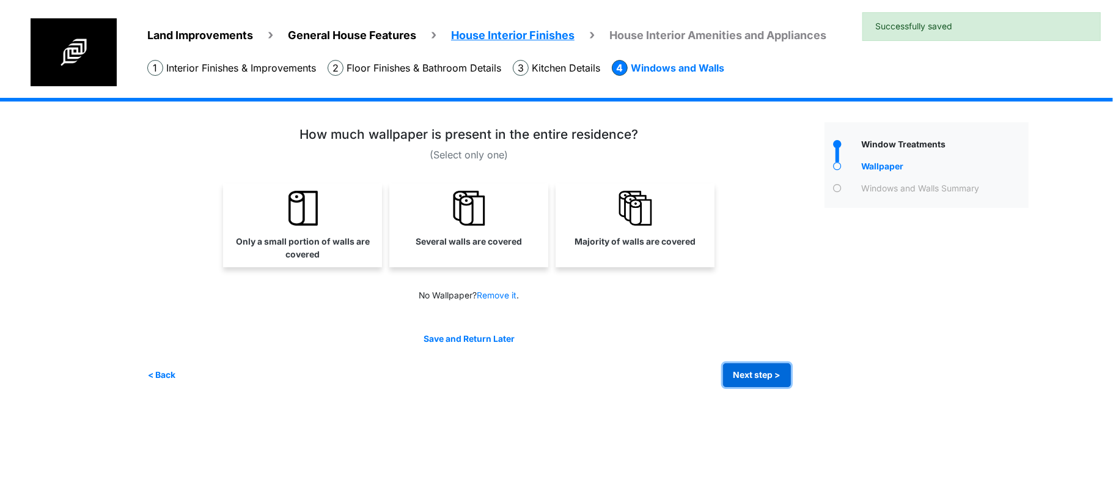
click at [775, 365] on button "Next step >" at bounding box center [757, 375] width 68 height 24
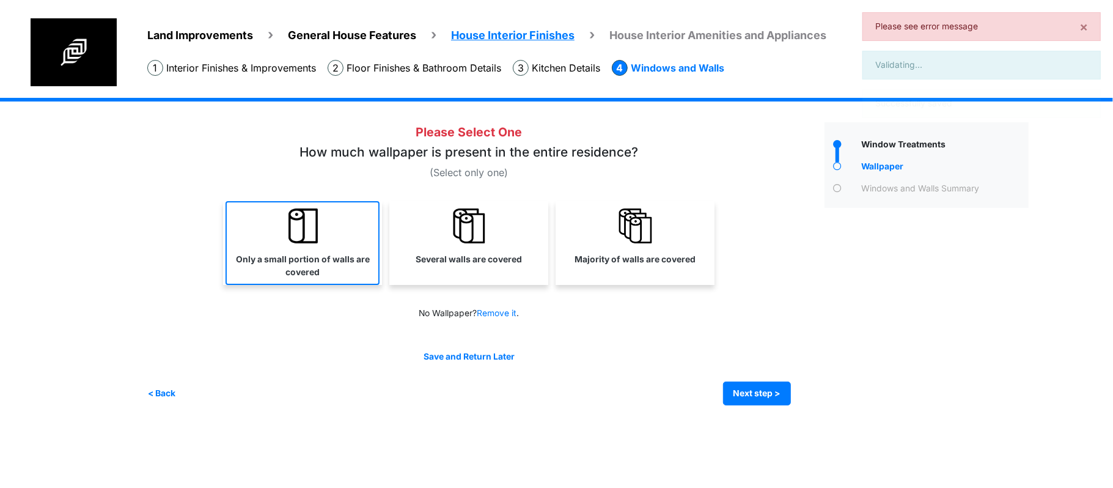
click at [362, 250] on link "Only a small portion of walls are covered" at bounding box center [302, 243] width 154 height 84
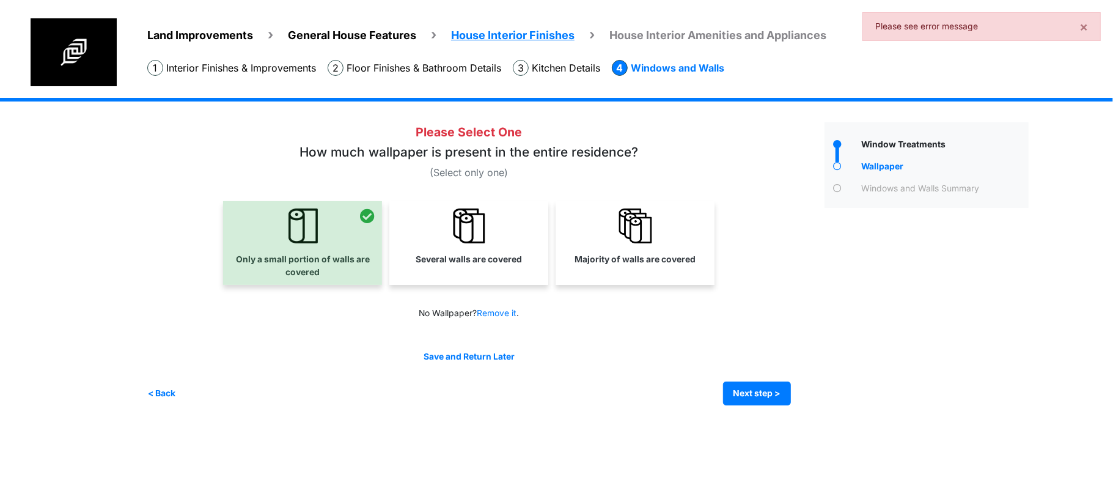
click at [494, 277] on div "Several walls are covered" at bounding box center [468, 243] width 159 height 84
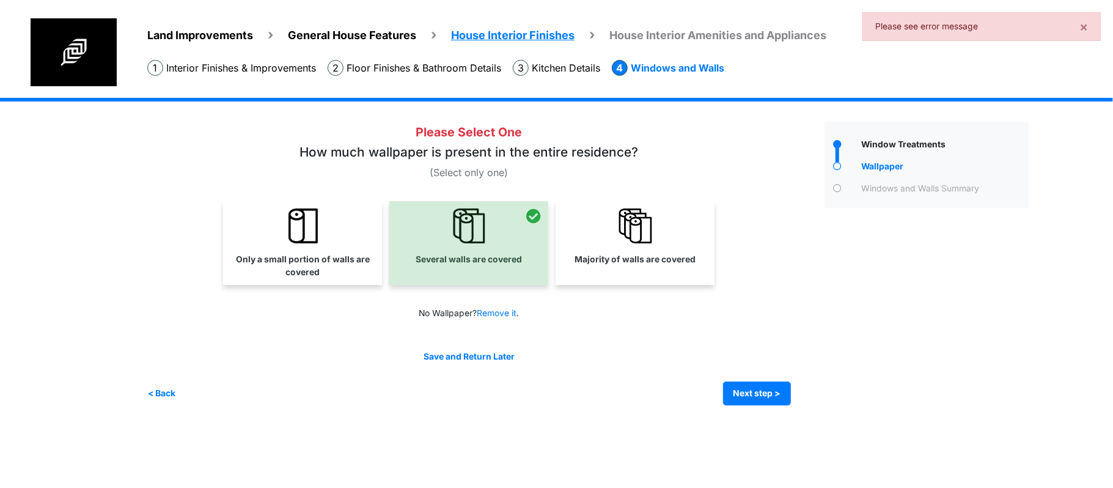
click at [704, 383] on div "< Back Next step > Save and submit" at bounding box center [468, 393] width 643 height 24
click at [743, 391] on button "Next step >" at bounding box center [757, 393] width 68 height 24
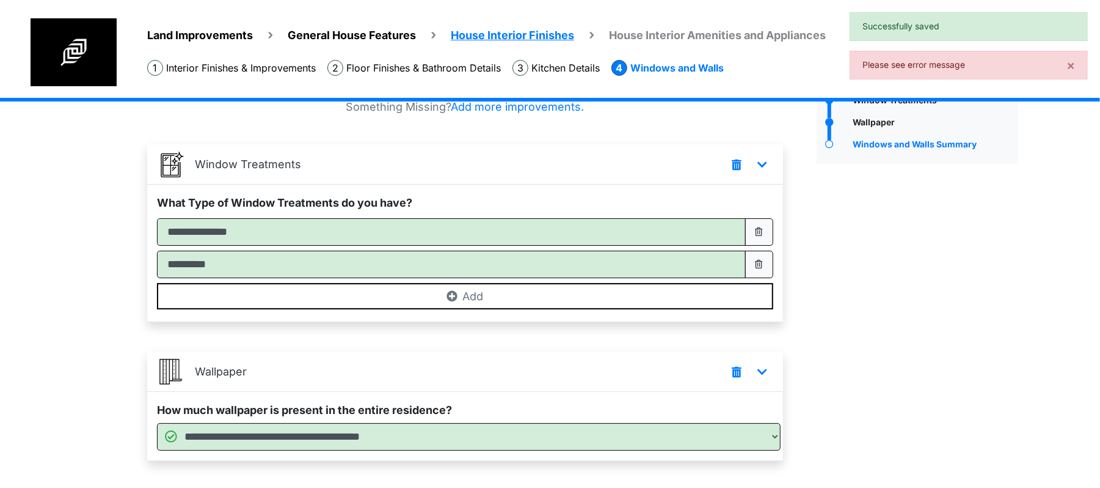
scroll to position [115, 0]
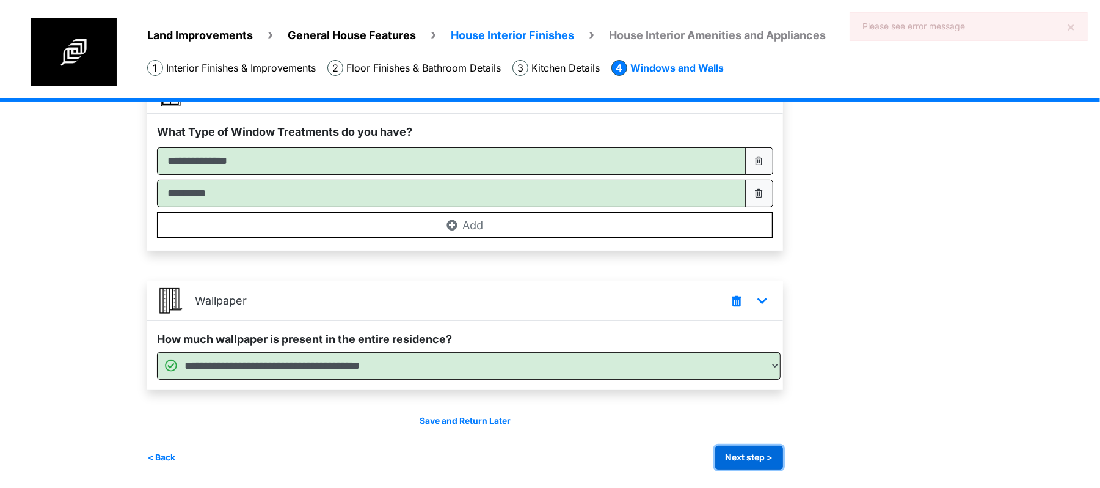
click at [759, 465] on button "Next step >" at bounding box center [750, 457] width 68 height 24
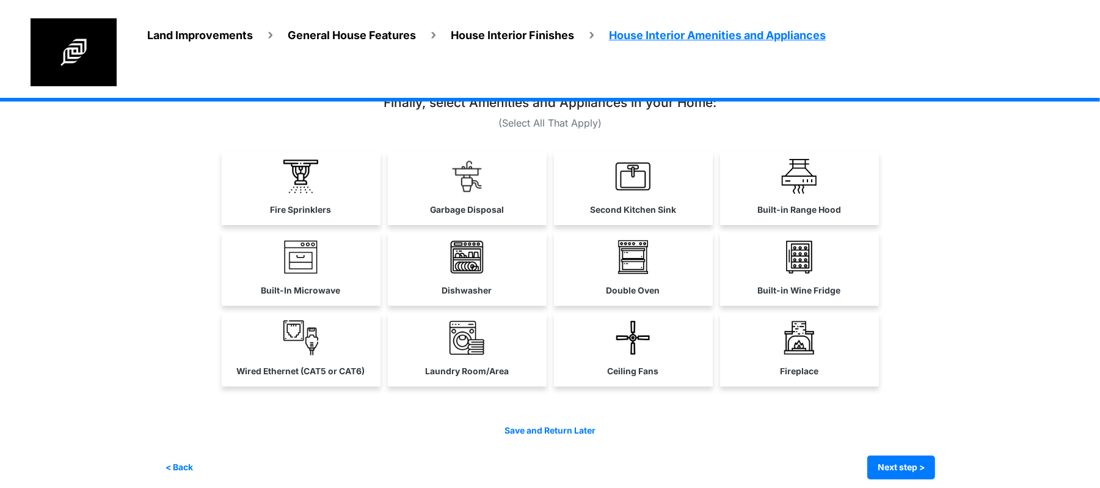
scroll to position [42, 0]
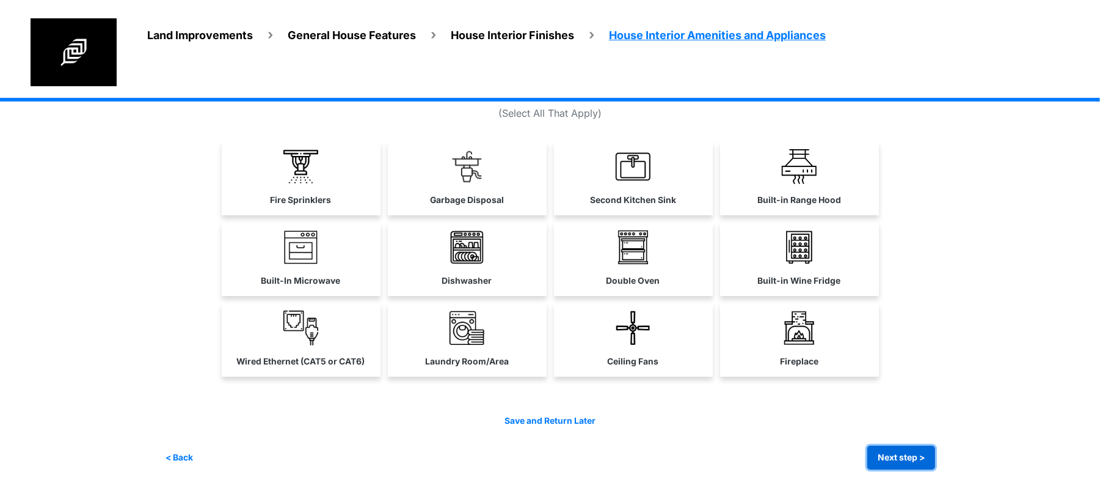
click at [904, 455] on button "Next step >" at bounding box center [902, 457] width 68 height 24
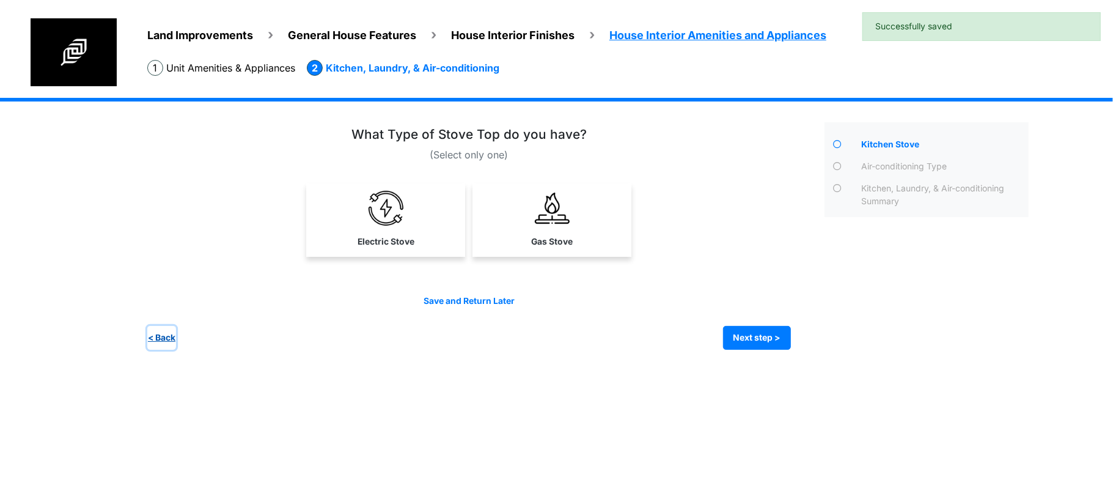
click at [159, 334] on button "< Back" at bounding box center [161, 338] width 29 height 24
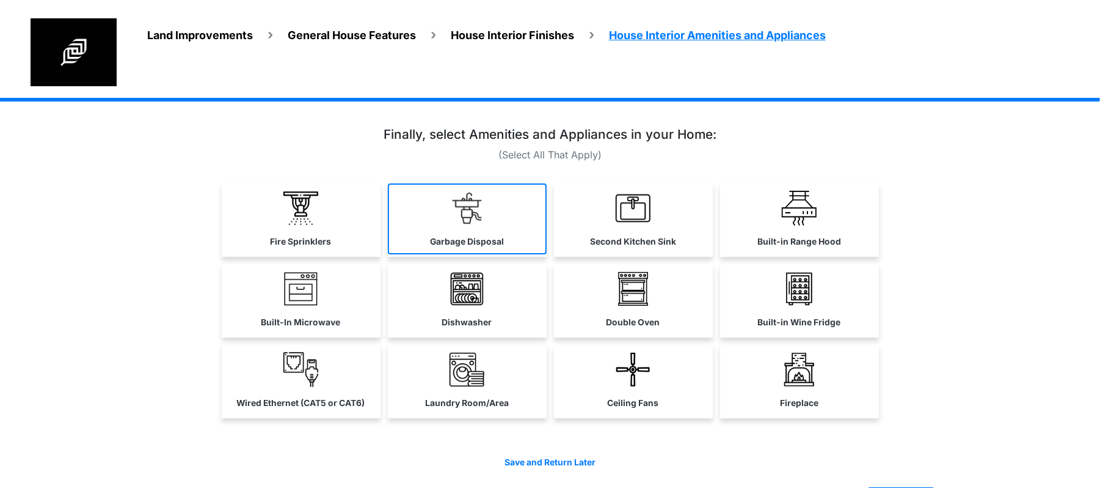
click at [487, 227] on link "Garbage Disposal" at bounding box center [467, 218] width 159 height 71
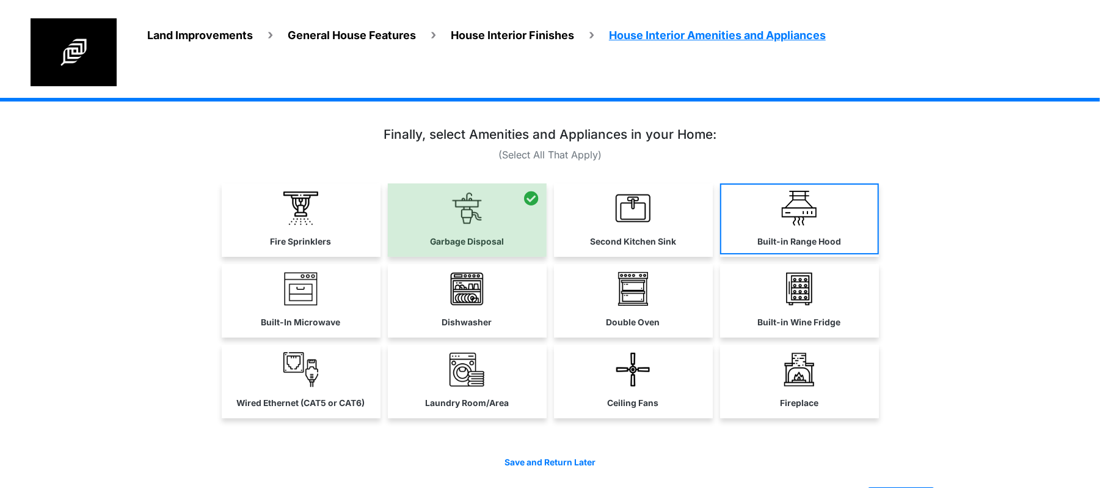
click at [792, 215] on img at bounding box center [799, 208] width 35 height 35
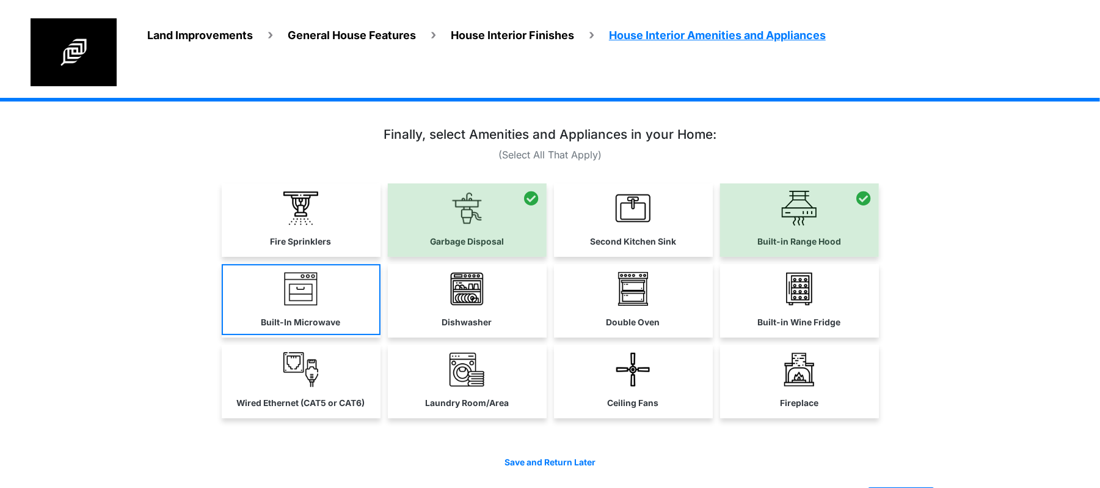
click at [335, 308] on link "Built-In Microwave" at bounding box center [301, 299] width 159 height 71
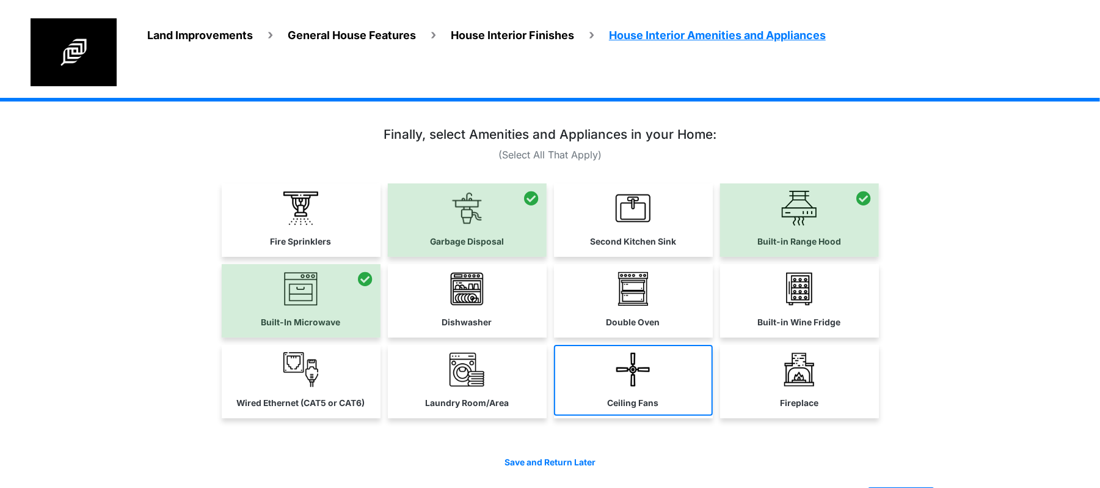
click at [650, 379] on img at bounding box center [633, 369] width 35 height 35
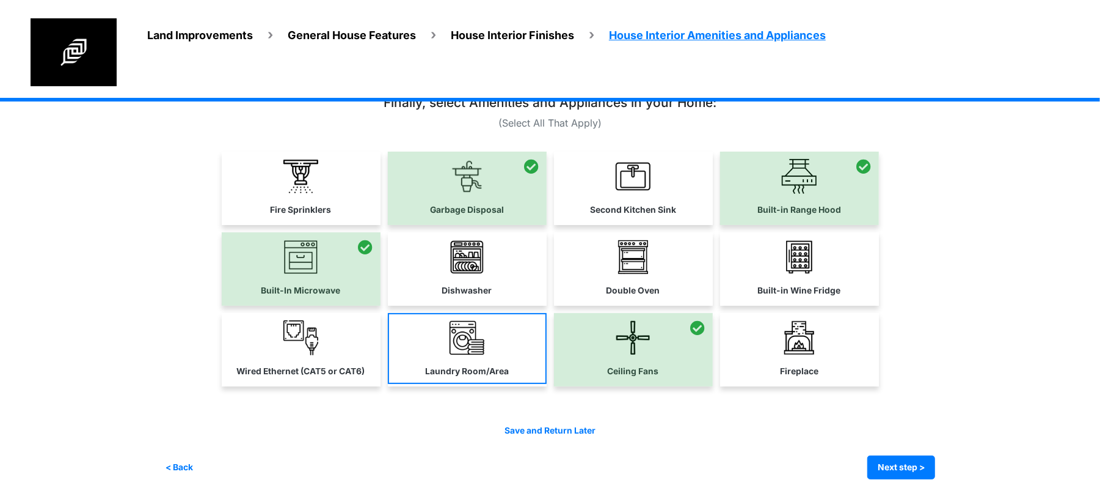
scroll to position [42, 0]
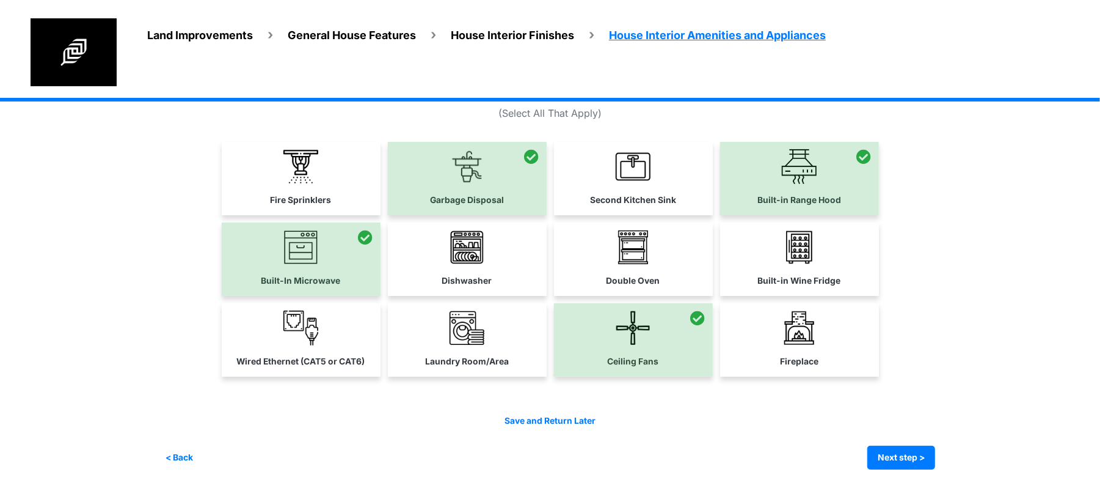
click at [443, 318] on link "Laundry Room/Area" at bounding box center [467, 338] width 159 height 71
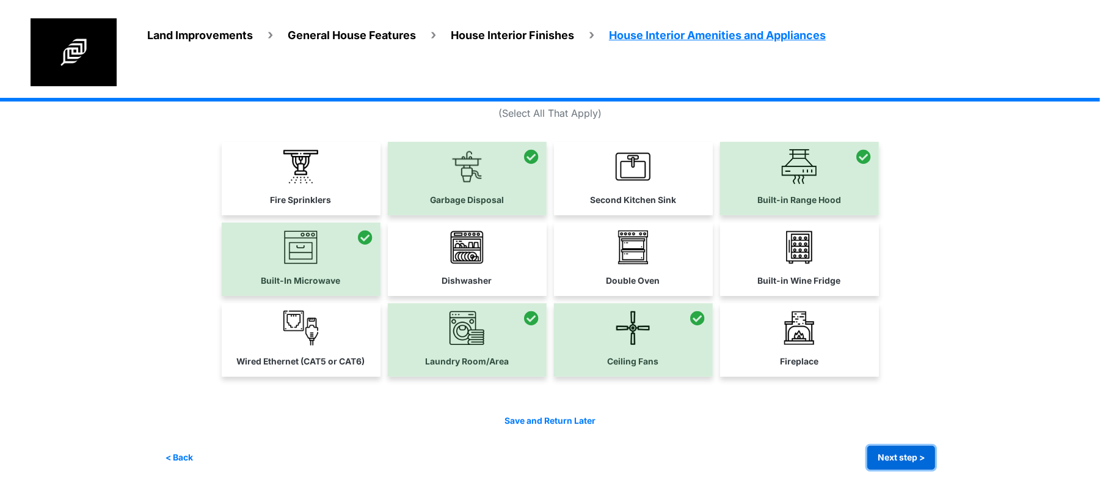
click at [920, 451] on button "Next step >" at bounding box center [902, 457] width 68 height 24
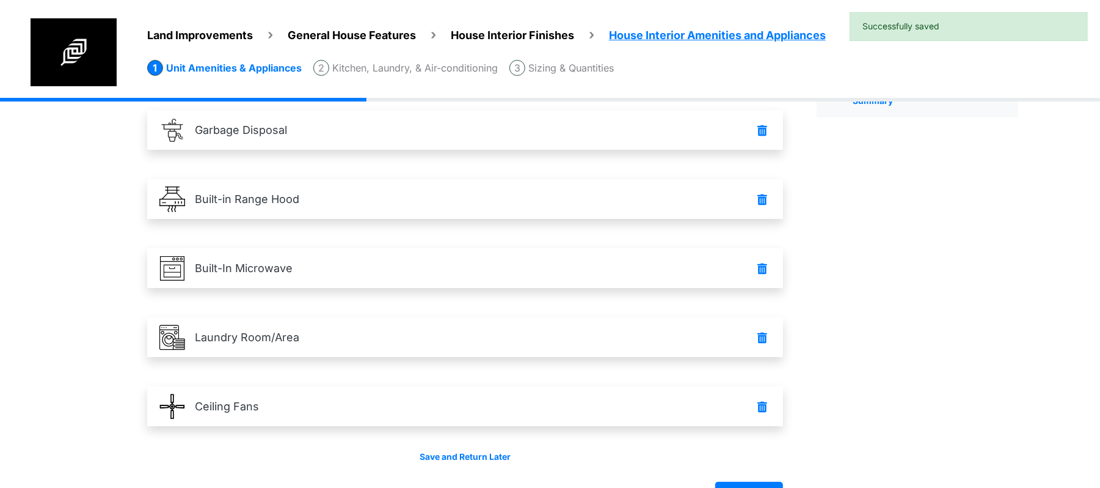
scroll to position [114, 0]
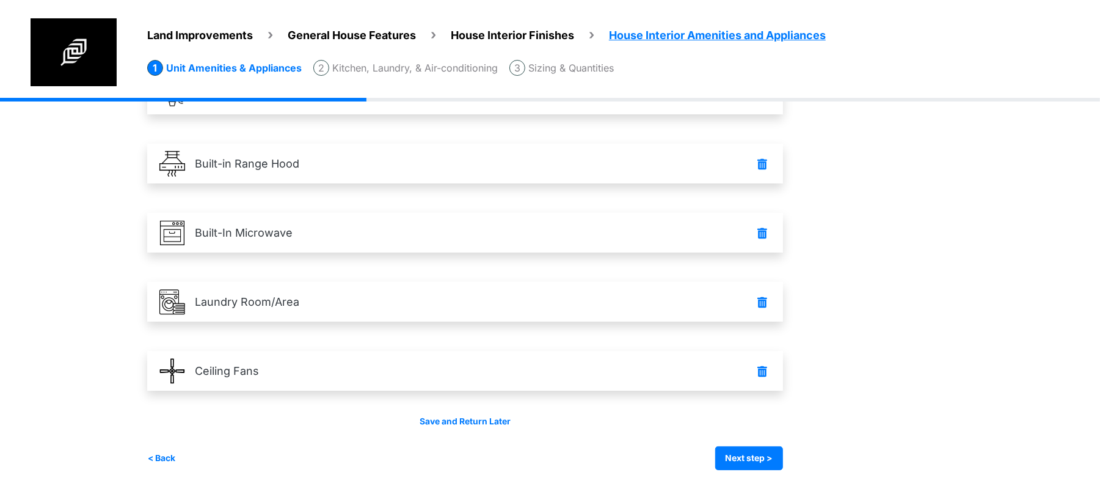
click at [693, 467] on div "< Back Next step > Save and submit" at bounding box center [465, 458] width 636 height 24
click at [737, 457] on button "Next step >" at bounding box center [750, 458] width 68 height 24
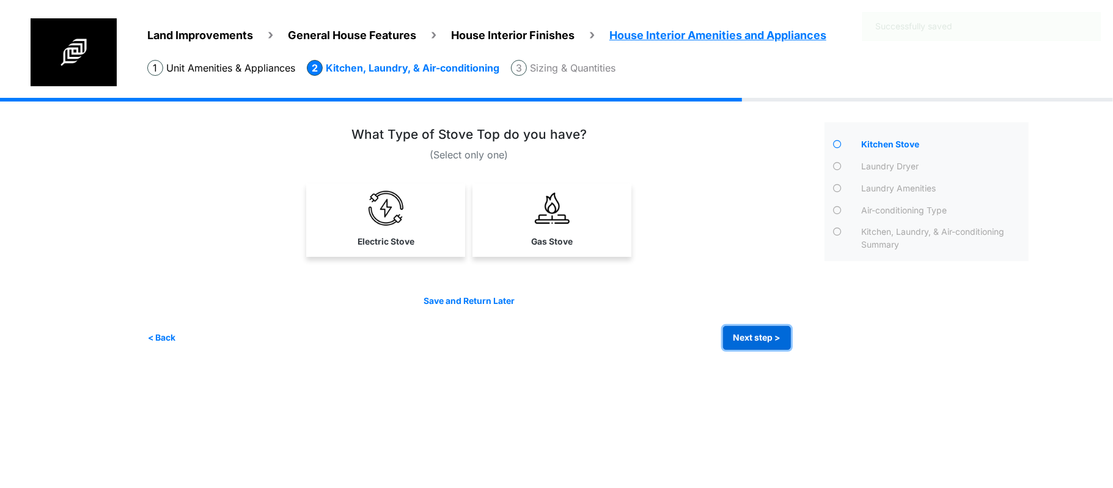
click at [749, 337] on button "Next step >" at bounding box center [757, 338] width 68 height 24
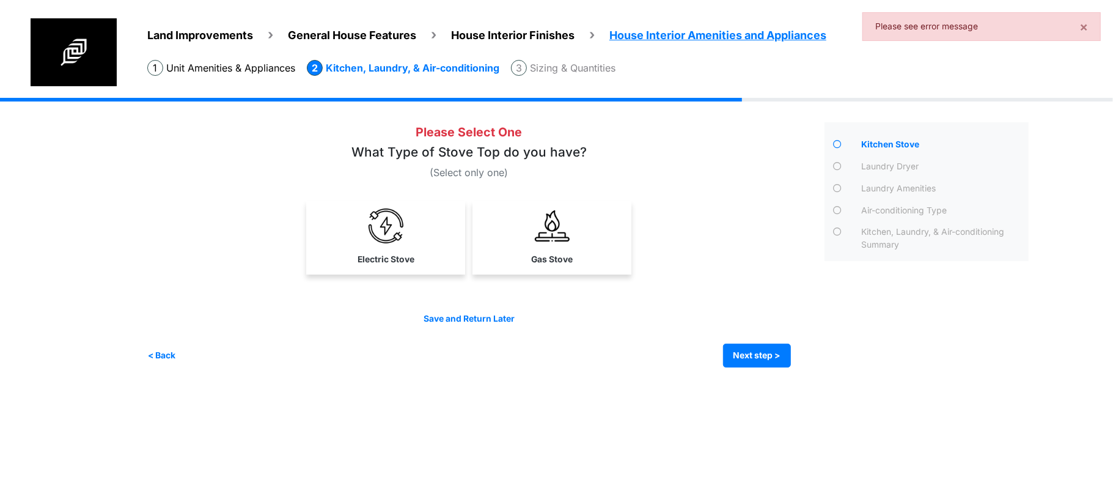
click at [582, 260] on link "Gas Stove" at bounding box center [552, 236] width 154 height 71
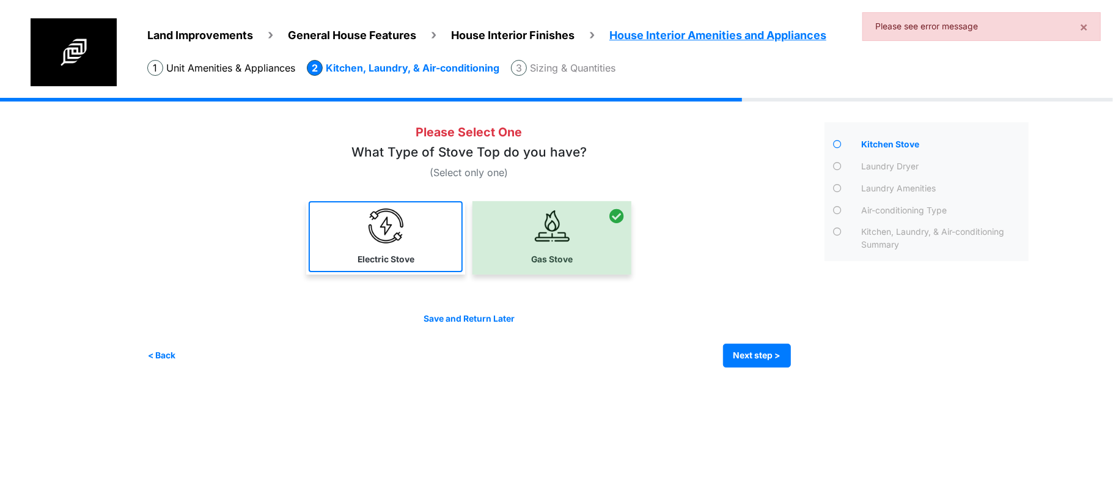
click at [402, 254] on label "Electric Stove" at bounding box center [385, 259] width 57 height 13
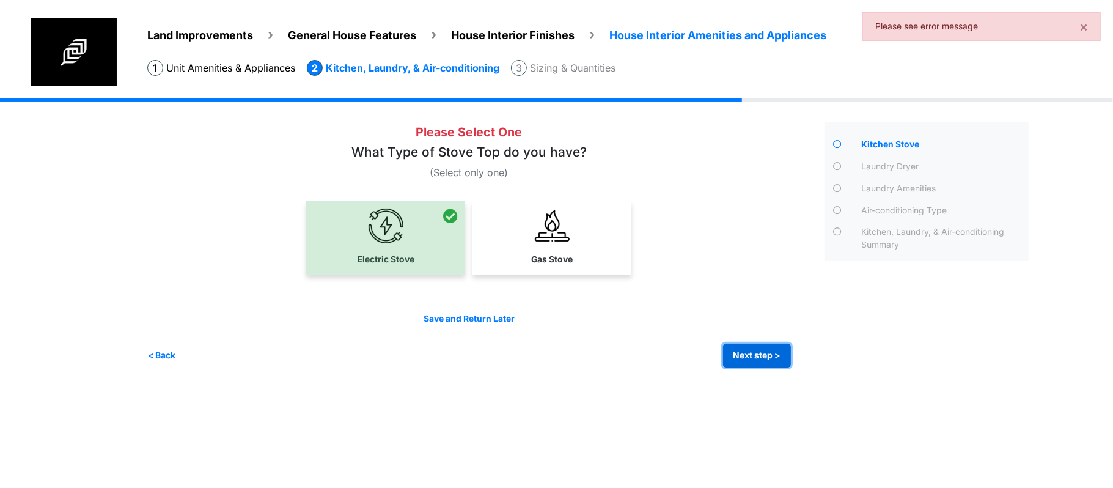
click at [756, 350] on button "Next step >" at bounding box center [757, 355] width 68 height 24
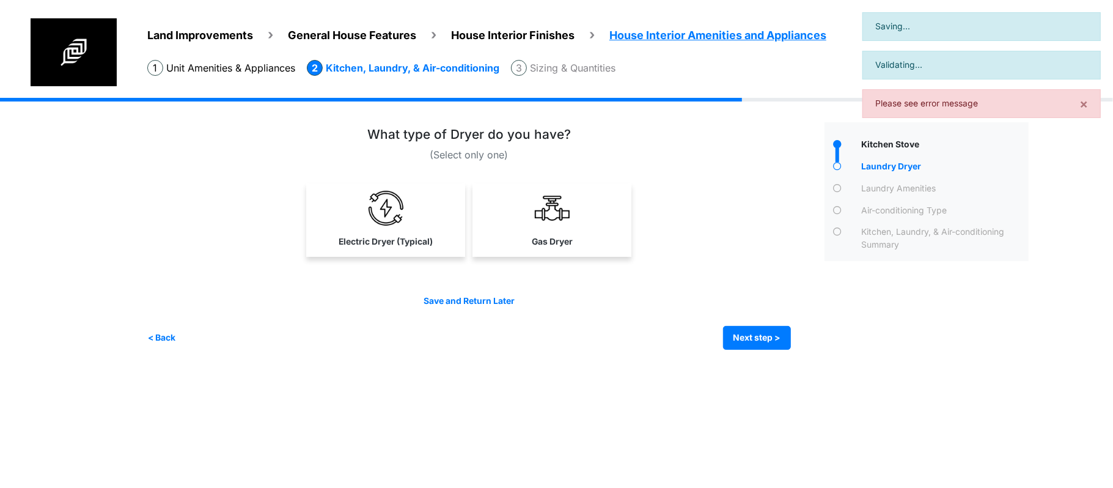
click at [756, 350] on div "Irrigation Flag pole" at bounding box center [592, 233] width 890 height 270
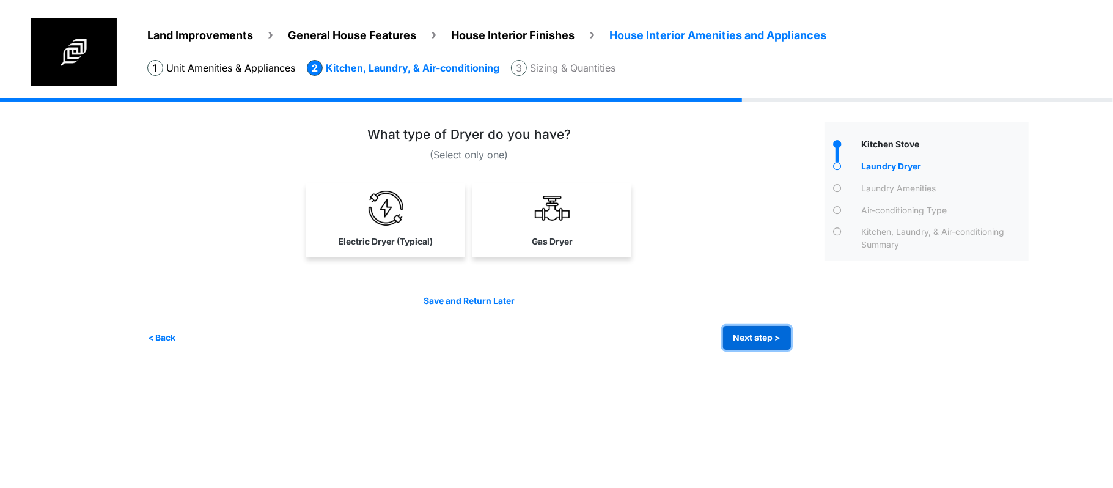
click at [758, 340] on button "Next step >" at bounding box center [757, 338] width 68 height 24
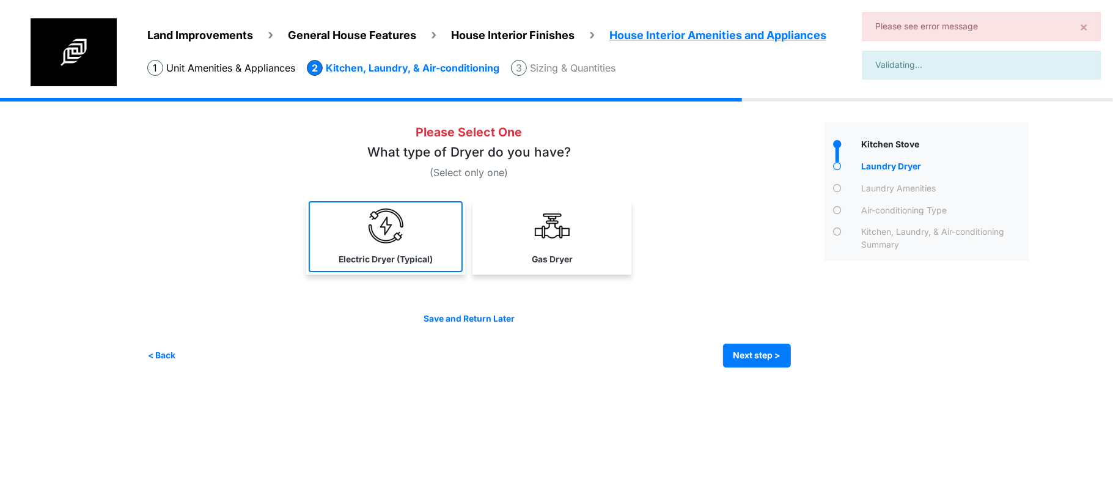
click at [389, 248] on link "Electric Dryer (Typical)" at bounding box center [386, 236] width 154 height 71
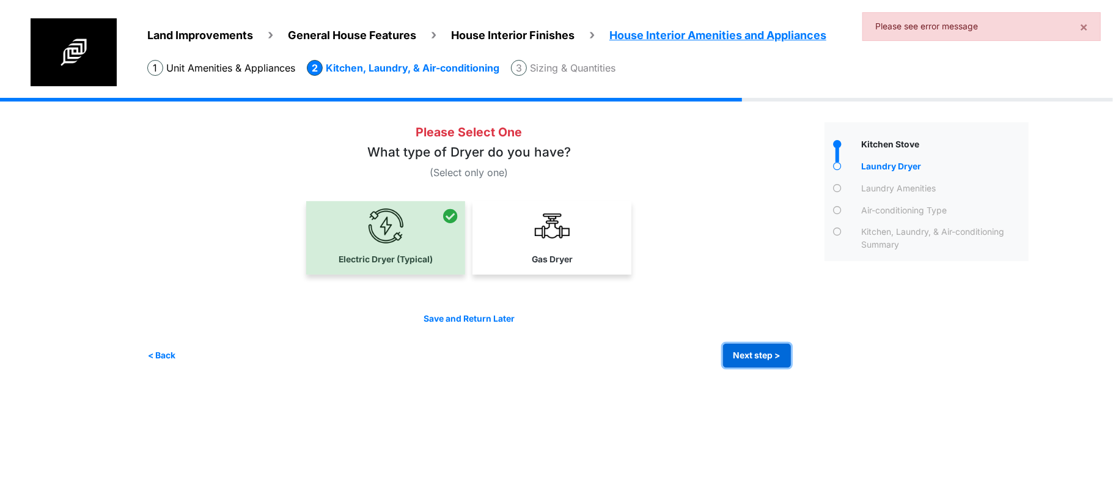
click at [741, 350] on button "Next step >" at bounding box center [757, 355] width 68 height 24
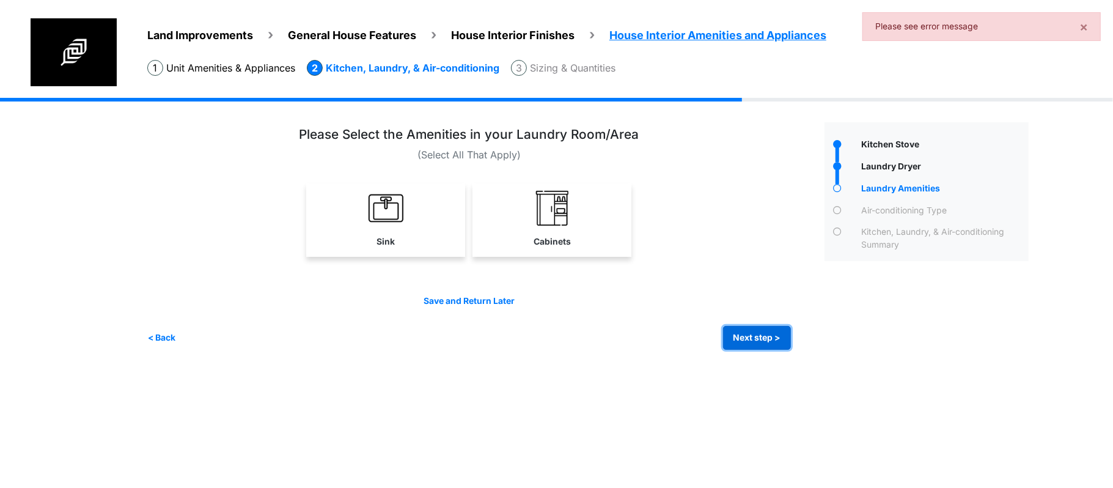
click at [744, 333] on button "Next step >" at bounding box center [757, 338] width 68 height 24
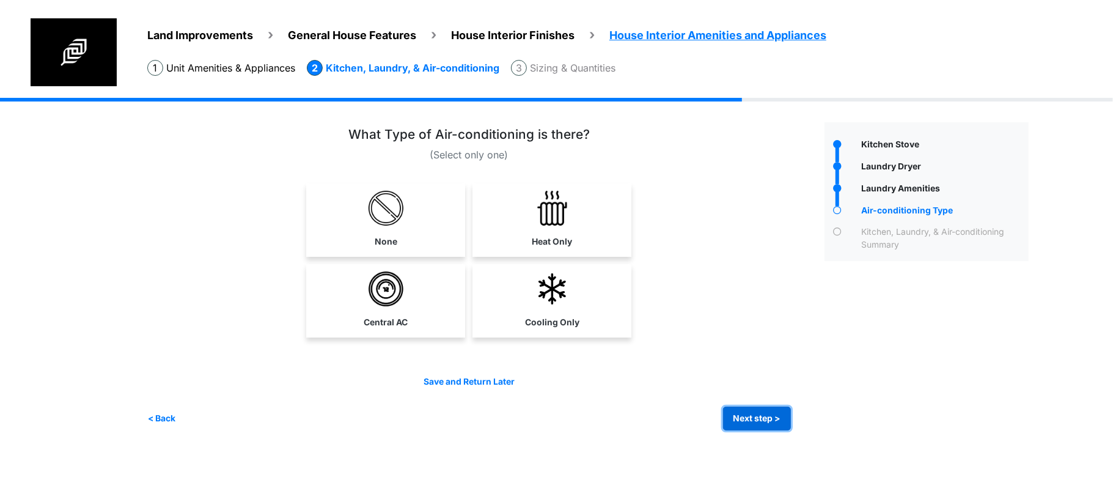
click at [749, 420] on button "Next step >" at bounding box center [757, 418] width 68 height 24
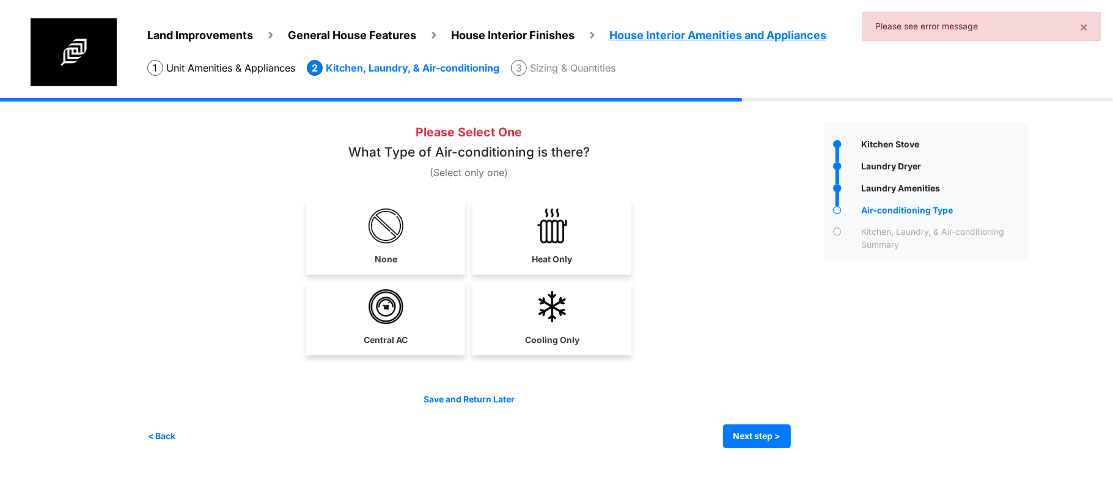
drag, startPoint x: 541, startPoint y: 328, endPoint x: 582, endPoint y: 361, distance: 52.1
click at [541, 328] on link "Cooling Only" at bounding box center [552, 317] width 154 height 71
select select "*"
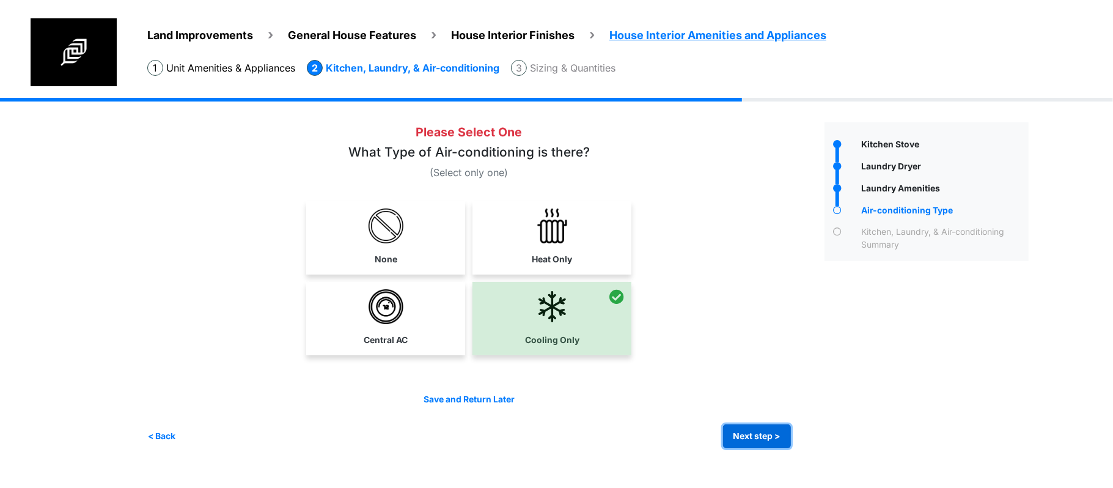
click at [774, 446] on button "Next step >" at bounding box center [757, 436] width 68 height 24
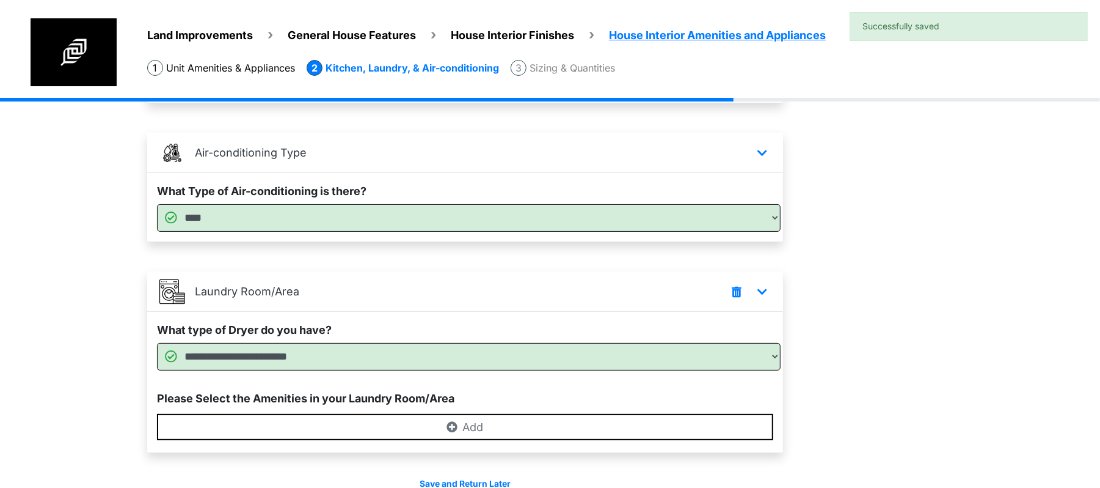
scroll to position [257, 0]
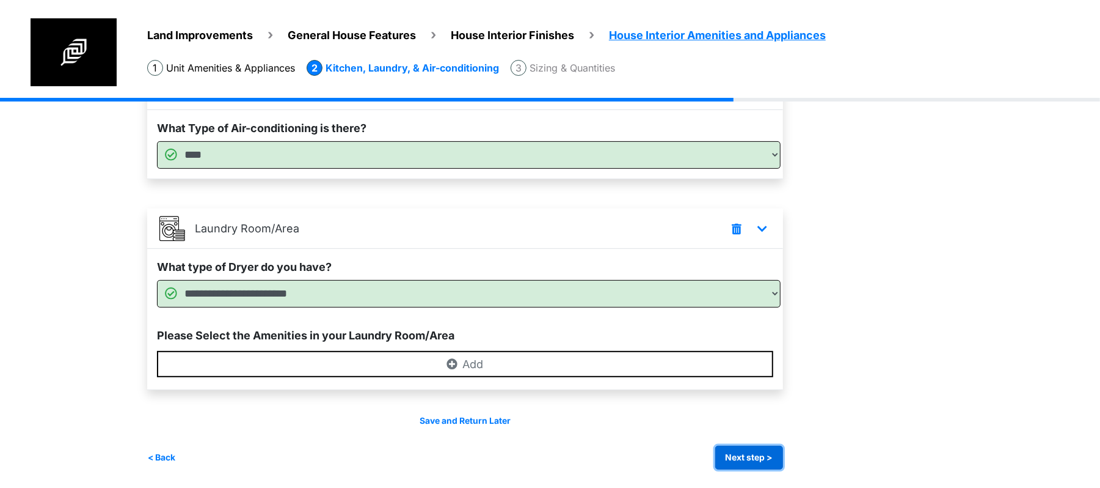
click at [753, 463] on button "Next step >" at bounding box center [750, 457] width 68 height 24
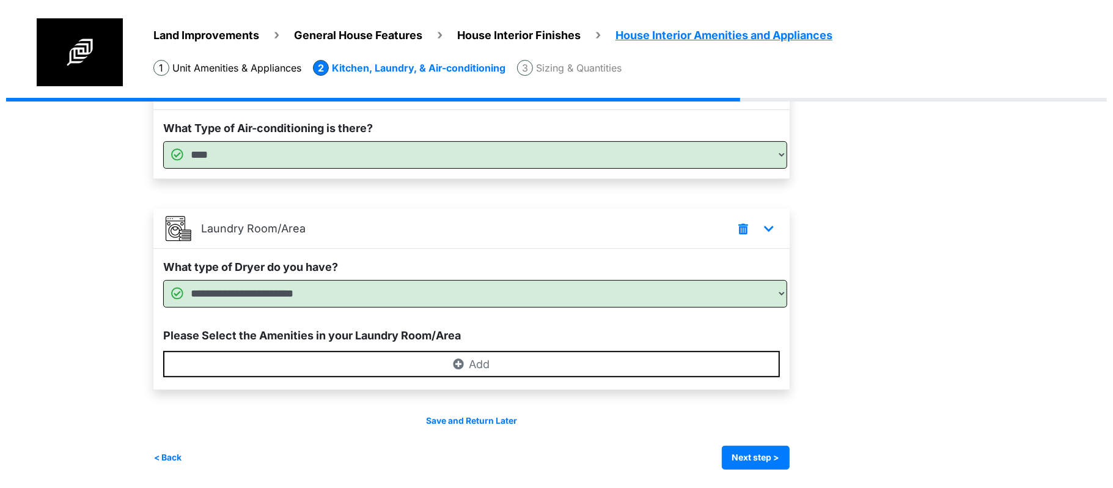
scroll to position [0, 0]
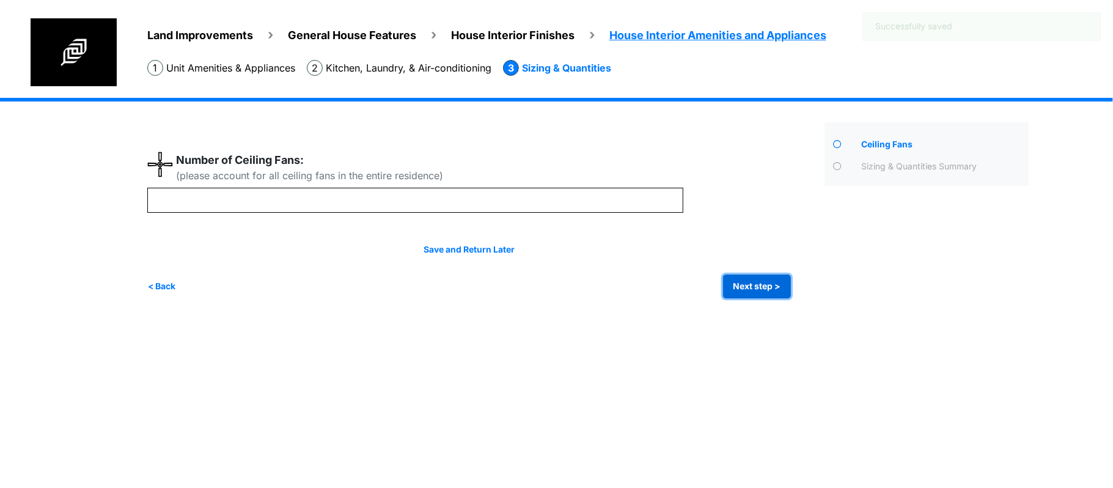
click at [736, 288] on button "Next step >" at bounding box center [757, 286] width 68 height 24
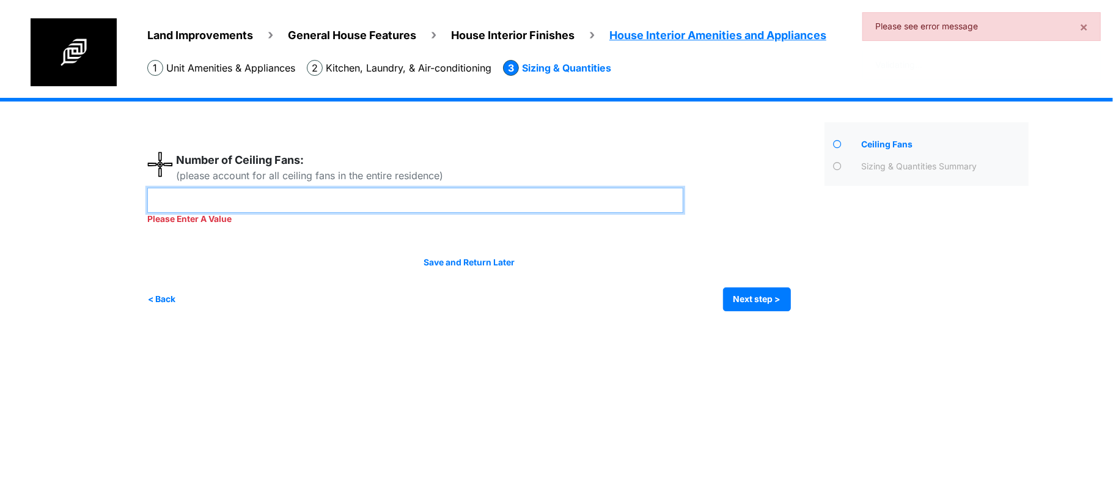
click at [550, 206] on input "number" at bounding box center [415, 200] width 536 height 25
type input "*"
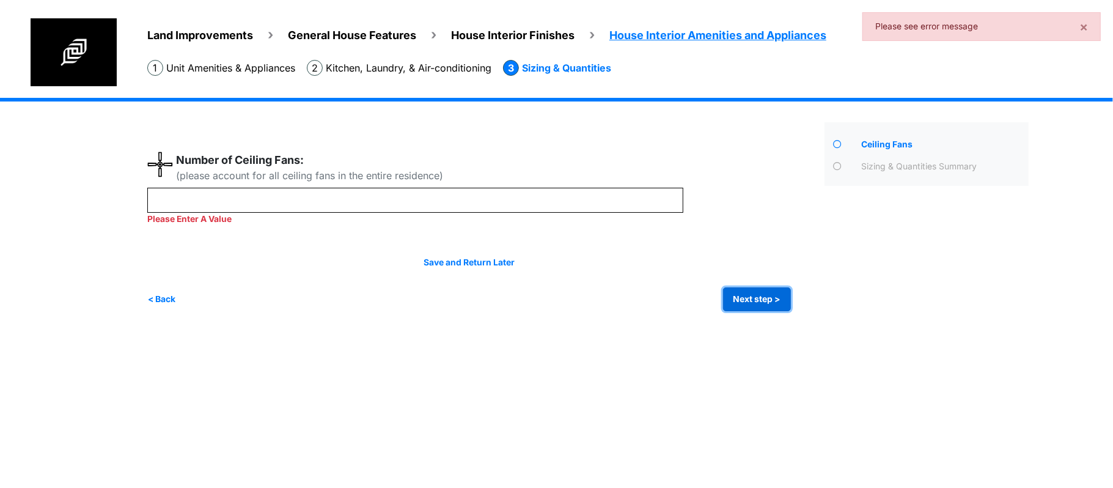
type input "*"
click at [758, 296] on button "Next step >" at bounding box center [757, 299] width 68 height 24
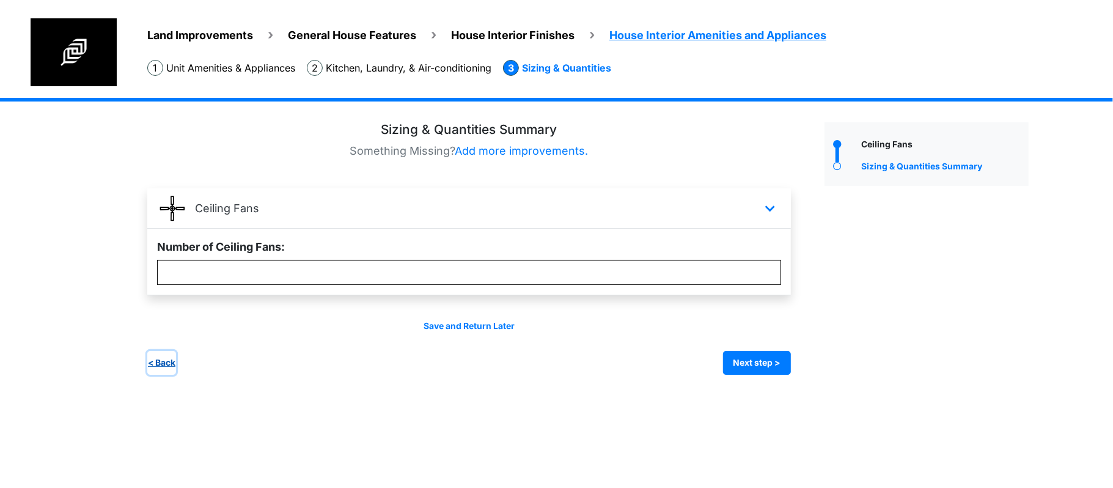
click at [169, 357] on button "< Back" at bounding box center [161, 363] width 29 height 24
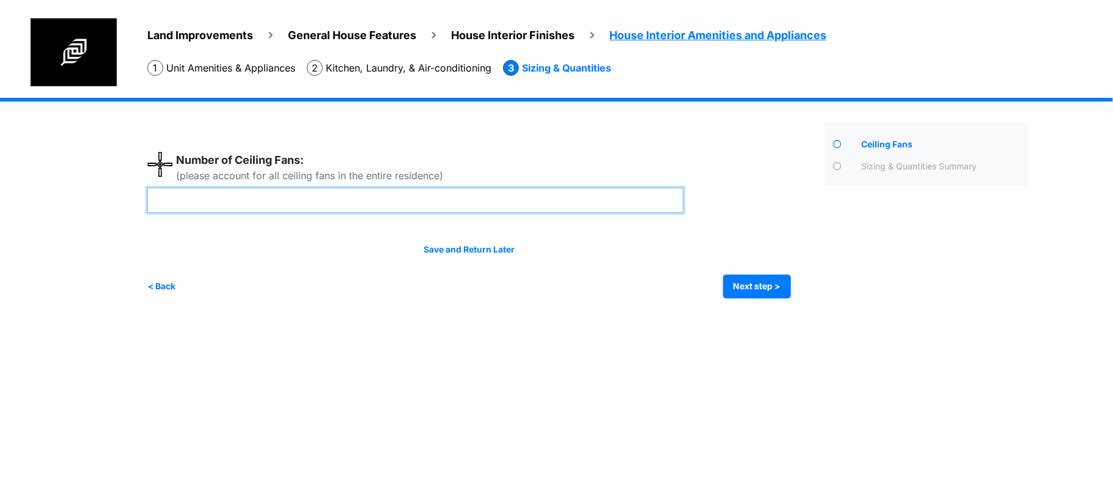
click at [257, 208] on input "*" at bounding box center [415, 200] width 536 height 25
click at [255, 208] on input "*" at bounding box center [415, 200] width 536 height 25
type input "*"
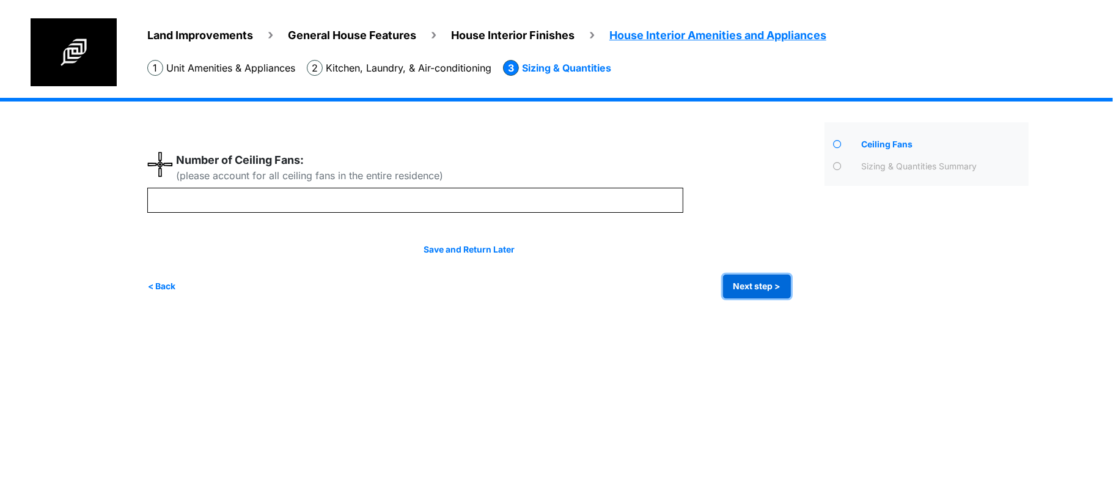
click at [744, 276] on button "Next step >" at bounding box center [757, 286] width 68 height 24
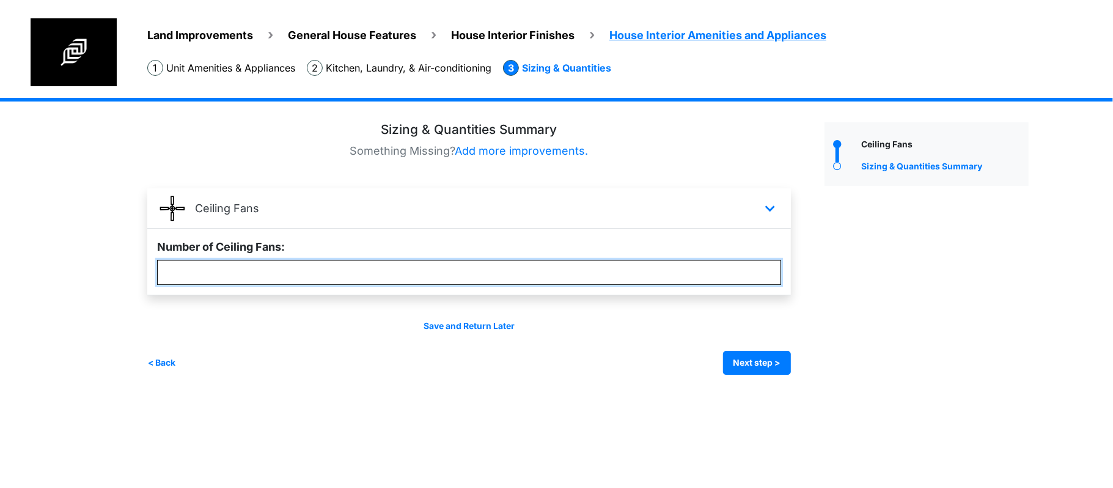
click at [554, 269] on input "*" at bounding box center [469, 272] width 624 height 25
type input "*"
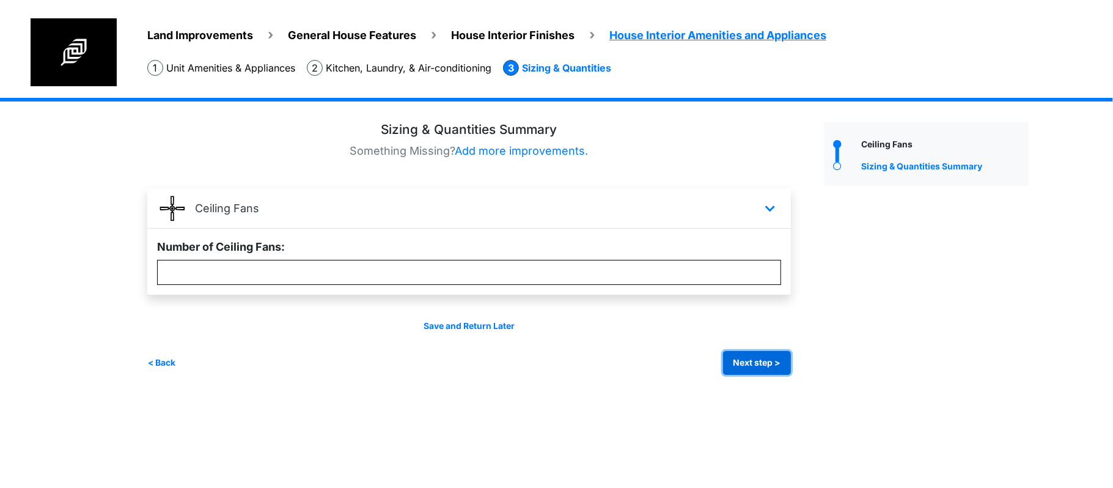
click at [778, 360] on button "Next step >" at bounding box center [757, 363] width 68 height 24
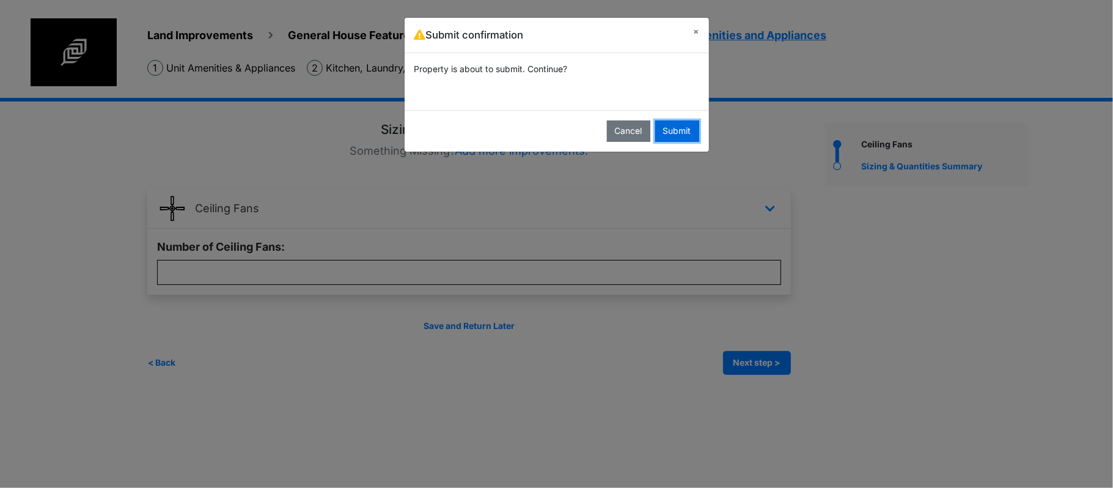
click at [687, 126] on button "Submit" at bounding box center [677, 130] width 44 height 21
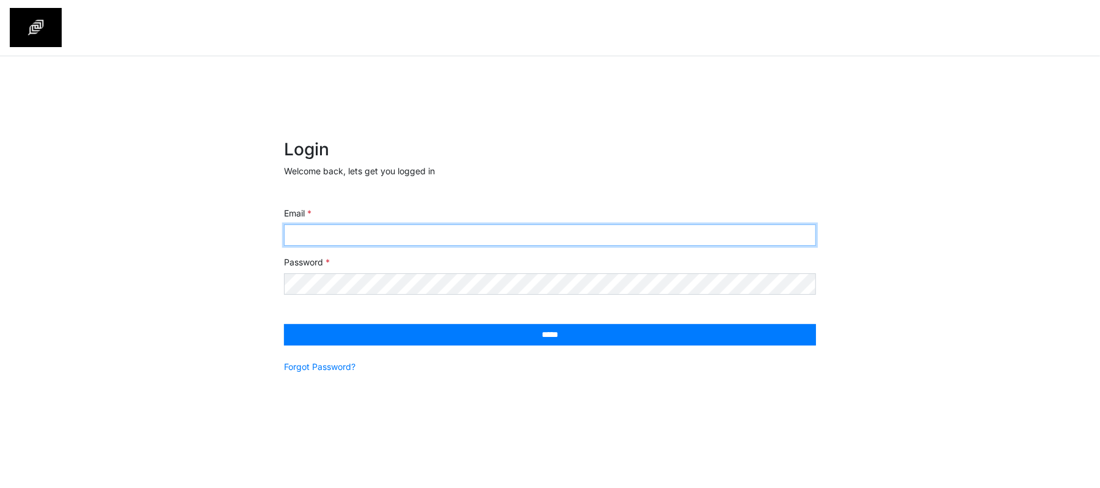
click at [444, 236] on input "Email" at bounding box center [550, 234] width 532 height 21
type input "**********"
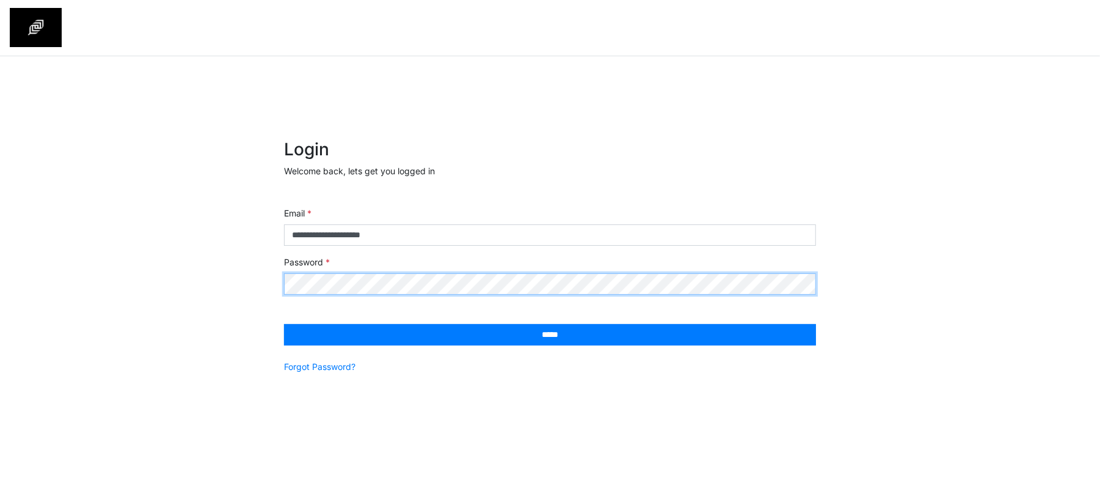
click at [284, 324] on input "*****" at bounding box center [550, 334] width 532 height 21
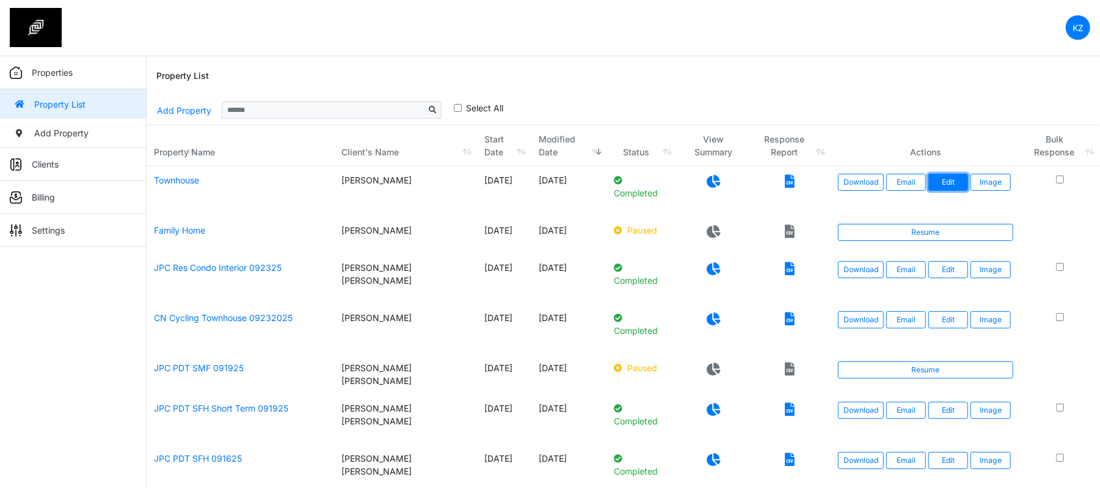
click at [954, 186] on link "Edit" at bounding box center [949, 182] width 40 height 17
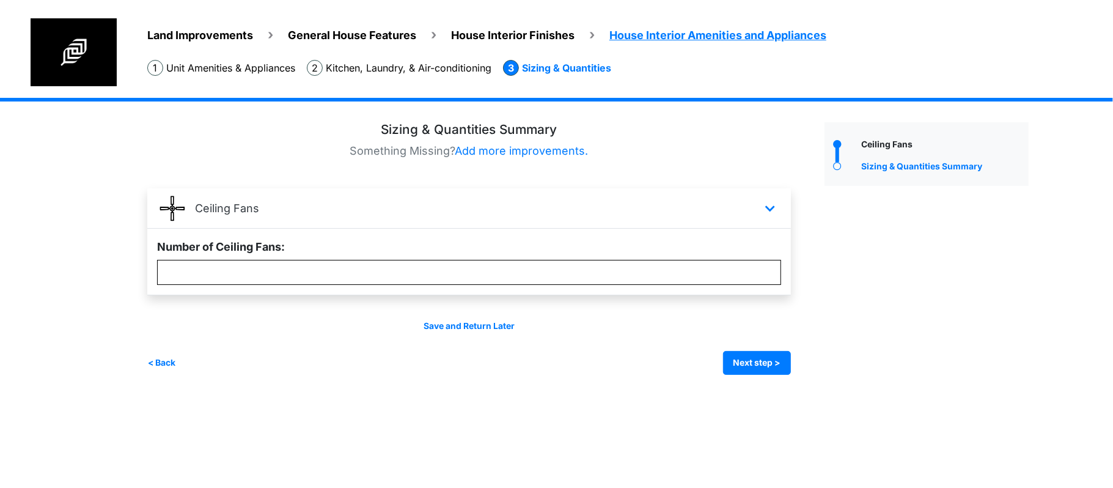
click at [516, 29] on span "House Interior Finishes" at bounding box center [512, 35] width 123 height 13
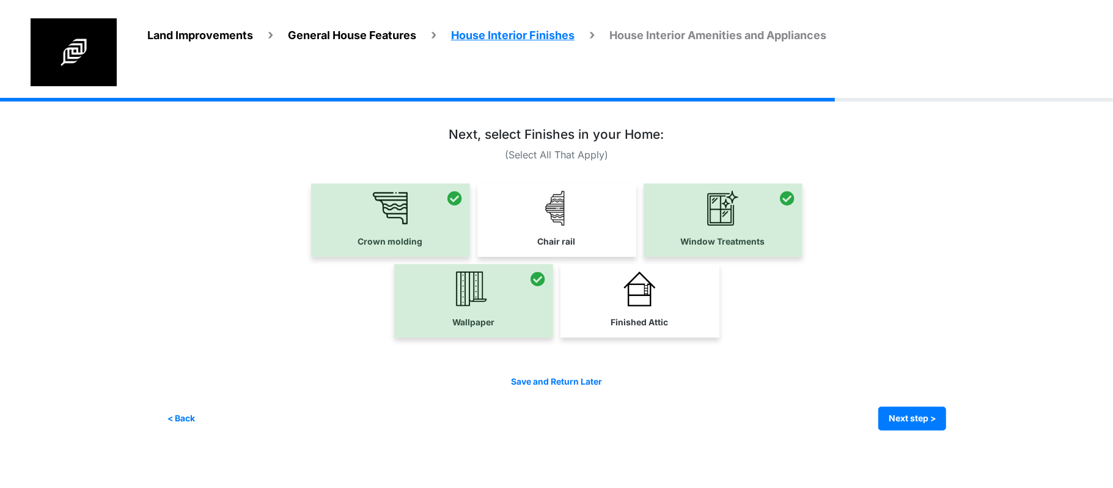
click at [667, 30] on span "House Interior Amenities and Appliances" at bounding box center [717, 35] width 217 height 13
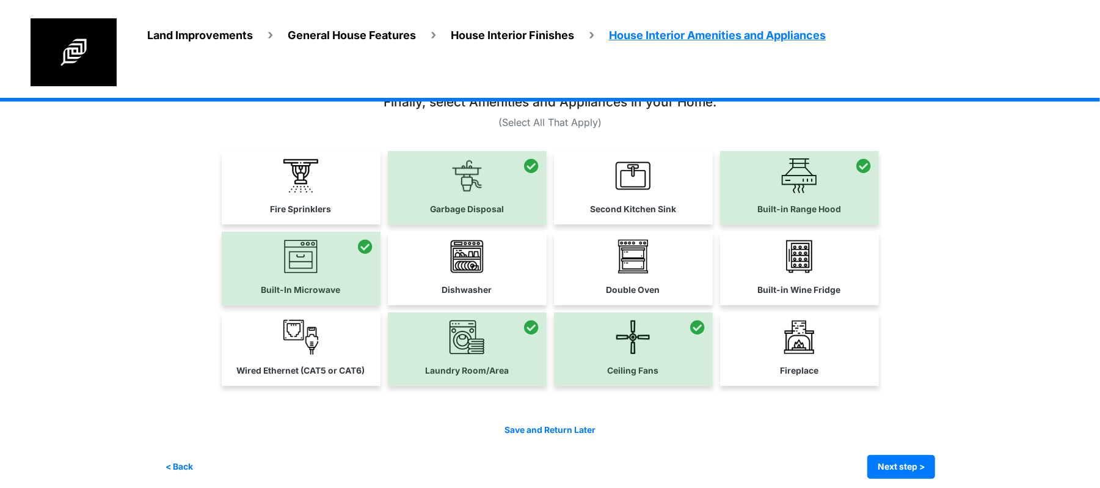
scroll to position [42, 0]
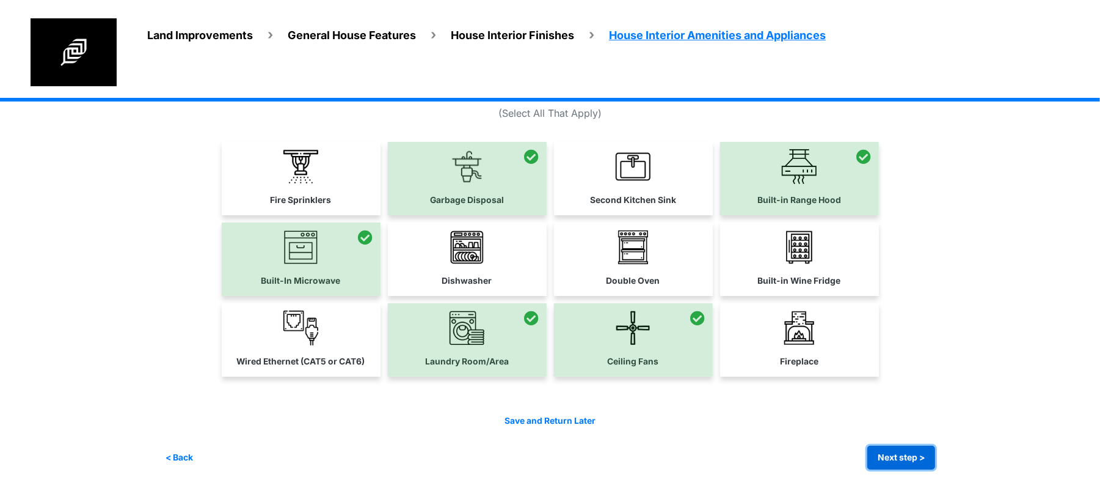
click at [897, 453] on button "Next step >" at bounding box center [902, 457] width 68 height 24
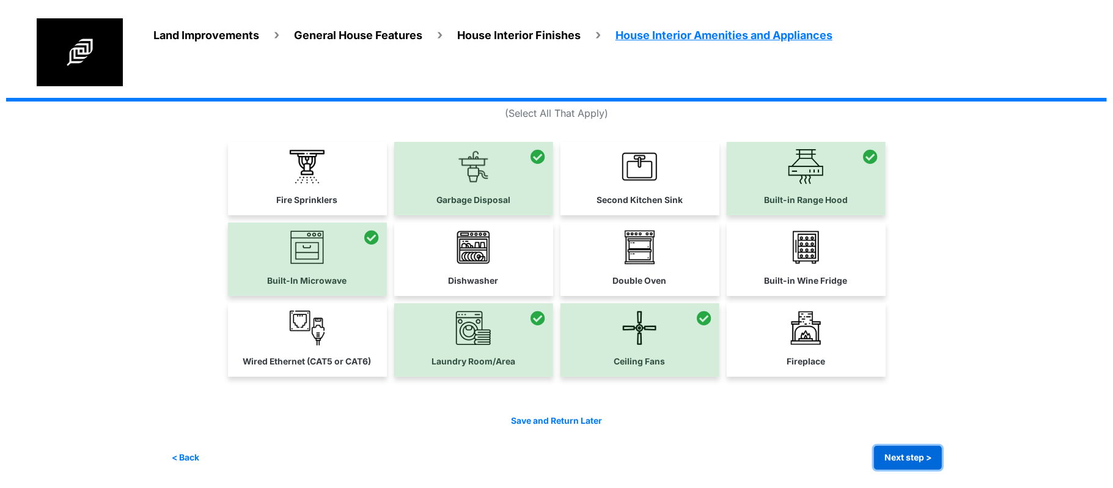
scroll to position [0, 0]
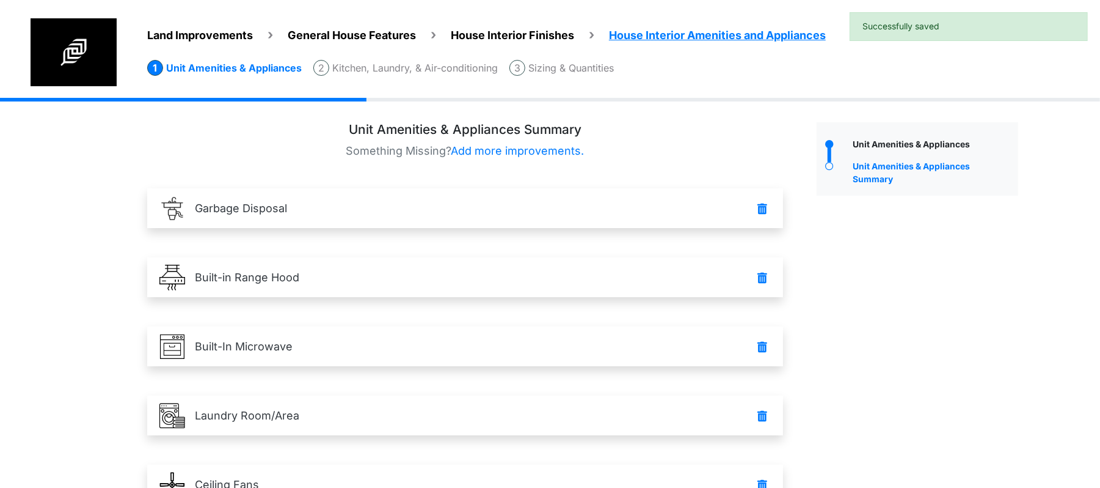
click at [595, 60] on li "Sizing & Quantities" at bounding box center [562, 68] width 104 height 16
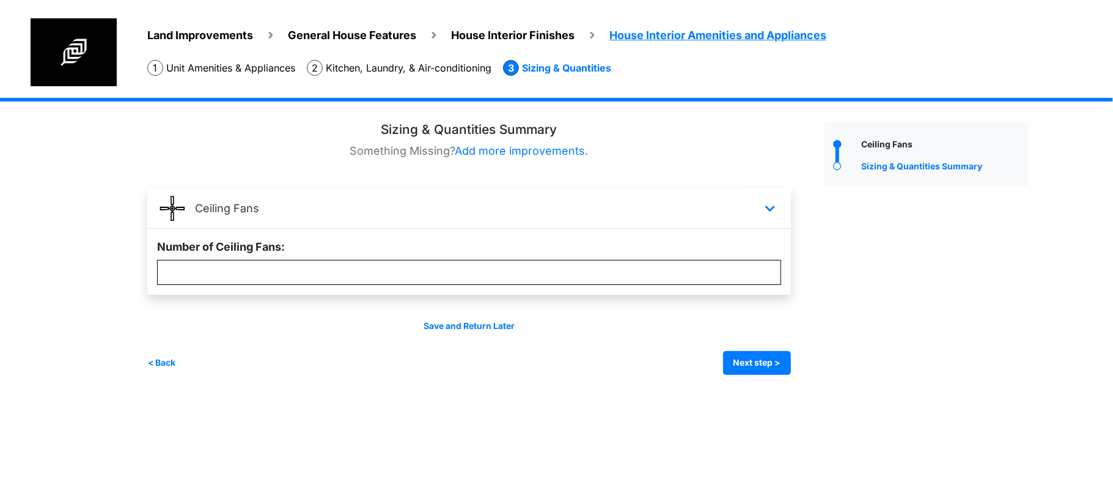
click at [747, 375] on div "Irrigation Flag pole" at bounding box center [592, 245] width 890 height 295
click at [749, 372] on button "Next step >" at bounding box center [757, 363] width 68 height 24
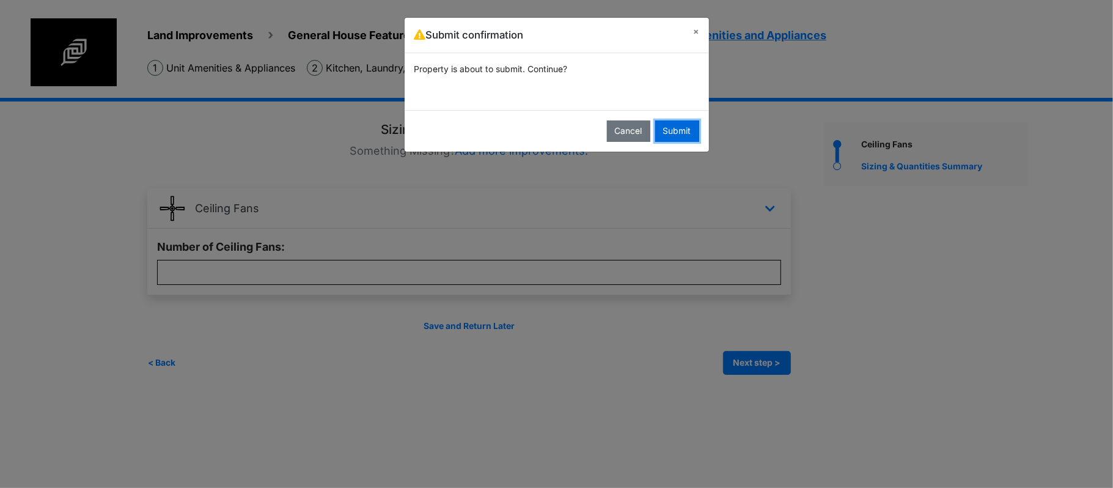
click at [664, 139] on button "Submit" at bounding box center [677, 130] width 44 height 21
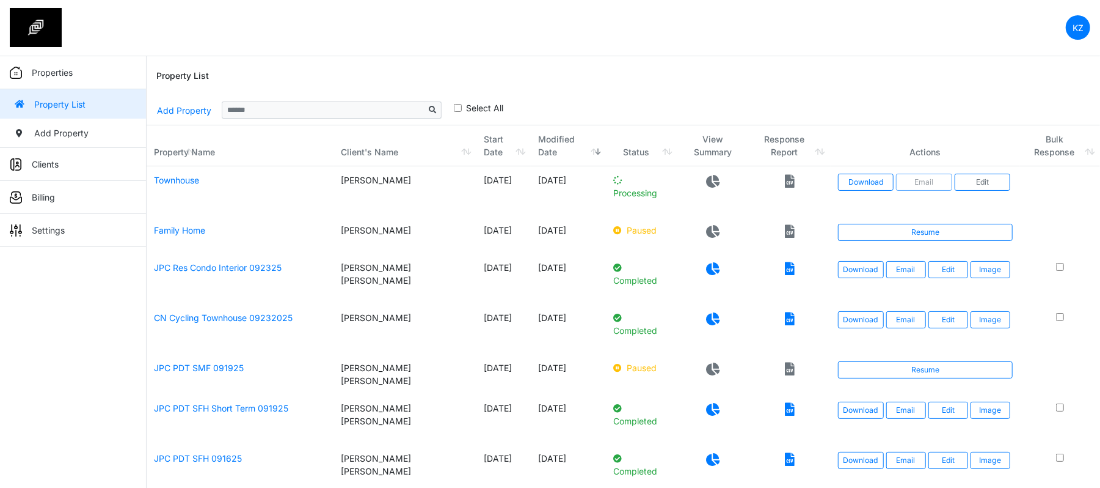
click at [832, 25] on nav "KZ Change Password Logout Kreisha [EMAIL_ADDRESS][DOMAIN_NAME]" at bounding box center [550, 28] width 1100 height 56
